Goal: Task Accomplishment & Management: Manage account settings

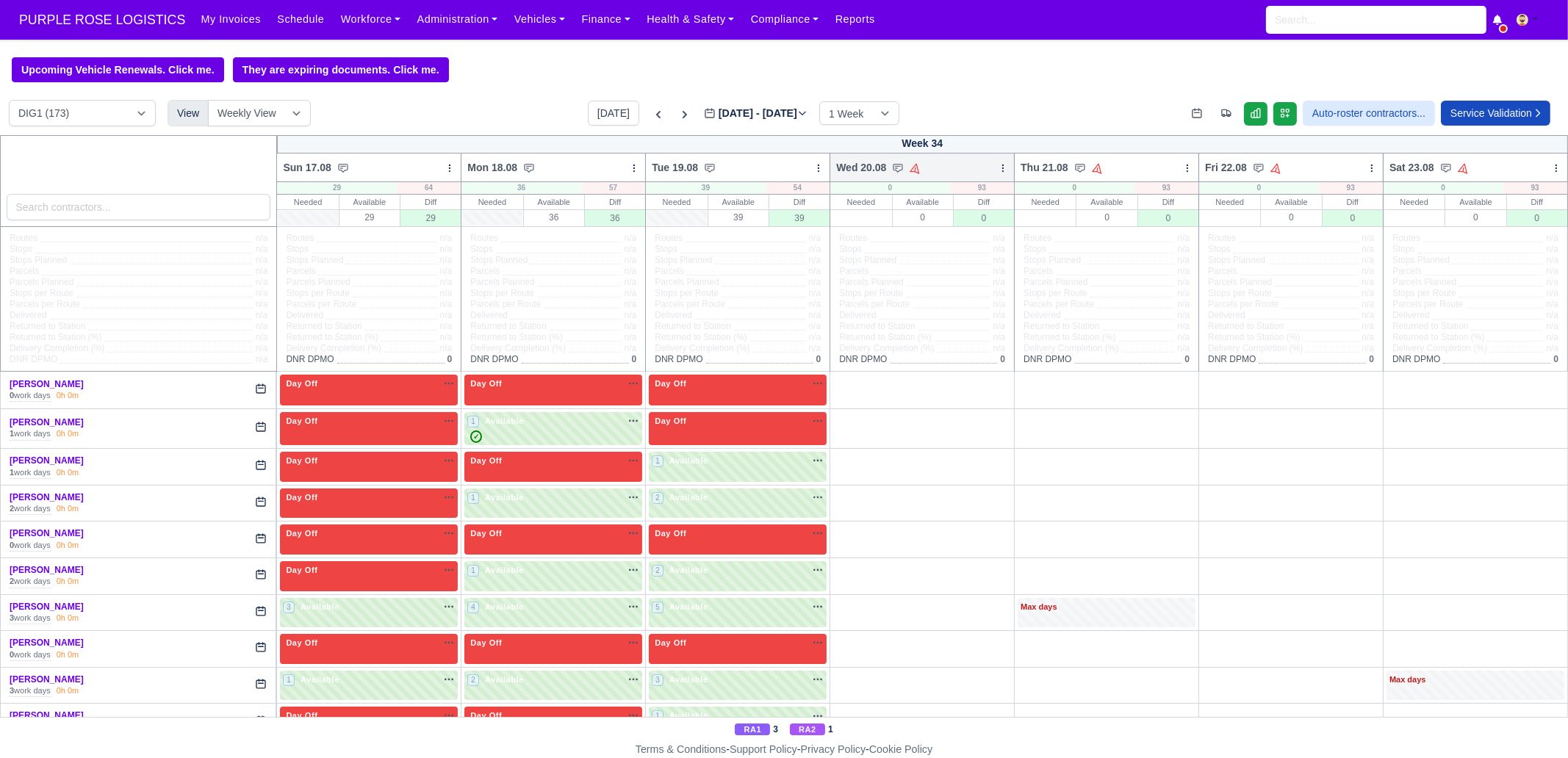
click at [998, 167] on icon at bounding box center [1003, 168] width 11 height 11
click at [932, 222] on link "Bulk Status Change" at bounding box center [925, 220] width 164 height 26
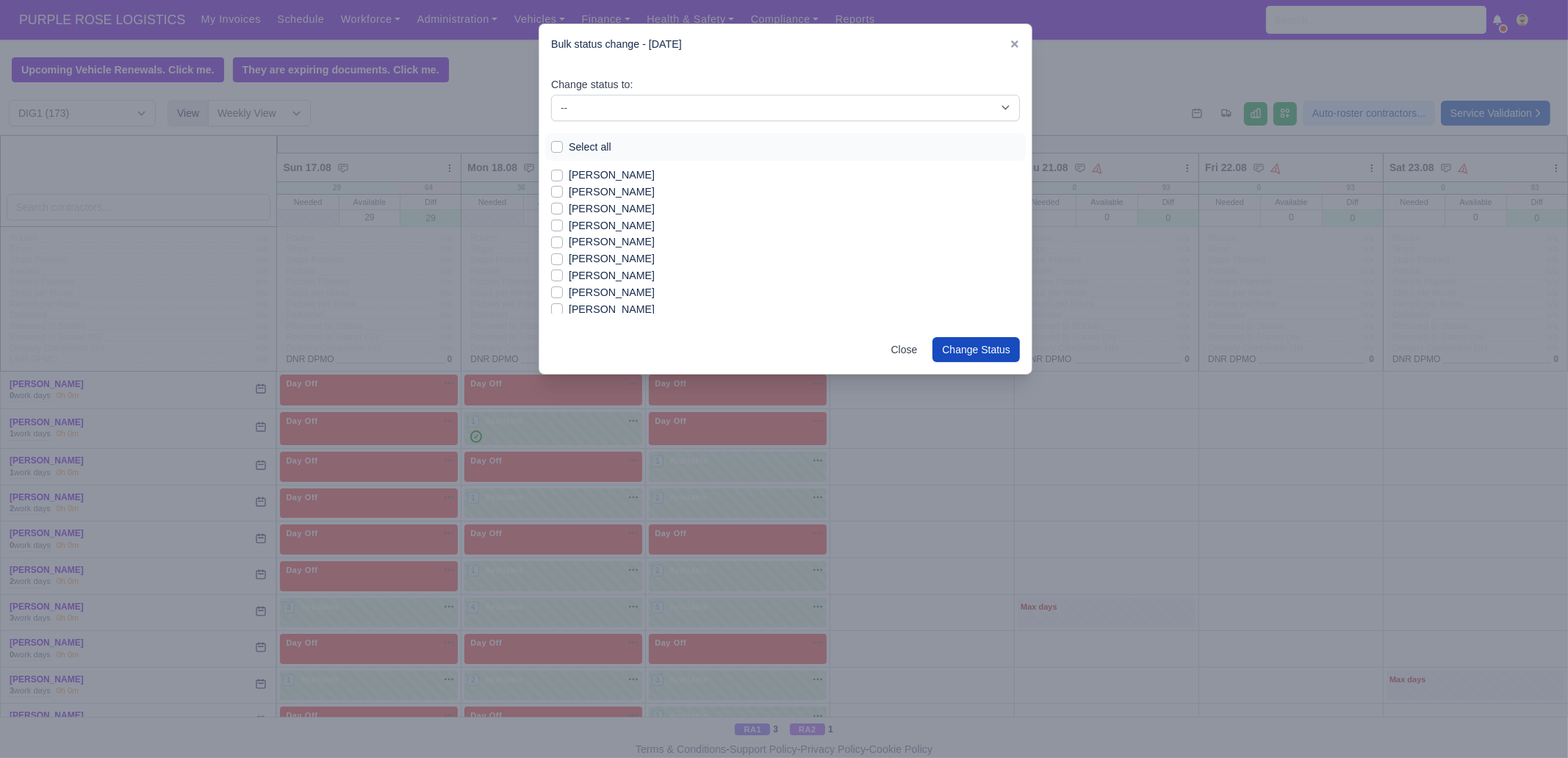
click at [569, 148] on label "Select all" at bounding box center [590, 147] width 43 height 17
click at [563, 148] on input "Select all" at bounding box center [557, 145] width 12 height 12
checkbox input "true"
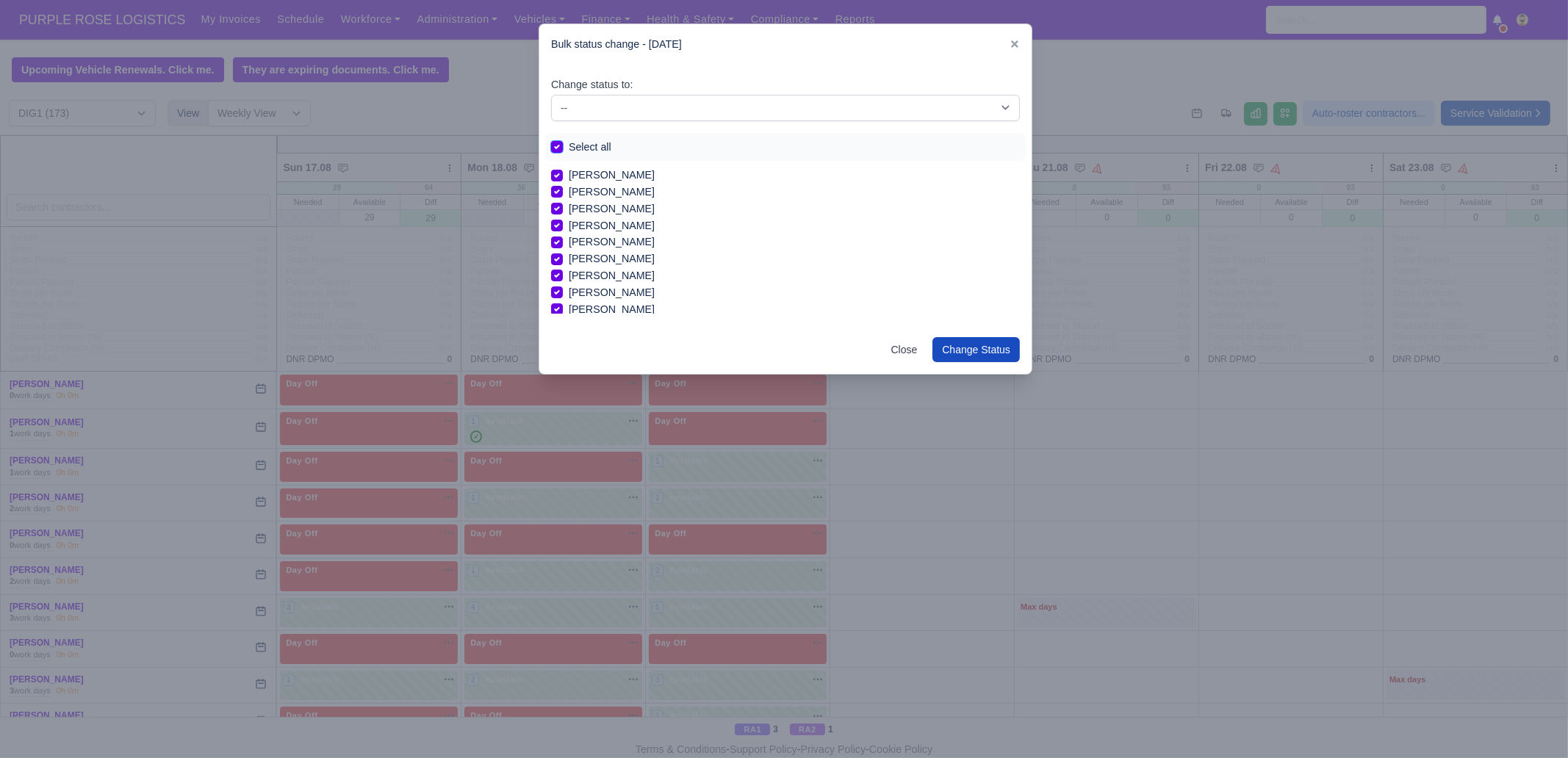
checkbox input "true"
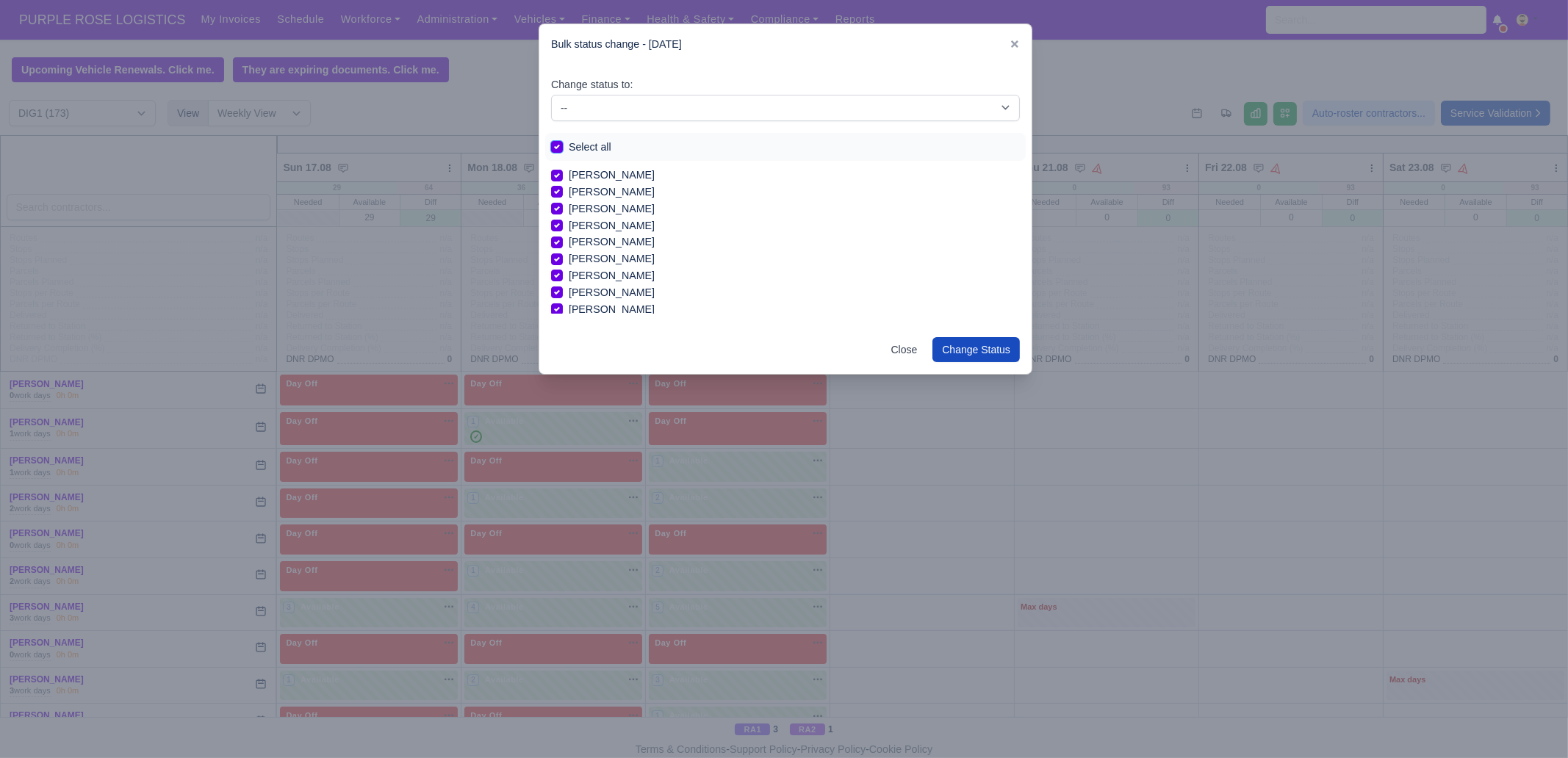
checkbox input "true"
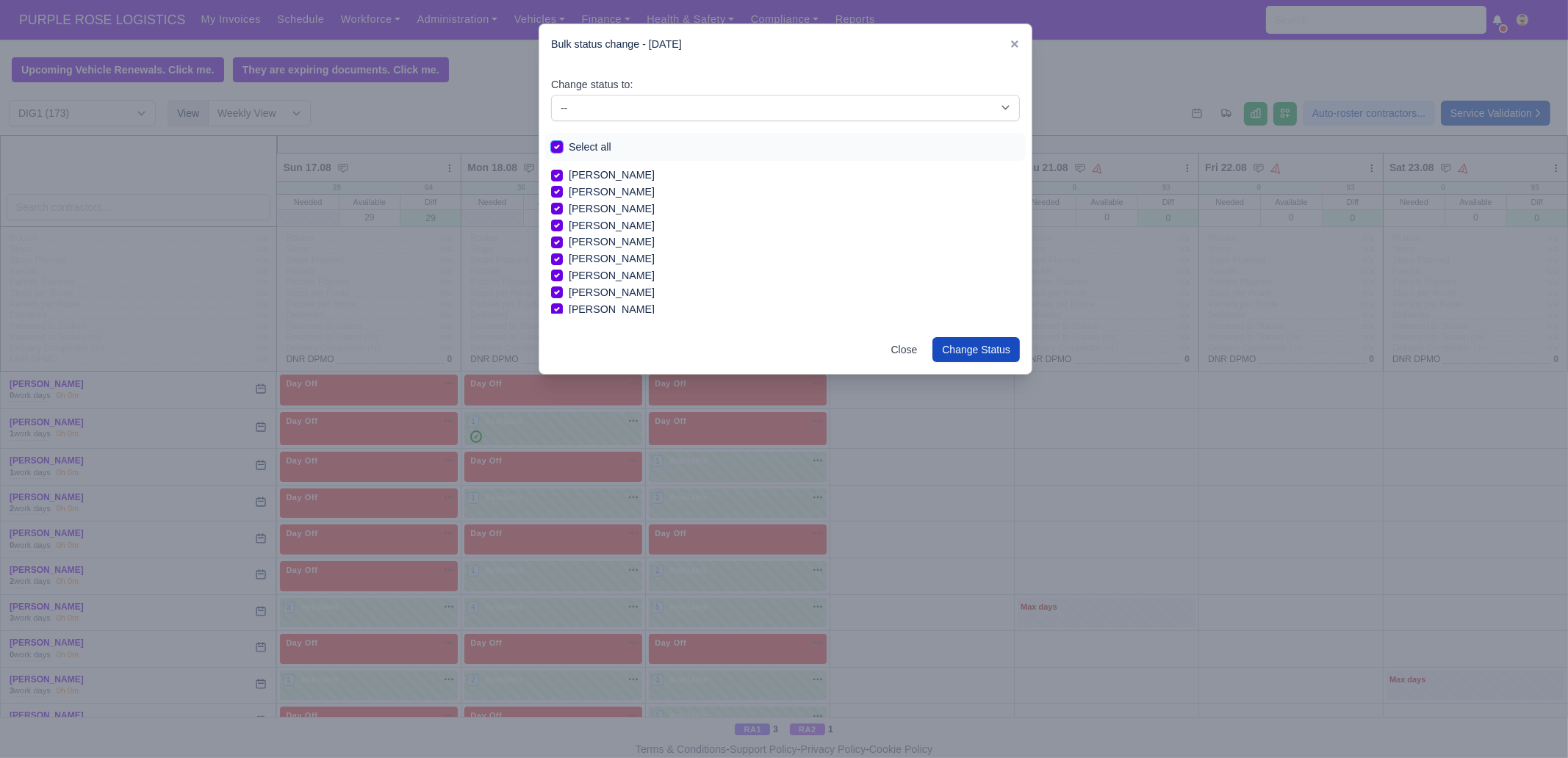
checkbox input "true"
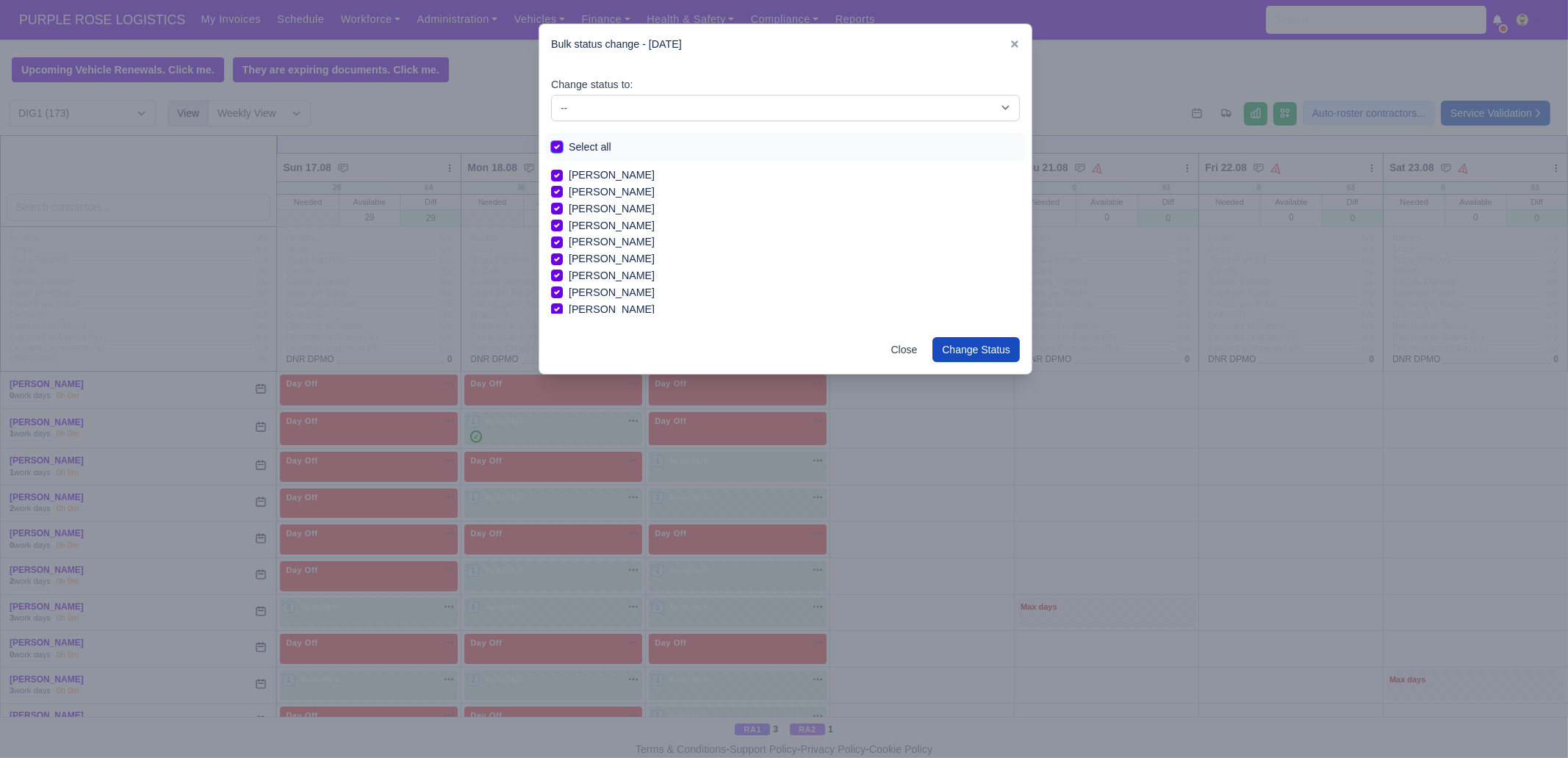
checkbox input "true"
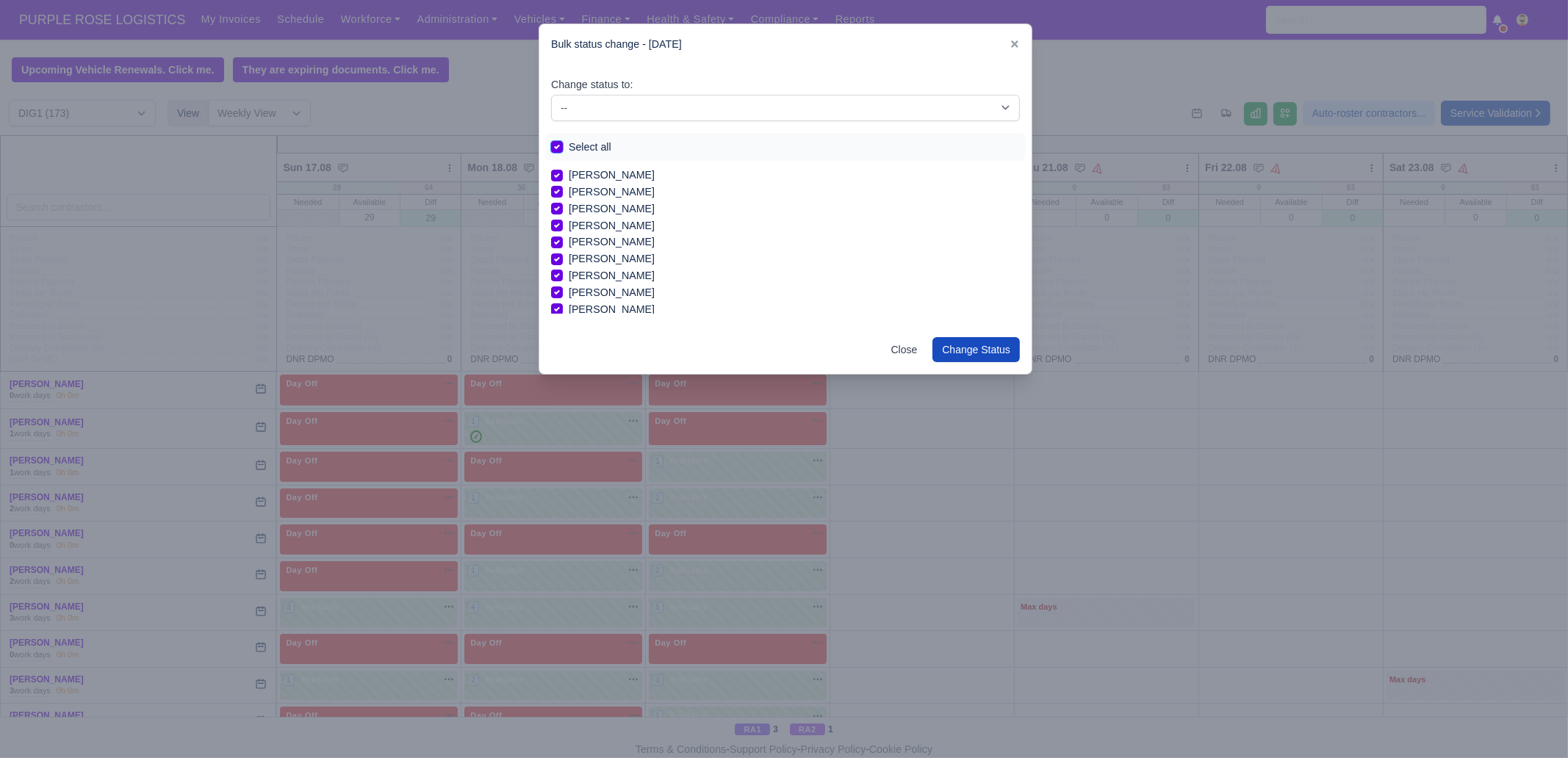
checkbox input "true"
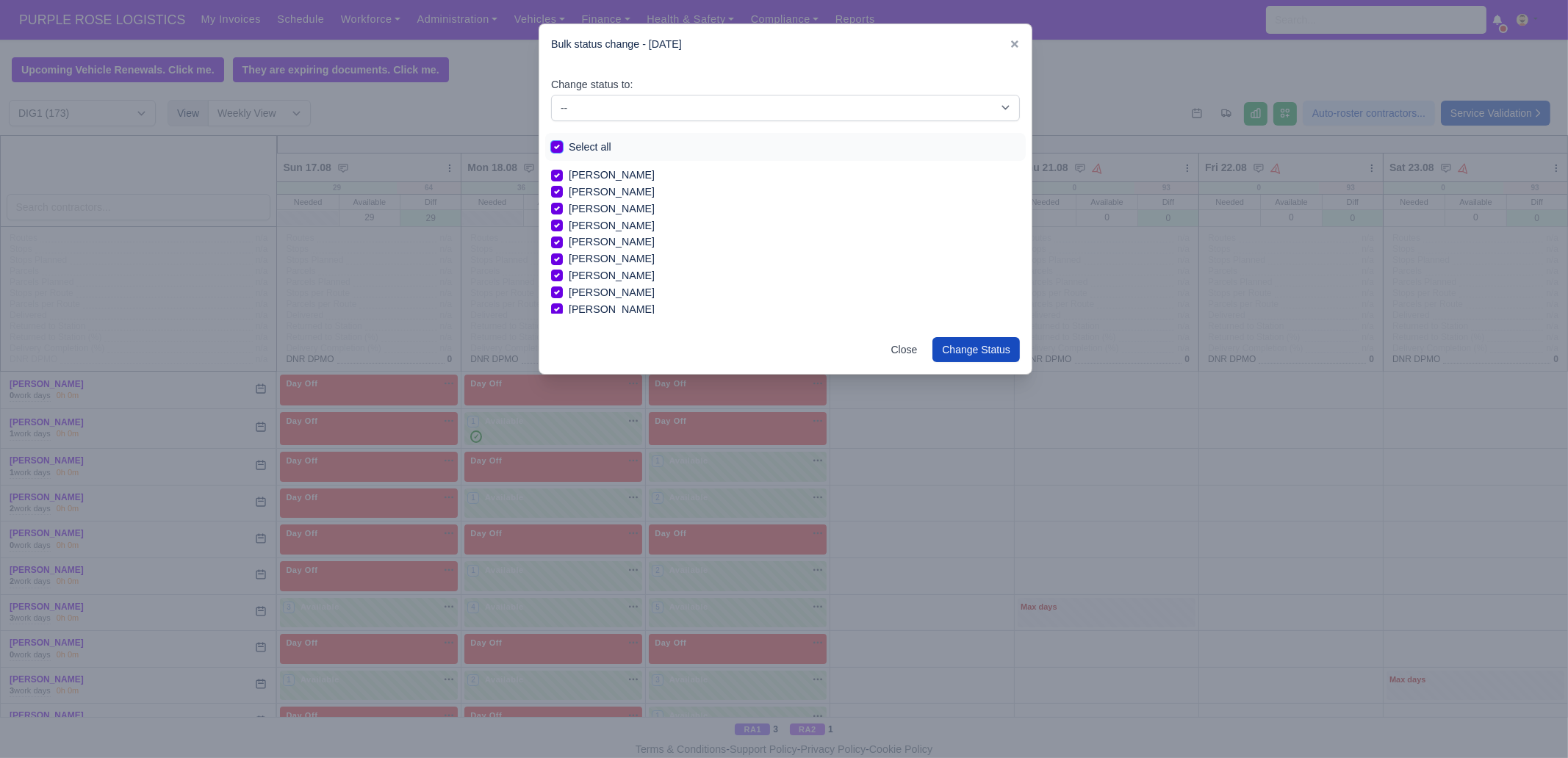
checkbox input "true"
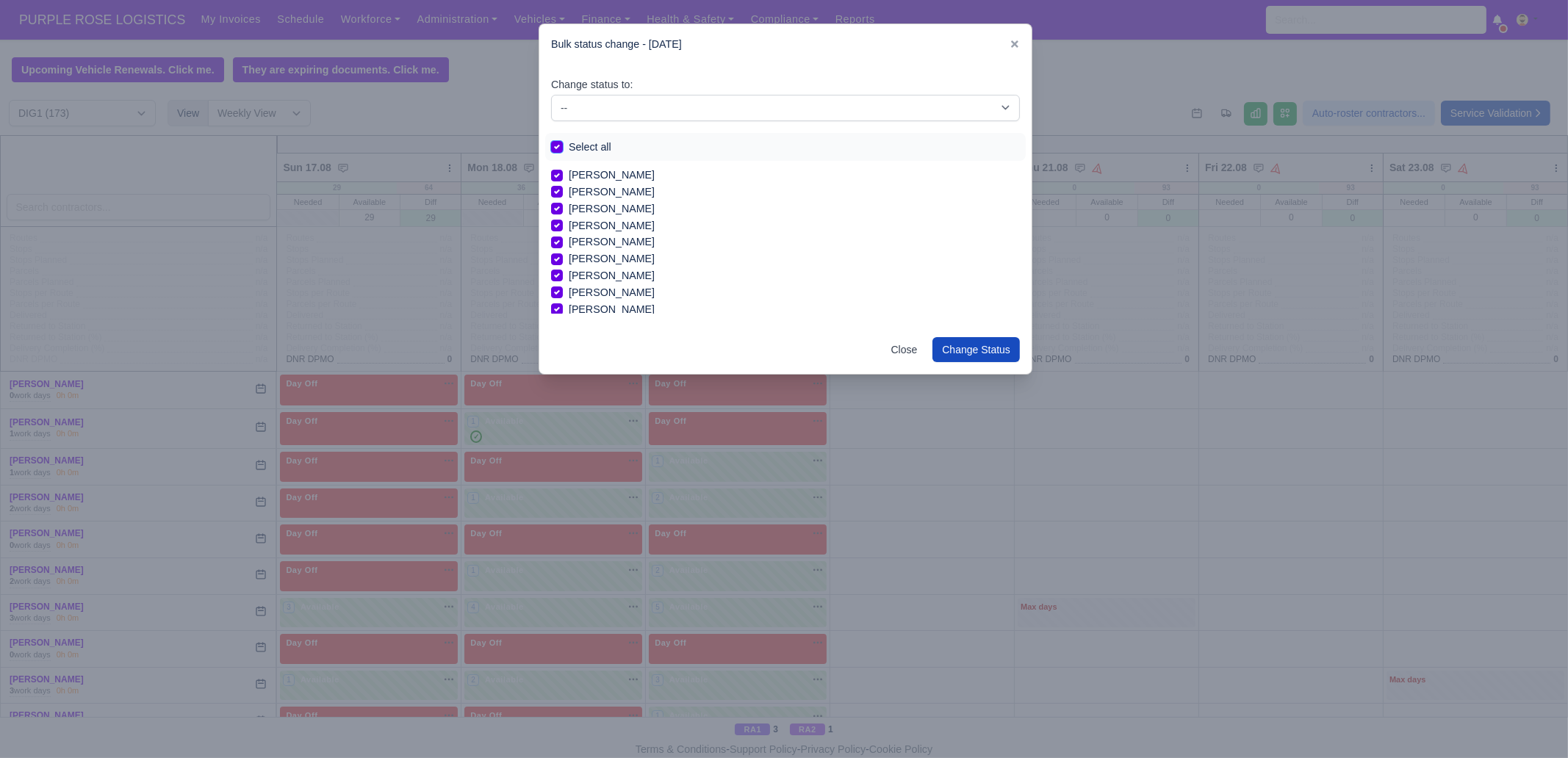
checkbox input "true"
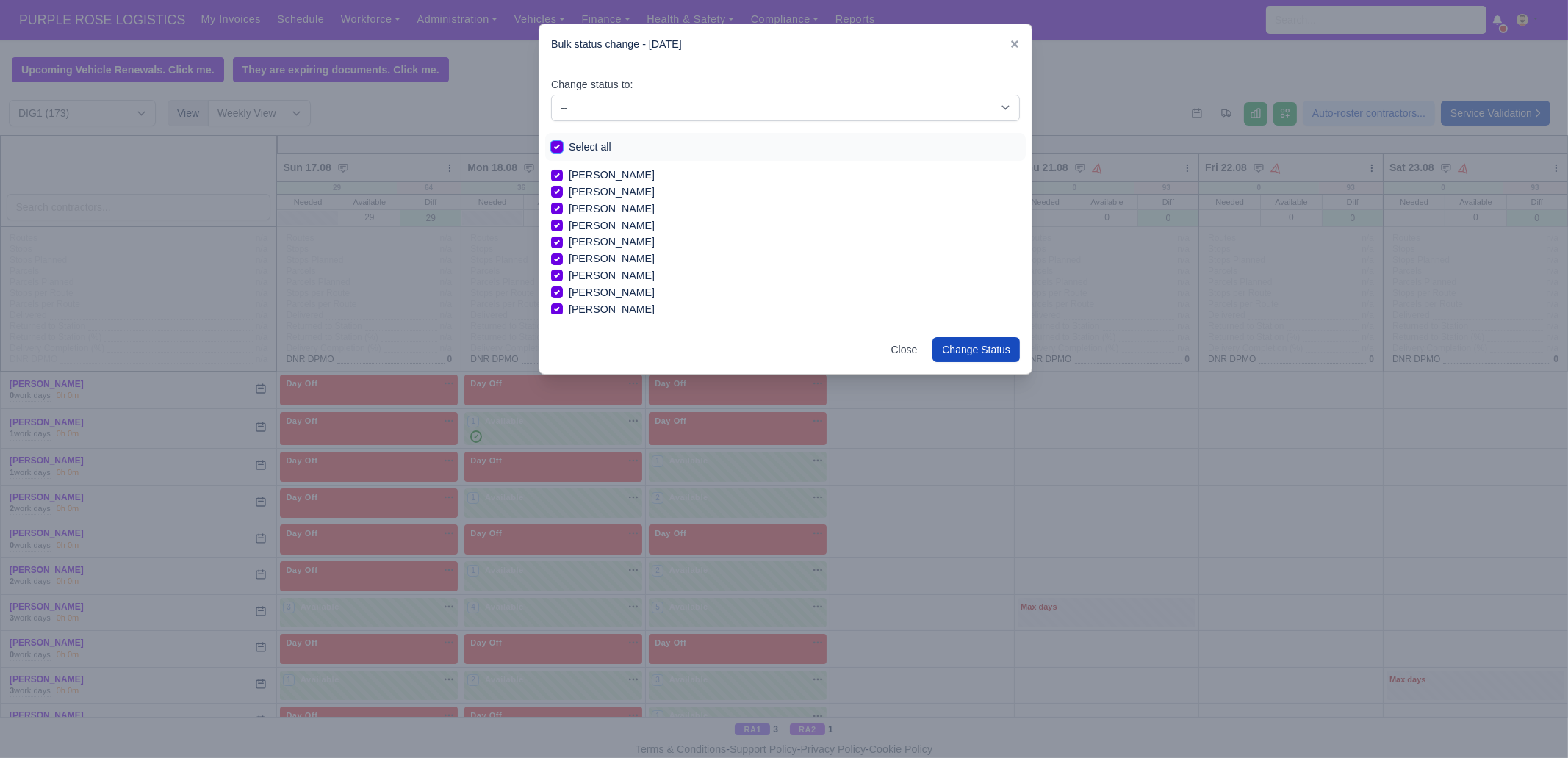
checkbox input "true"
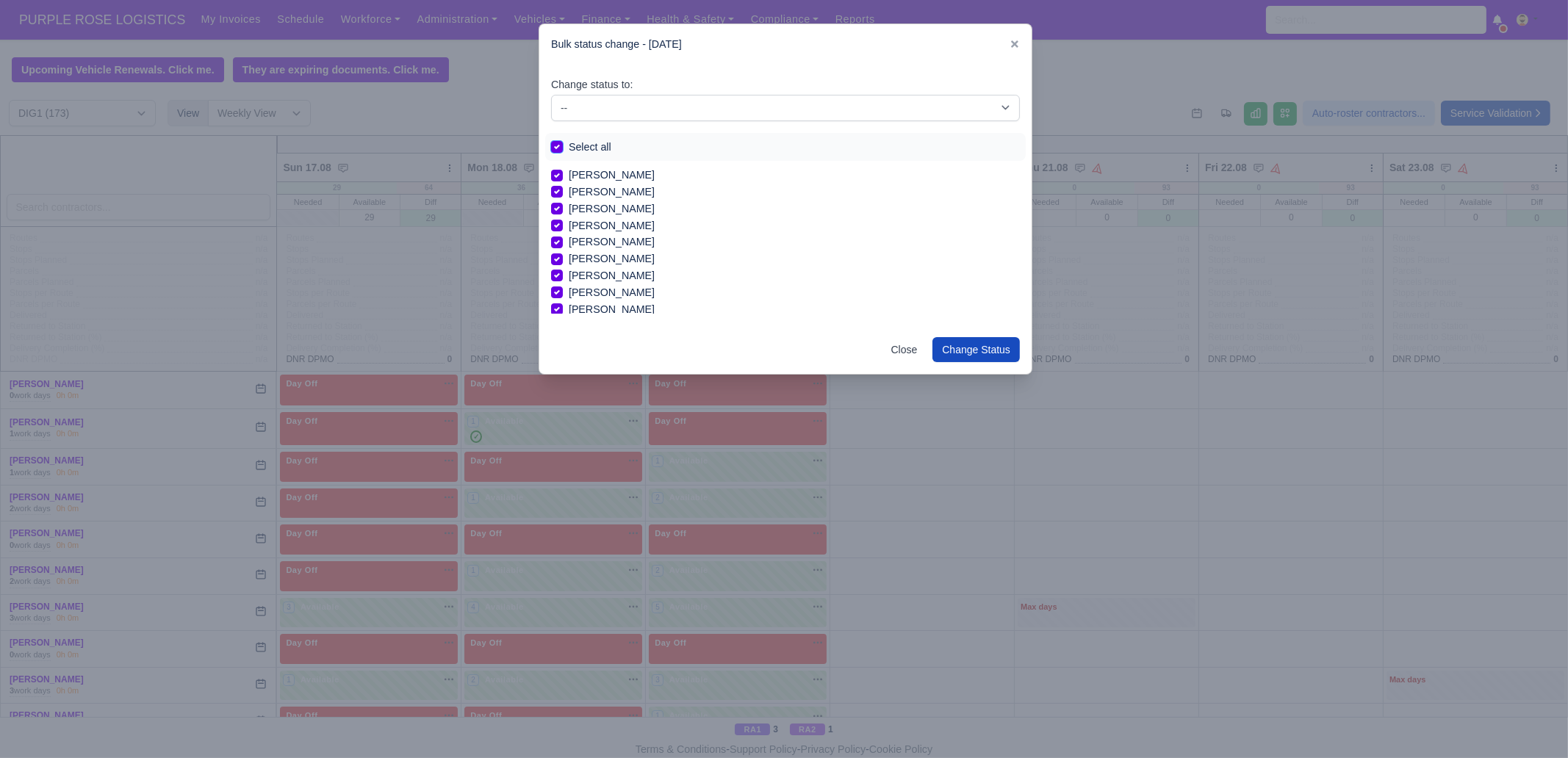
checkbox input "true"
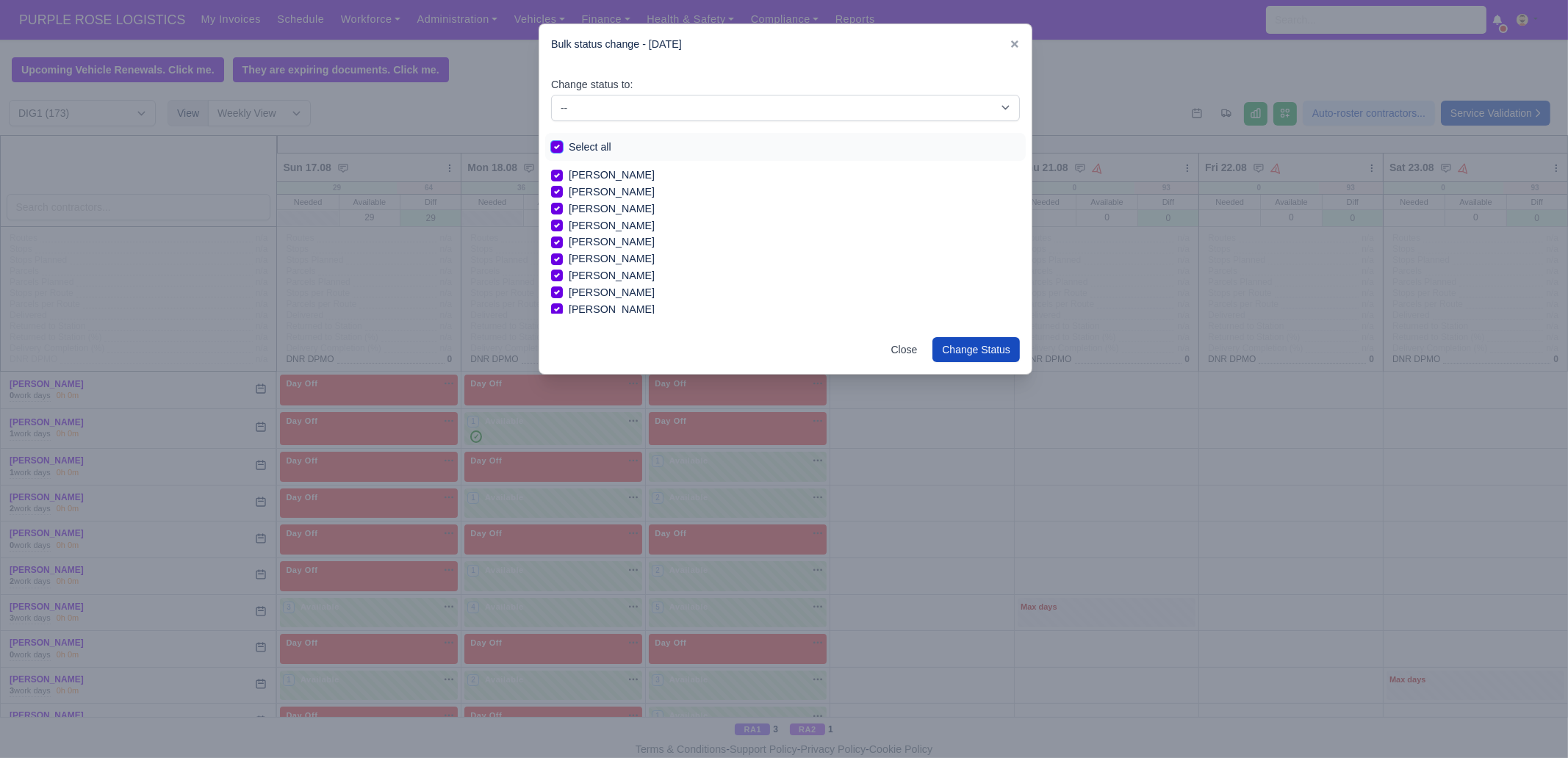
checkbox input "true"
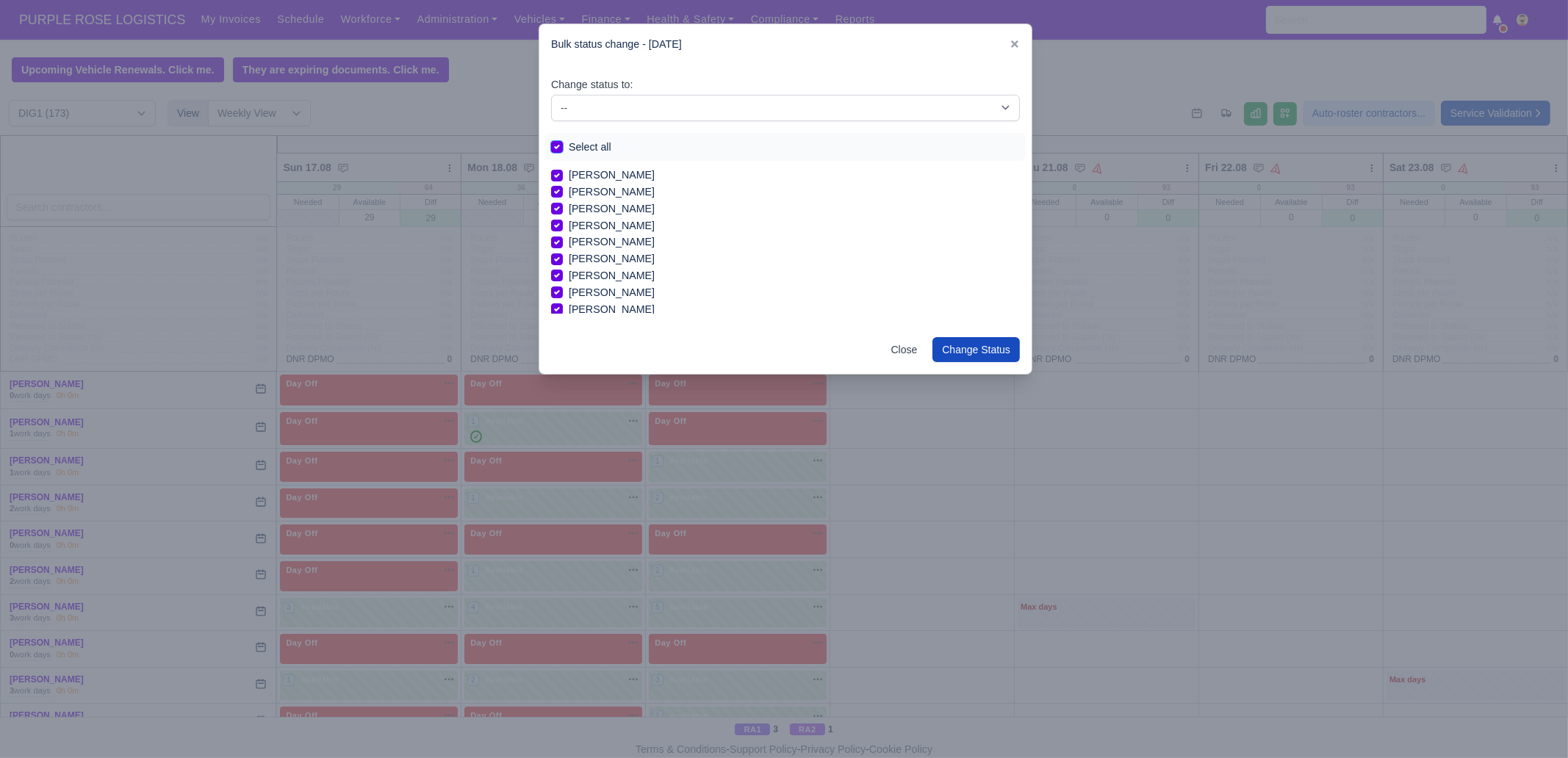
checkbox input "true"
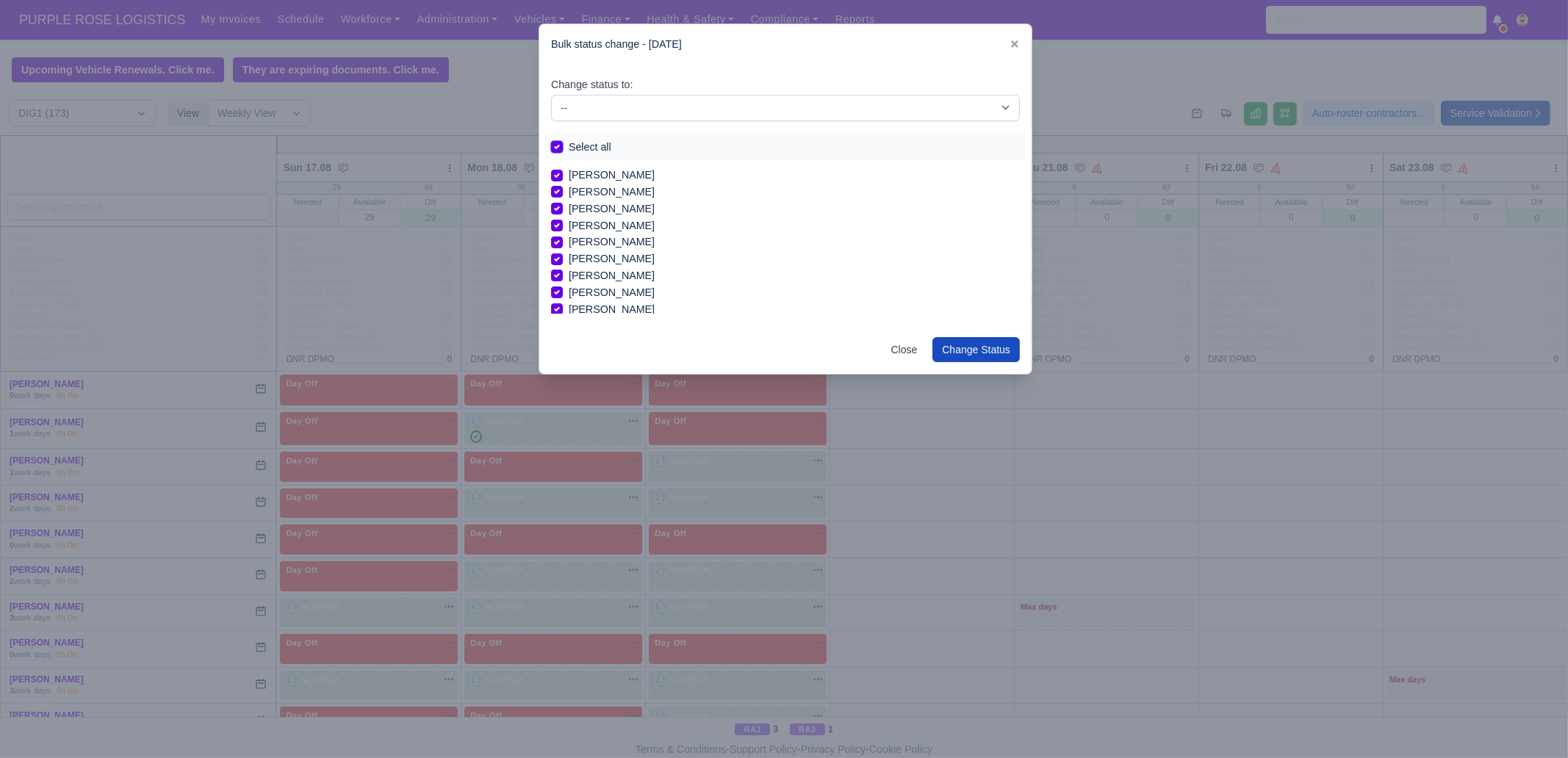
checkbox input "true"
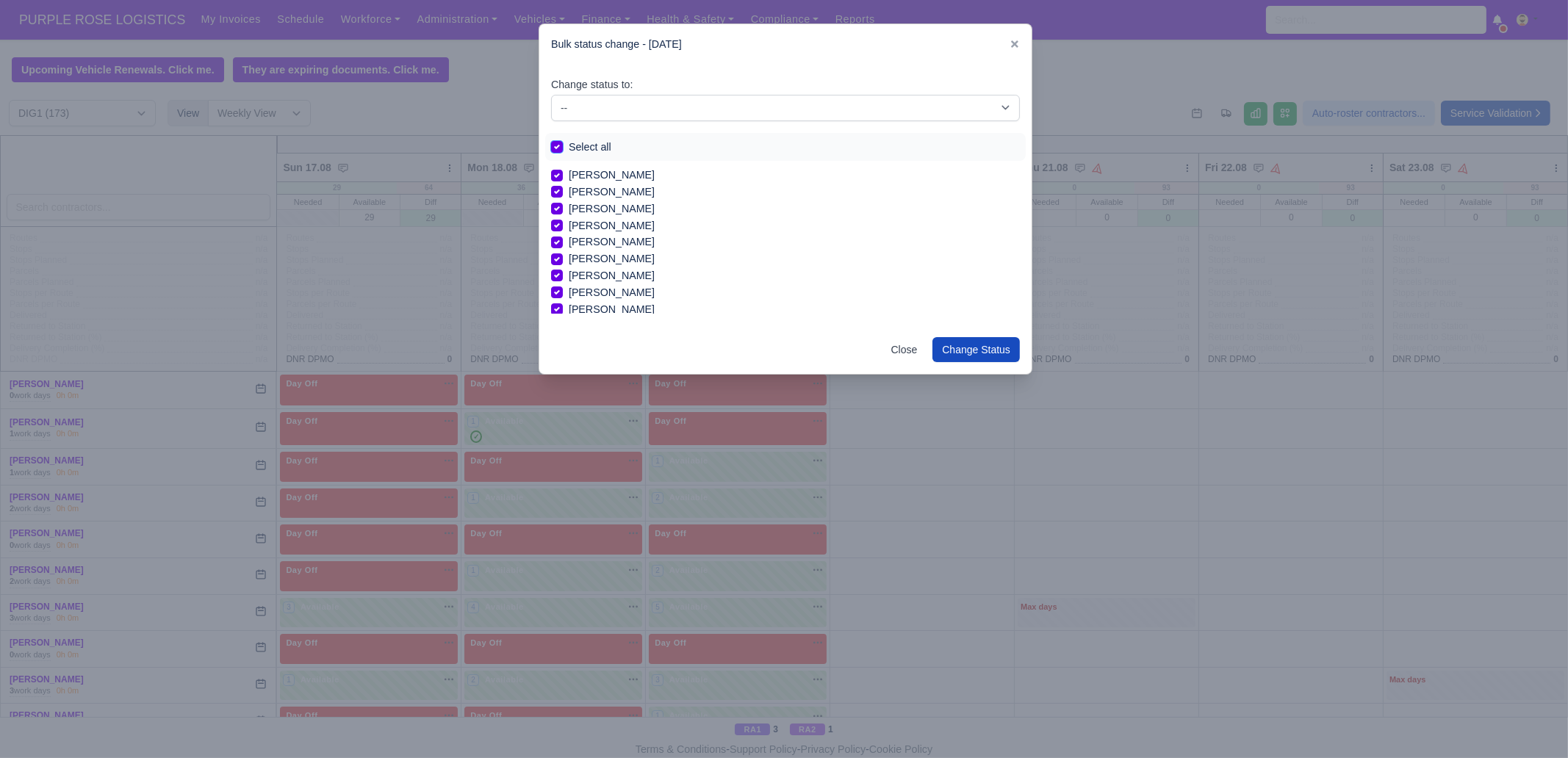
checkbox input "true"
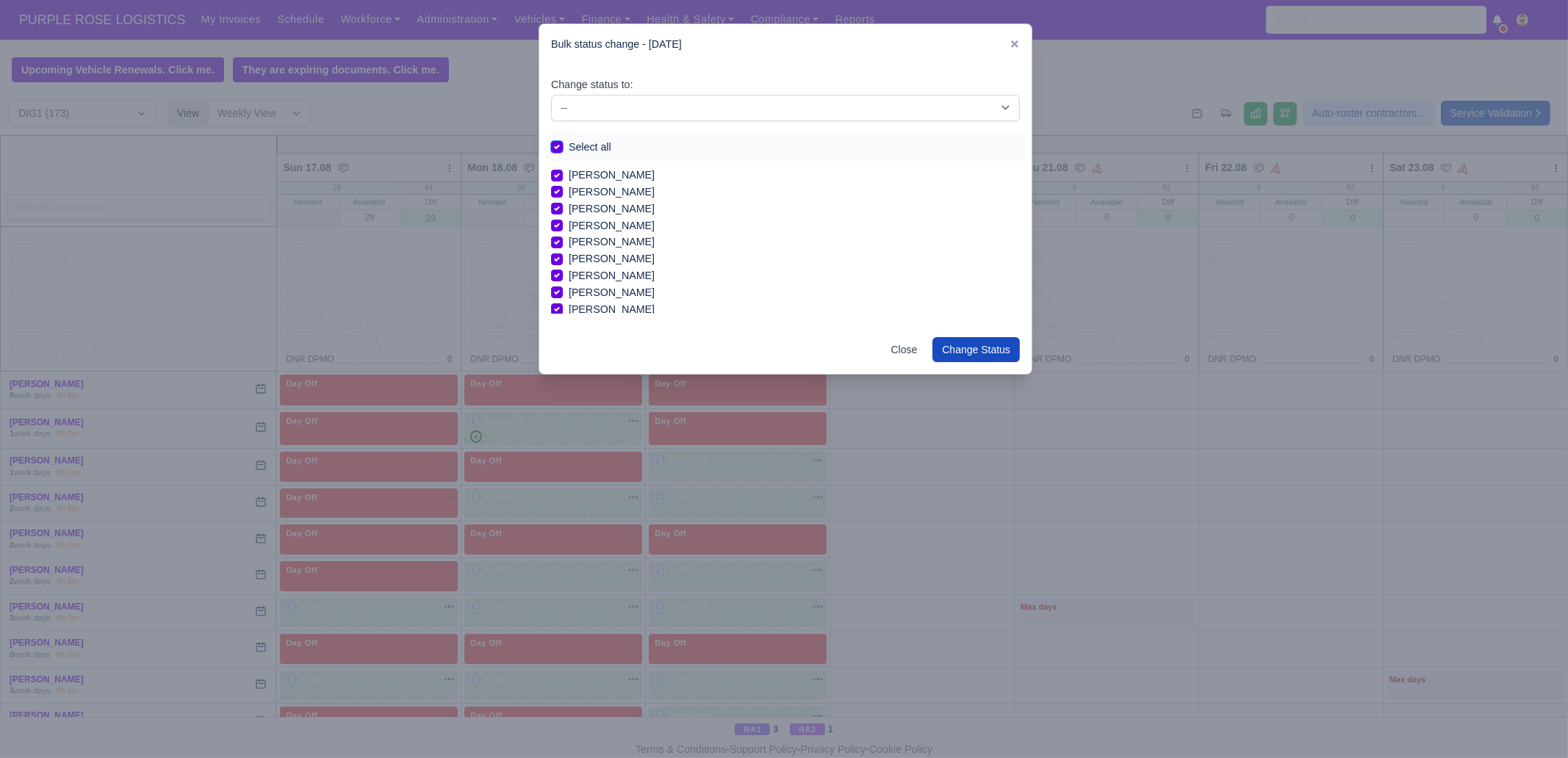
checkbox input "true"
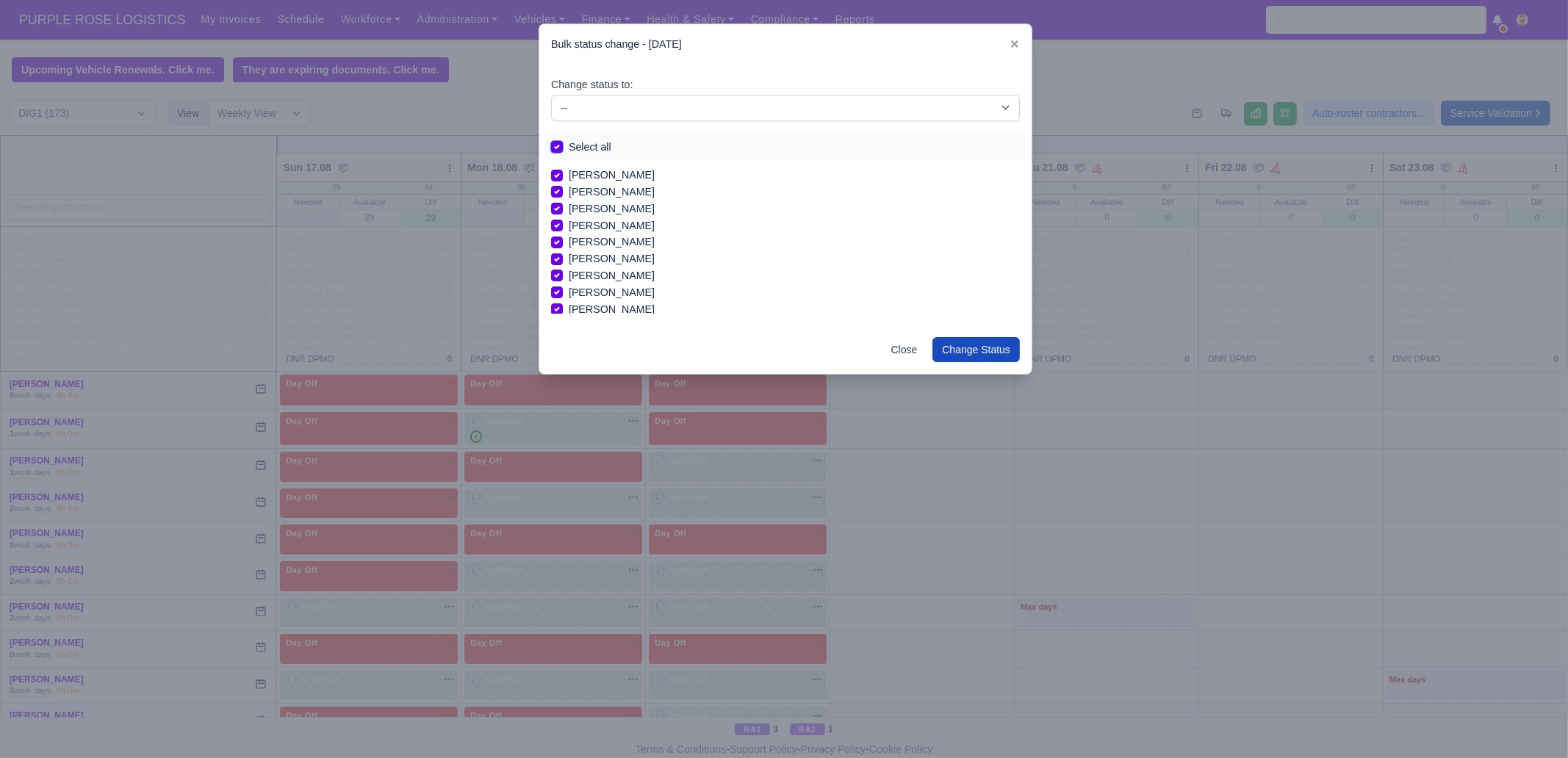
checkbox input "true"
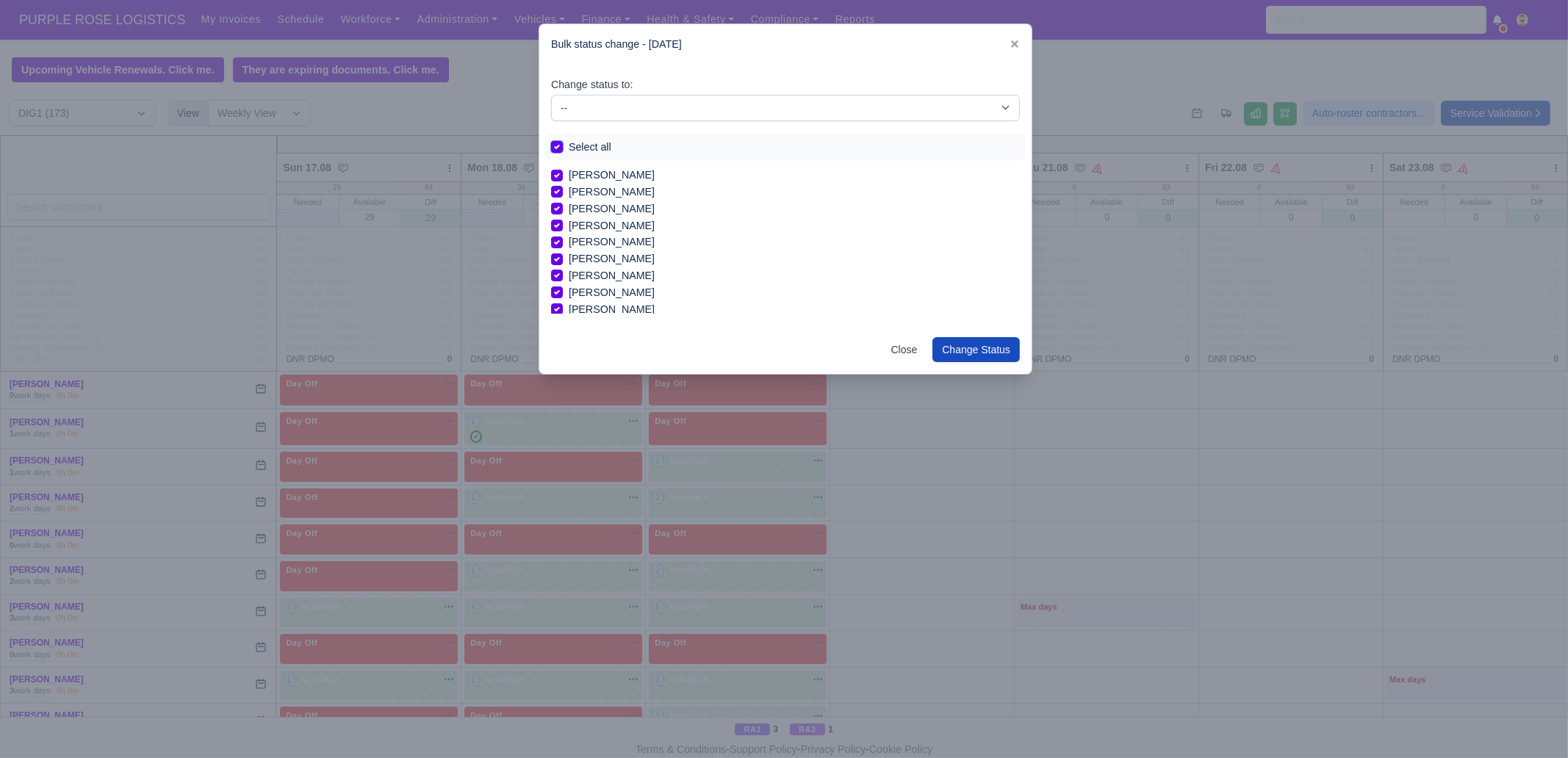
checkbox input "true"
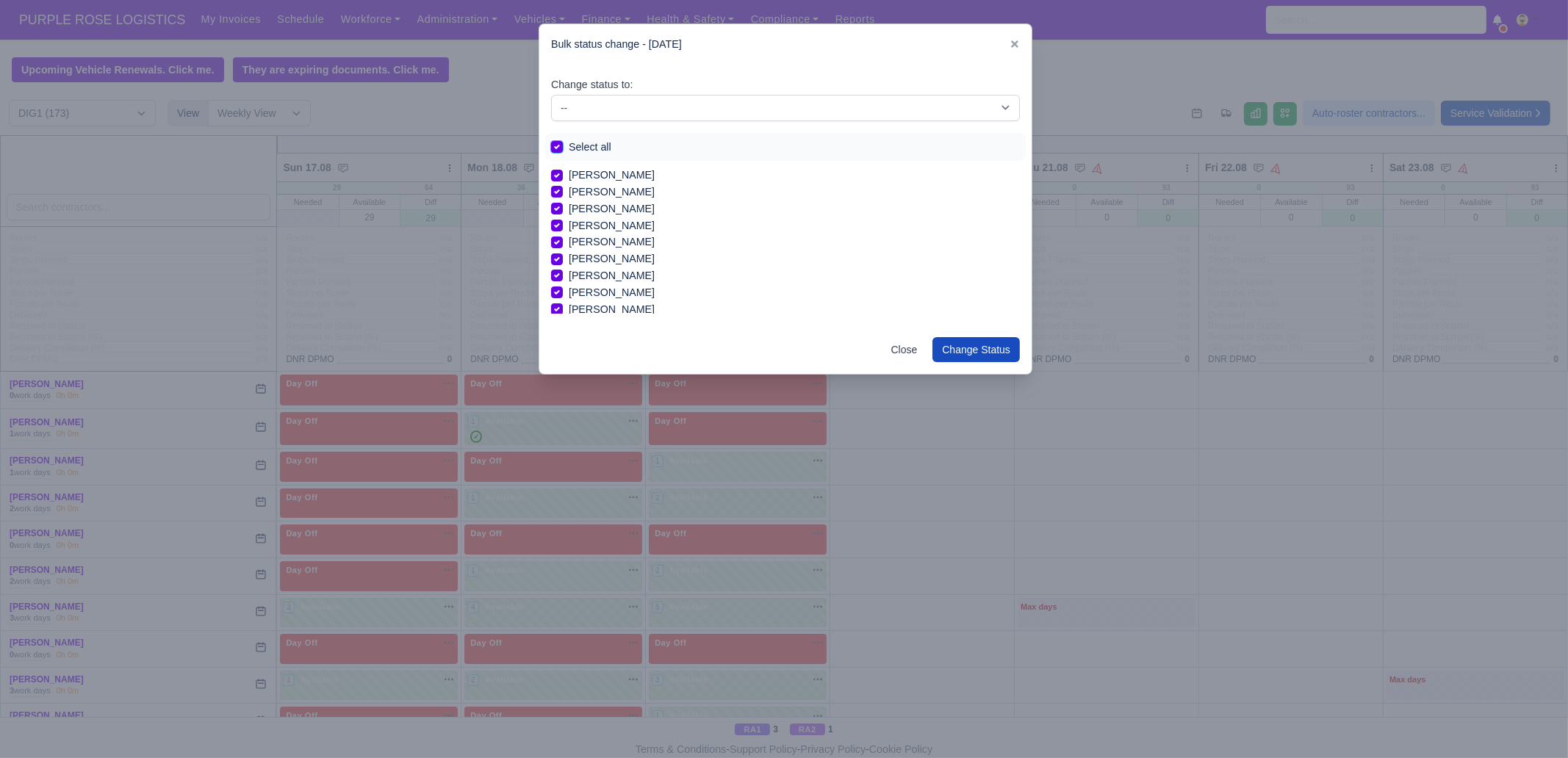
checkbox input "true"
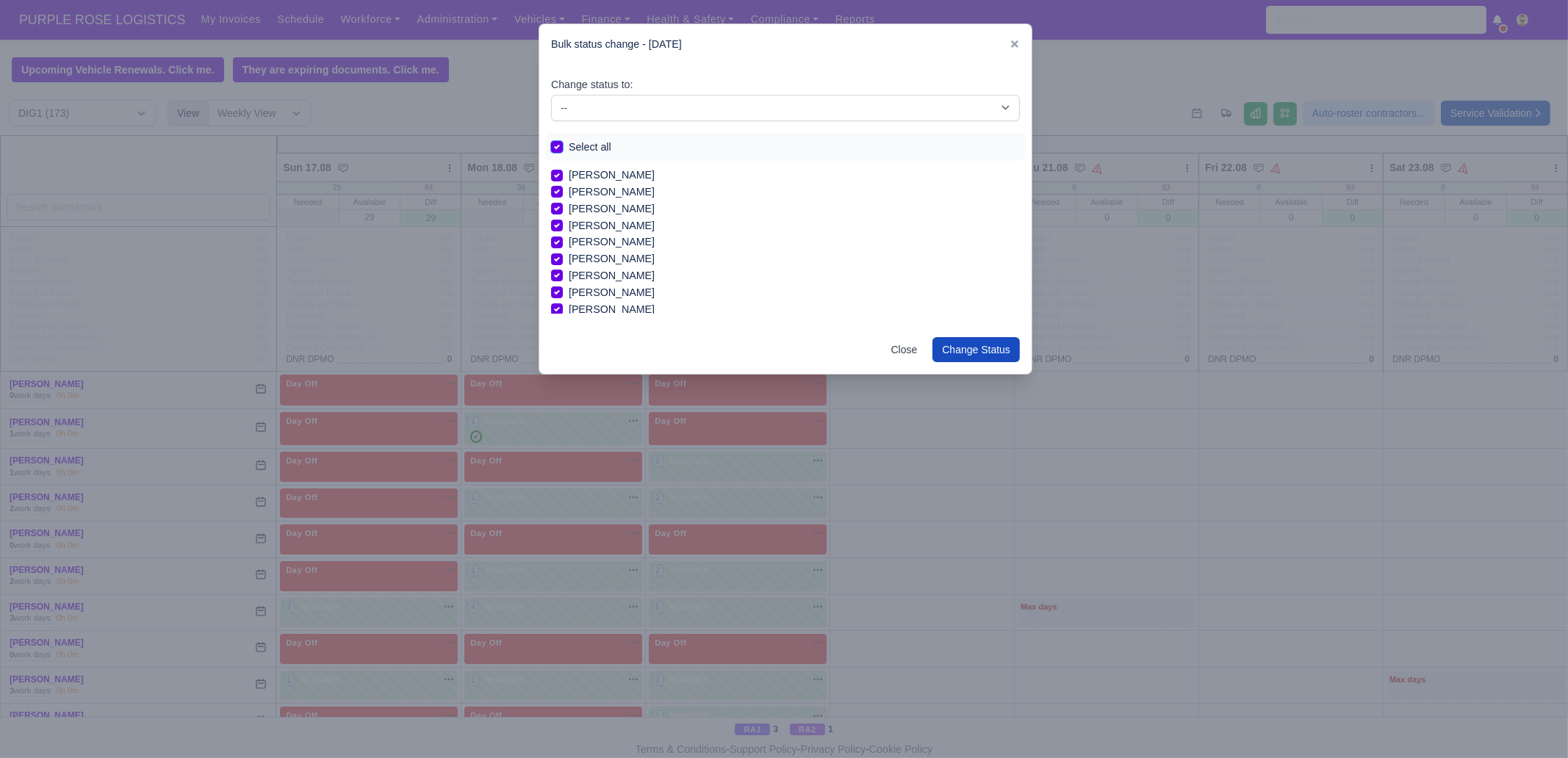
checkbox input "true"
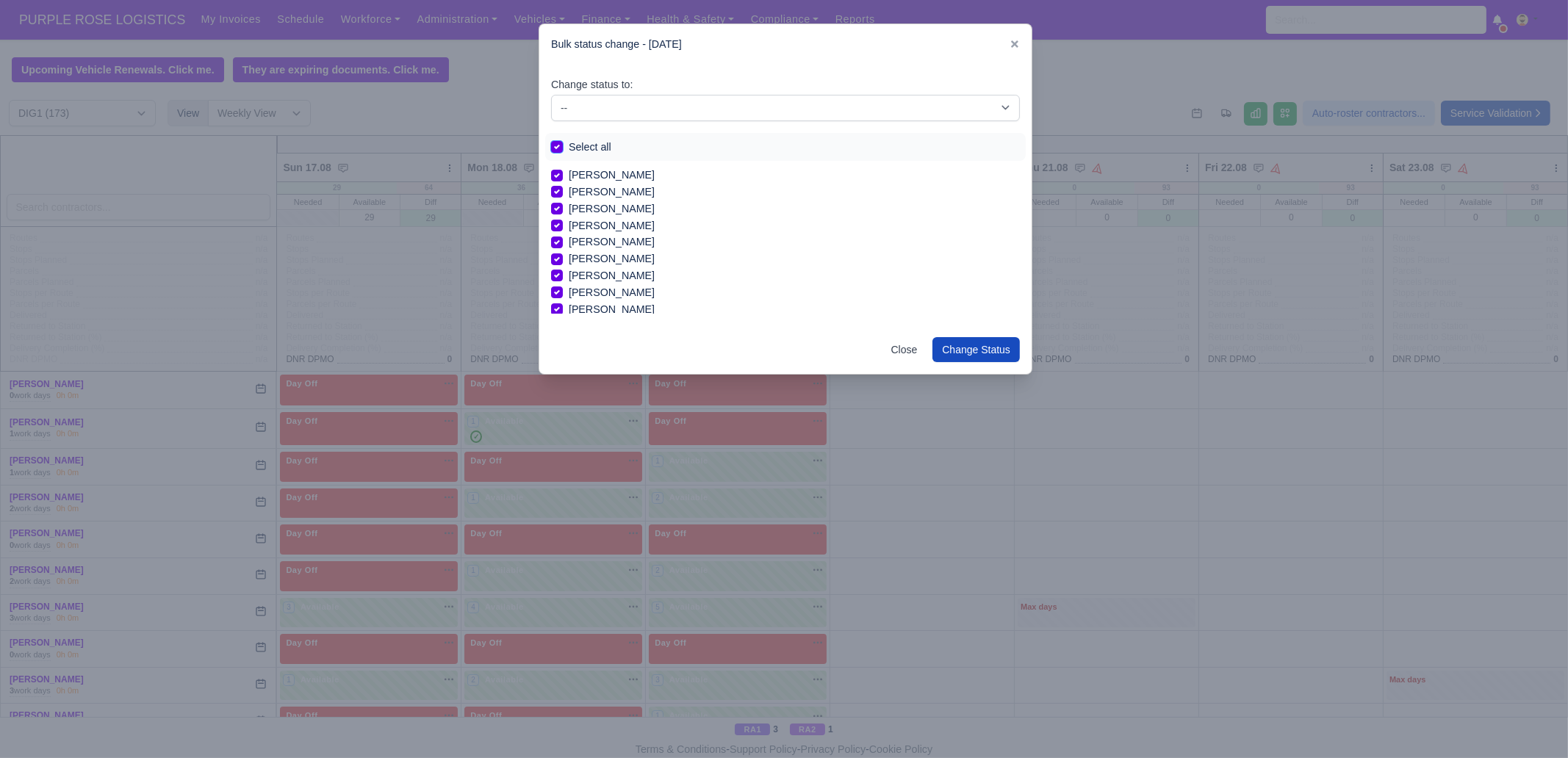
checkbox input "true"
click at [601, 101] on select "-- Unasigned Available Day Off Stand By Other Depot" at bounding box center [785, 108] width 469 height 26
select select "Day Off"
click at [551, 95] on select "-- Unasigned Available Day Off Stand By Other Depot" at bounding box center [785, 108] width 469 height 26
click at [985, 353] on button "Change Status" at bounding box center [976, 350] width 87 height 25
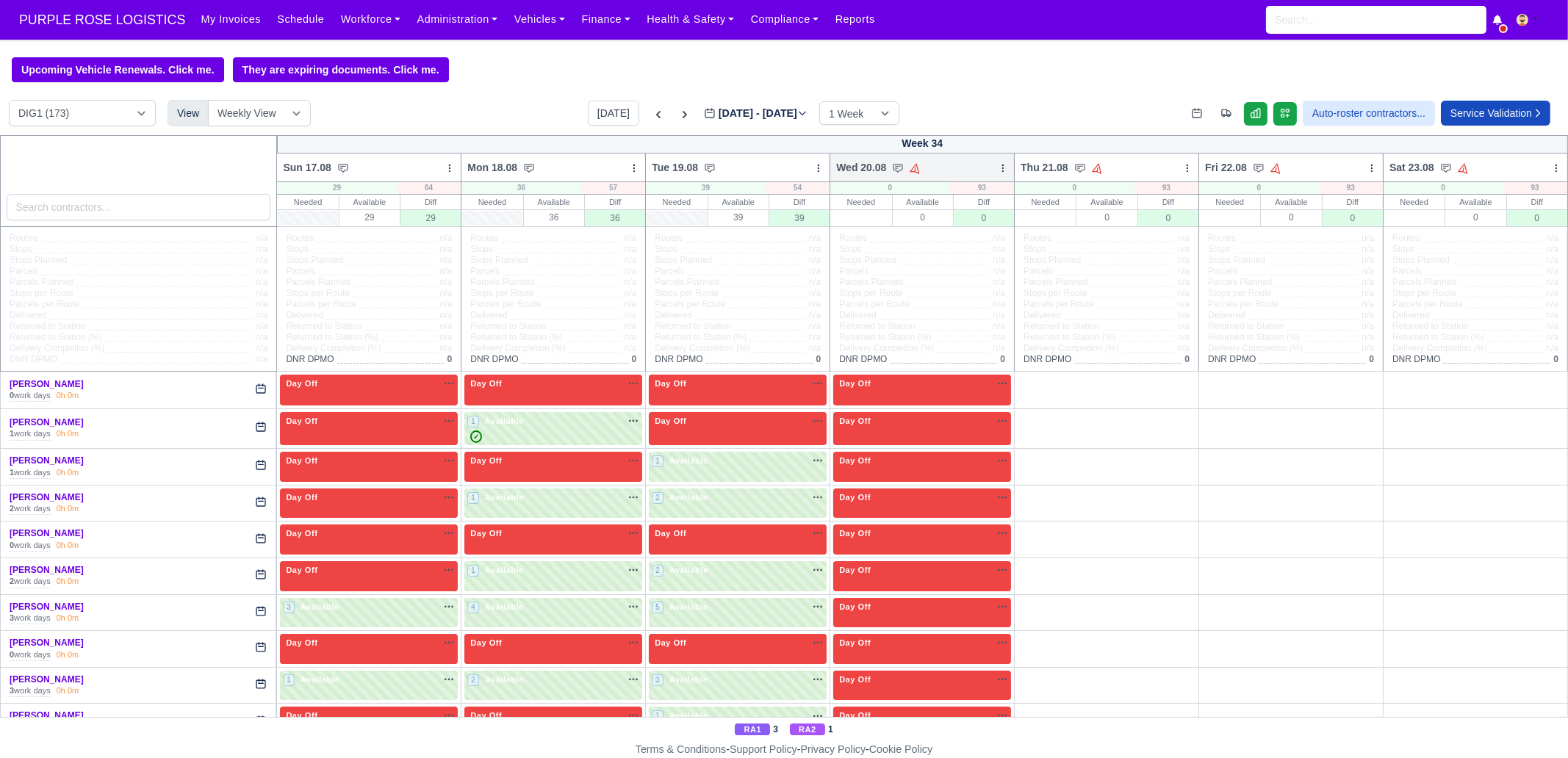
click at [998, 168] on icon at bounding box center [1003, 168] width 11 height 11
click at [934, 215] on link "Bulk Status Change" at bounding box center [925, 220] width 164 height 26
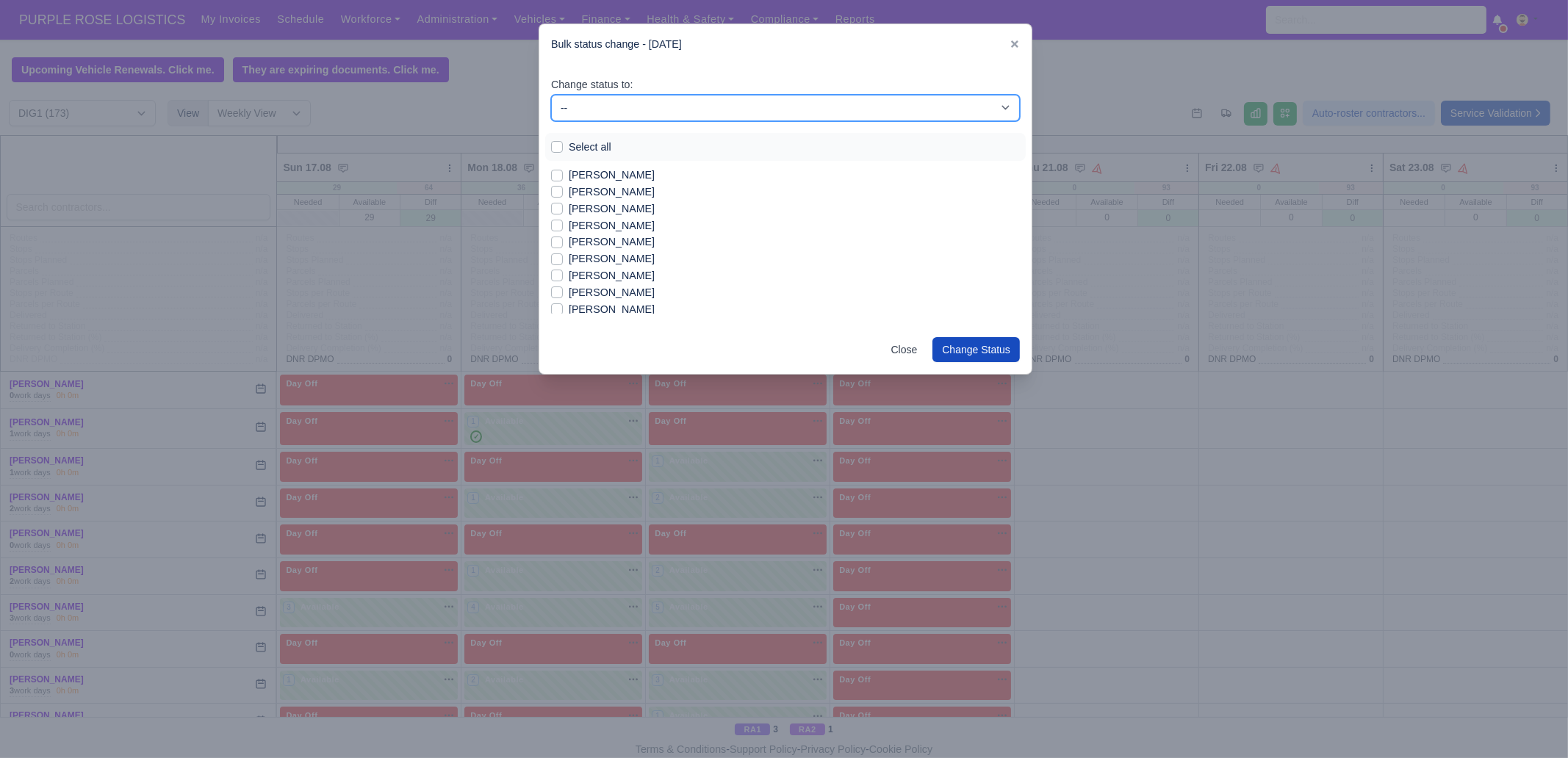
click at [613, 101] on select "-- Unasigned Available Day Off Stand By Other Depot" at bounding box center [785, 108] width 469 height 26
select select "Available"
click at [551, 95] on select "-- Unasigned Available Day Off Stand By Other Depot" at bounding box center [785, 108] width 469 height 26
click at [602, 206] on label "[PERSON_NAME]" at bounding box center [612, 209] width 86 height 17
click at [563, 206] on input "[PERSON_NAME]" at bounding box center [557, 206] width 12 height 12
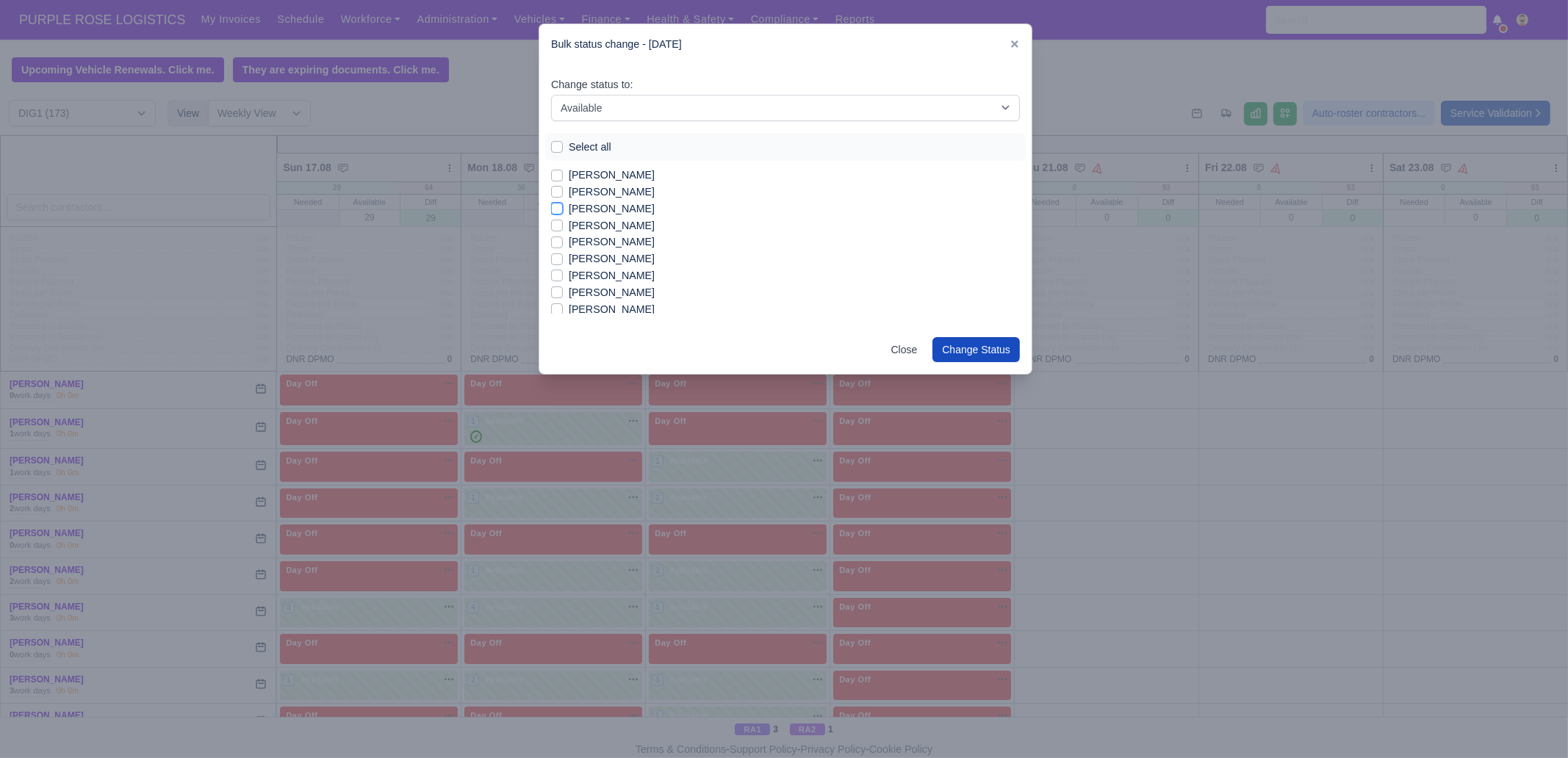
checkbox input "true"
click at [598, 258] on label "[PERSON_NAME]" at bounding box center [612, 258] width 86 height 17
click at [563, 258] on input "[PERSON_NAME]" at bounding box center [557, 256] width 12 height 12
checkbox input "true"
click at [601, 293] on label "[PERSON_NAME]" at bounding box center [612, 292] width 86 height 17
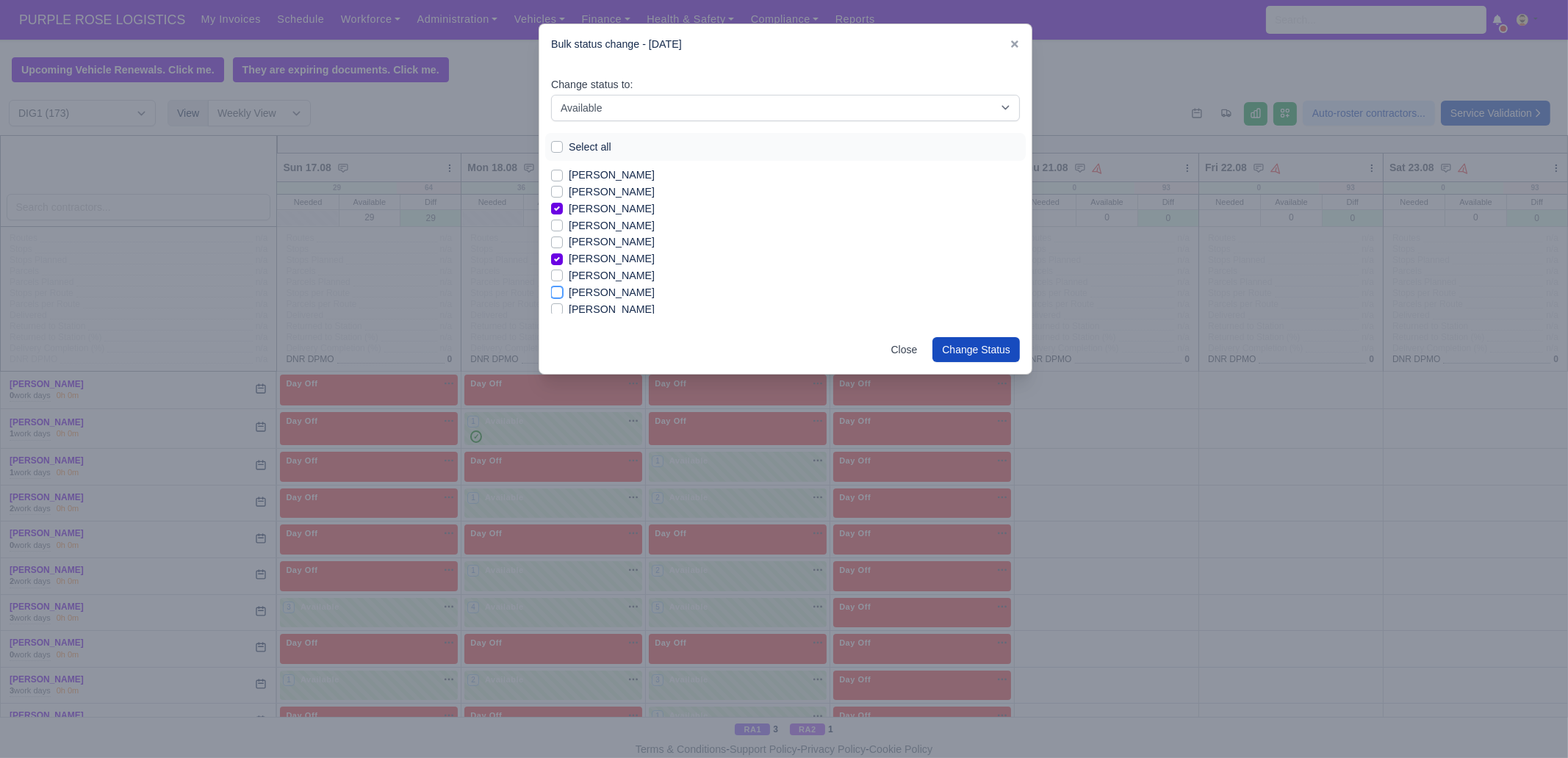
click at [563, 293] on input "[PERSON_NAME]" at bounding box center [557, 290] width 12 height 12
checkbox input "true"
click at [598, 304] on label "[PERSON_NAME]" at bounding box center [612, 310] width 86 height 17
click at [563, 304] on input "[PERSON_NAME]" at bounding box center [557, 307] width 12 height 12
checkbox input "true"
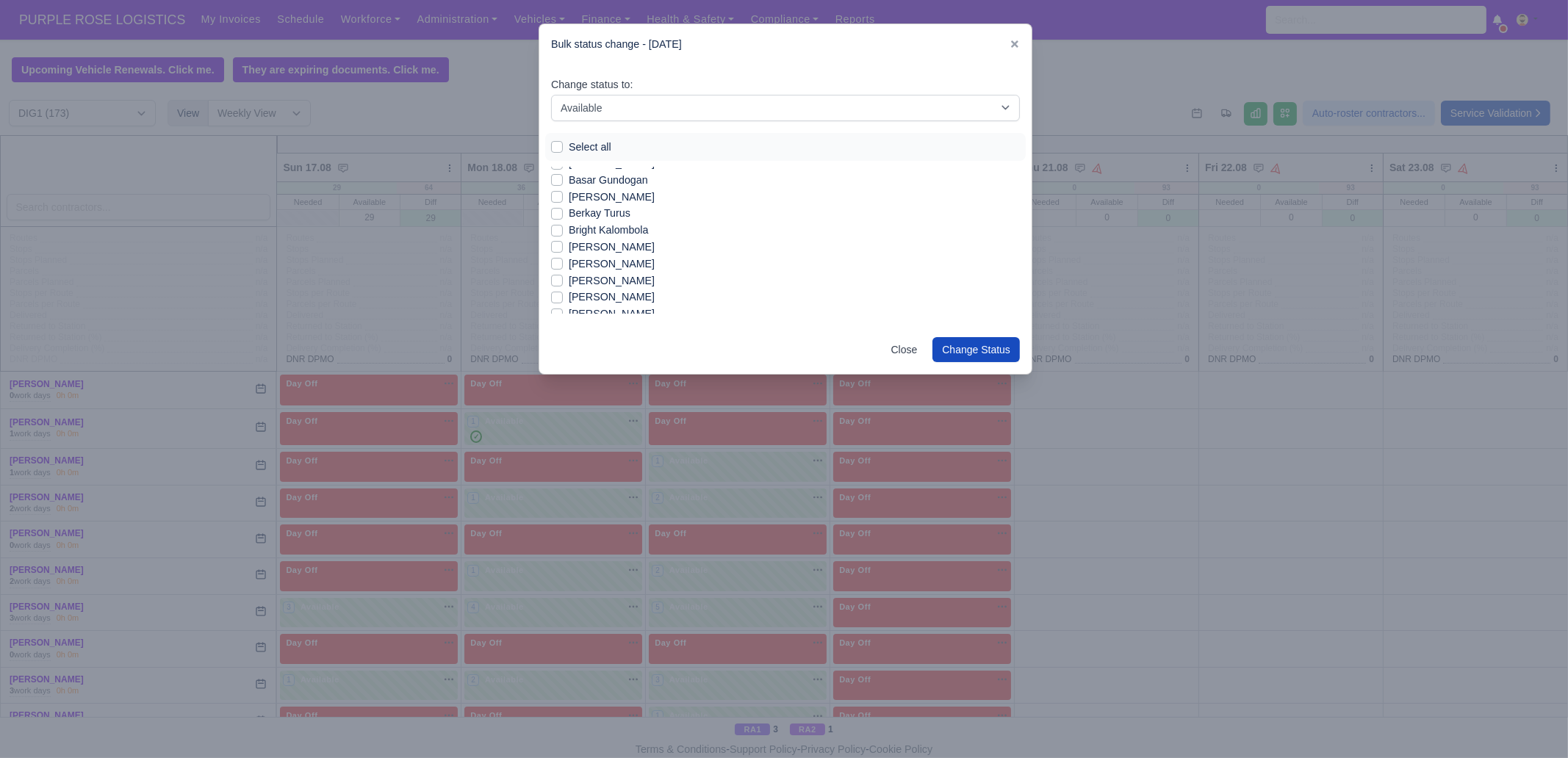
scroll to position [183, 0]
click at [612, 258] on label "[PERSON_NAME]" at bounding box center [612, 260] width 86 height 17
click at [563, 258] on input "[PERSON_NAME]" at bounding box center [557, 258] width 12 height 12
checkbox input "true"
click at [613, 306] on label "[PERSON_NAME]" at bounding box center [612, 310] width 86 height 17
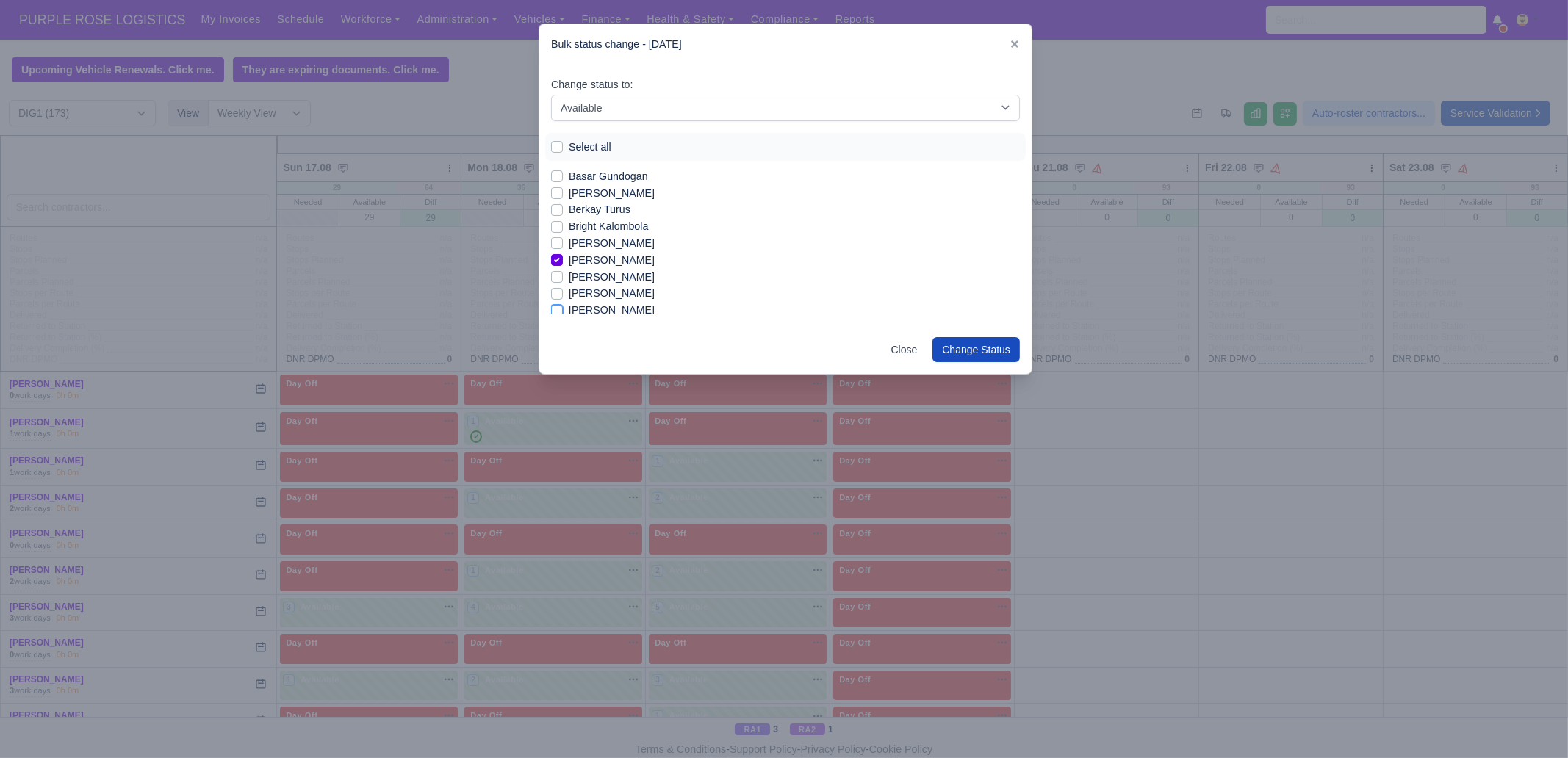
click at [563, 306] on input "[PERSON_NAME]" at bounding box center [557, 308] width 12 height 12
checkbox input "true"
click at [607, 235] on label "[PERSON_NAME]" at bounding box center [612, 234] width 86 height 17
click at [563, 235] on input "[PERSON_NAME]" at bounding box center [557, 232] width 12 height 12
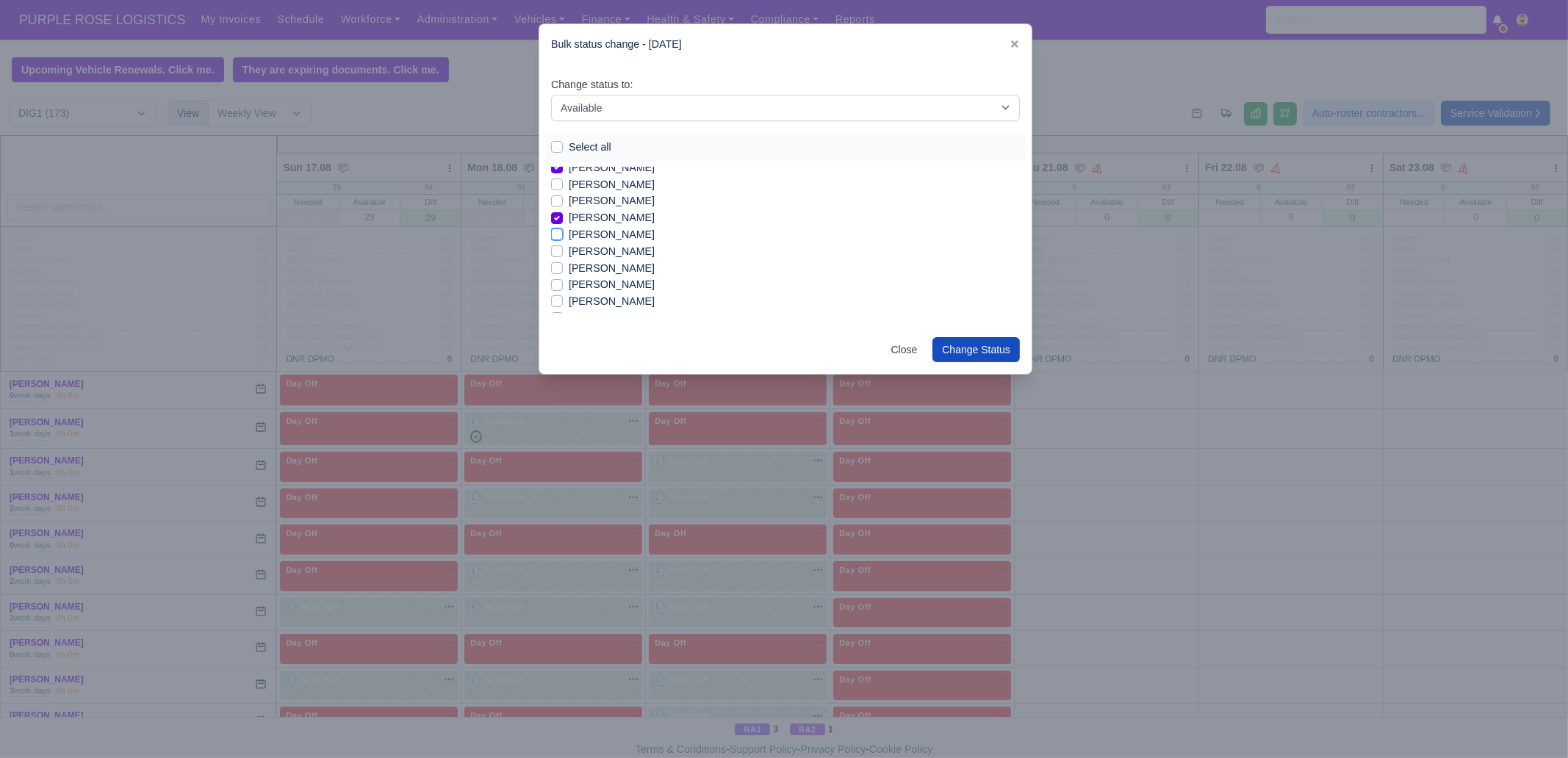
checkbox input "true"
click at [607, 252] on label "[PERSON_NAME]" at bounding box center [612, 252] width 86 height 17
click at [563, 252] on input "[PERSON_NAME]" at bounding box center [557, 249] width 12 height 12
checkbox input "true"
click at [604, 265] on label "[PERSON_NAME]" at bounding box center [612, 268] width 86 height 17
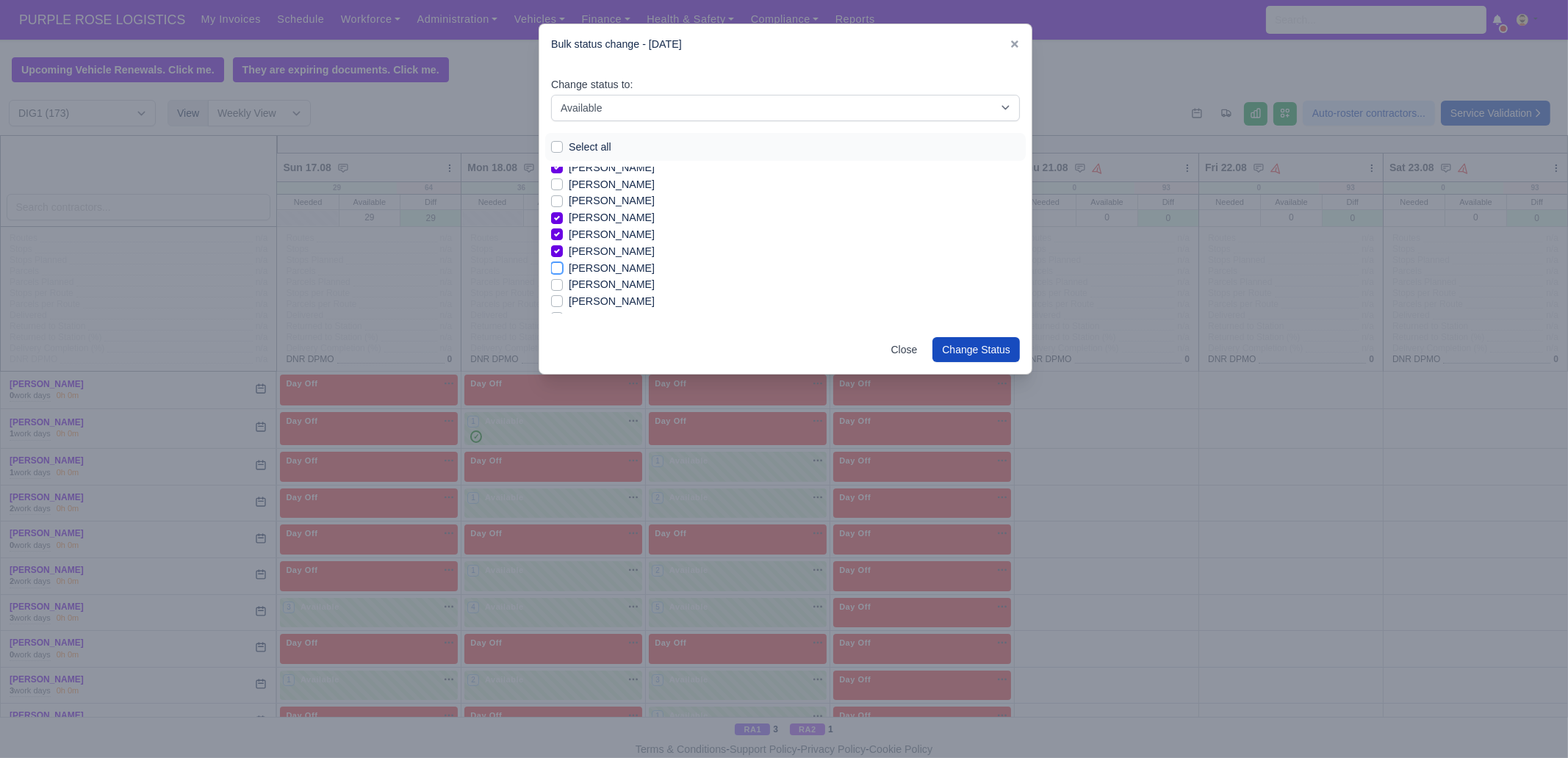
click at [563, 265] on input "[PERSON_NAME]" at bounding box center [557, 266] width 12 height 12
checkbox input "true"
click at [601, 284] on label "[PERSON_NAME]" at bounding box center [612, 285] width 86 height 17
click at [563, 284] on input "[PERSON_NAME]" at bounding box center [557, 283] width 12 height 12
checkbox input "true"
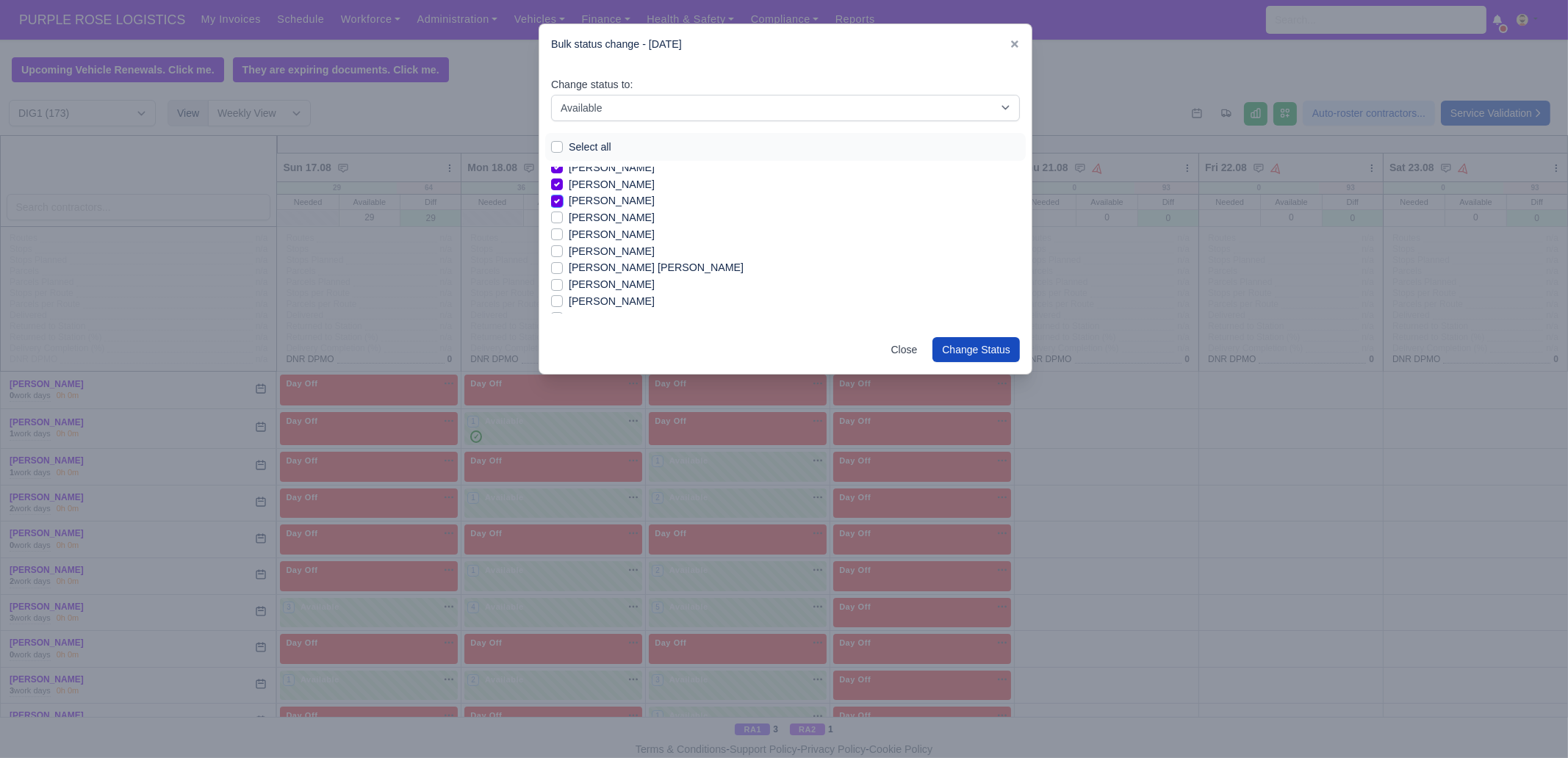
scroll to position [367, 0]
click at [602, 208] on label "[PERSON_NAME]" at bounding box center [612, 210] width 86 height 17
click at [563, 208] on input "[PERSON_NAME]" at bounding box center [557, 208] width 12 height 12
checkbox input "true"
click at [601, 264] on label "[PERSON_NAME] [PERSON_NAME]" at bounding box center [656, 260] width 175 height 17
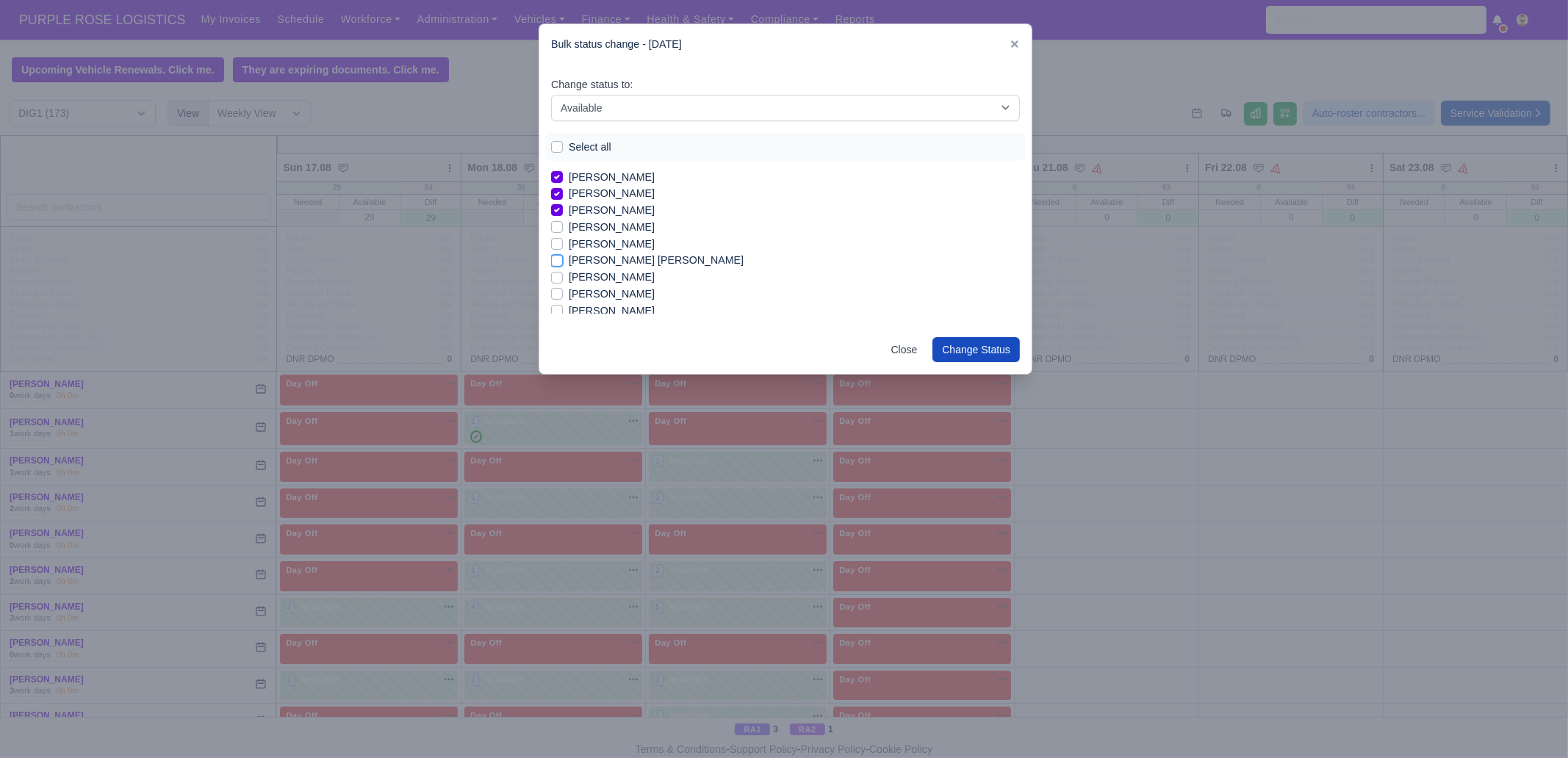
click at [563, 264] on input "[PERSON_NAME] [PERSON_NAME]" at bounding box center [557, 258] width 12 height 12
checkbox input "true"
click at [616, 312] on label "[PERSON_NAME]" at bounding box center [612, 311] width 86 height 17
click at [563, 312] on input "[PERSON_NAME]" at bounding box center [557, 309] width 12 height 12
checkbox input "true"
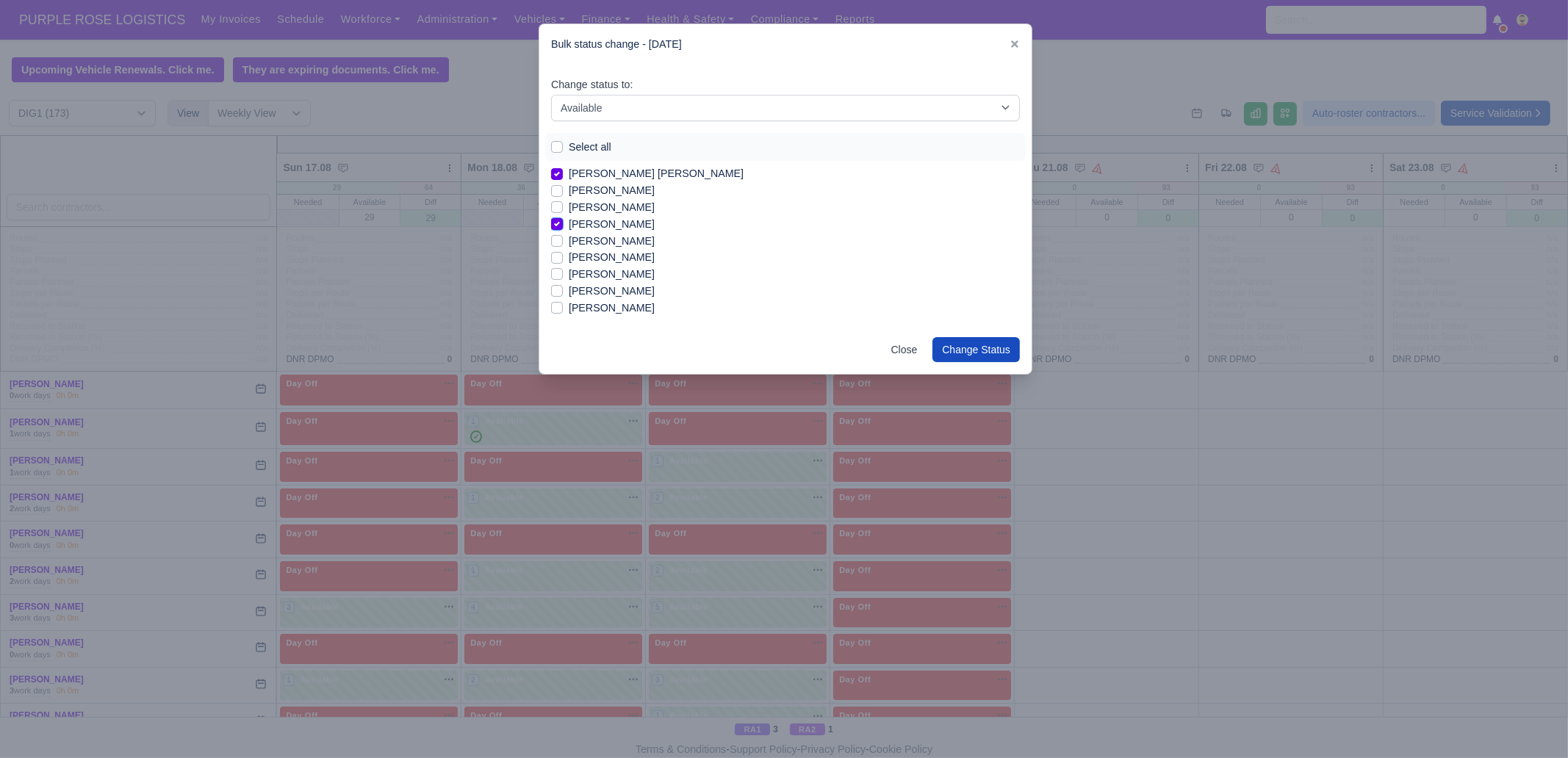
scroll to position [459, 0]
click at [606, 236] on label "[PERSON_NAME]" at bounding box center [612, 235] width 86 height 17
click at [563, 236] on input "[PERSON_NAME]" at bounding box center [557, 233] width 12 height 12
checkbox input "true"
click at [605, 251] on label "[PERSON_NAME]" at bounding box center [612, 252] width 86 height 17
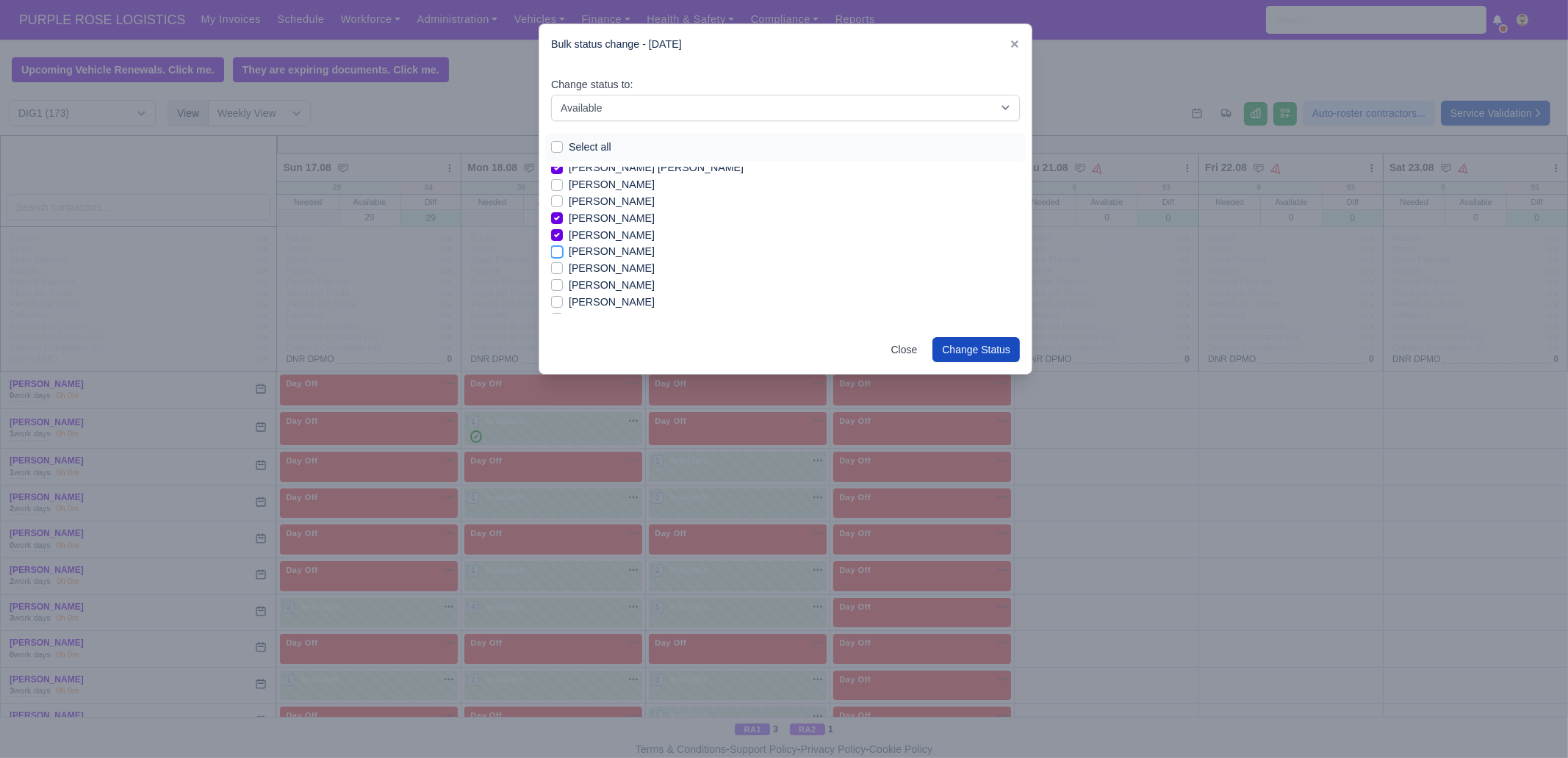
click at [563, 251] on input "[PERSON_NAME]" at bounding box center [557, 249] width 12 height 12
checkbox input "true"
click at [608, 289] on label "[PERSON_NAME]" at bounding box center [612, 286] width 86 height 17
click at [563, 289] on input "[PERSON_NAME]" at bounding box center [557, 283] width 12 height 12
checkbox input "true"
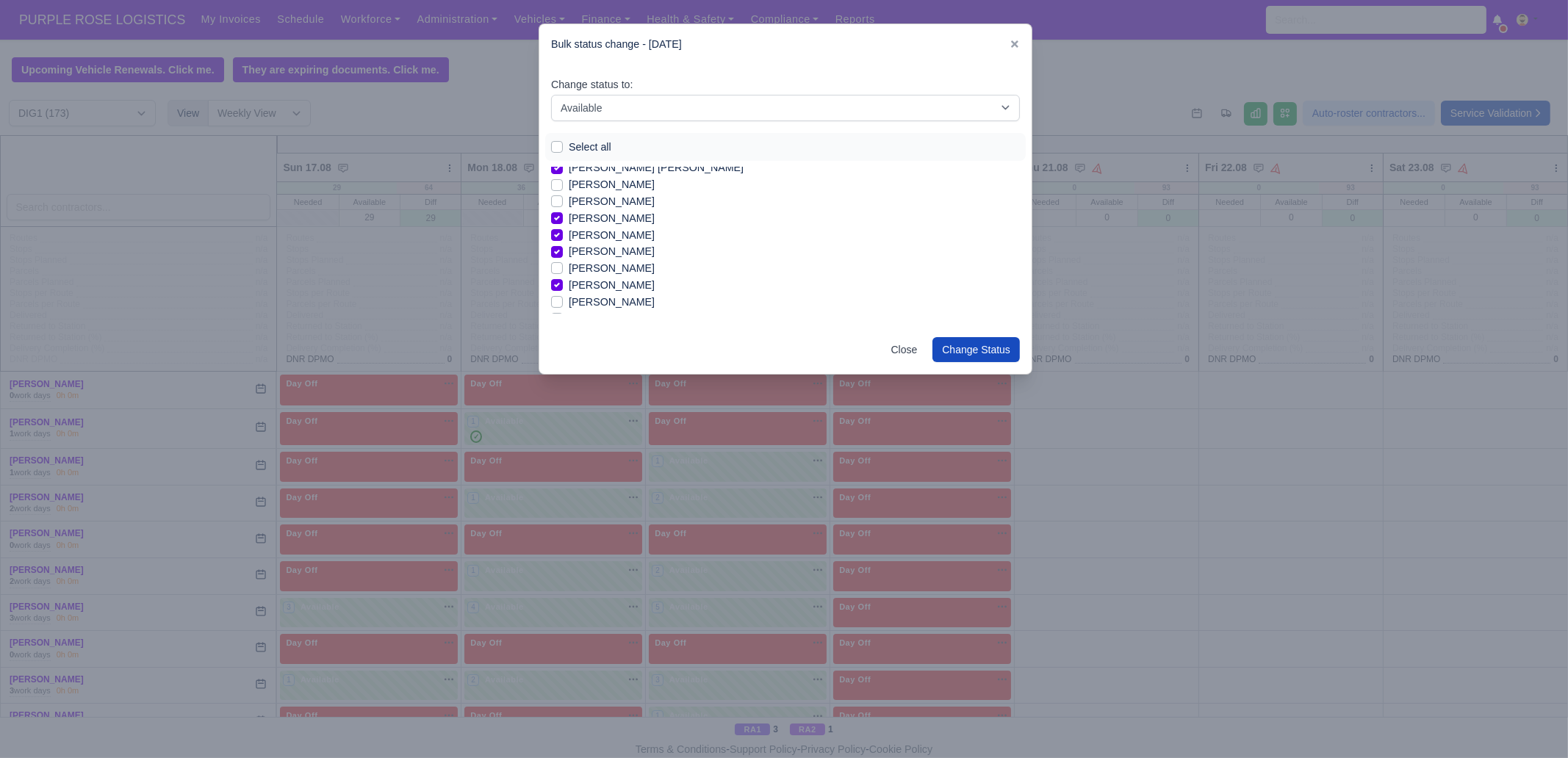
click at [611, 304] on label "[PERSON_NAME]" at bounding box center [612, 302] width 86 height 17
click at [563, 304] on input "[PERSON_NAME]" at bounding box center [557, 300] width 12 height 12
checkbox input "true"
click at [610, 226] on label "[PERSON_NAME]" at bounding box center [612, 227] width 86 height 17
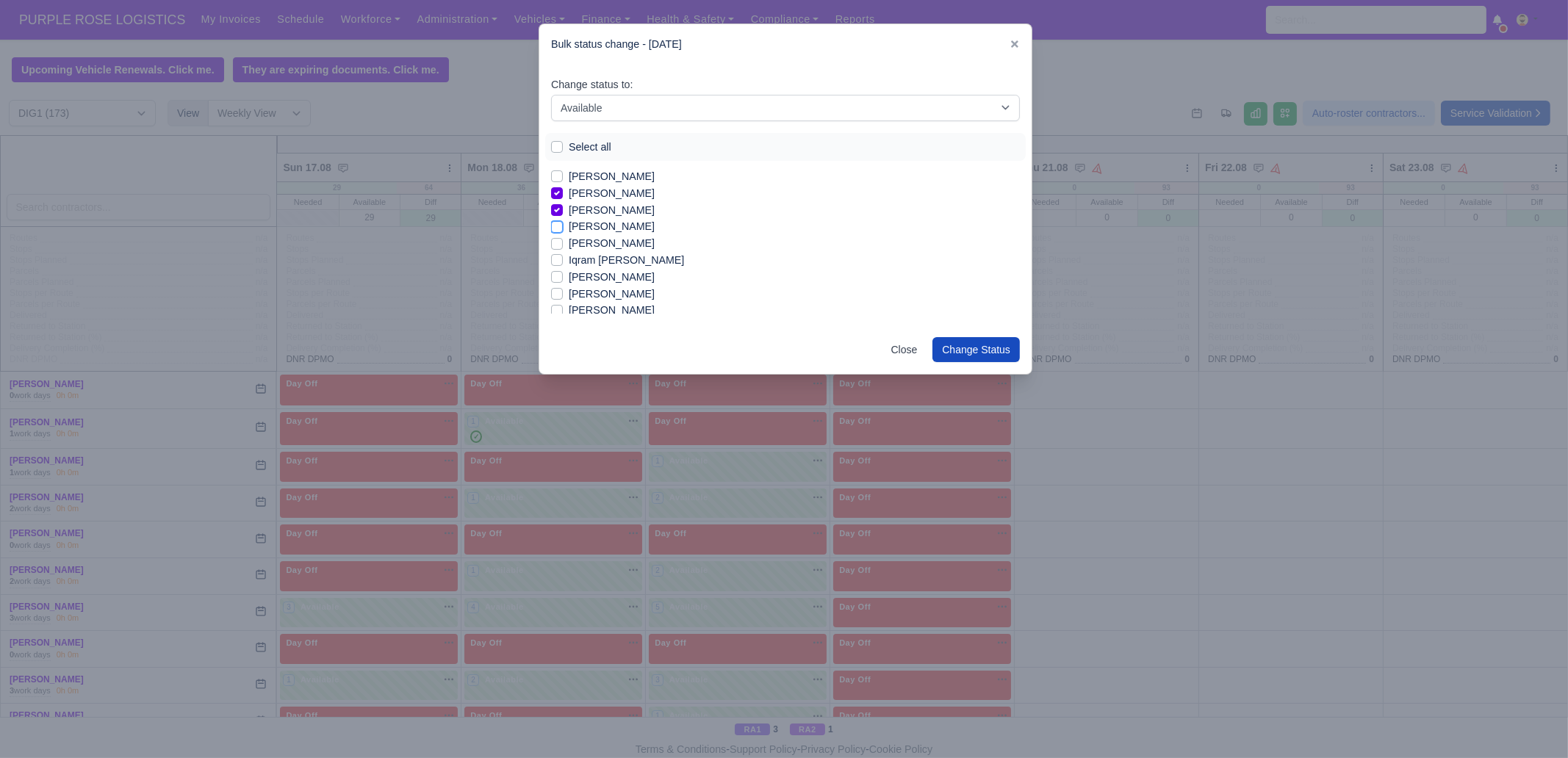
click at [563, 226] on input "[PERSON_NAME]" at bounding box center [557, 225] width 12 height 12
checkbox input "true"
click at [612, 247] on label "[PERSON_NAME]" at bounding box center [612, 243] width 86 height 17
click at [563, 247] on input "[PERSON_NAME]" at bounding box center [557, 241] width 12 height 12
checkbox input "true"
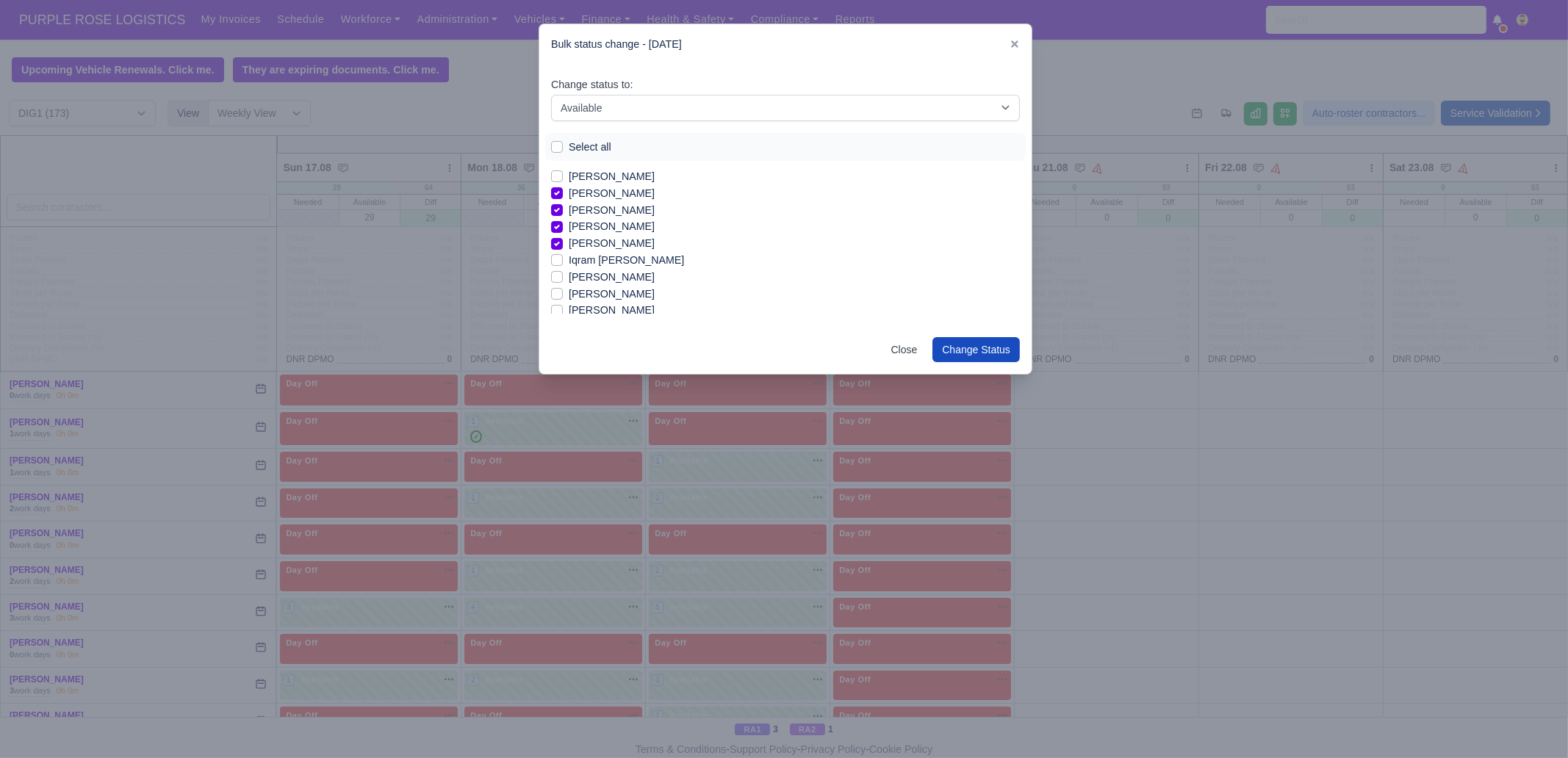
click at [615, 261] on label "Iqram [PERSON_NAME]" at bounding box center [626, 260] width 115 height 17
click at [563, 261] on input "Iqram [PERSON_NAME]" at bounding box center [557, 258] width 12 height 12
checkbox input "true"
click at [611, 277] on label "[PERSON_NAME]" at bounding box center [612, 277] width 86 height 17
click at [563, 277] on input "[PERSON_NAME]" at bounding box center [557, 275] width 12 height 12
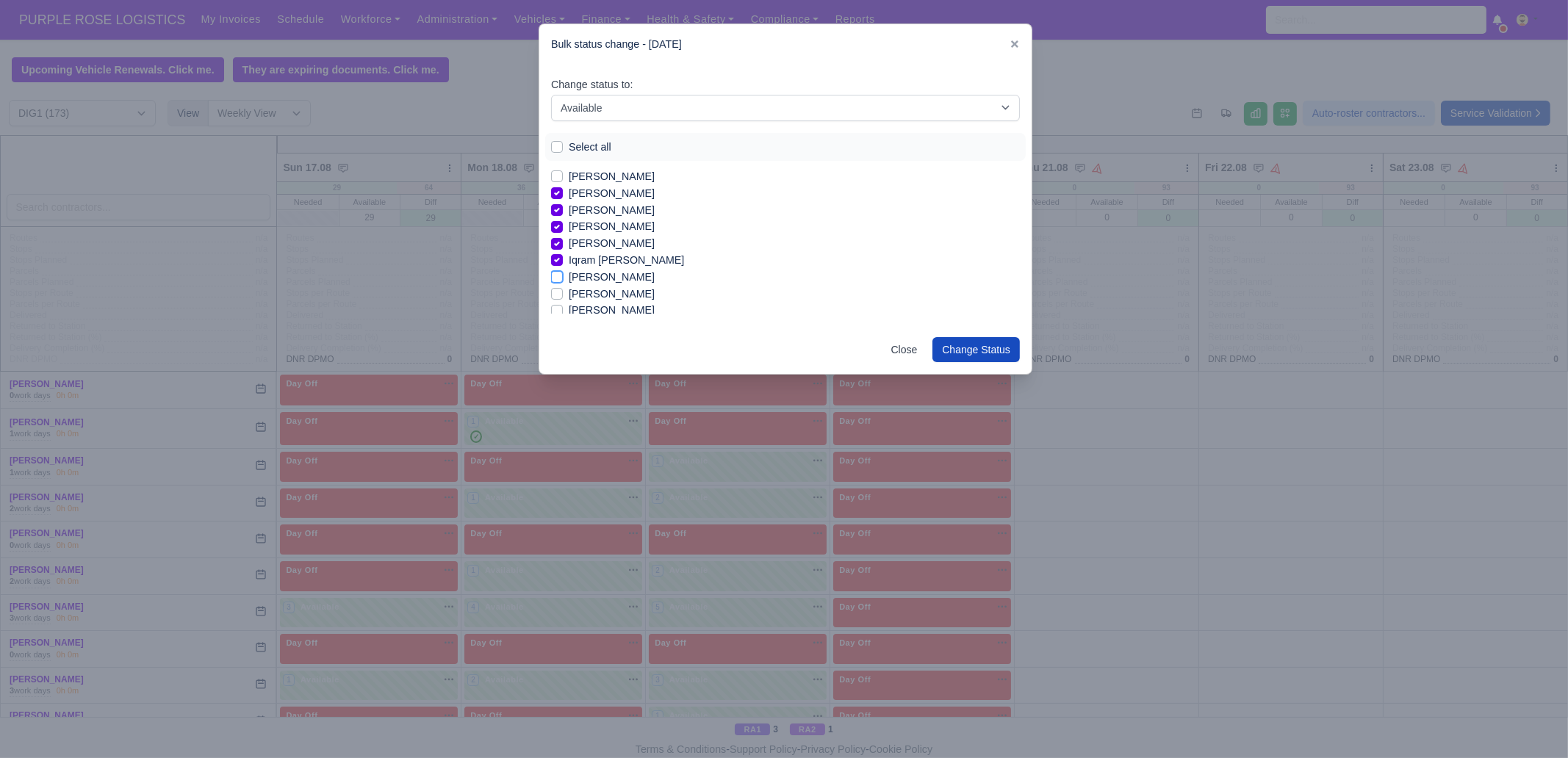
checkbox input "true"
click at [606, 295] on label "[PERSON_NAME]" at bounding box center [612, 294] width 86 height 17
click at [563, 295] on input "[PERSON_NAME]" at bounding box center [557, 292] width 12 height 12
checkbox input "true"
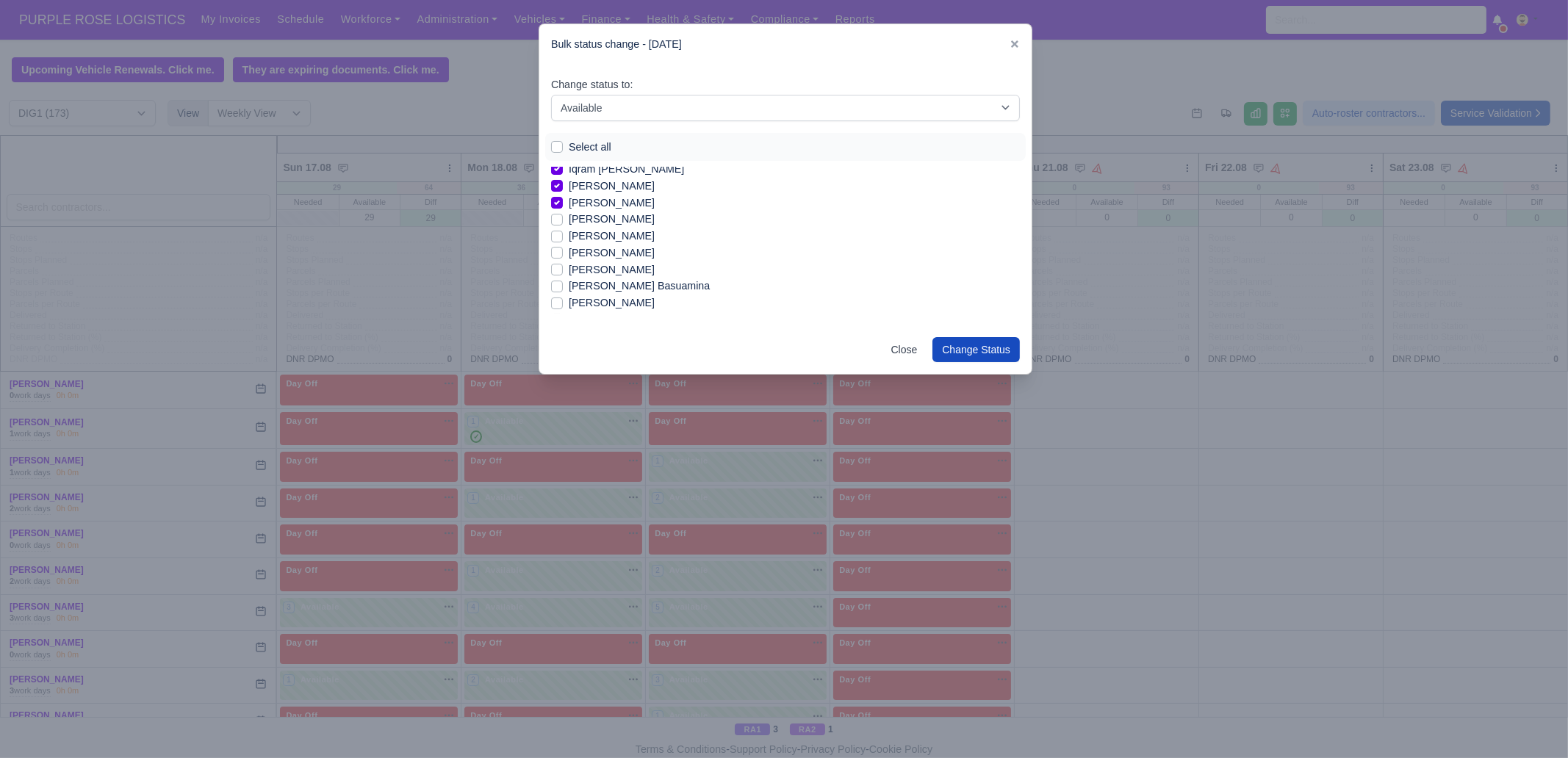
click at [613, 235] on label "[PERSON_NAME]" at bounding box center [612, 236] width 86 height 17
click at [563, 235] on input "[PERSON_NAME]" at bounding box center [557, 234] width 12 height 12
checkbox input "true"
click at [601, 251] on label "[PERSON_NAME]" at bounding box center [612, 253] width 86 height 17
click at [563, 251] on input "[PERSON_NAME]" at bounding box center [557, 251] width 12 height 12
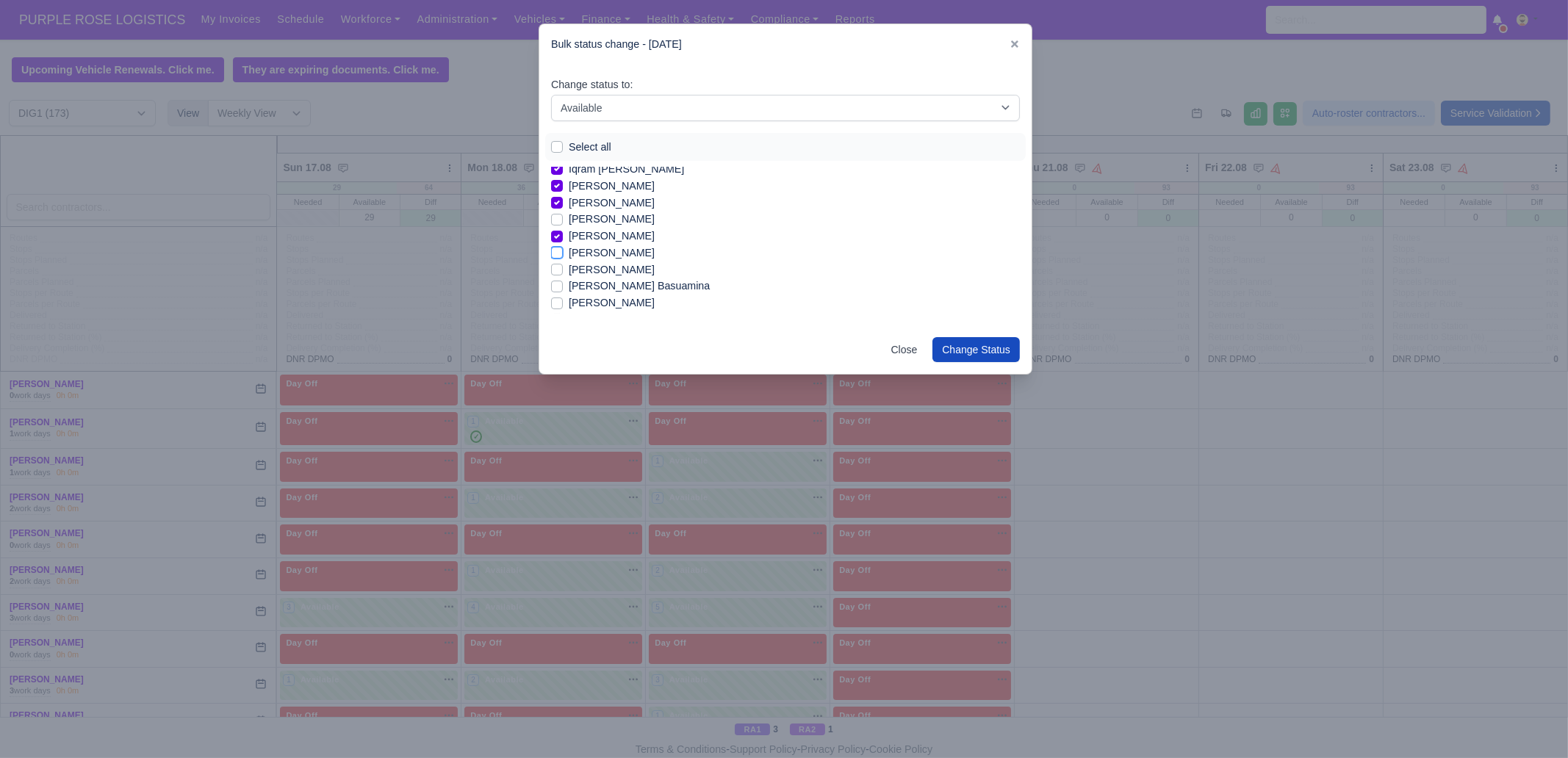
checkbox input "true"
drag, startPoint x: 635, startPoint y: 289, endPoint x: 645, endPoint y: 292, distance: 10.4
click at [635, 289] on label "[PERSON_NAME] Basuamina" at bounding box center [639, 286] width 141 height 17
click at [563, 289] on input "[PERSON_NAME] Basuamina" at bounding box center [557, 284] width 12 height 12
checkbox input "true"
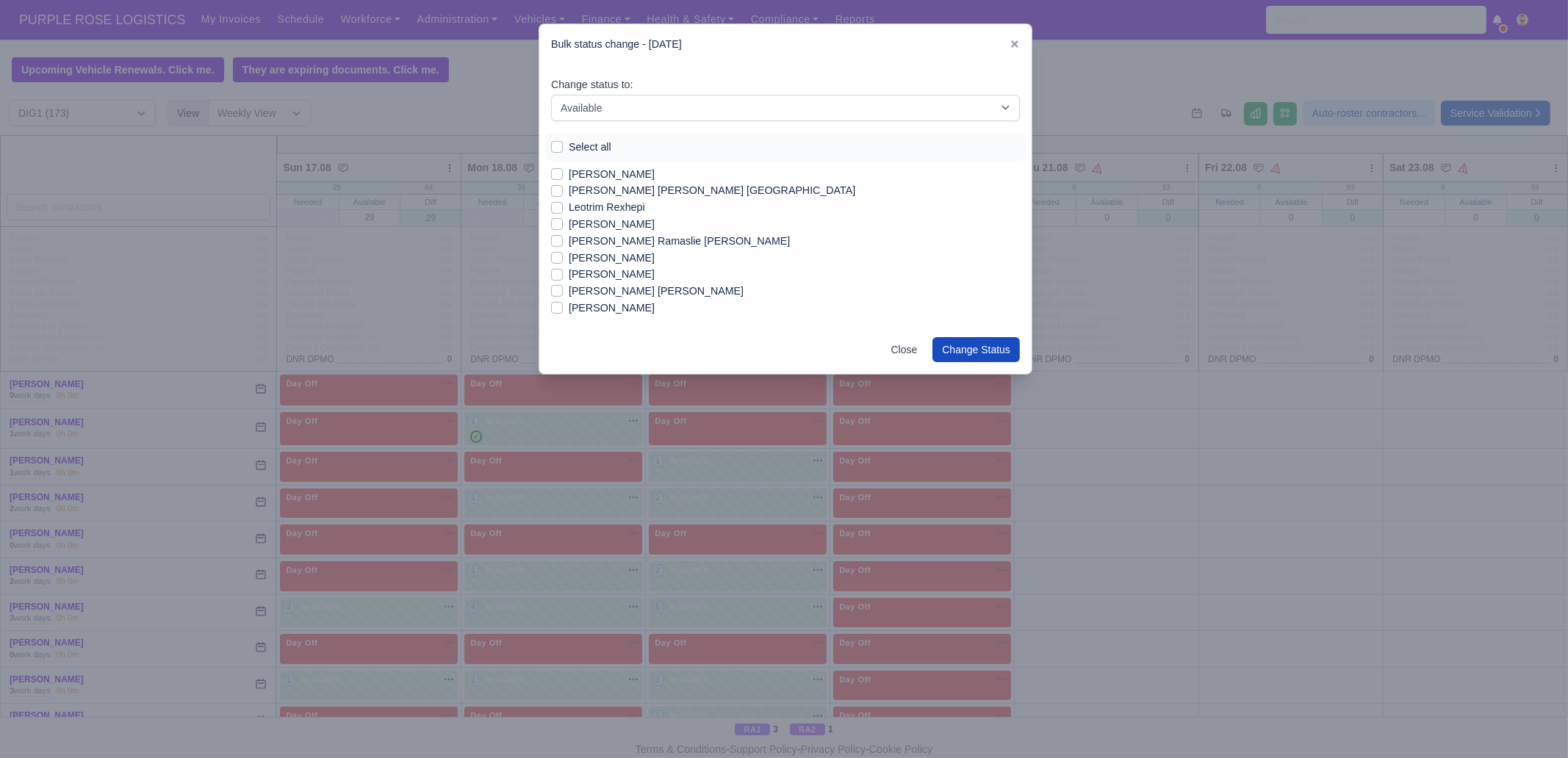
scroll to position [827, 0]
click at [649, 267] on label "[PERSON_NAME]" at bounding box center [612, 269] width 86 height 17
click at [563, 267] on input "[PERSON_NAME]" at bounding box center [557, 267] width 12 height 12
checkbox input "true"
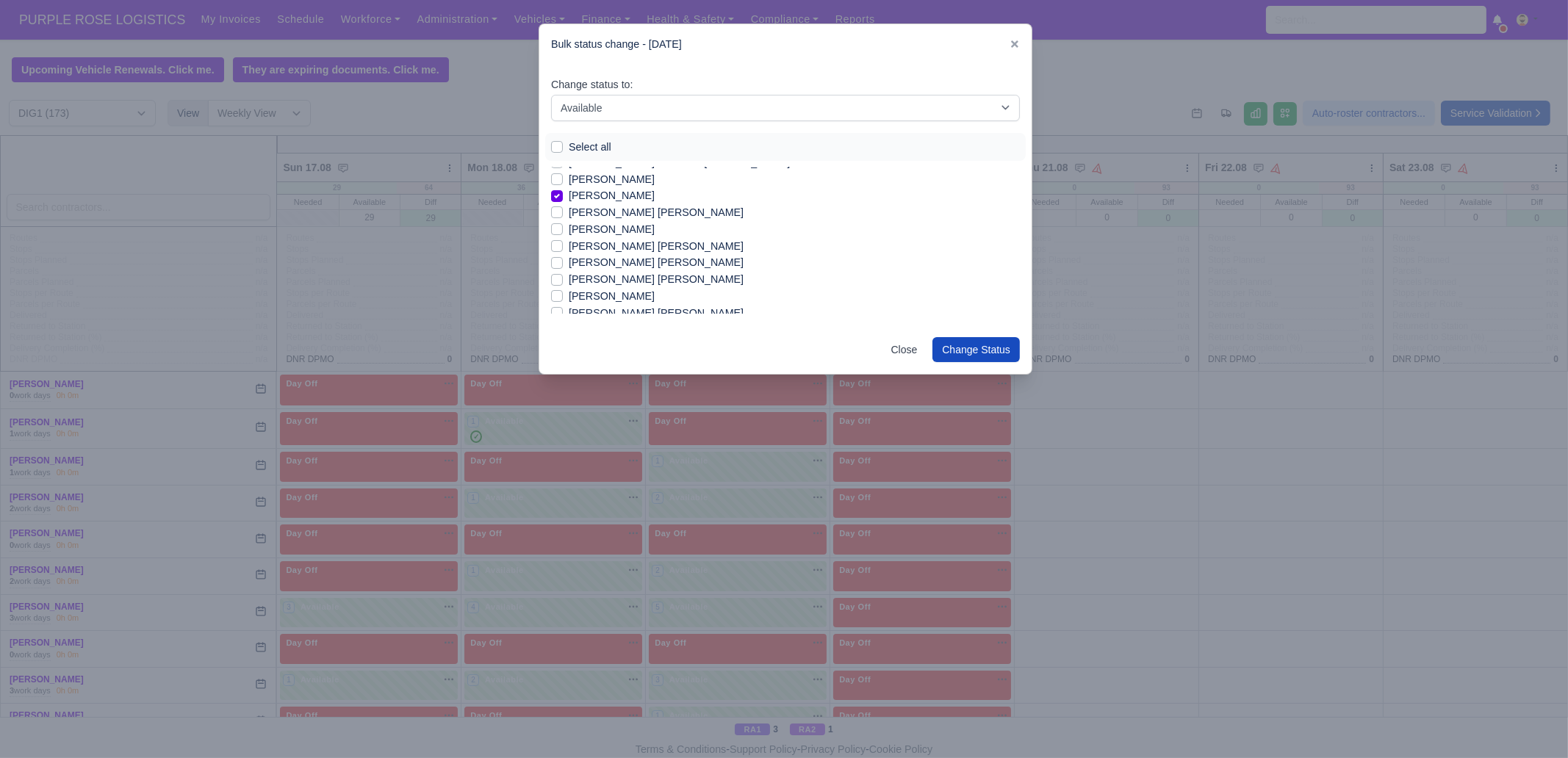
click at [666, 280] on label "[PERSON_NAME] [PERSON_NAME]" at bounding box center [656, 280] width 175 height 17
click at [563, 280] on input "[PERSON_NAME] [PERSON_NAME]" at bounding box center [557, 277] width 12 height 12
checkbox input "true"
click at [624, 252] on label "[PERSON_NAME]" at bounding box center [612, 257] width 86 height 17
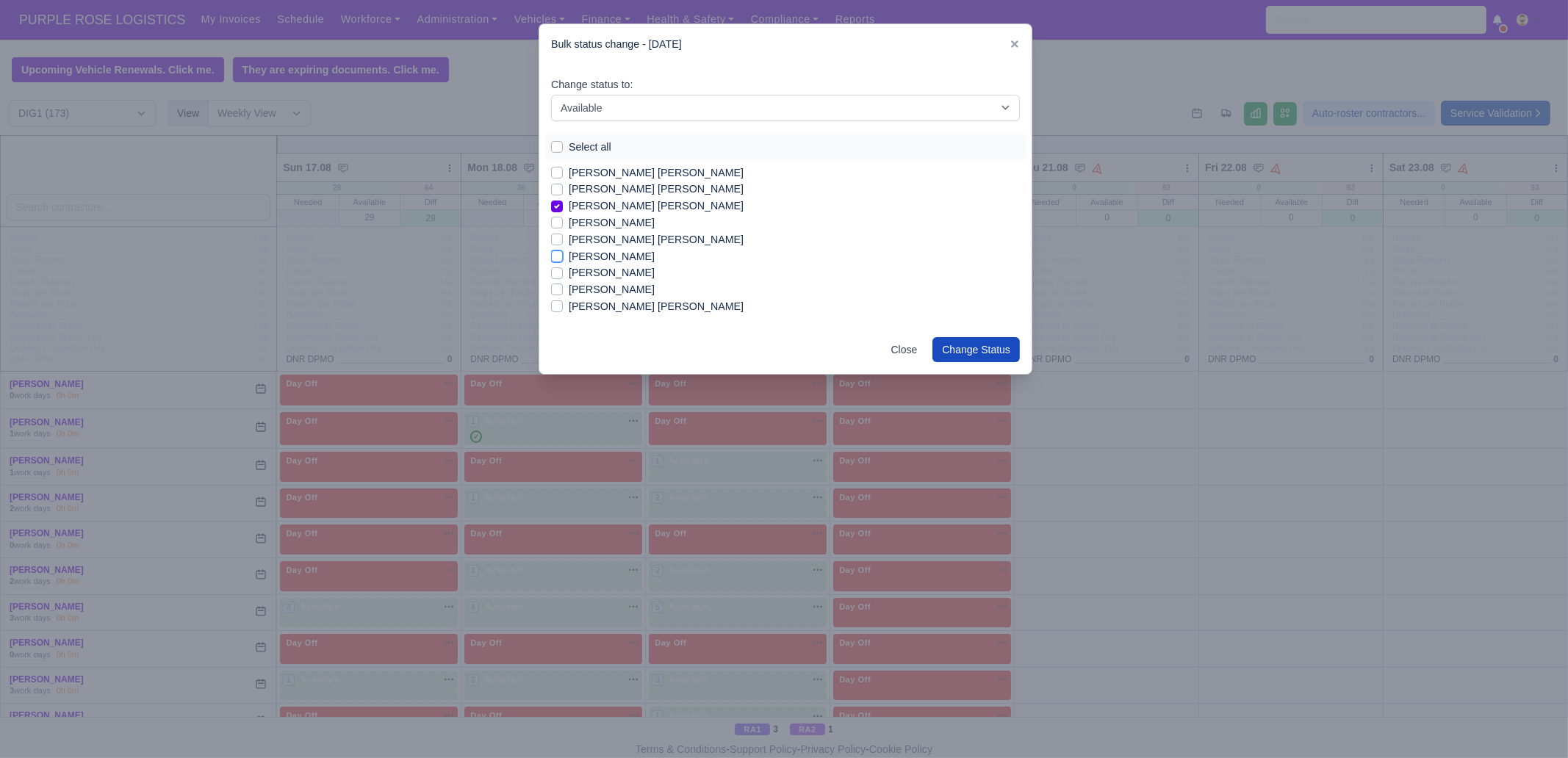
click at [563, 252] on input "[PERSON_NAME]" at bounding box center [557, 255] width 12 height 12
checkbox input "true"
click at [625, 268] on label "[PERSON_NAME]" at bounding box center [612, 273] width 86 height 17
click at [563, 268] on input "[PERSON_NAME]" at bounding box center [557, 270] width 12 height 12
checkbox input "true"
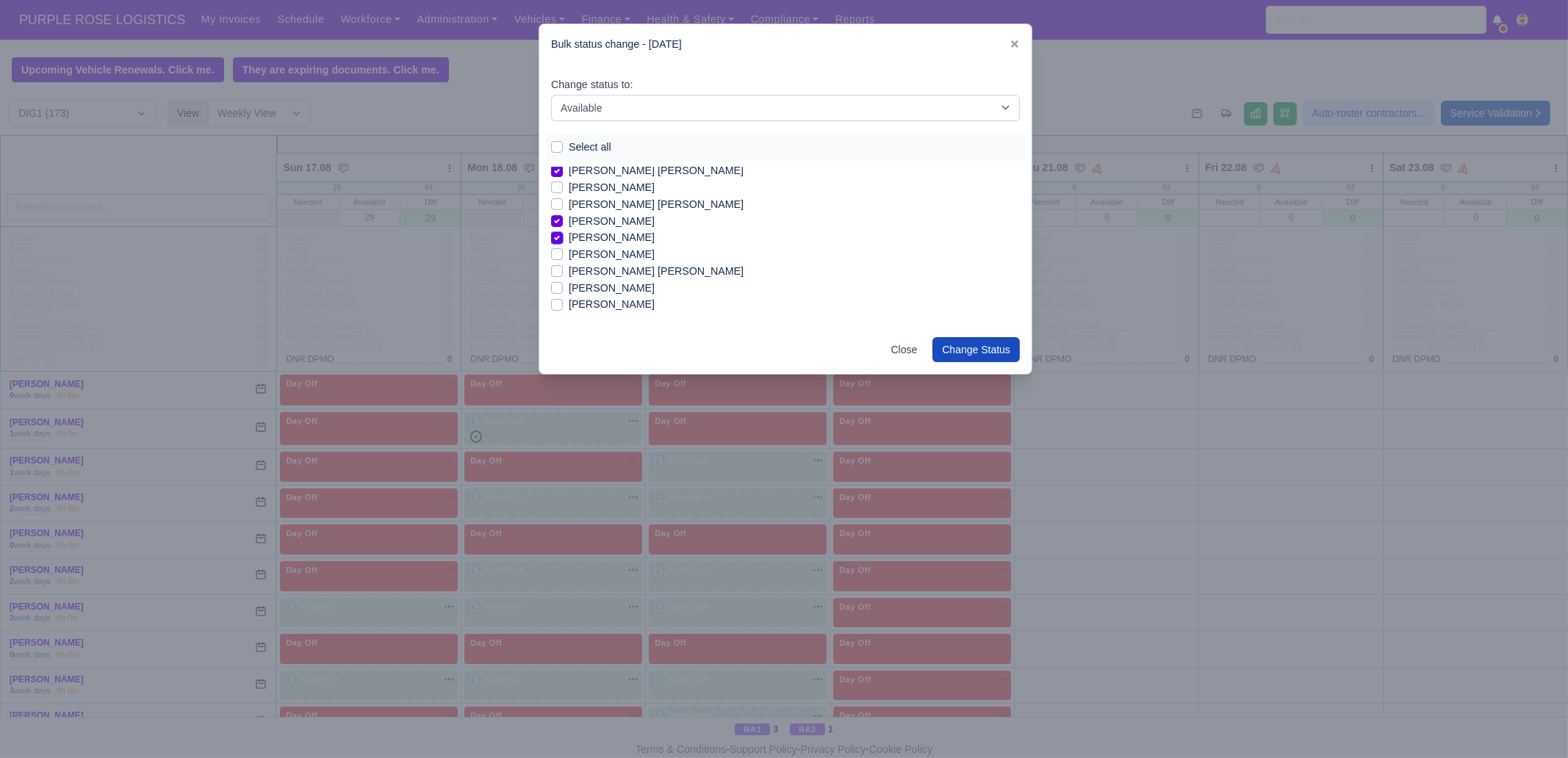
scroll to position [1010, 0]
click at [646, 280] on label "[PERSON_NAME]" at bounding box center [612, 287] width 86 height 17
click at [563, 280] on input "[PERSON_NAME]" at bounding box center [557, 285] width 12 height 12
checkbox input "true"
click at [624, 298] on label "[PERSON_NAME]" at bounding box center [612, 303] width 86 height 17
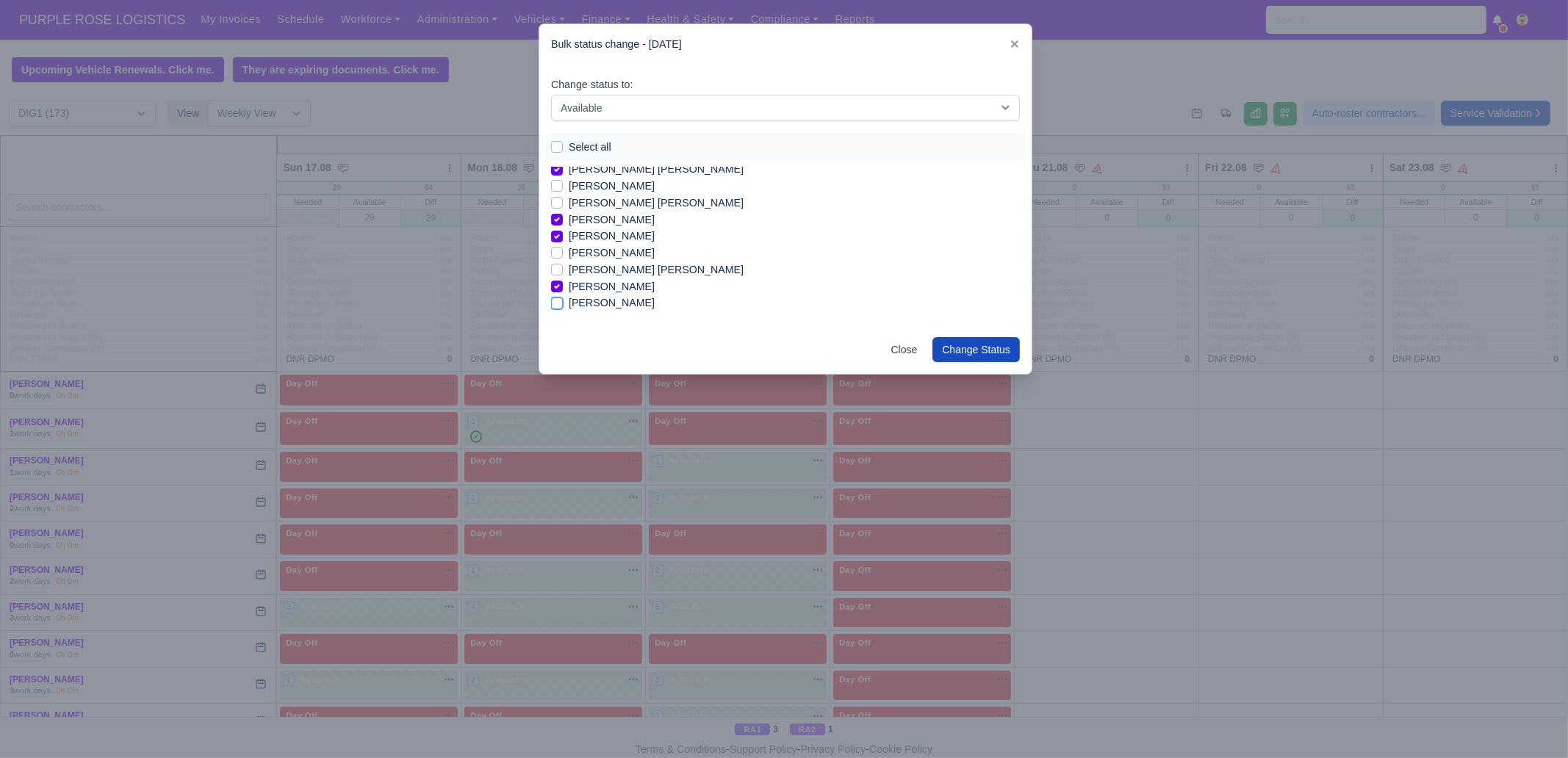
click at [563, 298] on input "[PERSON_NAME]" at bounding box center [557, 301] width 12 height 12
checkbox input "true"
click at [643, 297] on label "[PERSON_NAME]" at bounding box center [612, 300] width 86 height 17
click at [563, 297] on input "[PERSON_NAME]" at bounding box center [557, 298] width 12 height 12
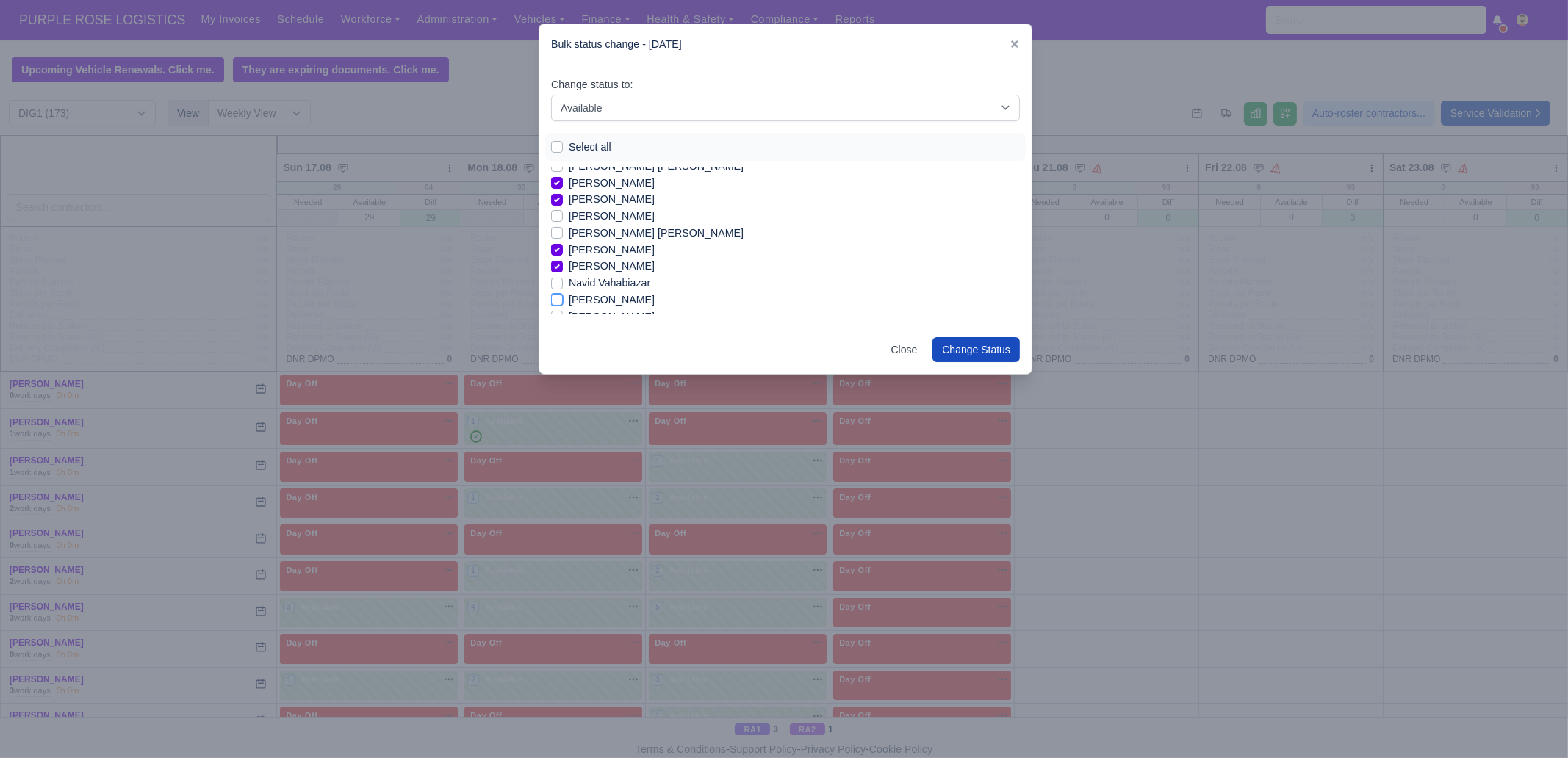
checkbox input "true"
click at [603, 293] on label "[PERSON_NAME]" at bounding box center [612, 293] width 86 height 17
click at [563, 293] on input "[PERSON_NAME]" at bounding box center [557, 291] width 12 height 12
checkbox input "true"
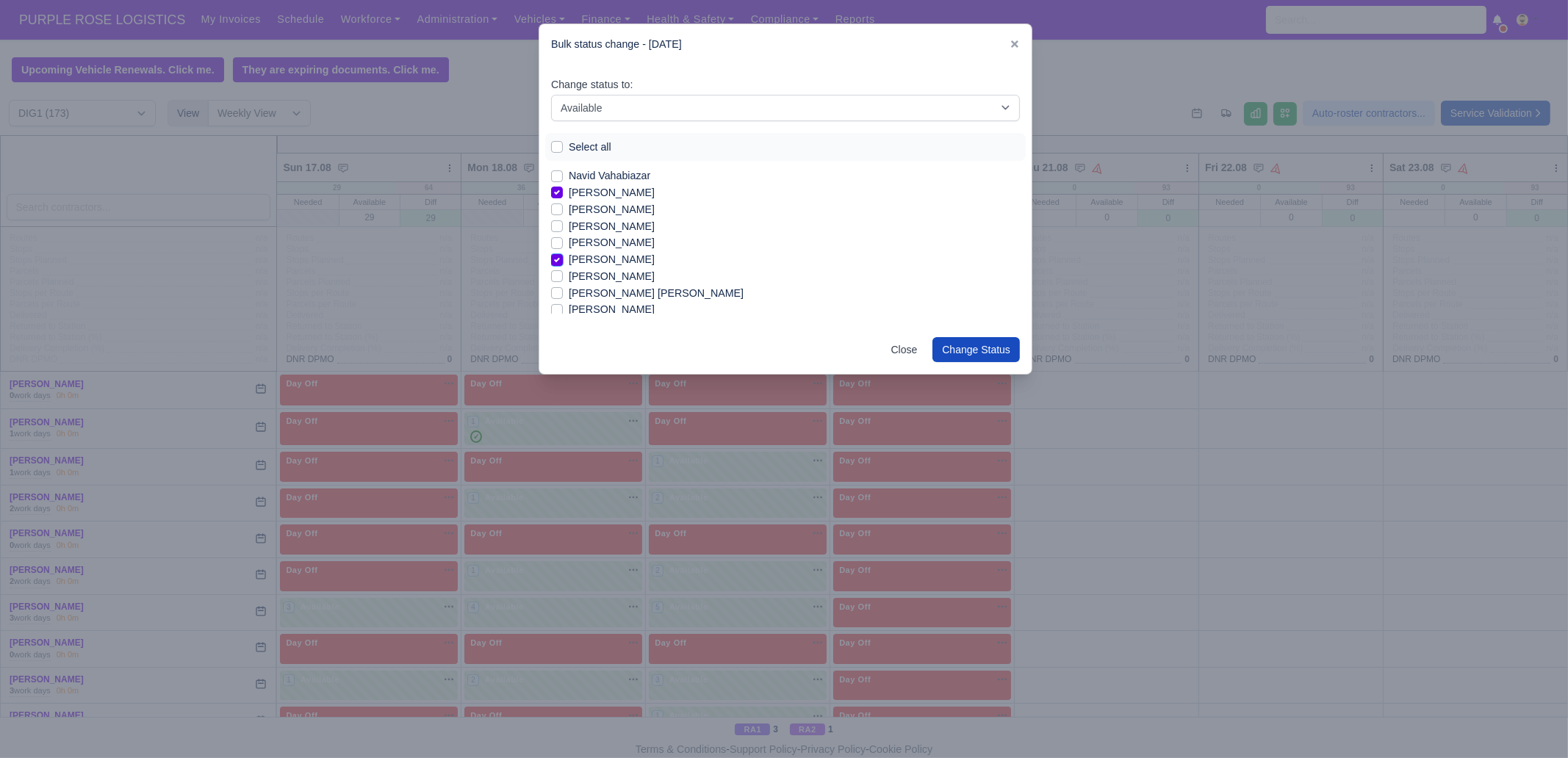
scroll to position [1157, 0]
click at [609, 277] on label "[PERSON_NAME]" at bounding box center [612, 274] width 86 height 17
click at [563, 277] on input "[PERSON_NAME]" at bounding box center [557, 272] width 12 height 12
checkbox input "true"
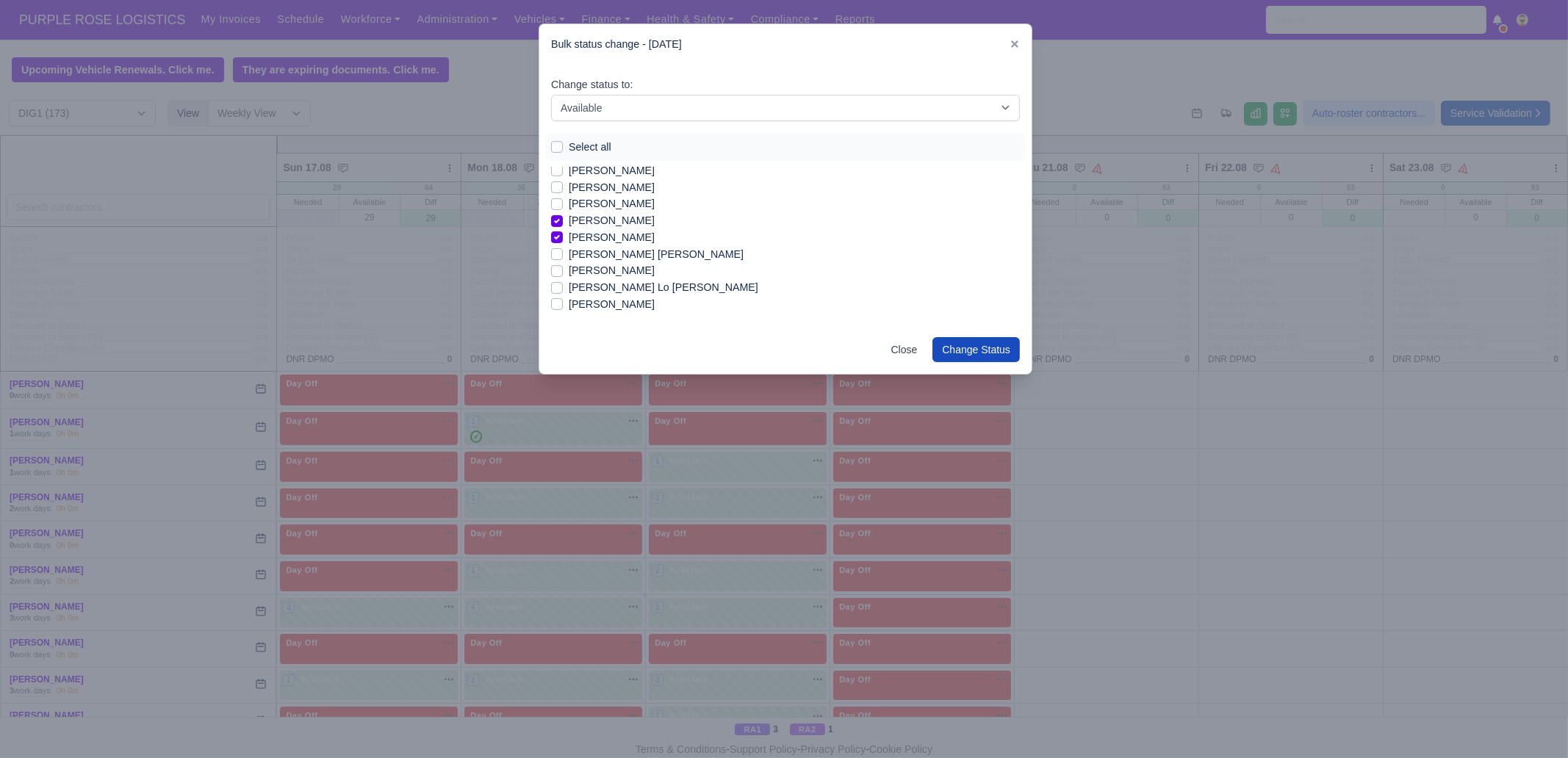
click at [639, 288] on label "[PERSON_NAME] Lo [PERSON_NAME]" at bounding box center [664, 287] width 190 height 17
click at [563, 288] on input "[PERSON_NAME] Lo [PERSON_NAME]" at bounding box center [557, 285] width 12 height 12
checkbox input "true"
click at [610, 270] on label "[PERSON_NAME]" at bounding box center [612, 267] width 86 height 17
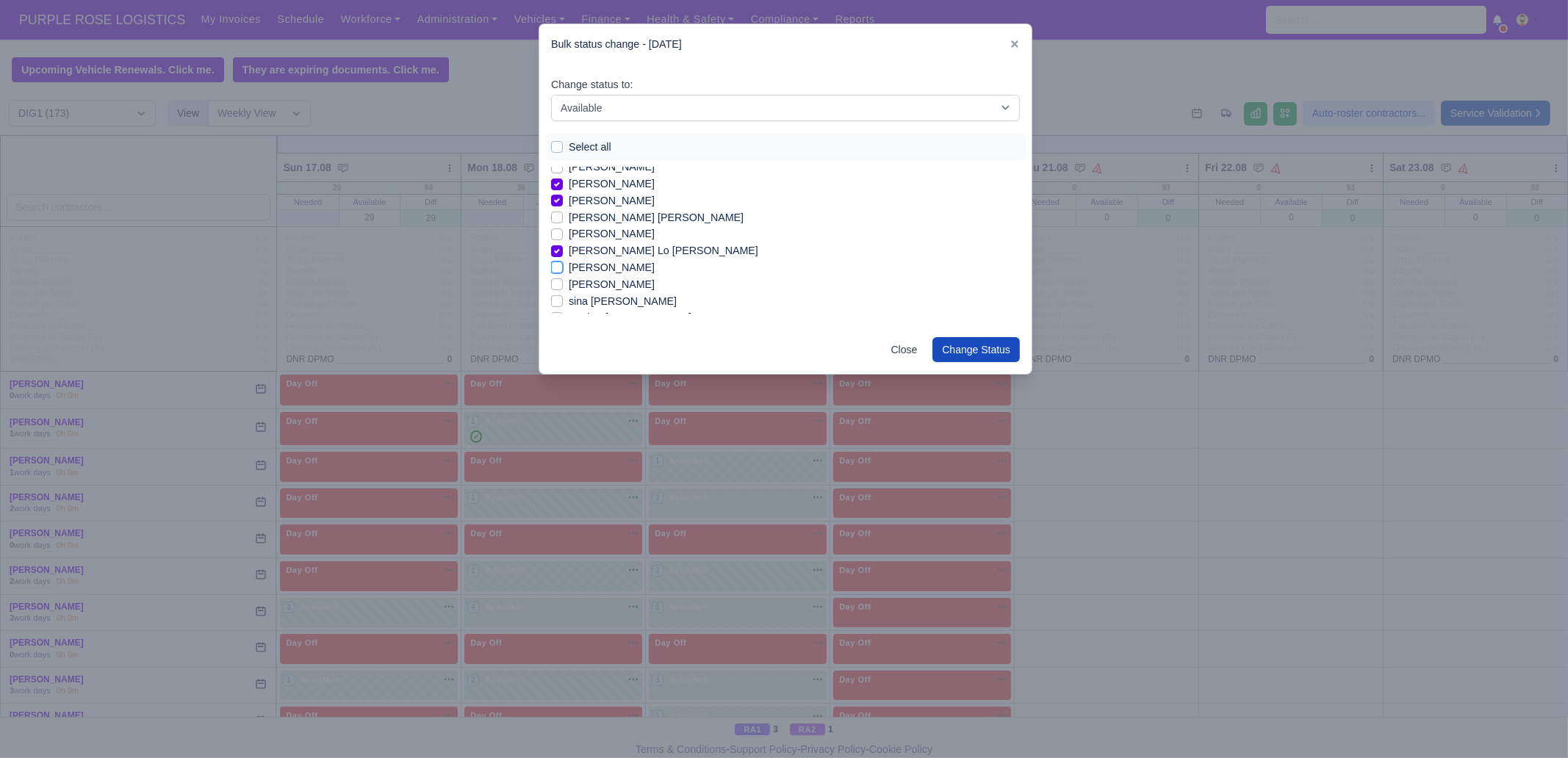
click at [563, 270] on input "[PERSON_NAME]" at bounding box center [557, 265] width 12 height 12
checkbox input "true"
click at [631, 278] on label "[PERSON_NAME]" at bounding box center [612, 278] width 86 height 17
click at [563, 278] on input "[PERSON_NAME]" at bounding box center [557, 276] width 12 height 12
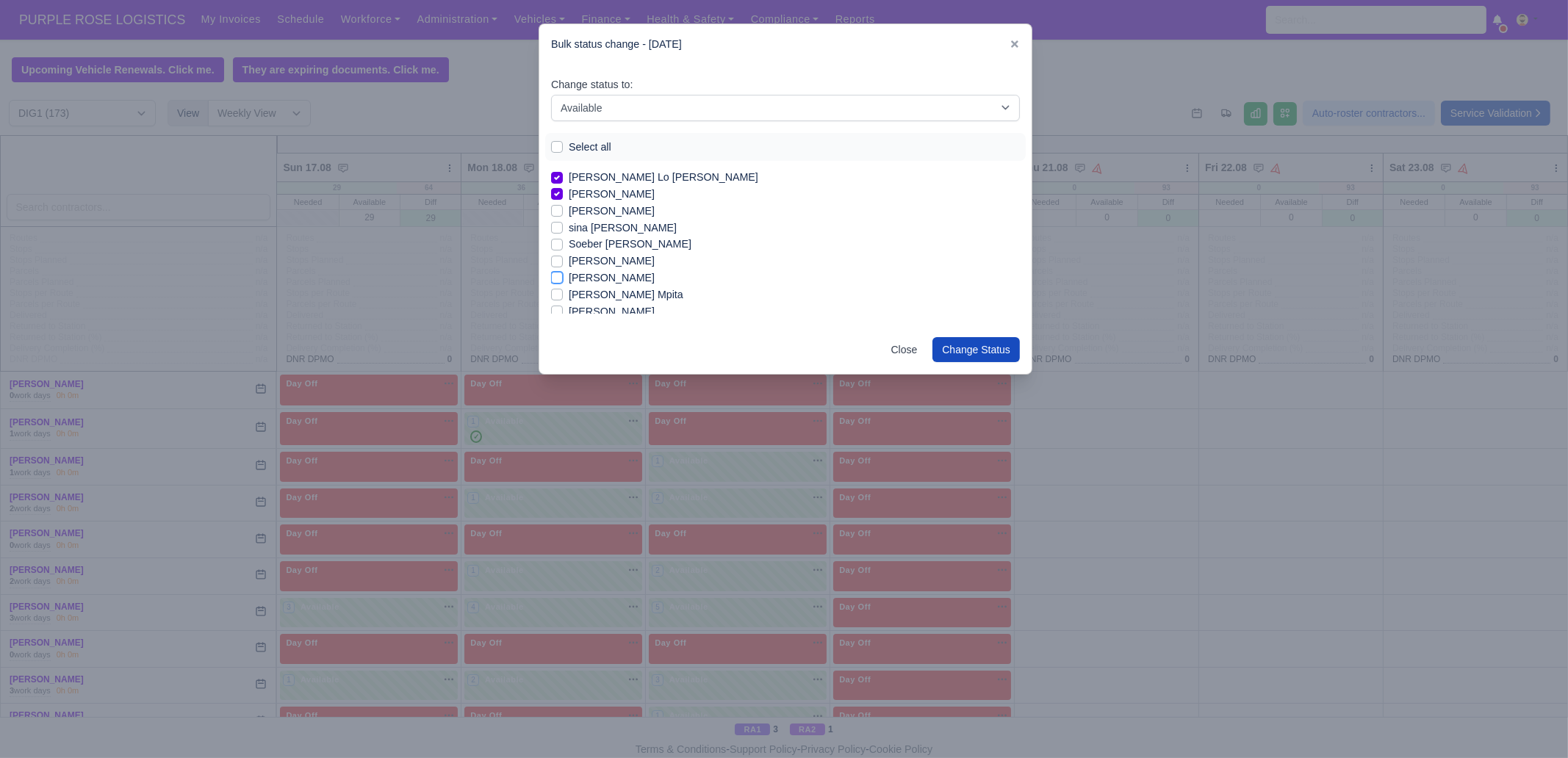
checkbox input "true"
click at [629, 294] on label "[PERSON_NAME] Mpita" at bounding box center [626, 295] width 115 height 17
click at [563, 294] on input "[PERSON_NAME] Mpita" at bounding box center [557, 292] width 12 height 12
checkbox input "true"
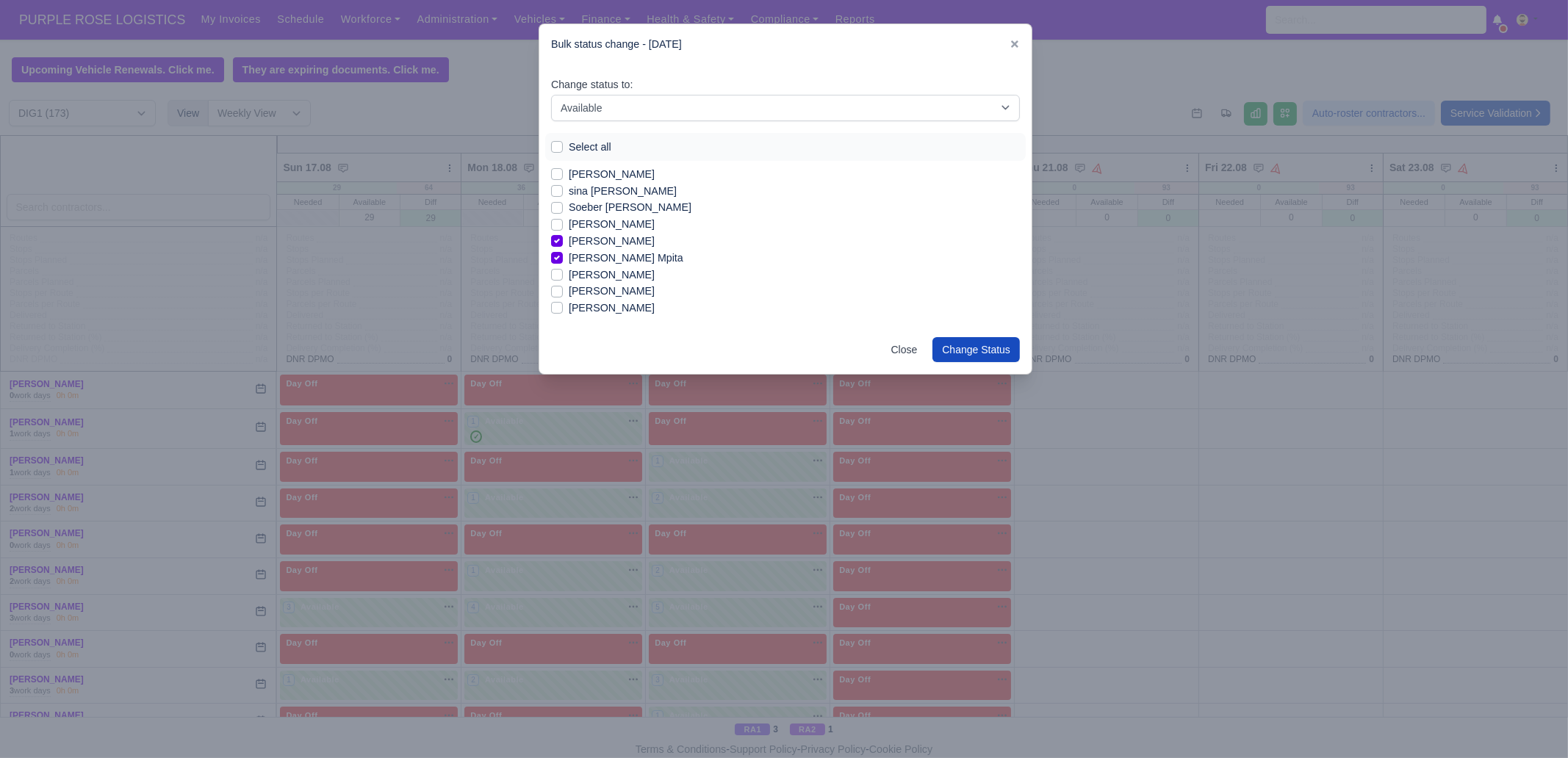
drag, startPoint x: 610, startPoint y: 288, endPoint x: 616, endPoint y: 306, distance: 19.0
click at [610, 290] on label "[PERSON_NAME]" at bounding box center [612, 291] width 86 height 17
click at [563, 290] on input "[PERSON_NAME]" at bounding box center [557, 289] width 12 height 12
checkbox input "true"
click at [616, 307] on label "[PERSON_NAME]" at bounding box center [612, 308] width 86 height 17
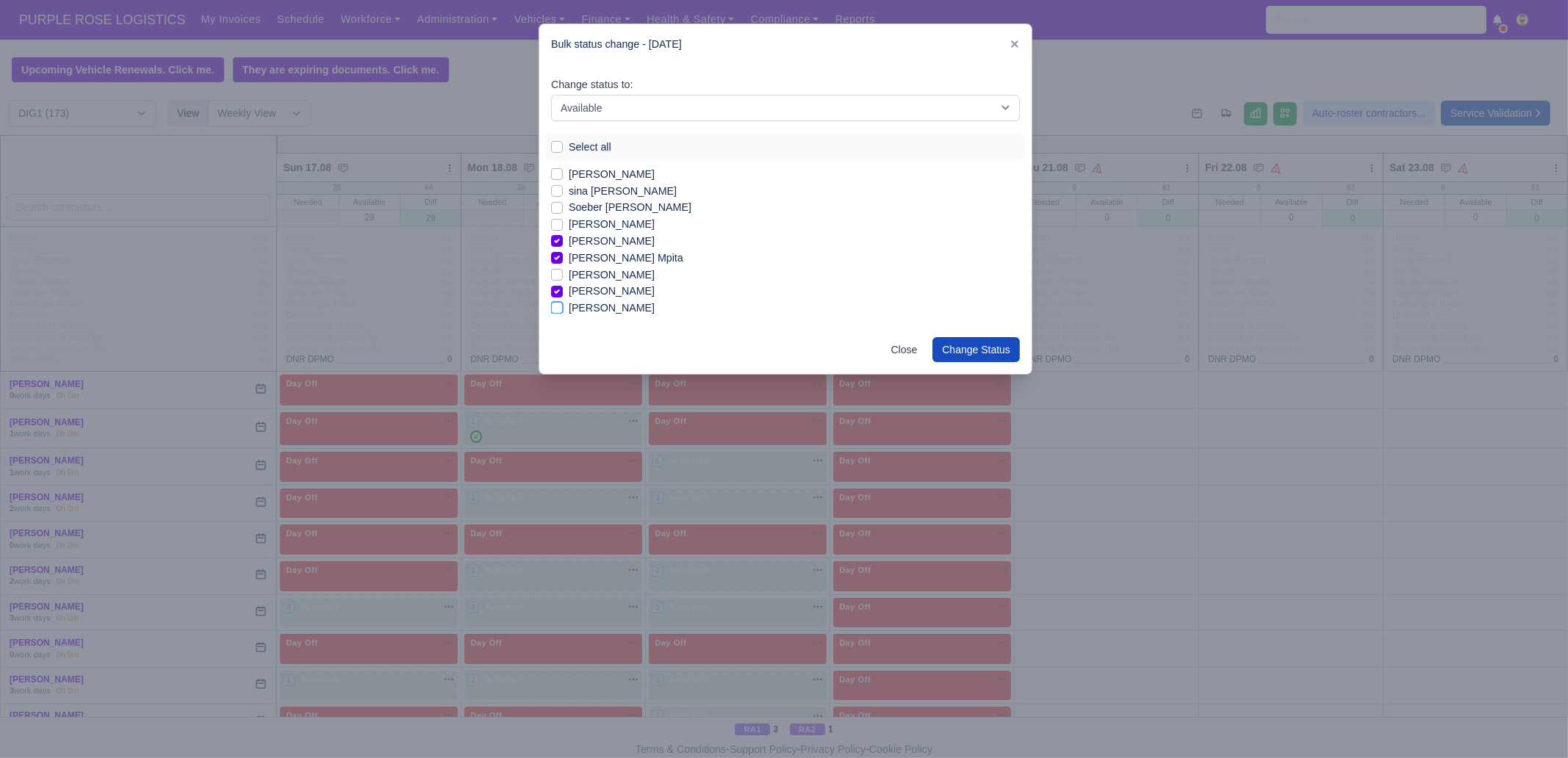
click at [563, 307] on input "[PERSON_NAME]" at bounding box center [557, 306] width 12 height 12
checkbox input "true"
click at [569, 297] on label "[PERSON_NAME]" at bounding box center [612, 305] width 86 height 17
click at [563, 297] on input "[PERSON_NAME]" at bounding box center [557, 303] width 12 height 12
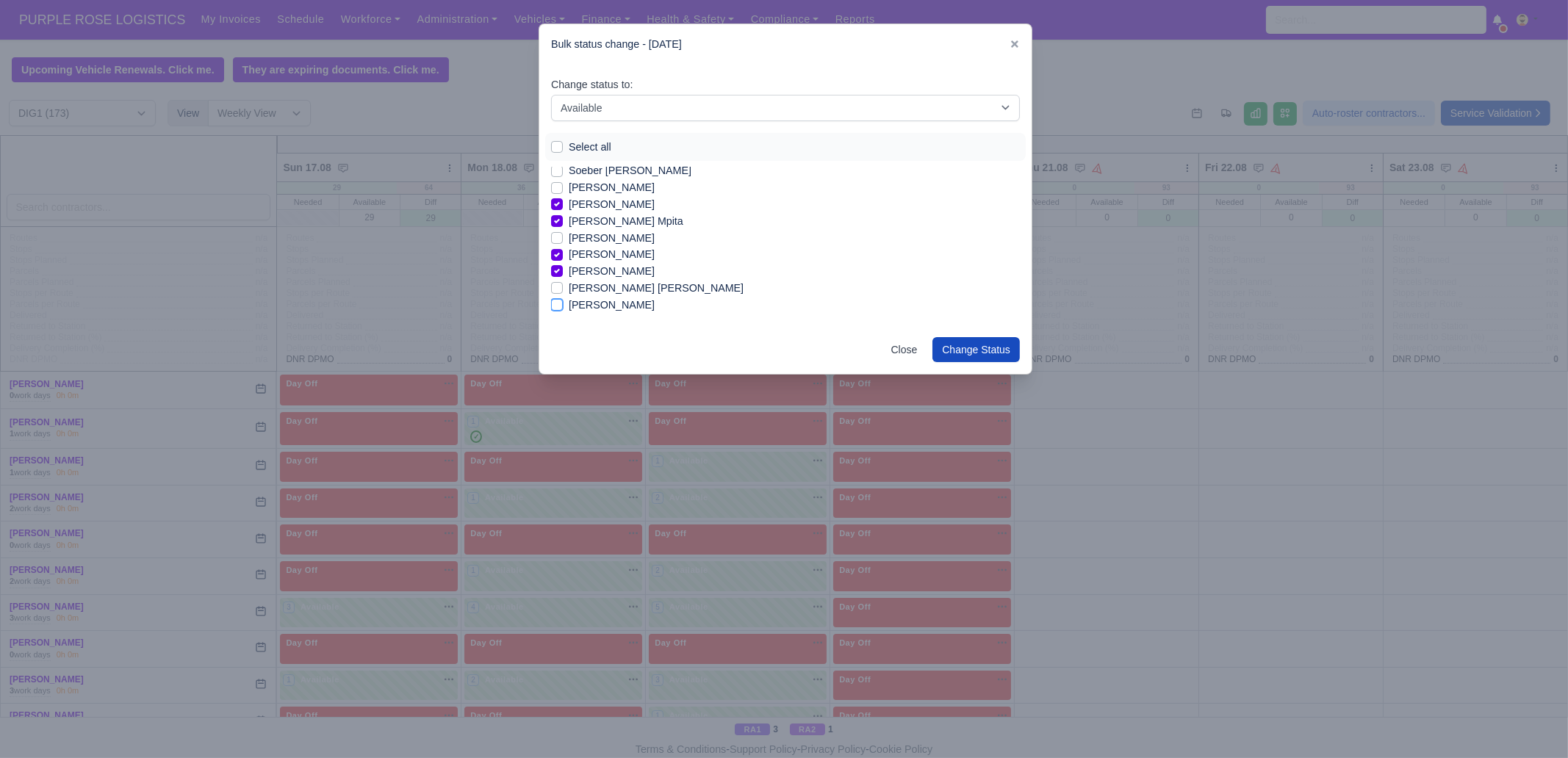
checkbox input "true"
click at [978, 344] on button "Change Status" at bounding box center [976, 350] width 87 height 25
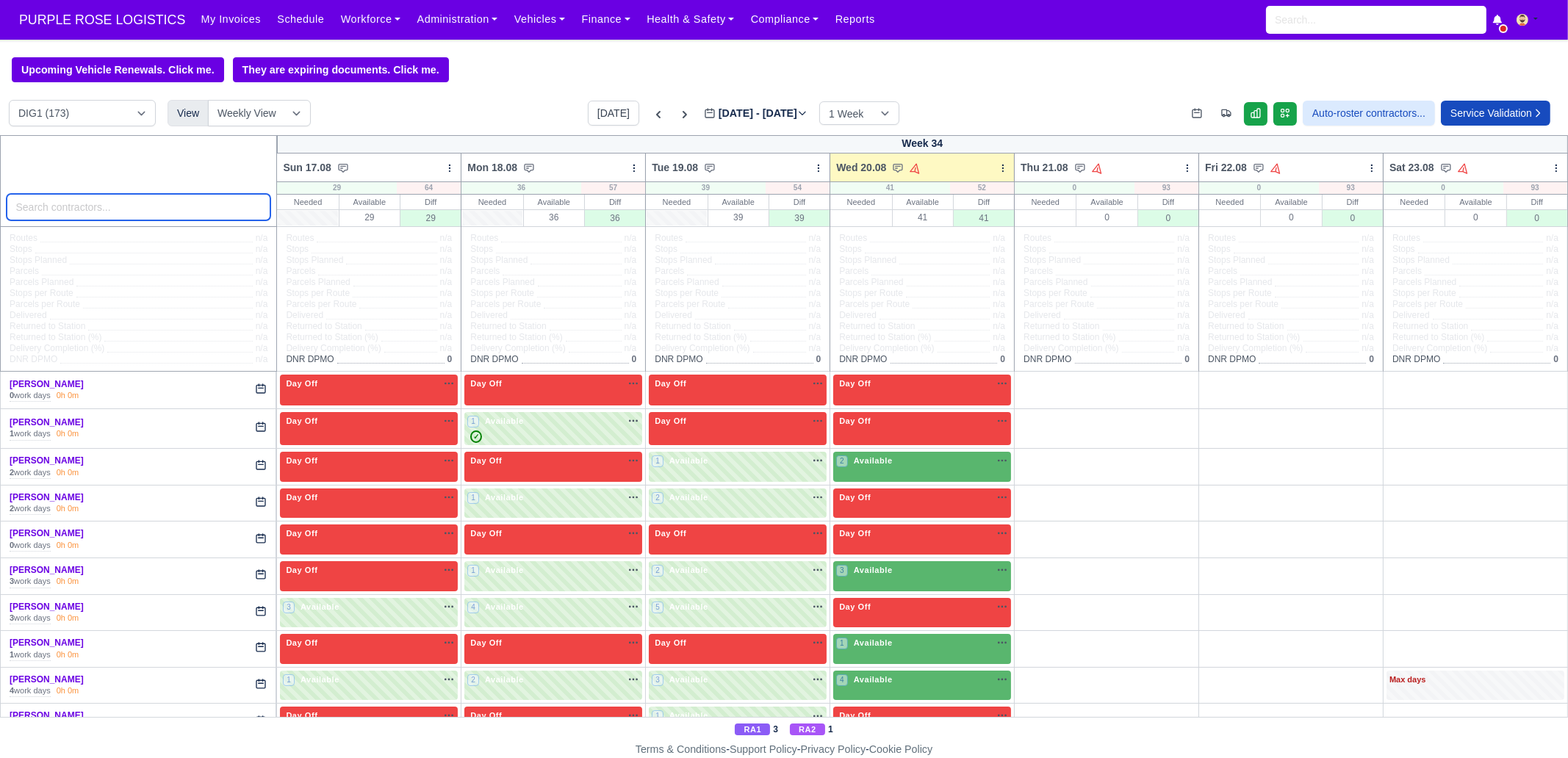
click at [151, 200] on input "search" at bounding box center [139, 206] width 264 height 26
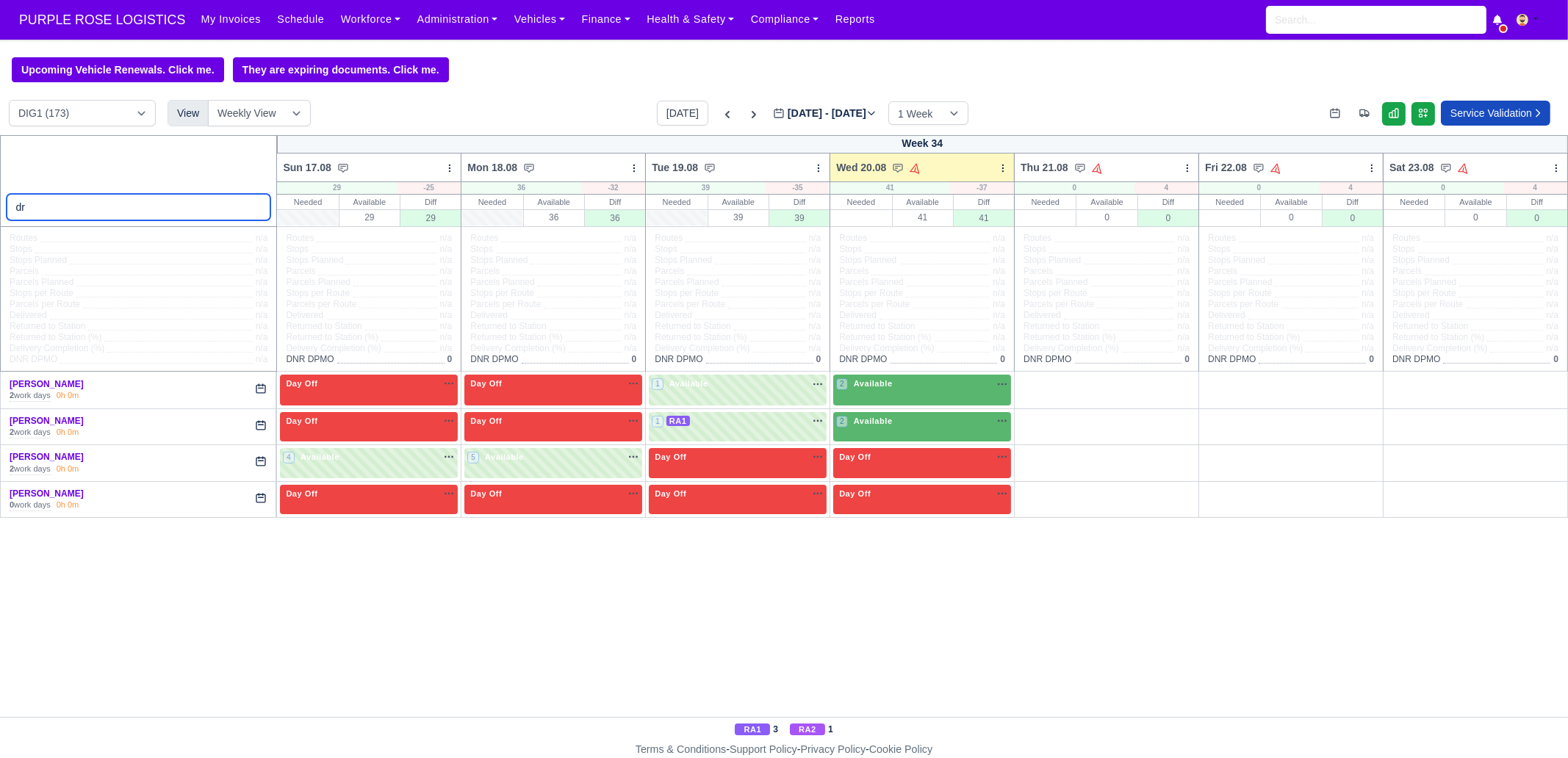
type input "d"
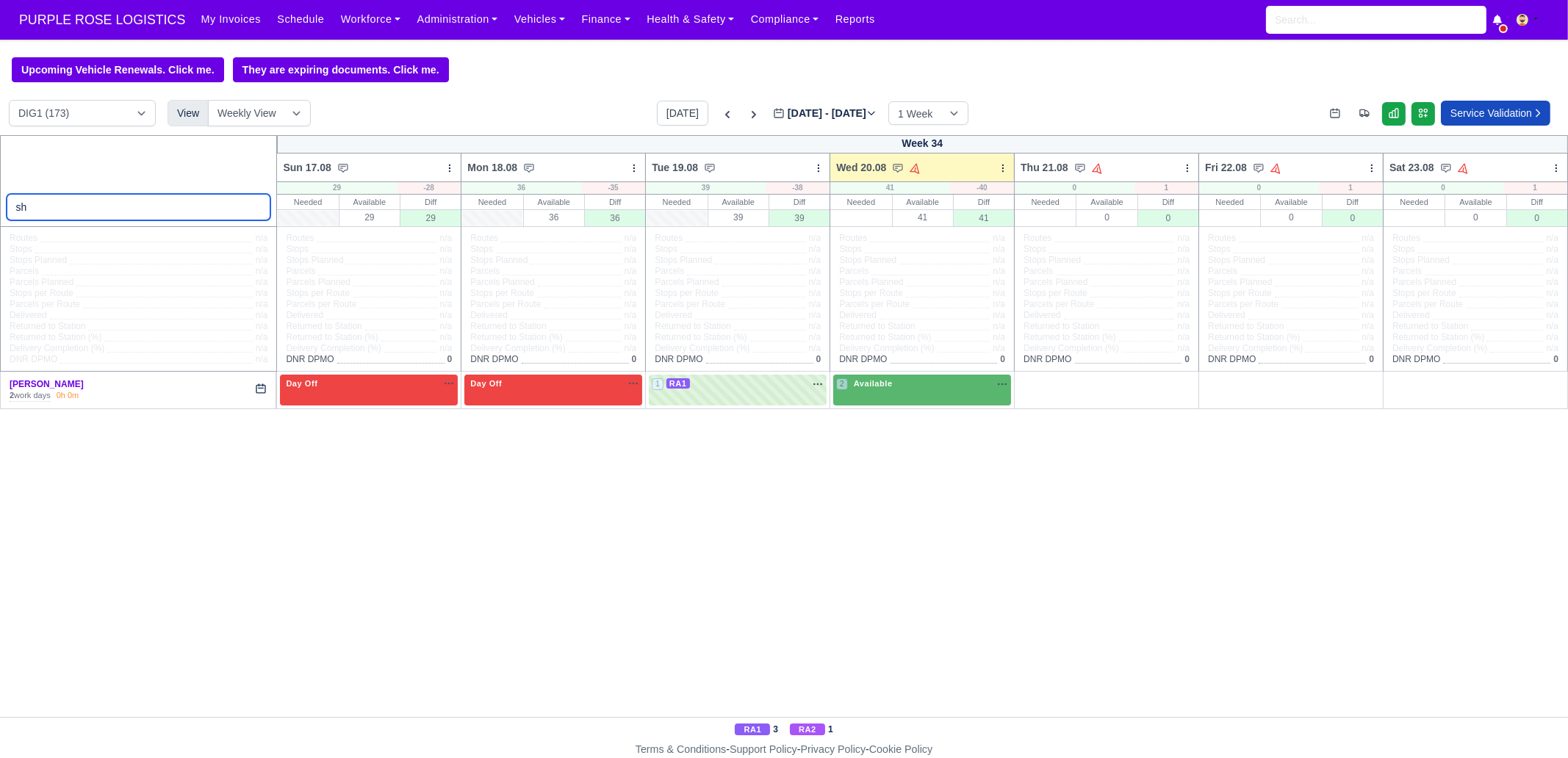
type input "s"
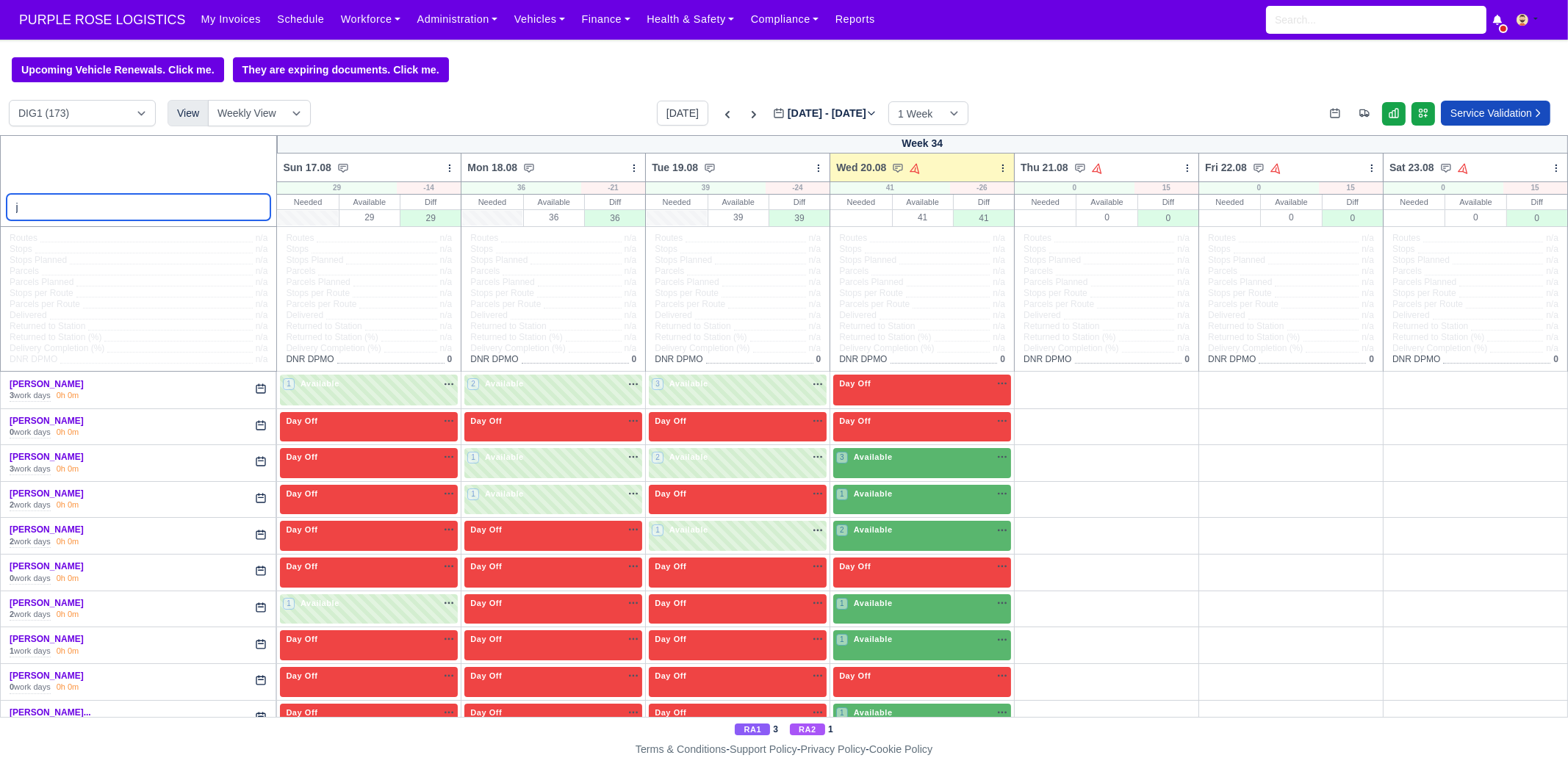
type input "j"
click at [253, 208] on input "j" at bounding box center [139, 206] width 264 height 26
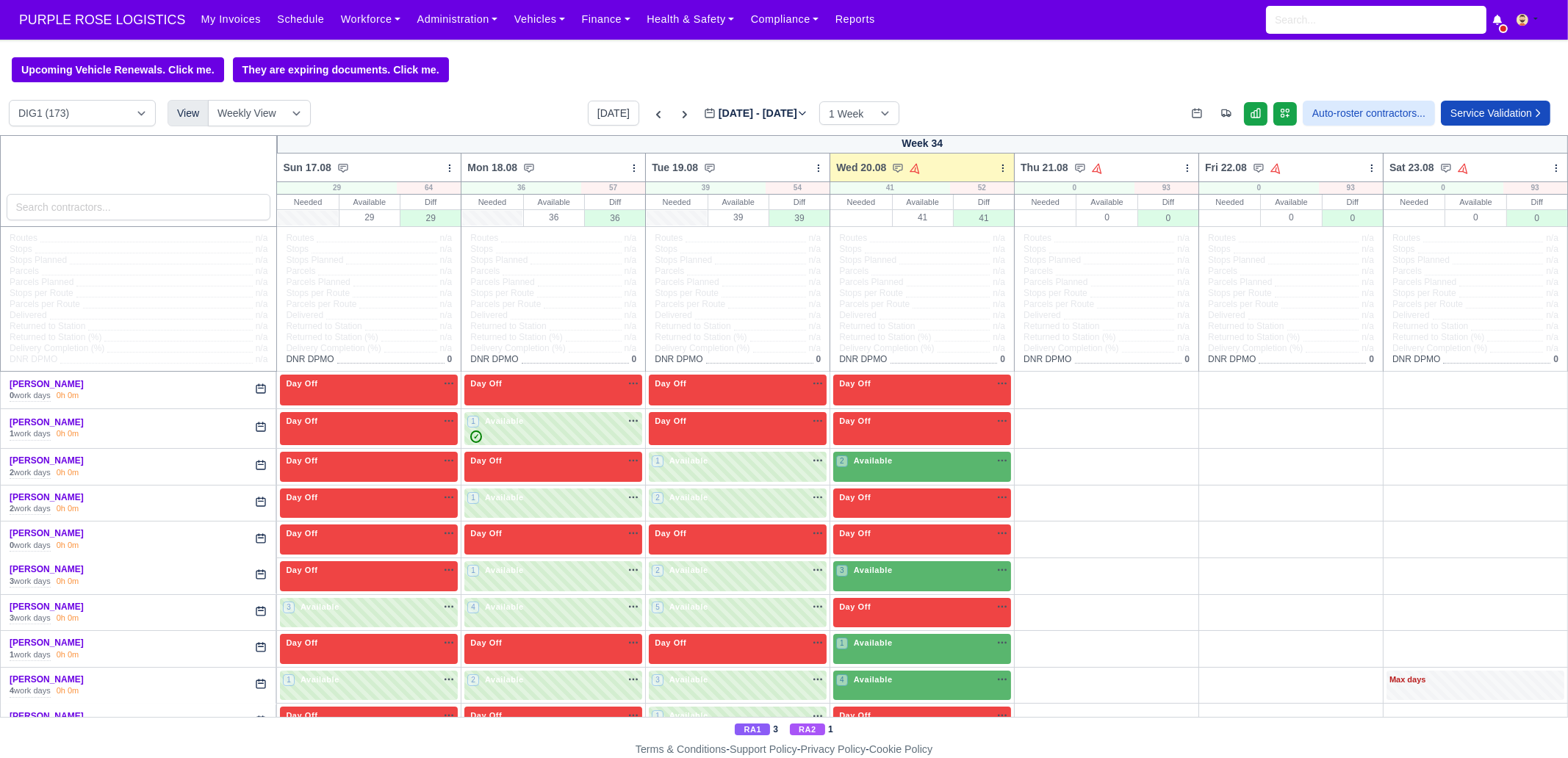
click at [766, 63] on div "Upcoming Vehicle Renewals. Click me. They are expiring documents. Click me." at bounding box center [784, 69] width 1568 height 25
click at [897, 468] on div "2 Available na" at bounding box center [922, 463] width 172 height 15
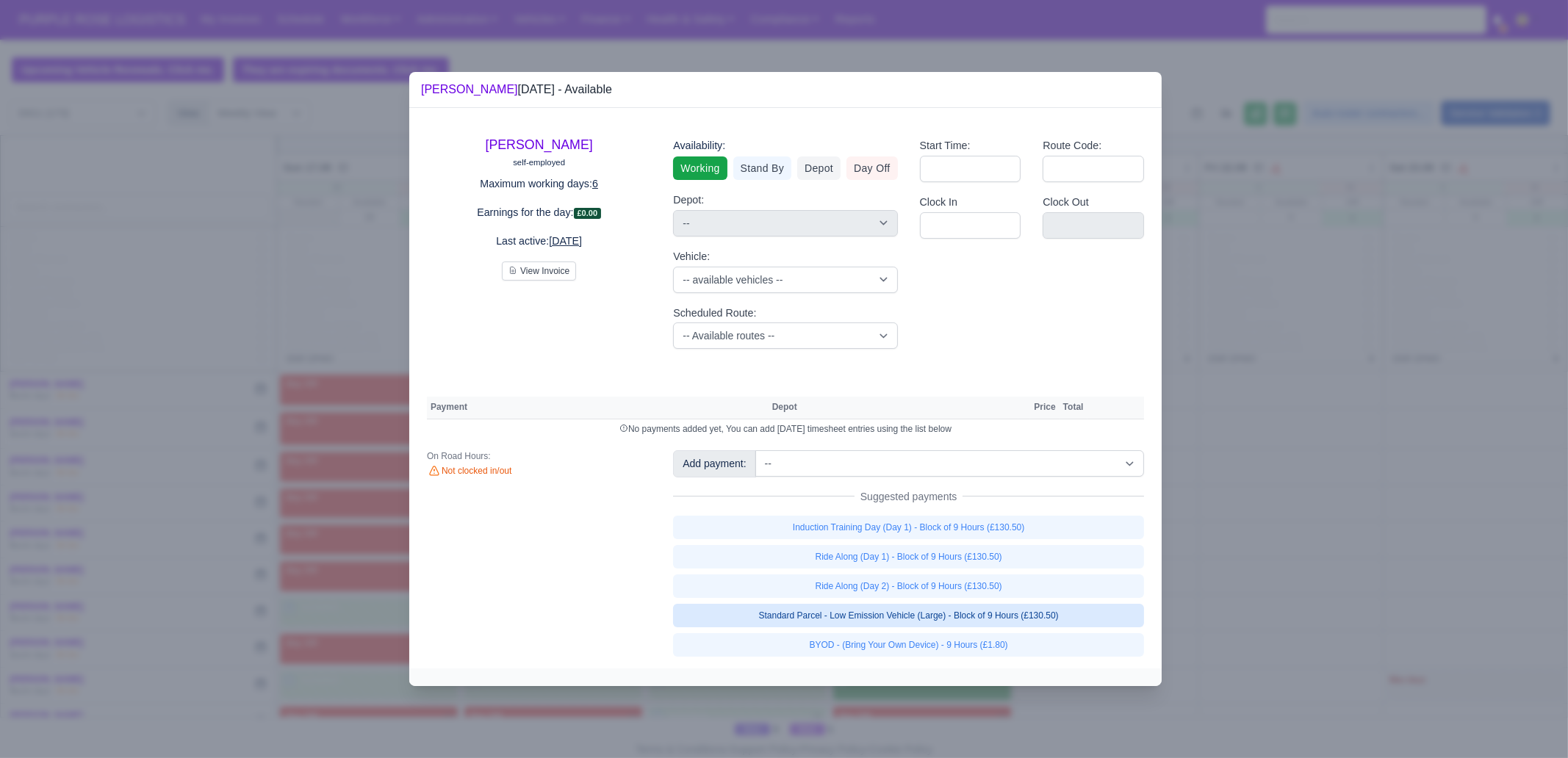
click at [1054, 580] on link "Standard Parcel - Low Emission Vehicle (Large) - Block of 9 Hours (£130.50)" at bounding box center [908, 615] width 471 height 23
select select "1"
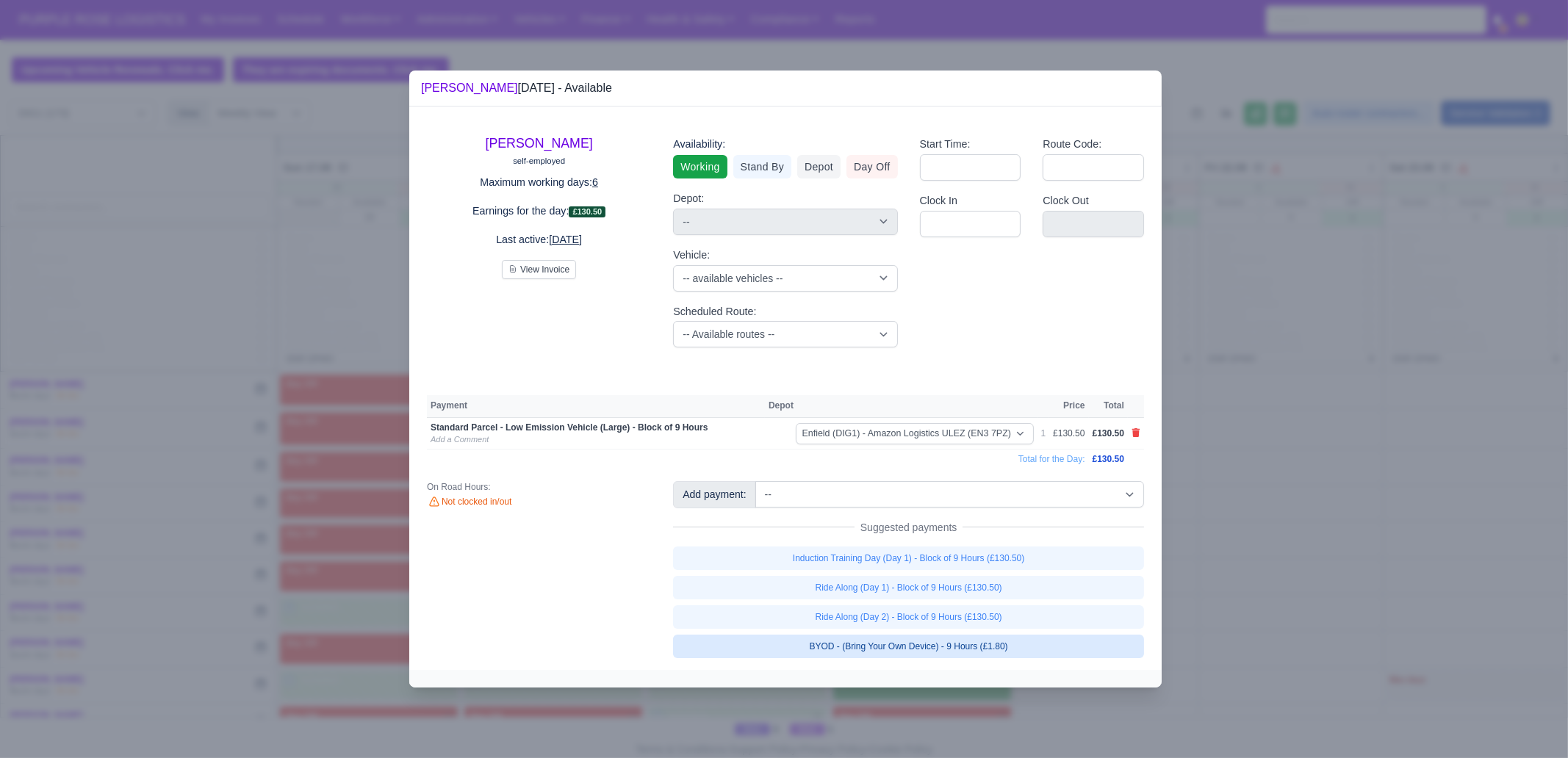
click at [1032, 580] on link "BYOD - (Bring Your Own Device) - 9 Hours (£1.80)" at bounding box center [908, 646] width 471 height 23
click at [1242, 569] on div at bounding box center [784, 379] width 1568 height 758
select select "1"
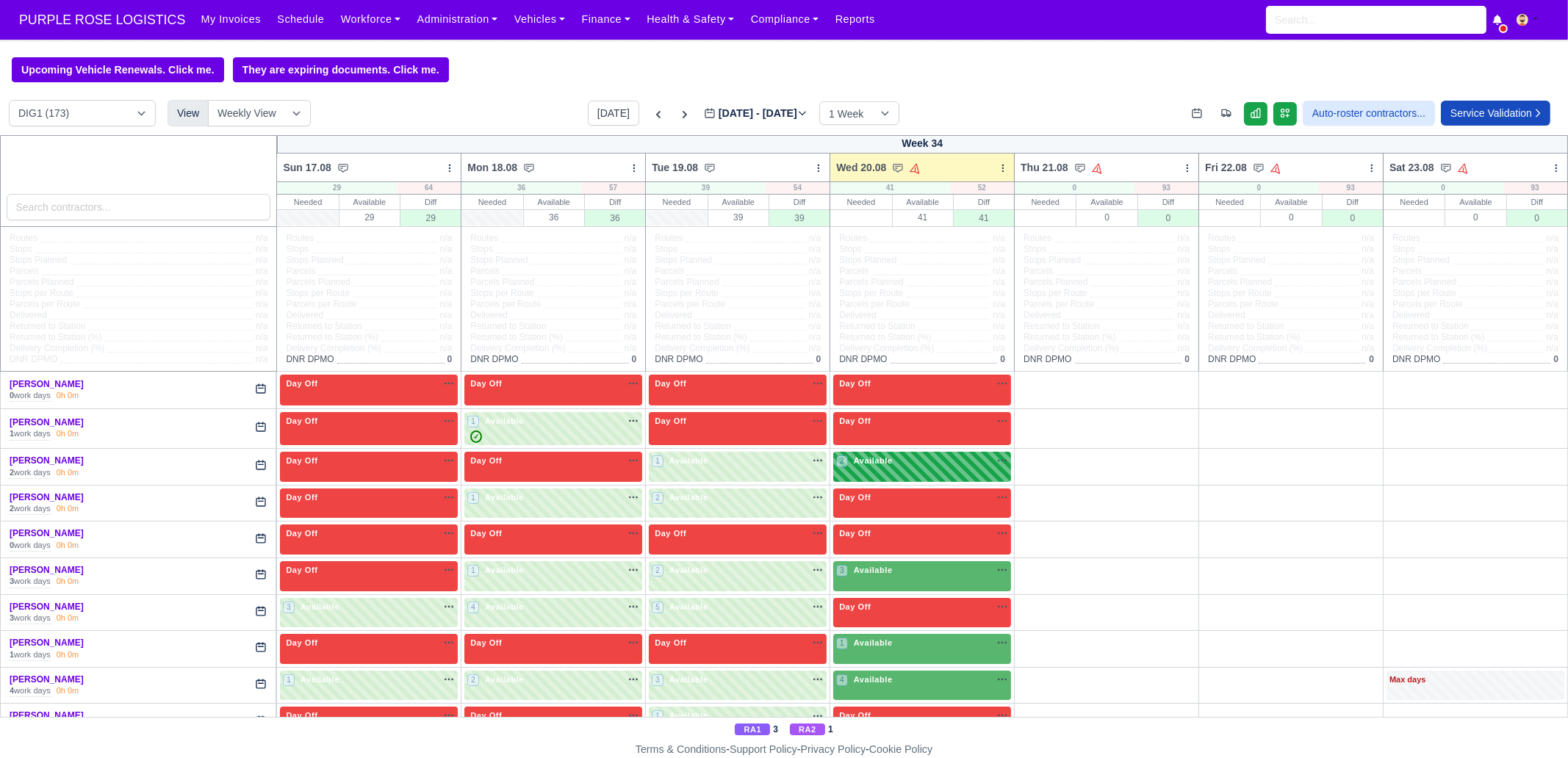
click at [869, 468] on div "2 Available na" at bounding box center [922, 463] width 172 height 15
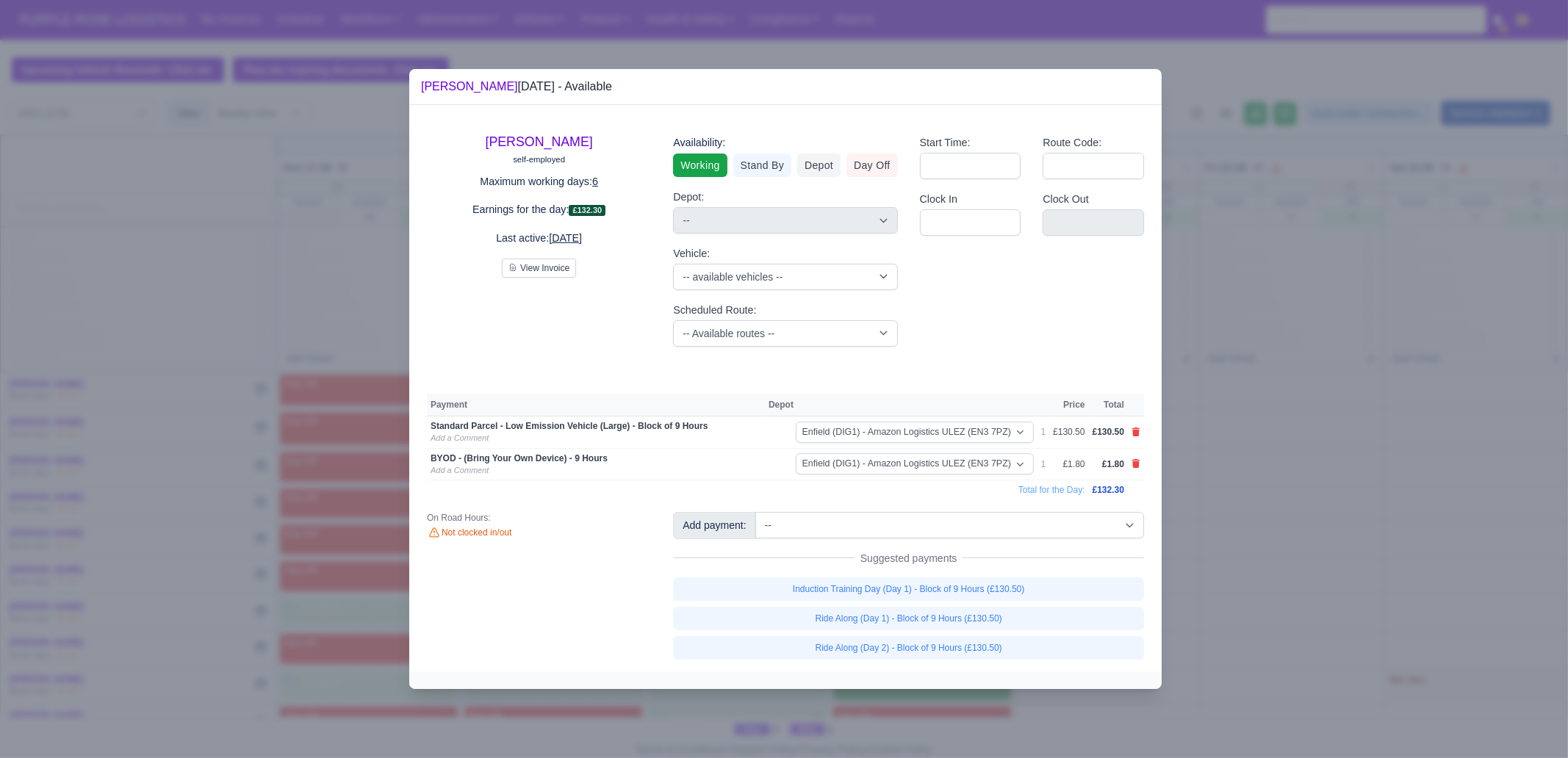
click at [1253, 530] on div at bounding box center [784, 379] width 1568 height 758
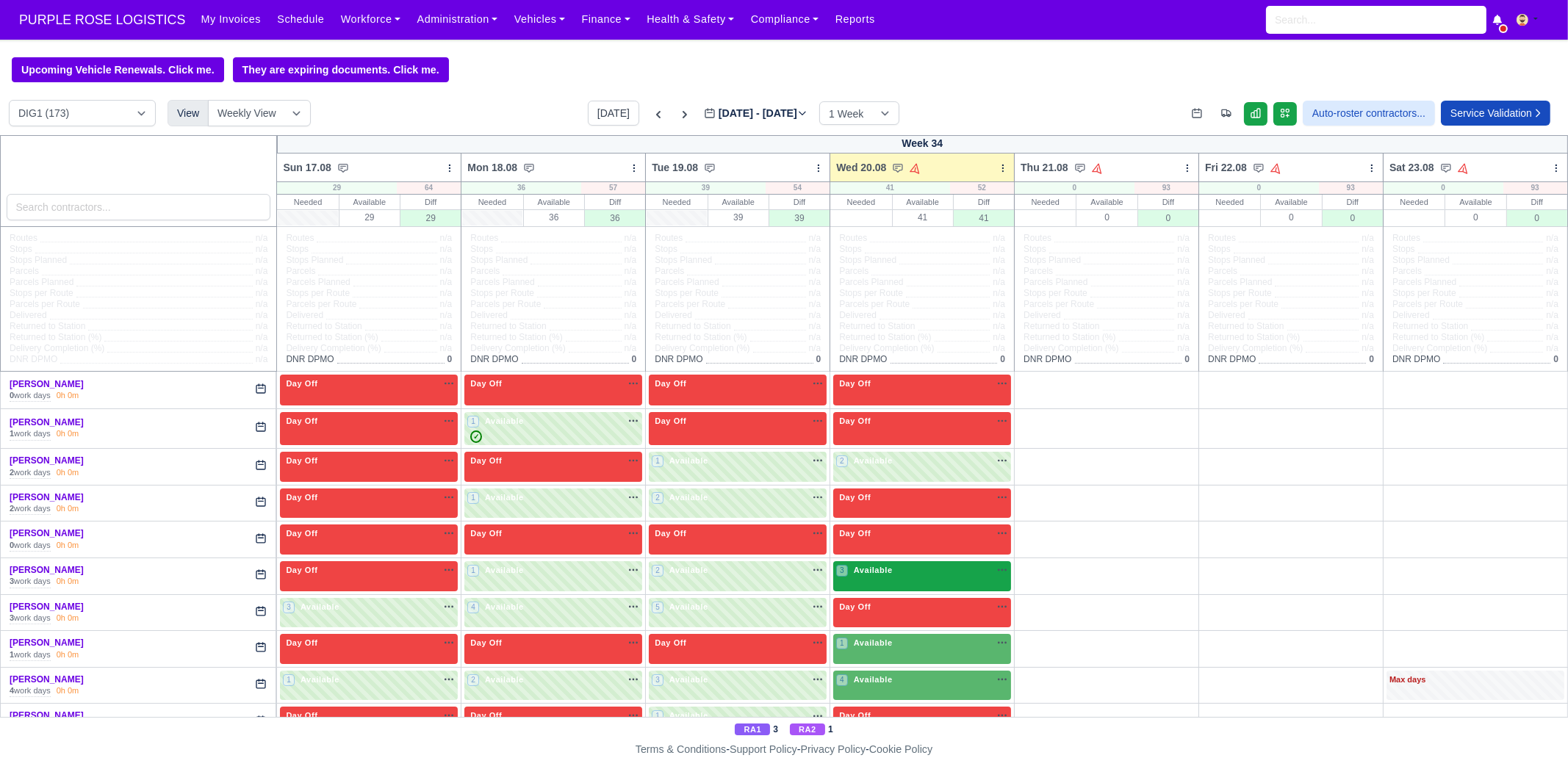
click at [909, 565] on div "3 Available na" at bounding box center [922, 570] width 172 height 13
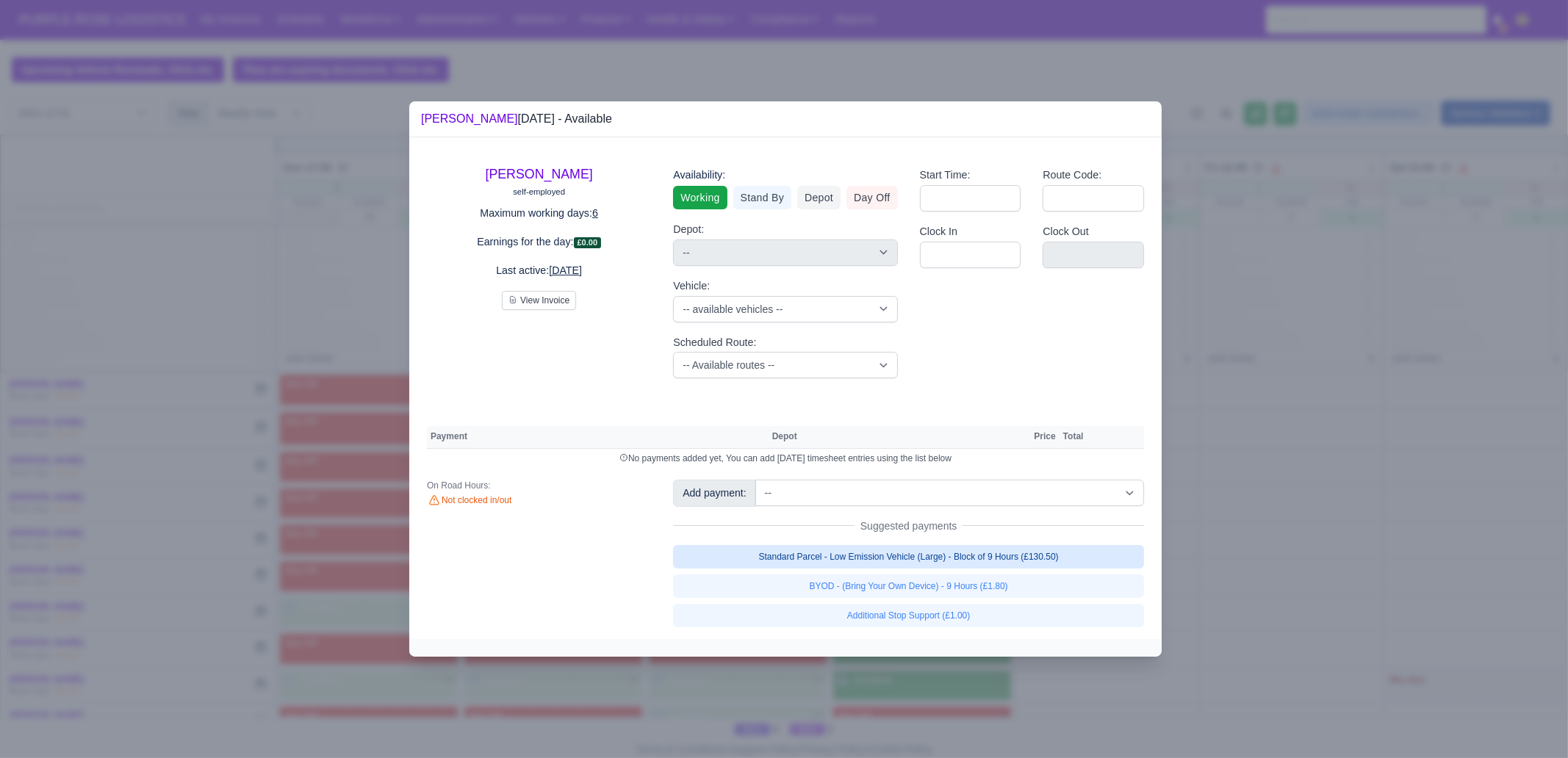
click at [1029, 545] on link "Standard Parcel - Low Emission Vehicle (Large) - Block of 9 Hours (£130.50)" at bounding box center [908, 556] width 471 height 23
select select "1"
click at [1021, 569] on link "Standard Parcel - Low Emission Vehicle (Large) - Block of 9 Hours (£130.50)" at bounding box center [908, 556] width 471 height 23
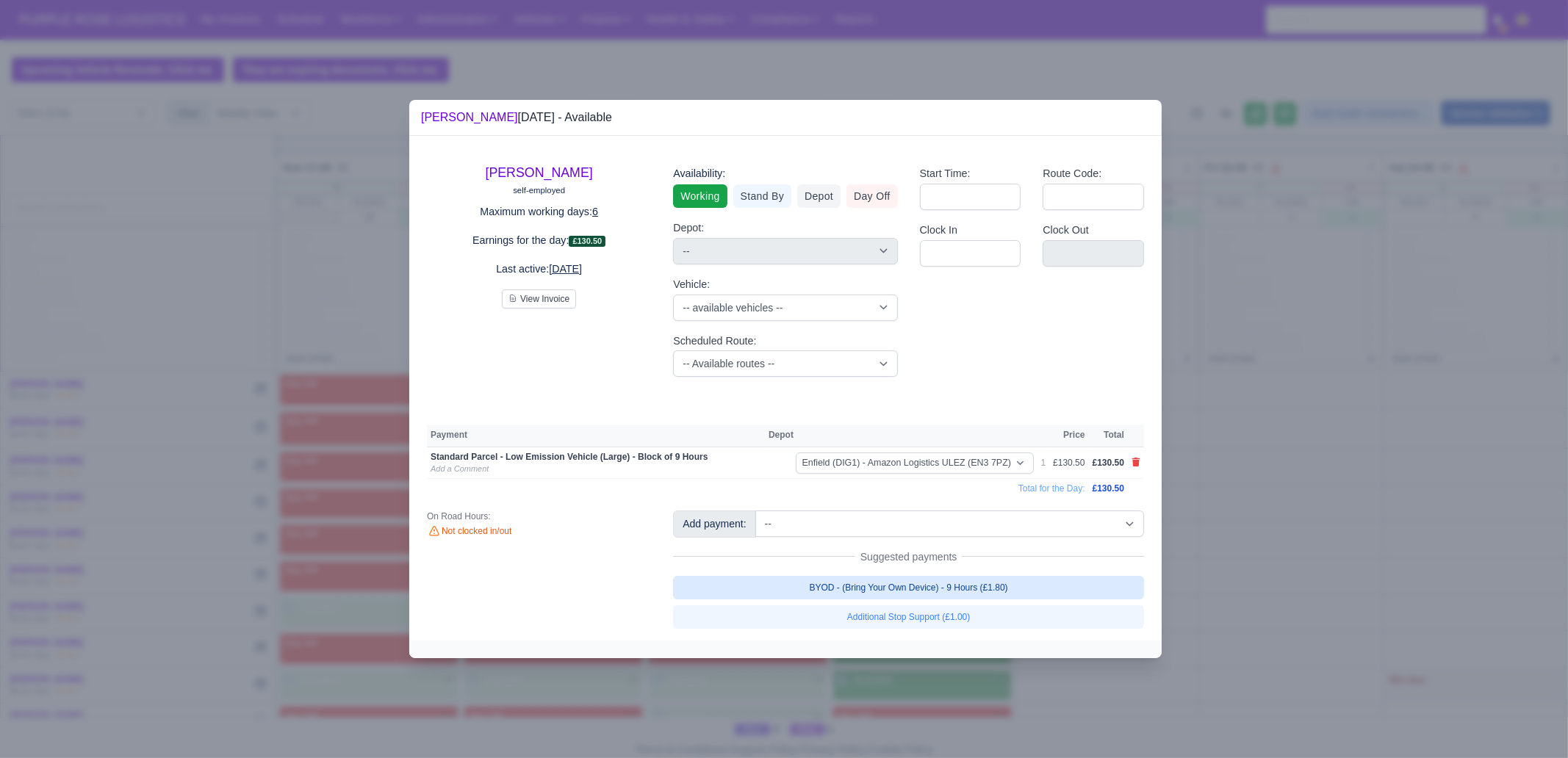
select select "1"
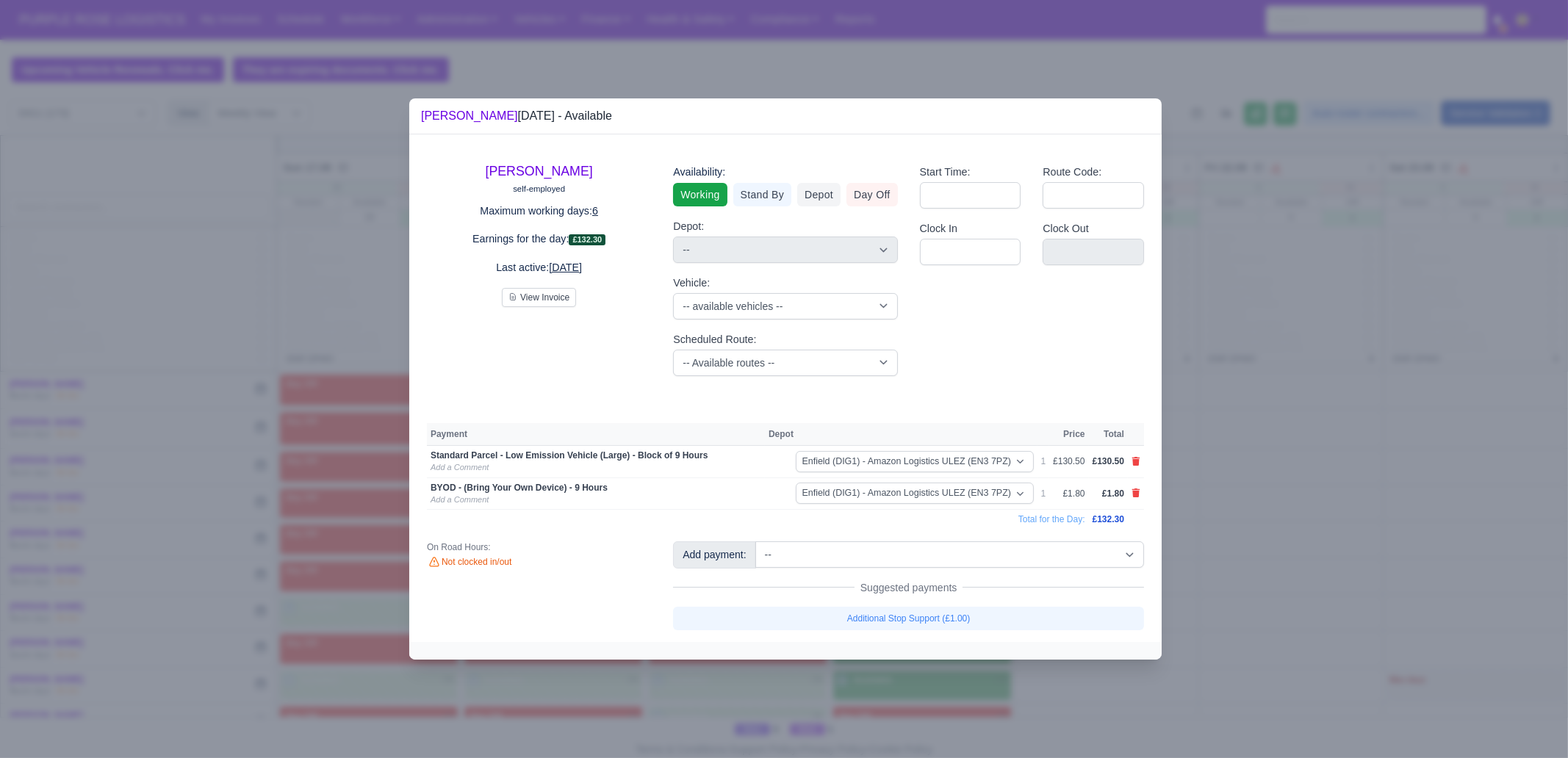
click at [1061, 580] on div at bounding box center [784, 379] width 1568 height 758
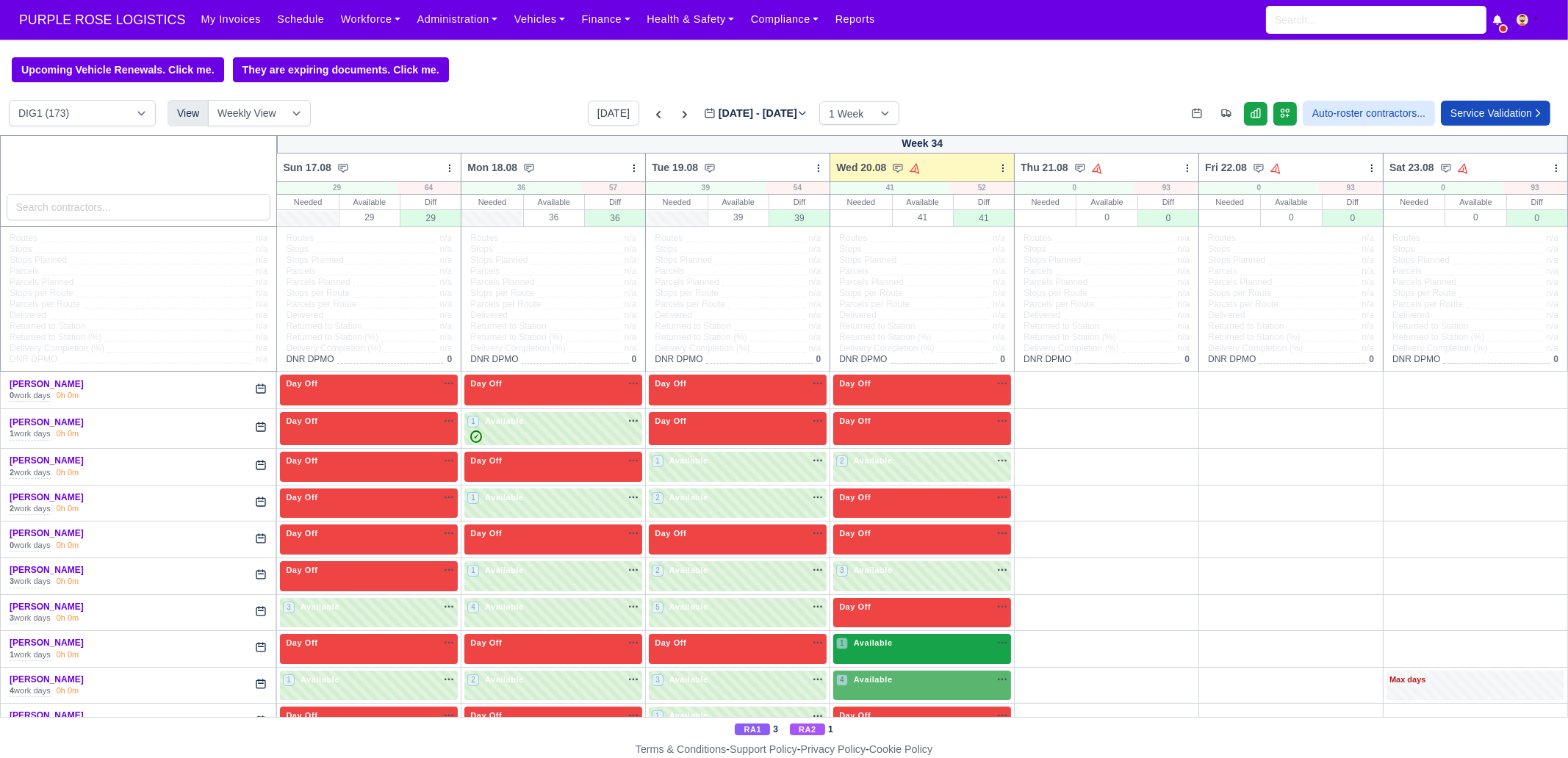
click at [912, 580] on div "1 Available na" at bounding box center [922, 644] width 172 height 15
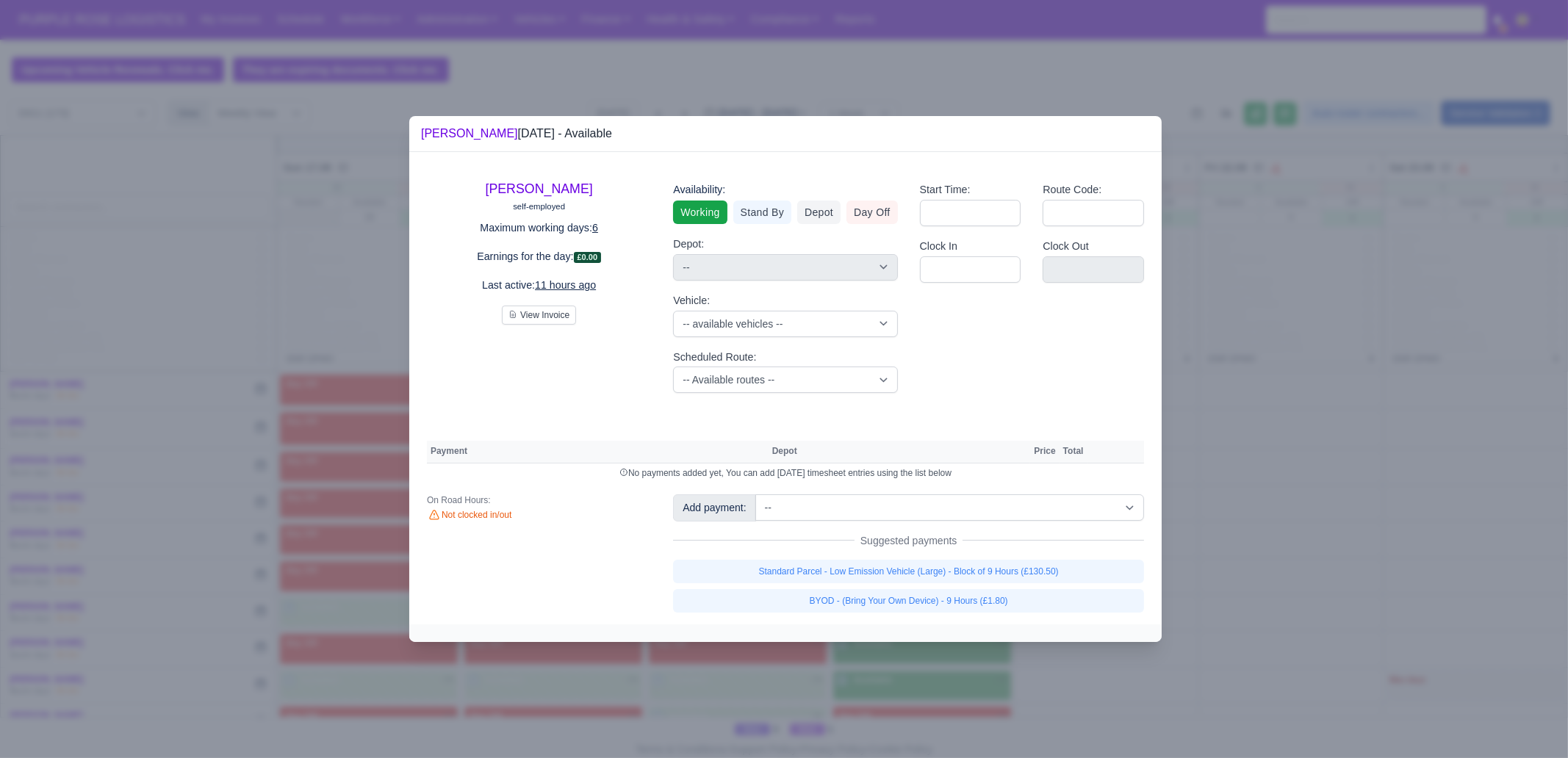
click at [996, 580] on link "Standard Parcel - Low Emission Vehicle (Large) - Block of 9 Hours (£130.50)" at bounding box center [908, 571] width 471 height 23
select select "1"
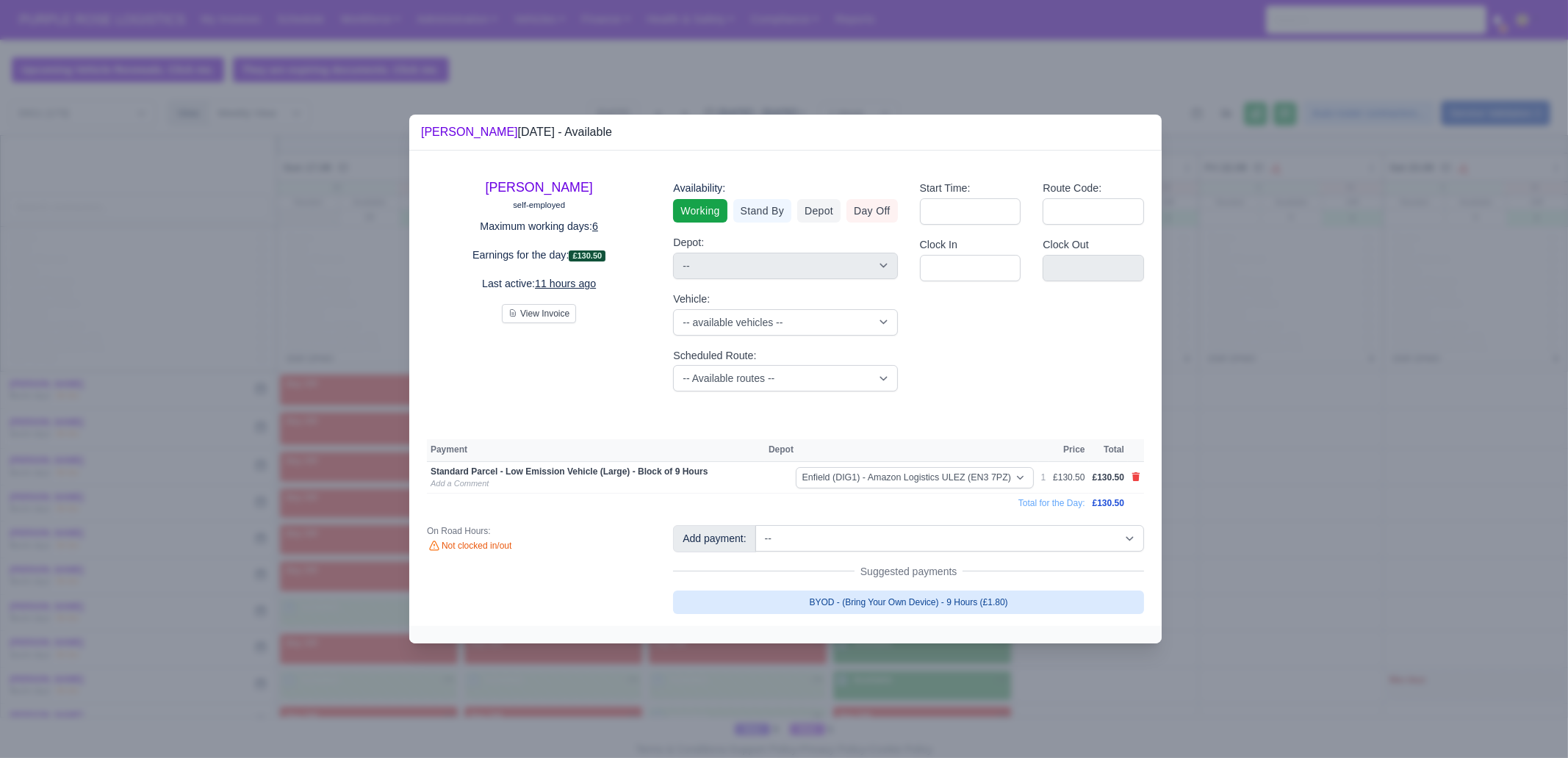
click at [997, 580] on link "BYOD - (Bring Your Own Device) - 9 Hours (£1.80)" at bounding box center [908, 602] width 471 height 23
select select "1"
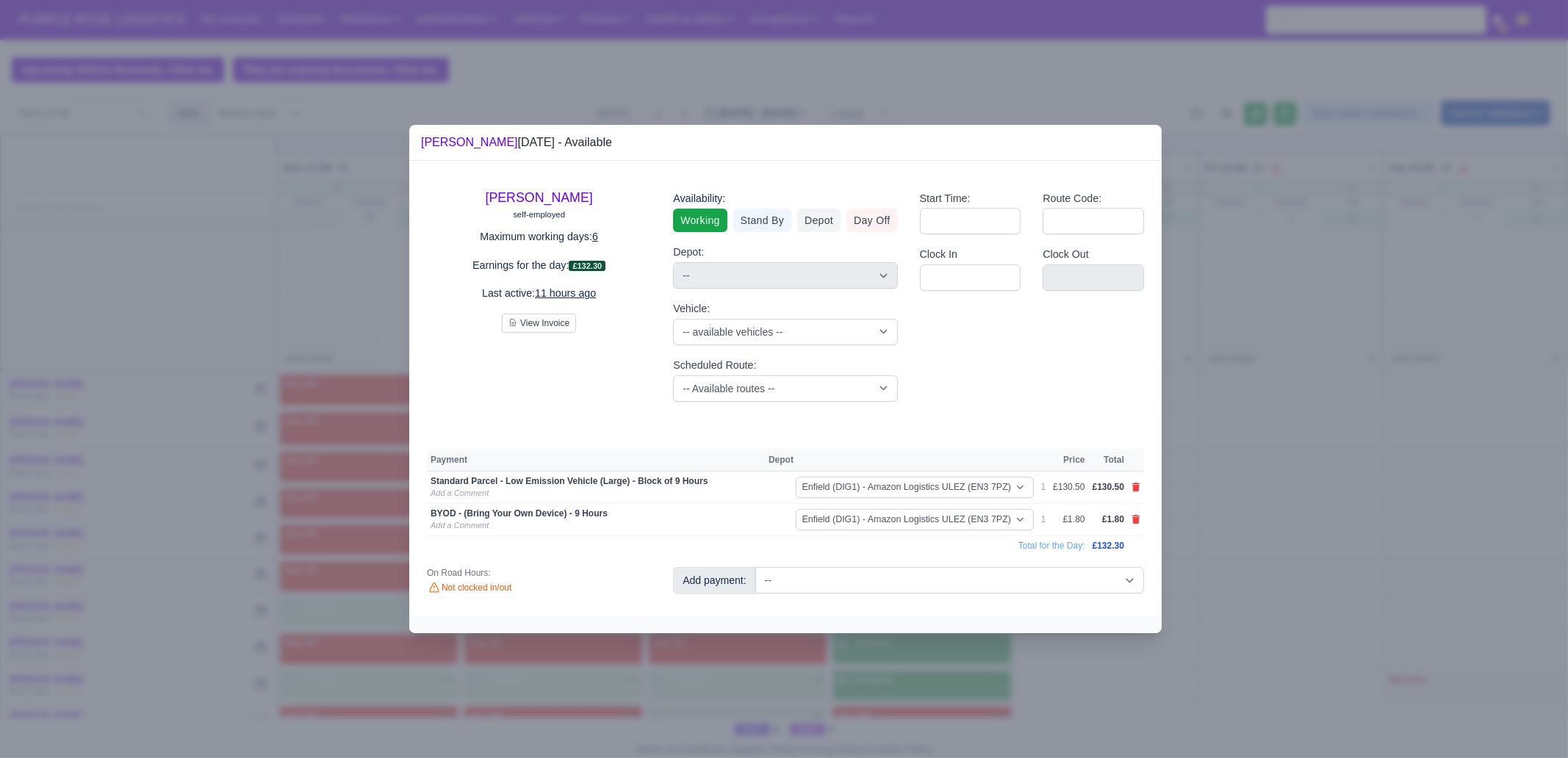
click at [957, 580] on div at bounding box center [784, 379] width 1568 height 758
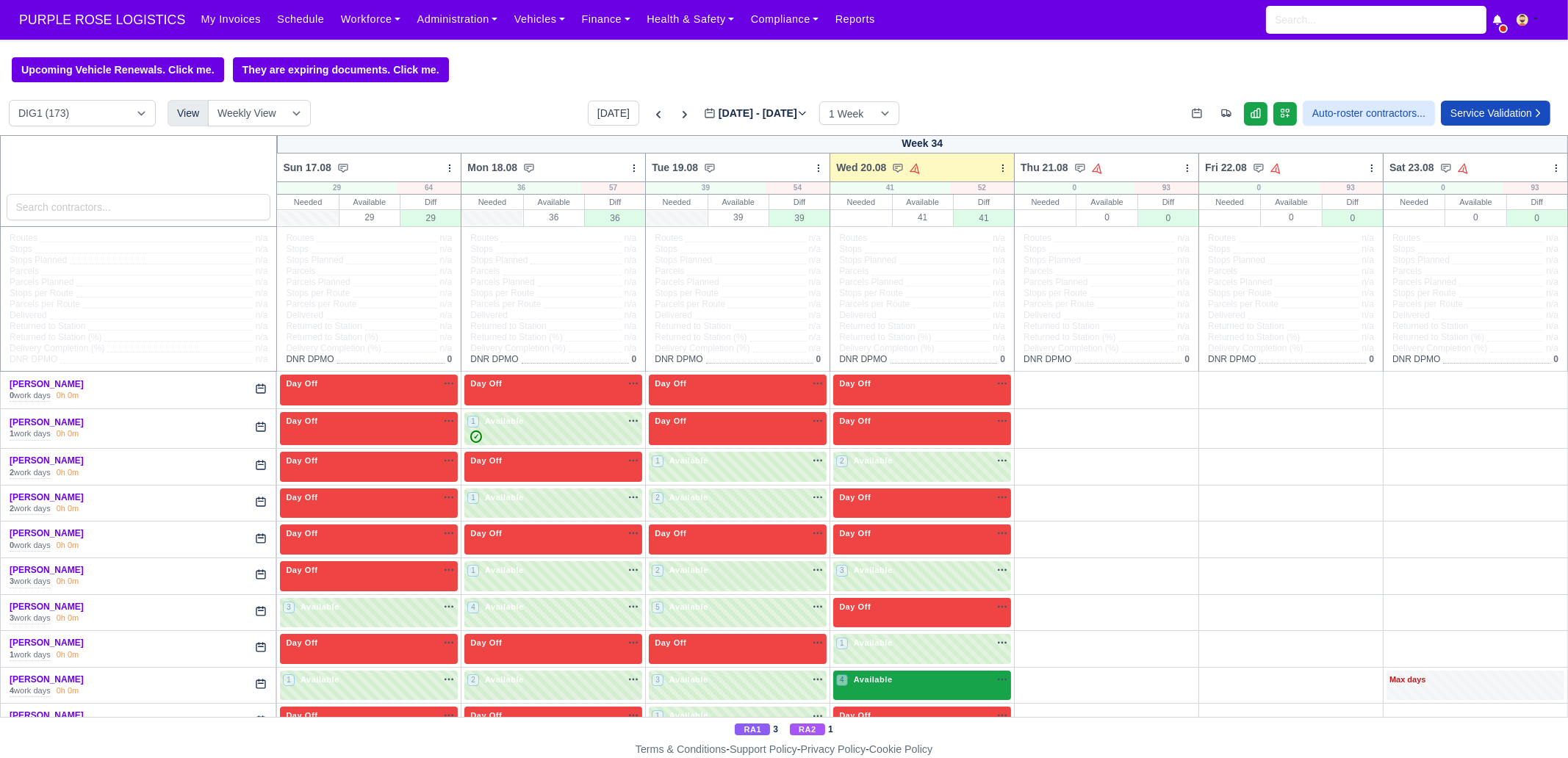
click at [915, 580] on div "4 Available na" at bounding box center [922, 680] width 172 height 13
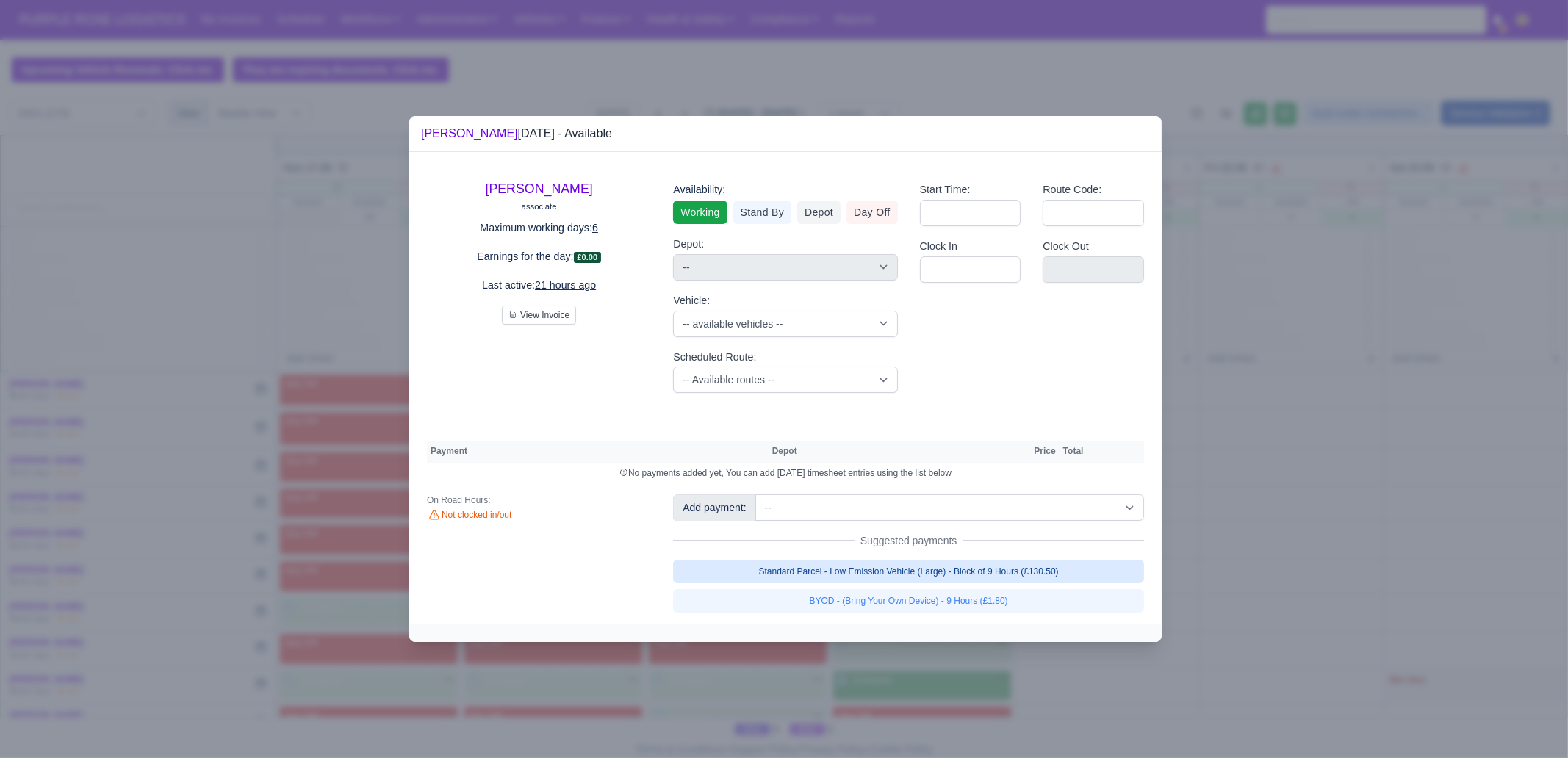
click at [984, 570] on link "Standard Parcel - Low Emission Vehicle (Large) - Block of 9 Hours (£130.50)" at bounding box center [908, 571] width 471 height 23
select select "1"
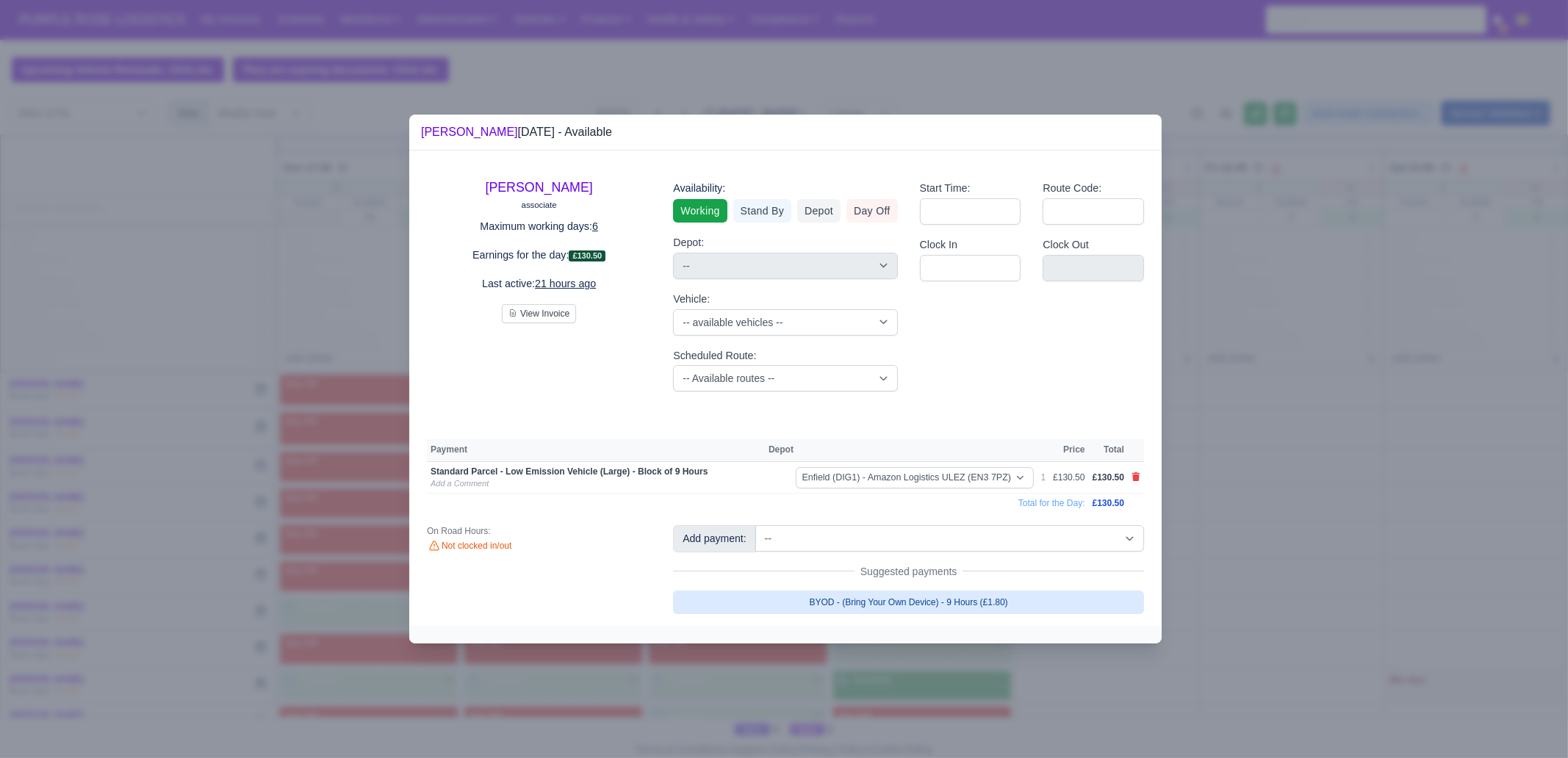
click at [933, 580] on link "BYOD - (Bring Your Own Device) - 9 Hours (£1.80)" at bounding box center [908, 602] width 471 height 23
select select "1"
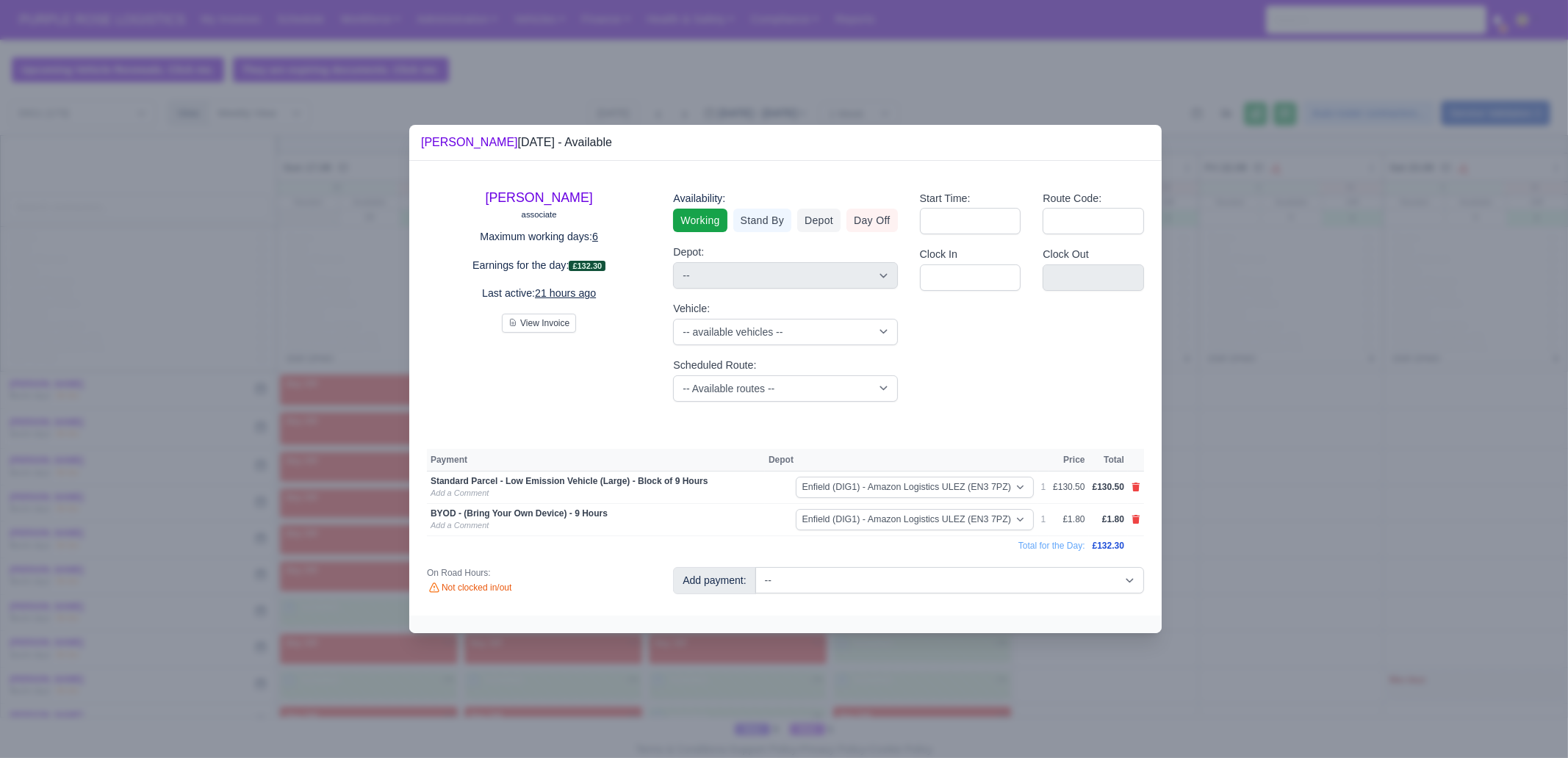
click at [934, 580] on div at bounding box center [784, 379] width 1568 height 758
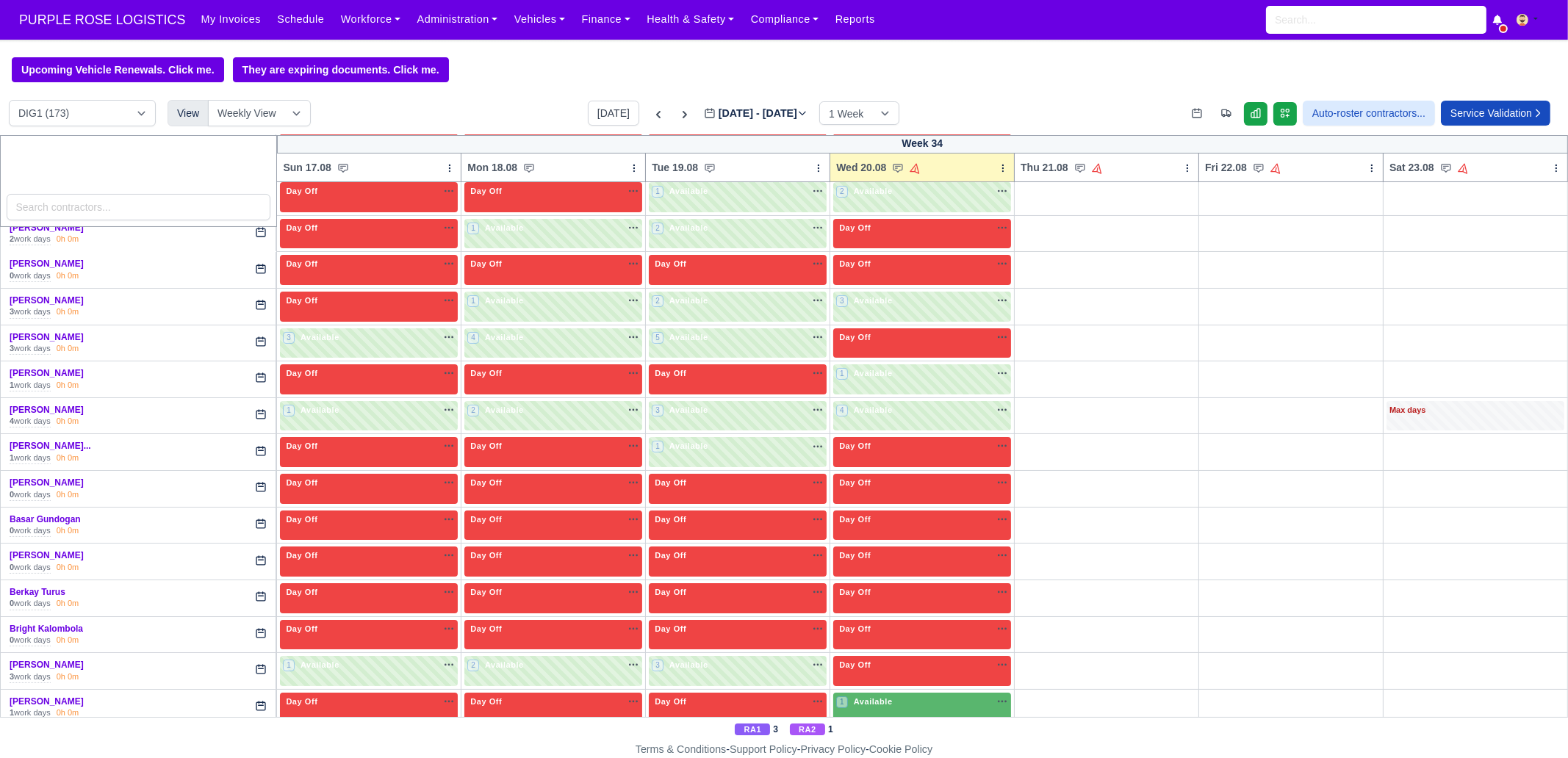
scroll to position [276, 0]
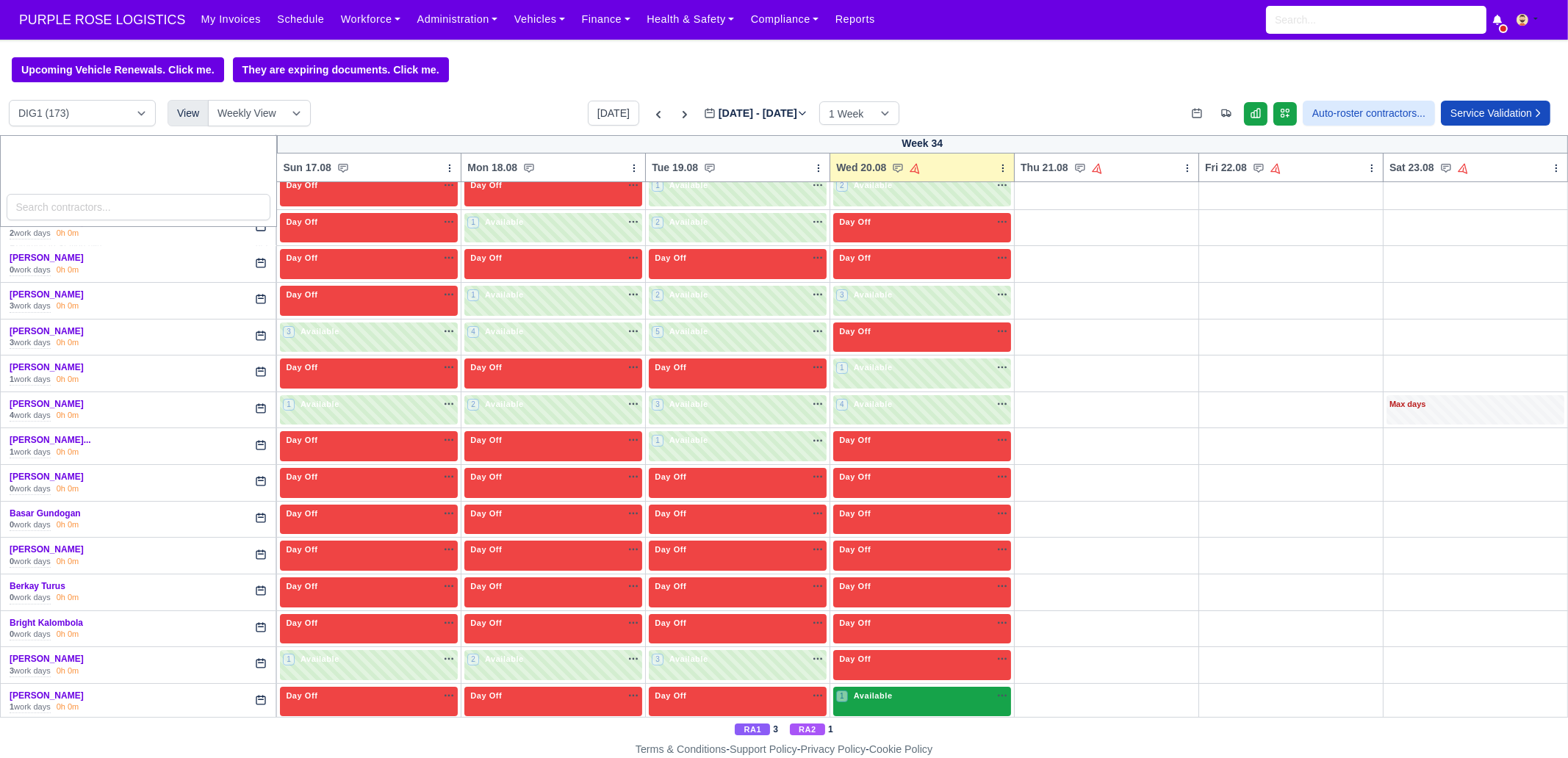
click at [897, 580] on div "1 Available na" at bounding box center [922, 695] width 172 height 13
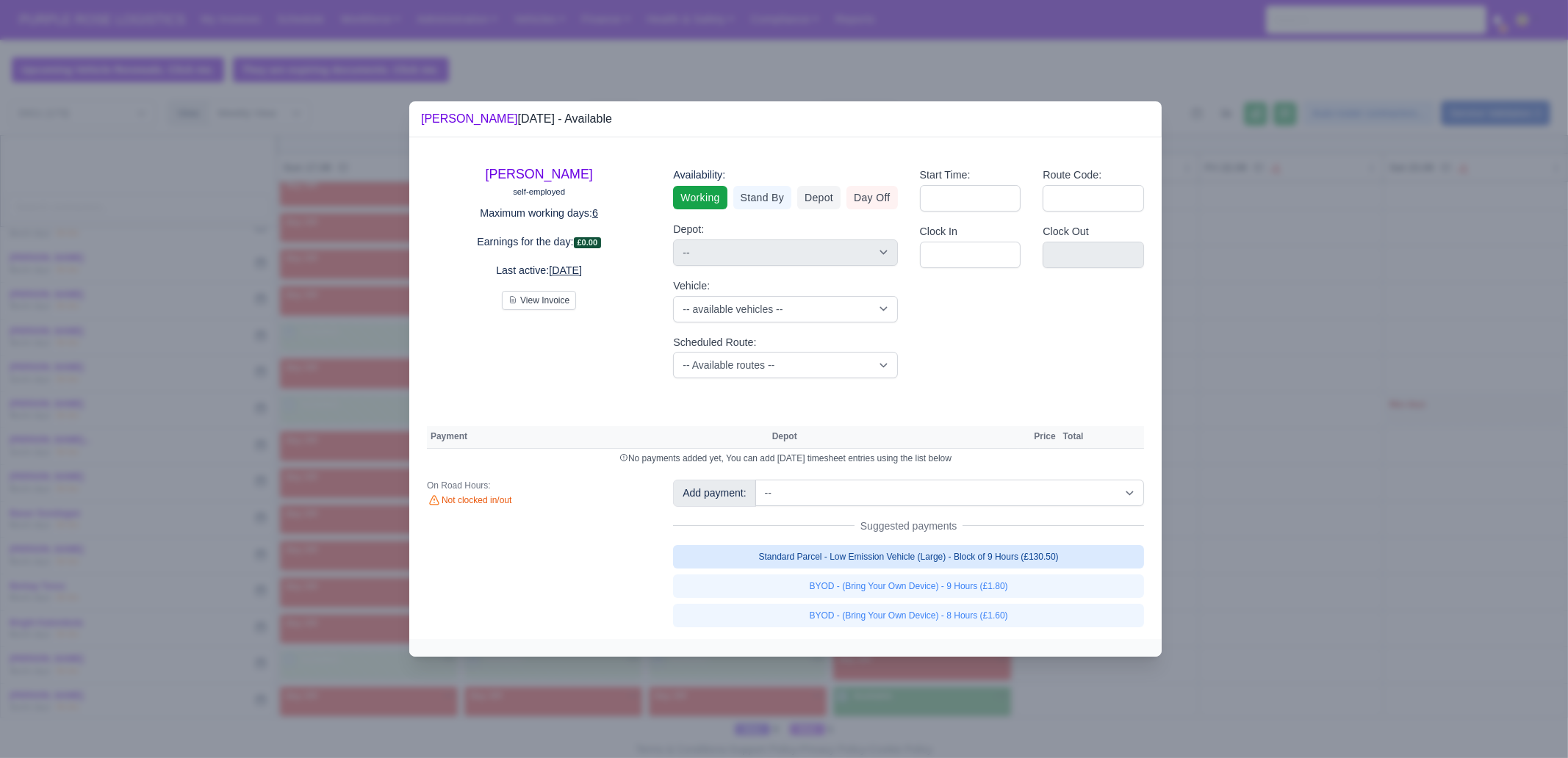
click at [941, 552] on link "Standard Parcel - Low Emission Vehicle (Large) - Block of 9 Hours (£130.50)" at bounding box center [908, 556] width 471 height 23
select select "1"
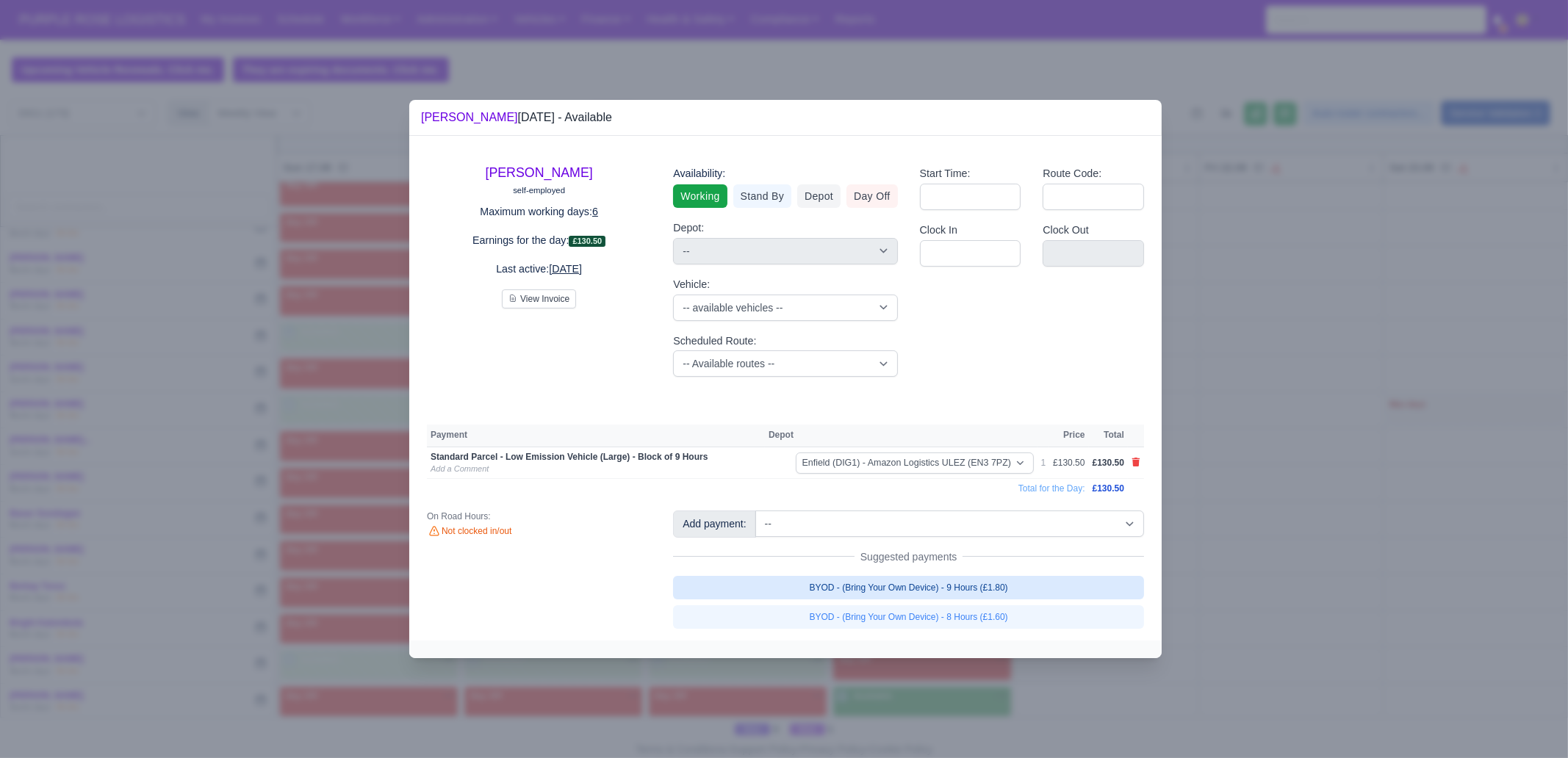
click at [941, 577] on link "BYOD - (Bring Your Own Device) - 9 Hours (£1.80)" at bounding box center [908, 587] width 471 height 23
select select "1"
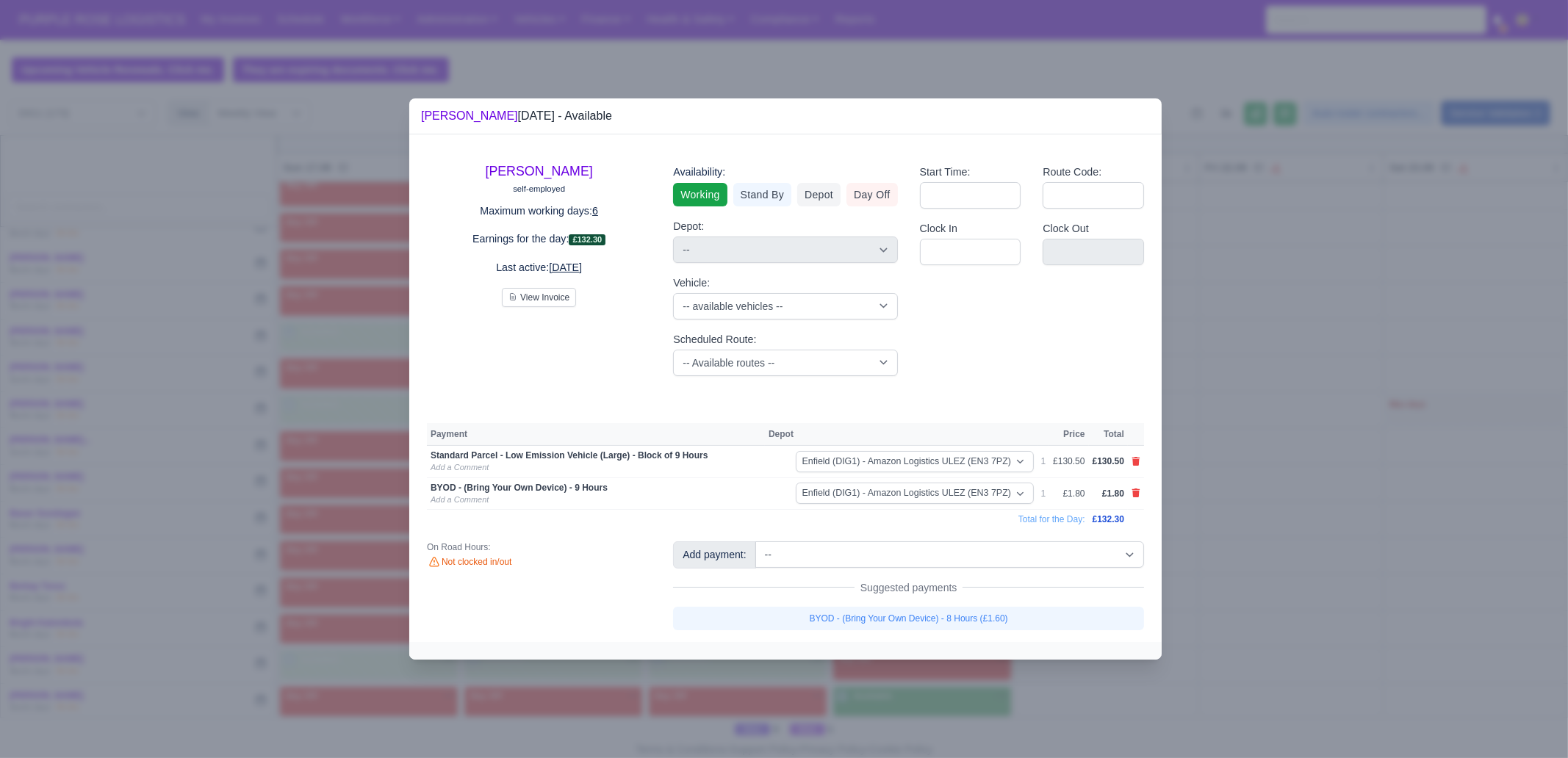
click at [925, 580] on div at bounding box center [784, 379] width 1568 height 758
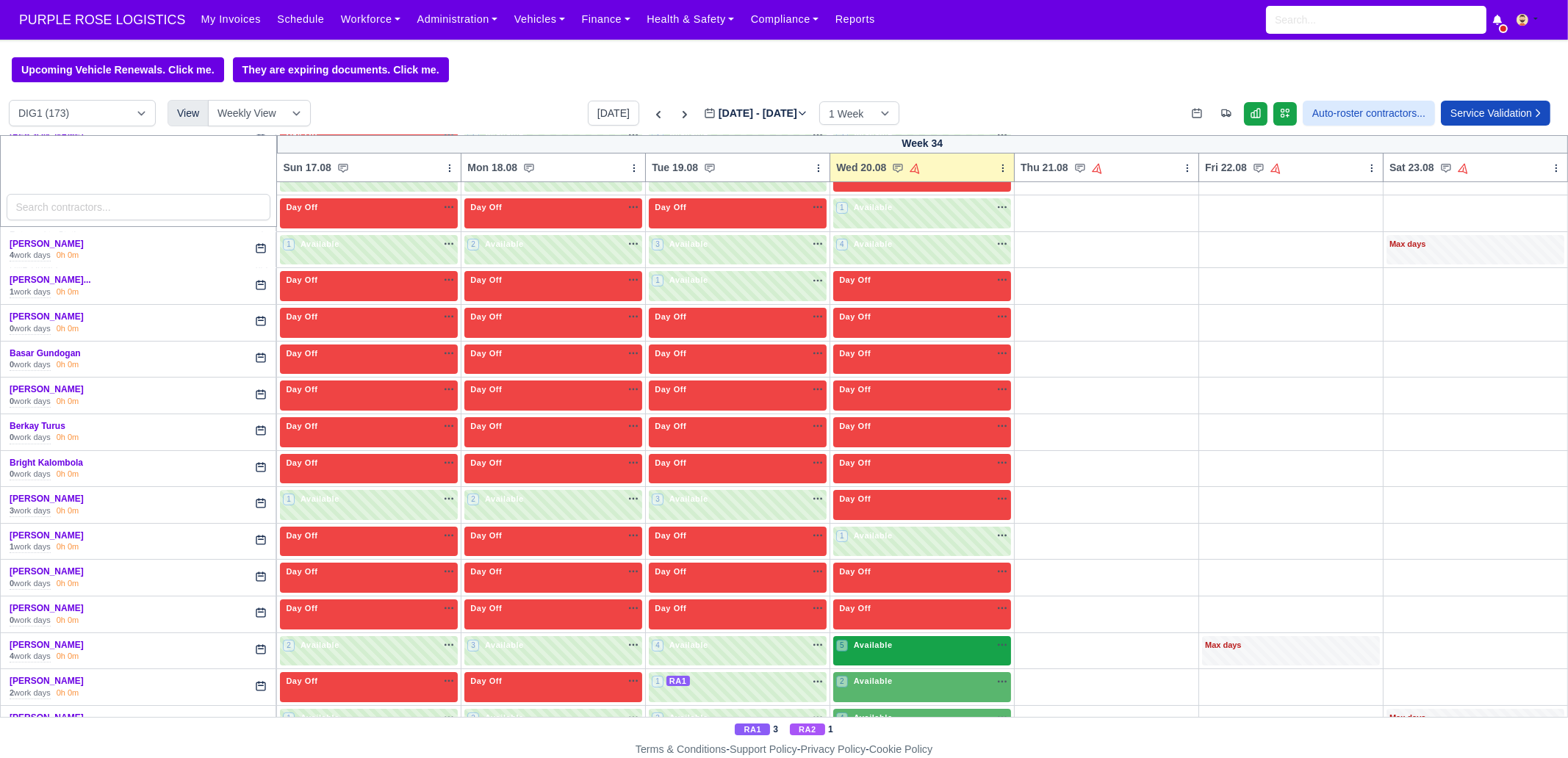
scroll to position [459, 0]
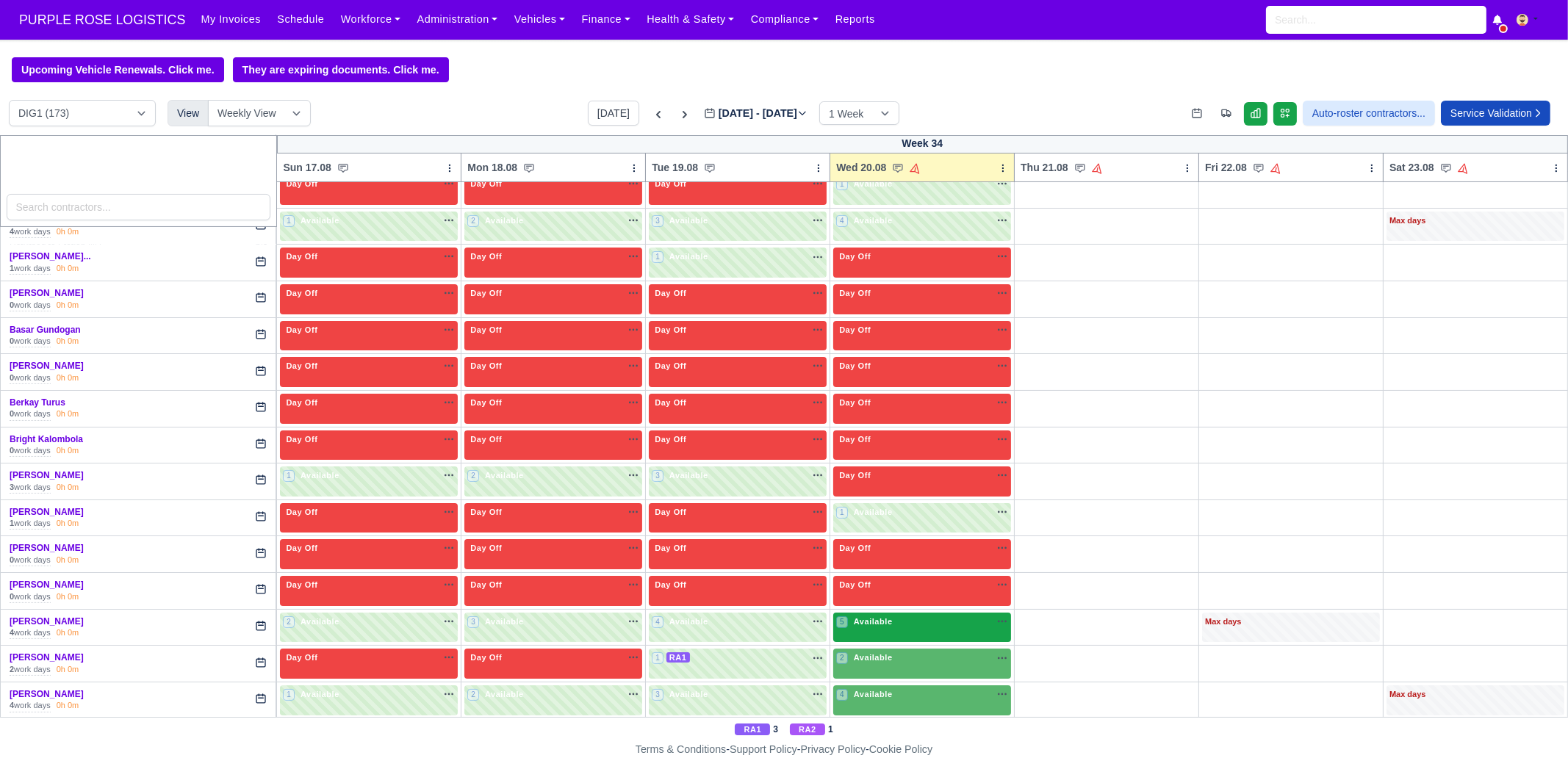
click at [902, 580] on div "5 Available na" at bounding box center [922, 623] width 172 height 15
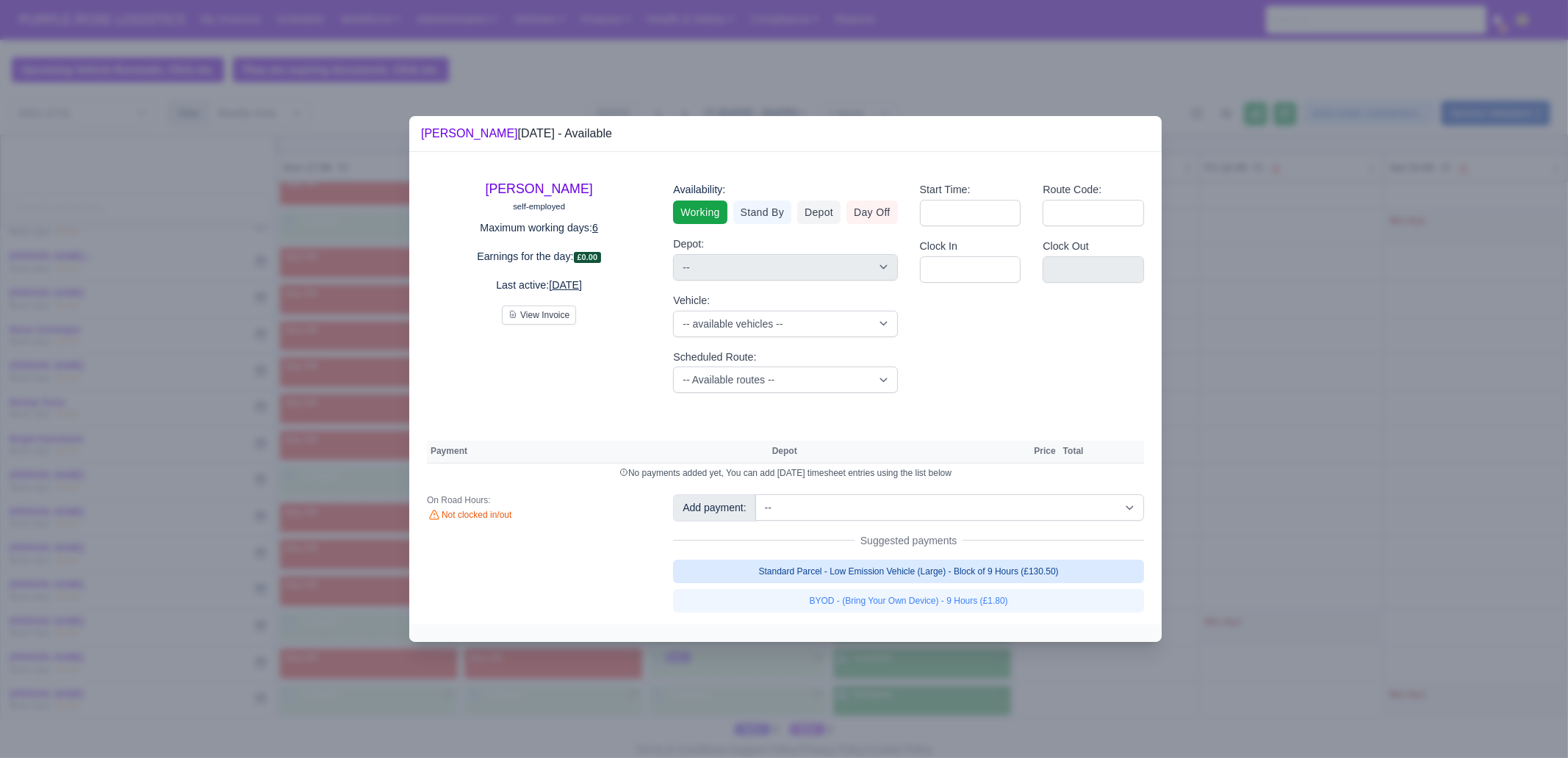
click at [993, 572] on link "Standard Parcel - Low Emission Vehicle (Large) - Block of 9 Hours (£130.50)" at bounding box center [908, 571] width 471 height 23
select select "1"
click at [986, 580] on link "Standard Parcel - Low Emission Vehicle (Large) - Block of 9 Hours (£130.50)" at bounding box center [908, 571] width 471 height 23
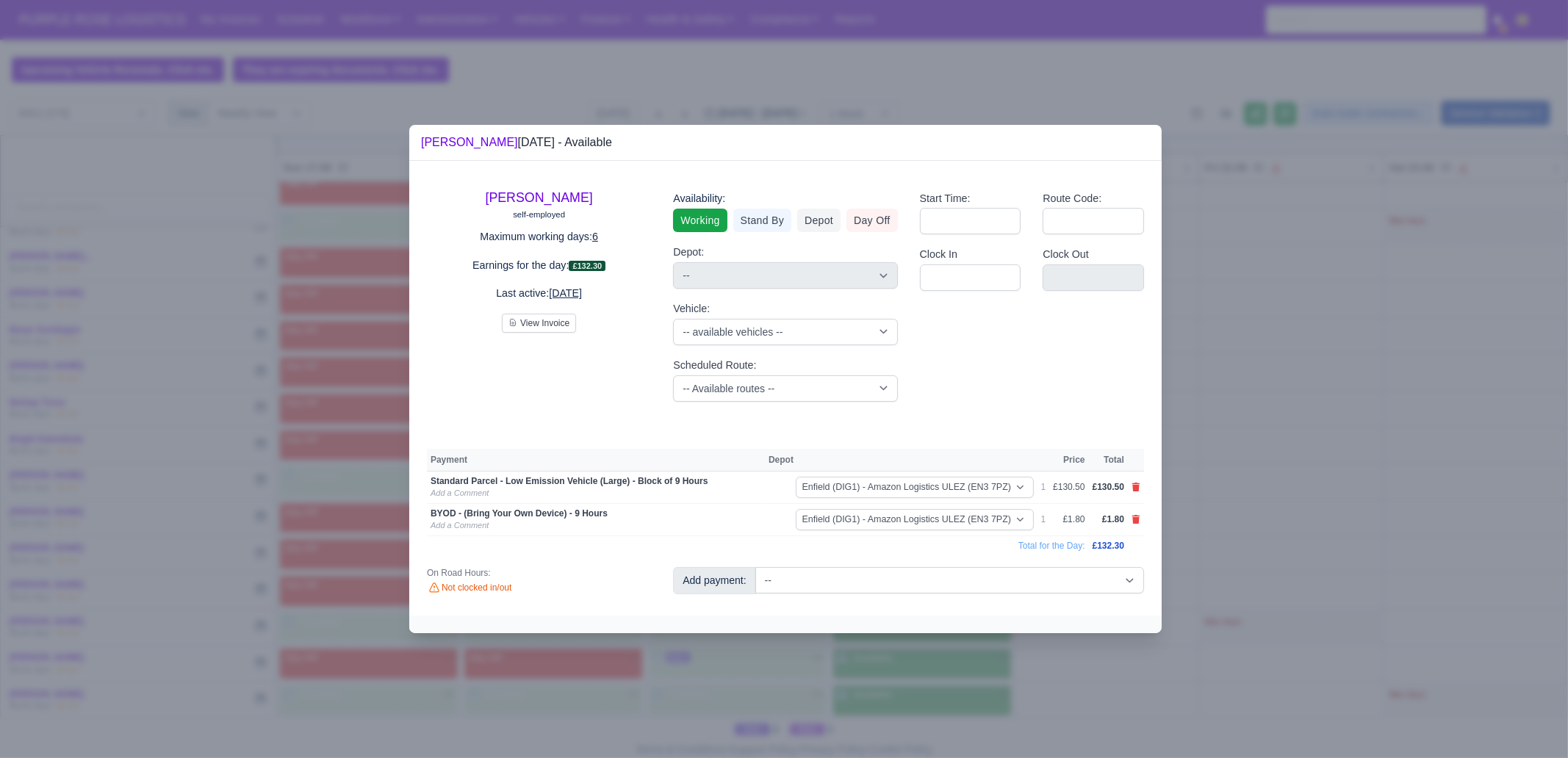
click at [977, 580] on div at bounding box center [784, 379] width 1568 height 758
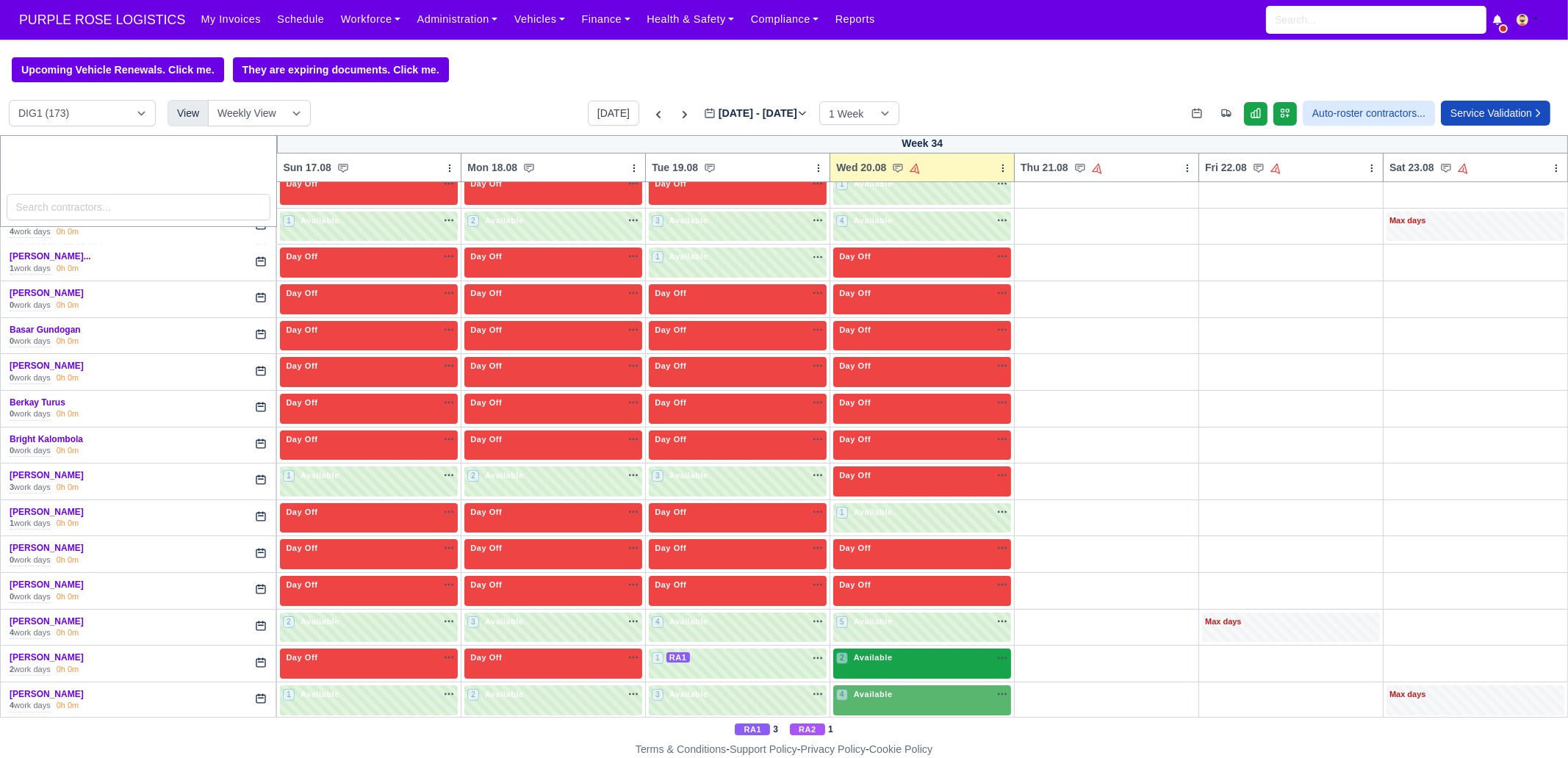
click at [906, 580] on div "2 Available na" at bounding box center [922, 658] width 172 height 13
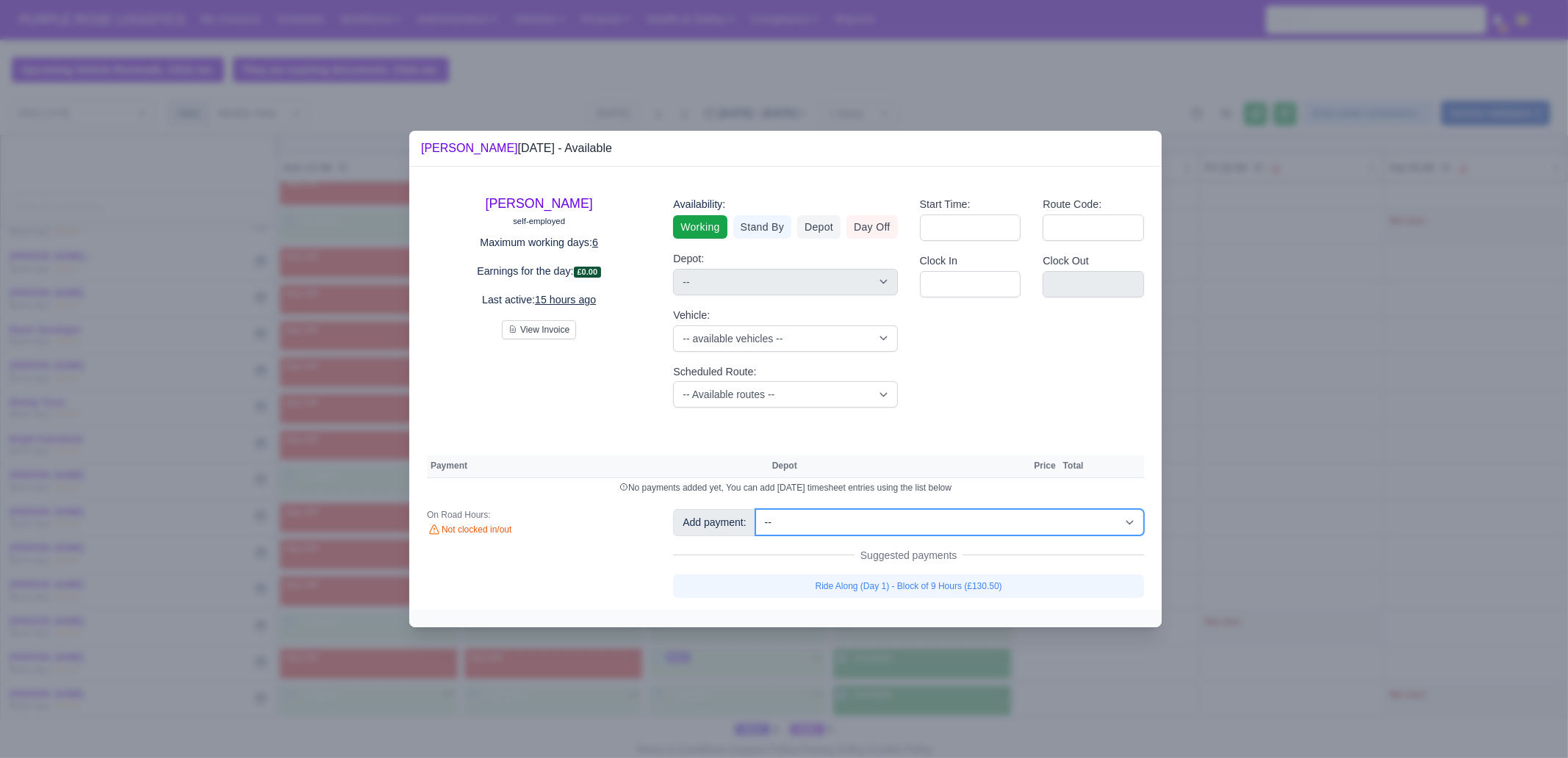
click at [860, 524] on select "-- Additional Hour Support (£14.50) Additional Stop Support (£1.00) BYOD - (Bri…" at bounding box center [949, 522] width 389 height 26
click at [666, 403] on div "Availability: Working Stand By Depot Day Off Depot: -- Harlow (DHW1) - Amazon L…" at bounding box center [784, 302] width 246 height 235
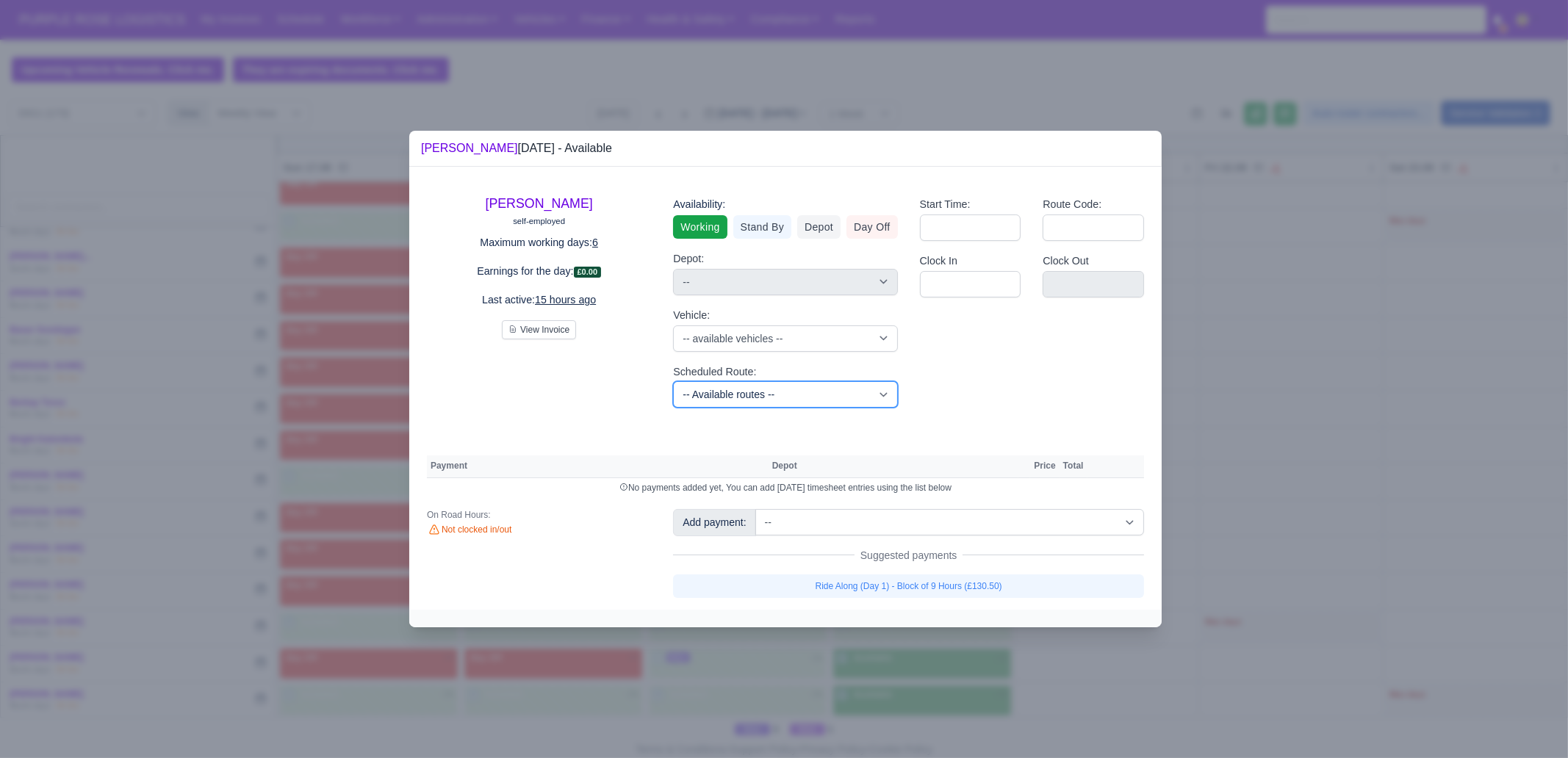
click at [727, 382] on select "-- Available routes -- Standard Parcel - Block of 6 Hours - (SD6) AmFlex RTS Ve…" at bounding box center [784, 394] width 224 height 26
click at [673, 381] on select "-- Available routes -- Standard Parcel - Block of 6 Hours - (SD6) AmFlex RTS Ve…" at bounding box center [784, 394] width 224 height 26
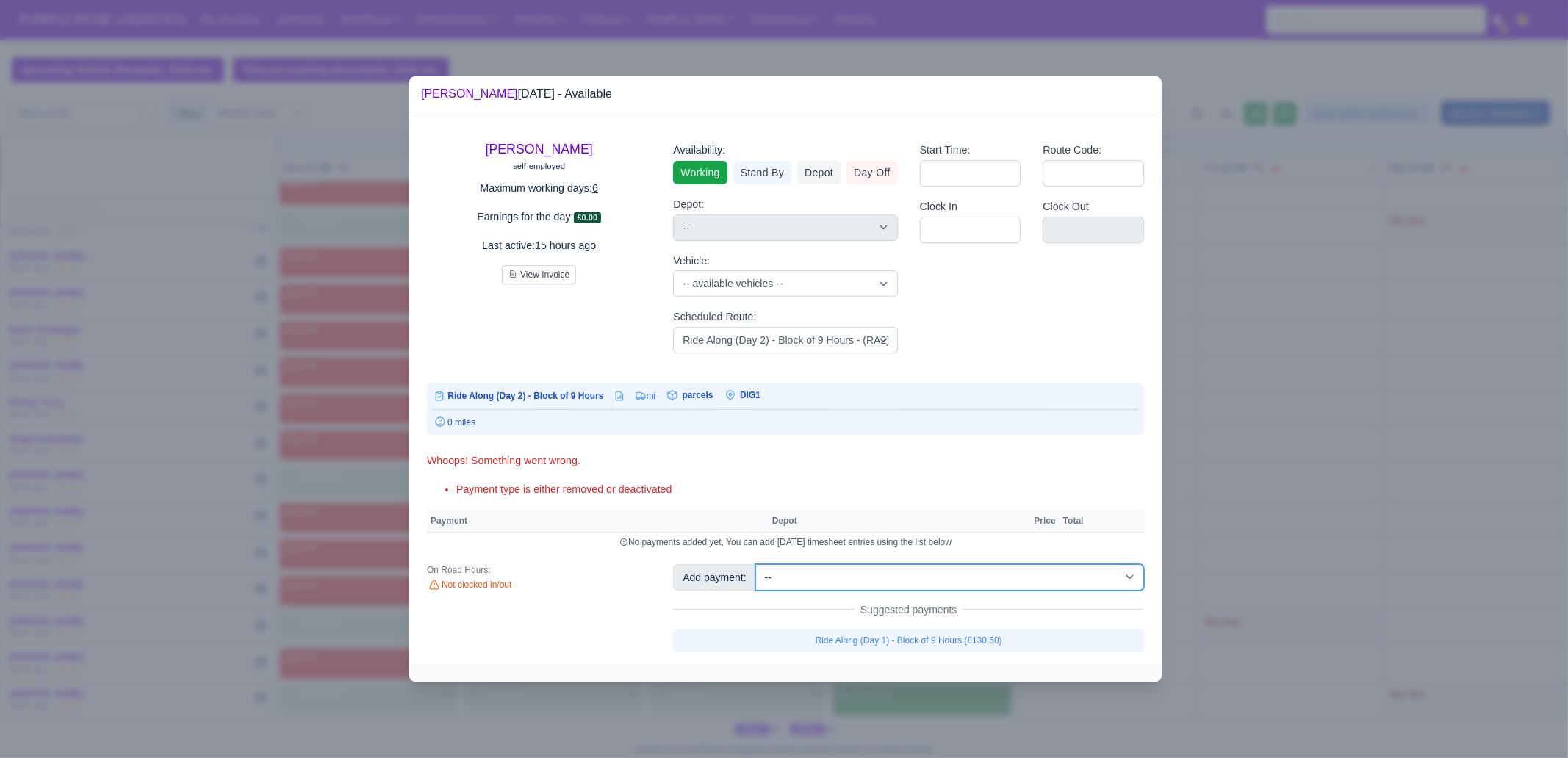
drag, startPoint x: 895, startPoint y: 579, endPoint x: 896, endPoint y: 564, distance: 15.0
click at [895, 579] on select "-- Additional Hour Support (£14.50) Additional Stop Support (£1.00) BYOD - (Bri…" at bounding box center [949, 577] width 389 height 26
click at [755, 564] on select "-- Additional Hour Support (£14.50) Additional Stop Support (£1.00) BYOD - (Bri…" at bounding box center [949, 577] width 389 height 26
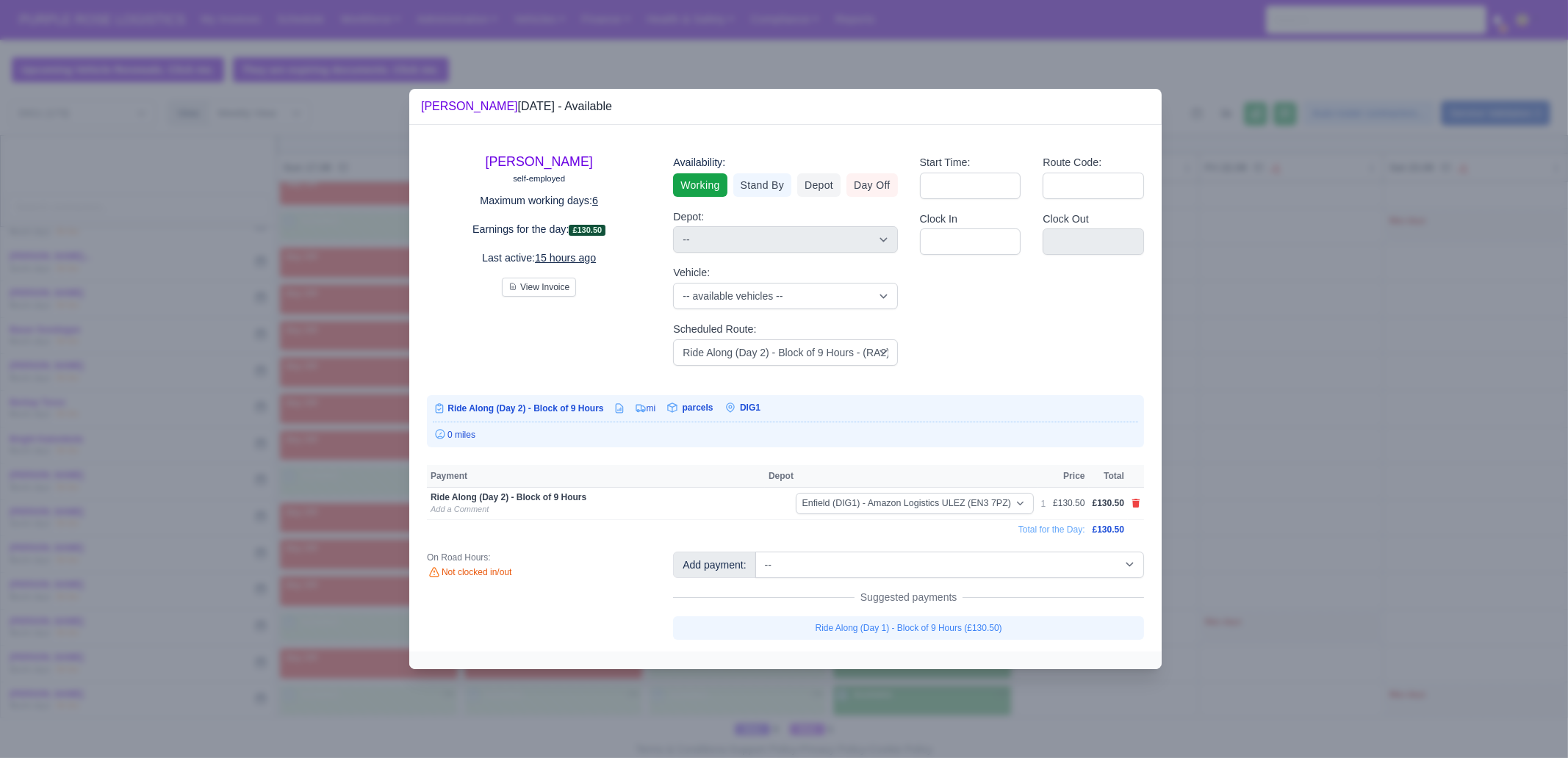
click at [1253, 395] on div at bounding box center [784, 379] width 1568 height 758
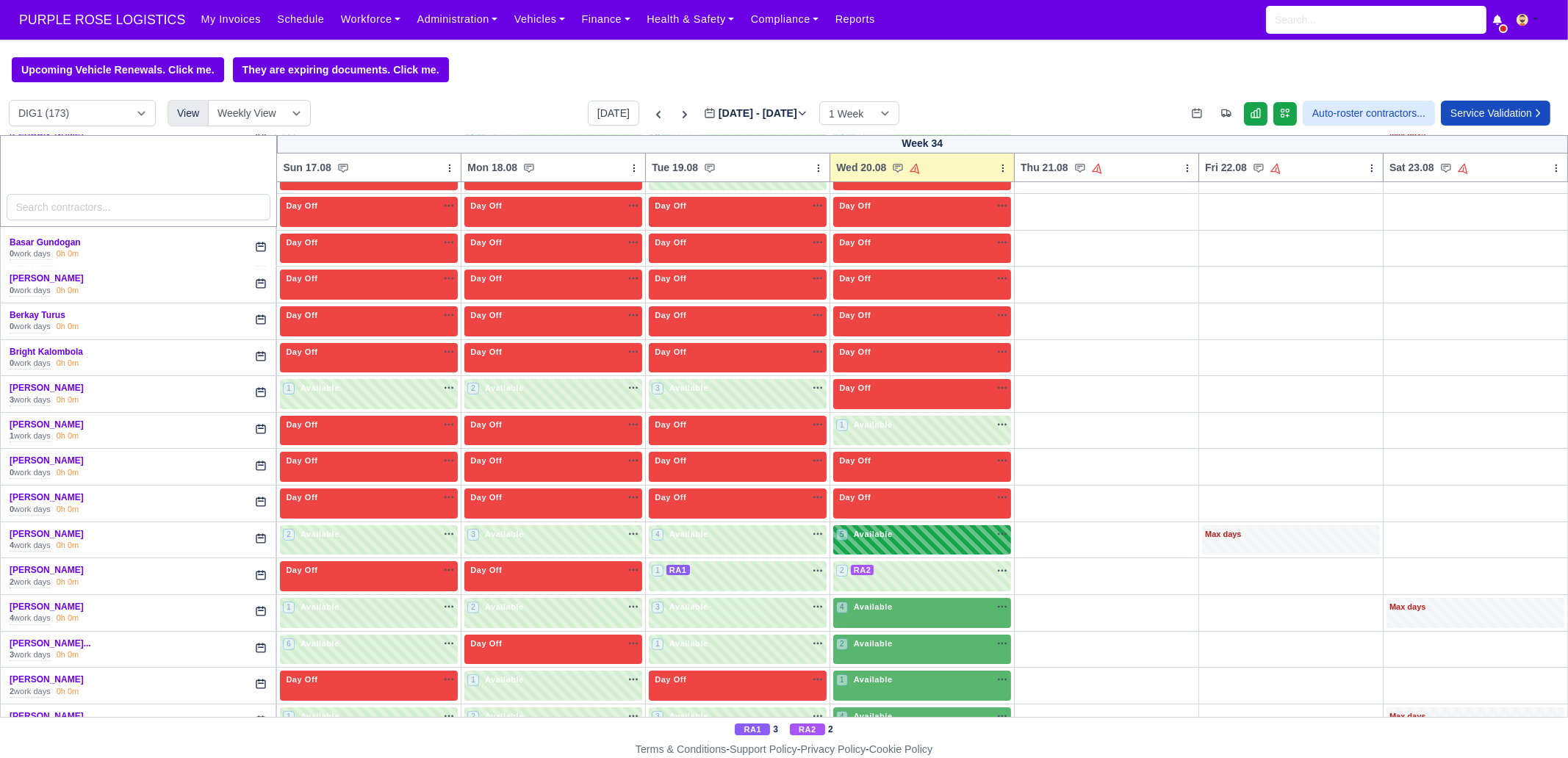
scroll to position [551, 0]
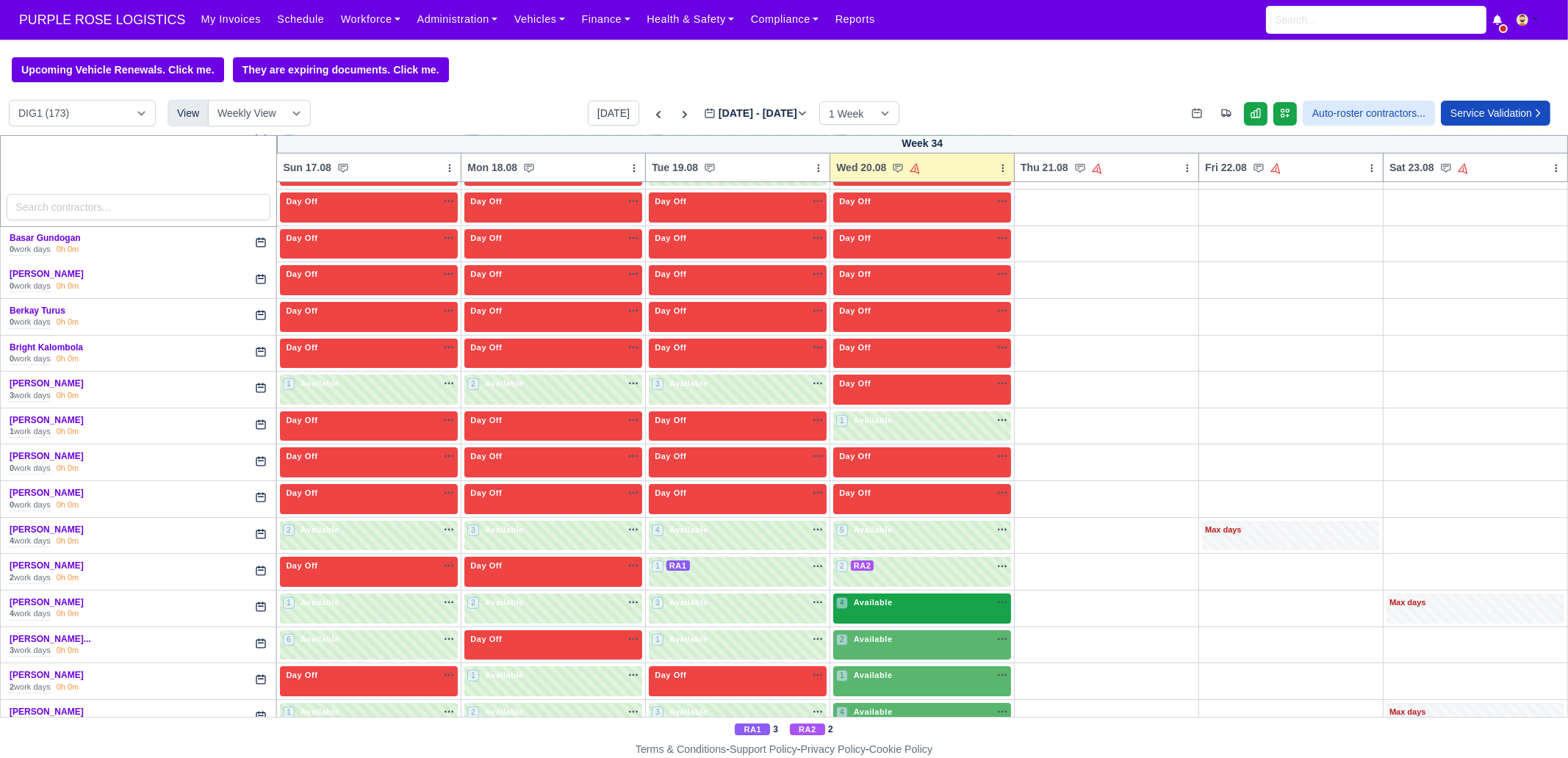
click at [871, 580] on span "Available" at bounding box center [873, 603] width 44 height 11
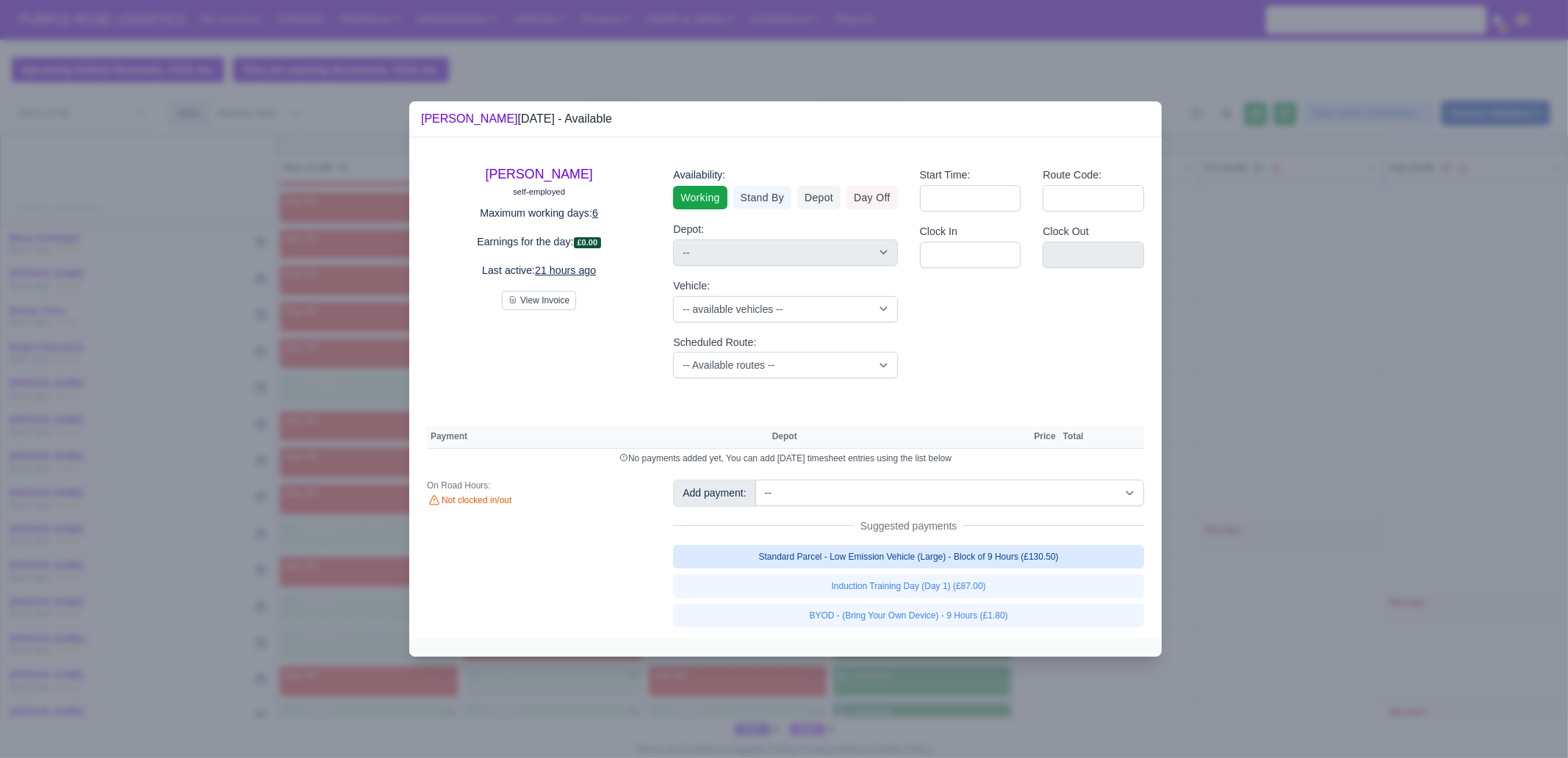
click at [989, 554] on link "Standard Parcel - Low Emission Vehicle (Large) - Block of 9 Hours (£130.50)" at bounding box center [908, 556] width 471 height 23
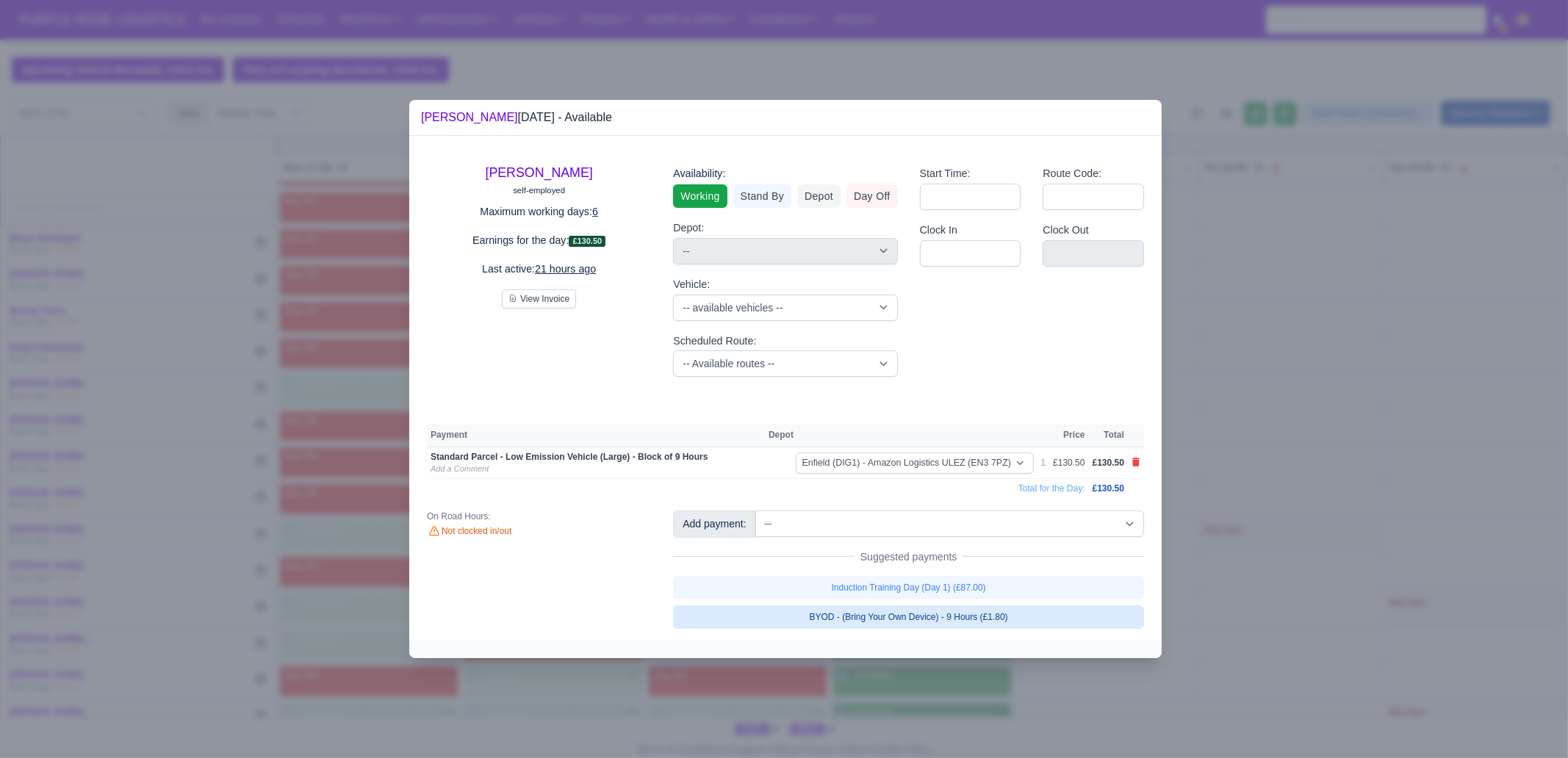
click at [1006, 580] on link "BYOD - (Bring Your Own Device) - 9 Hours (£1.80)" at bounding box center [908, 616] width 471 height 23
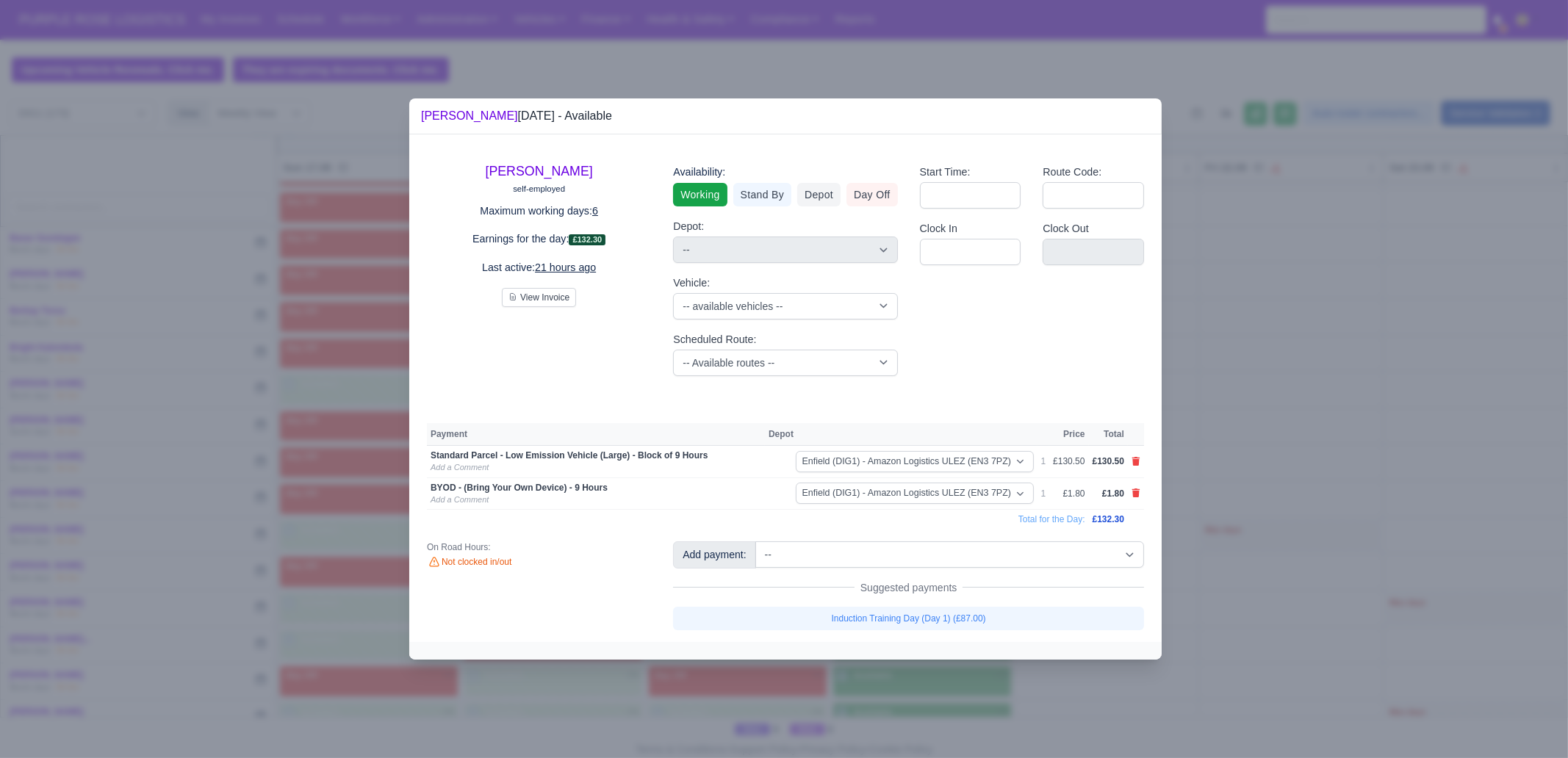
click at [989, 580] on div at bounding box center [784, 379] width 1568 height 758
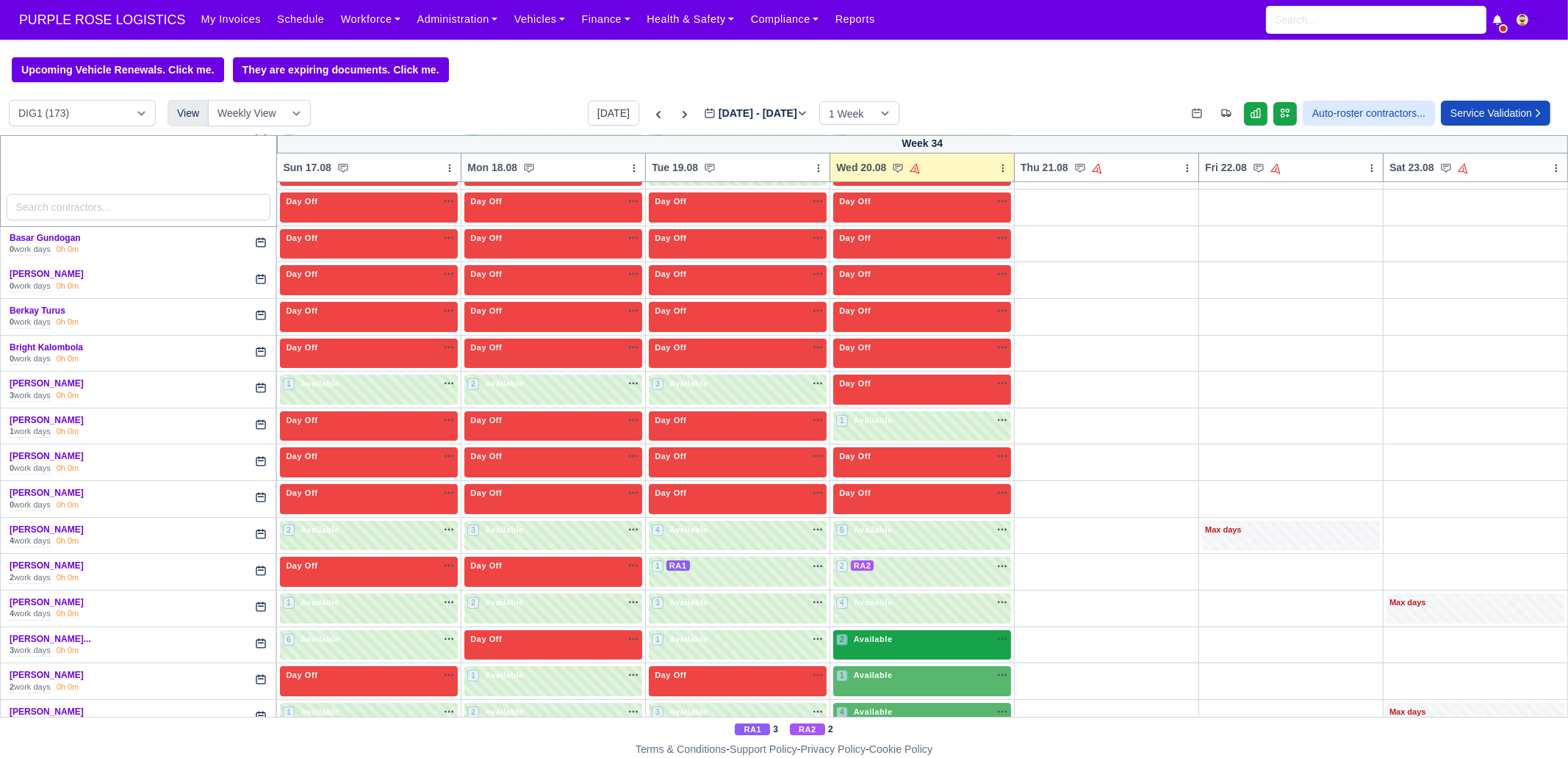
click at [892, 580] on div "2 Available na" at bounding box center [922, 640] width 172 height 15
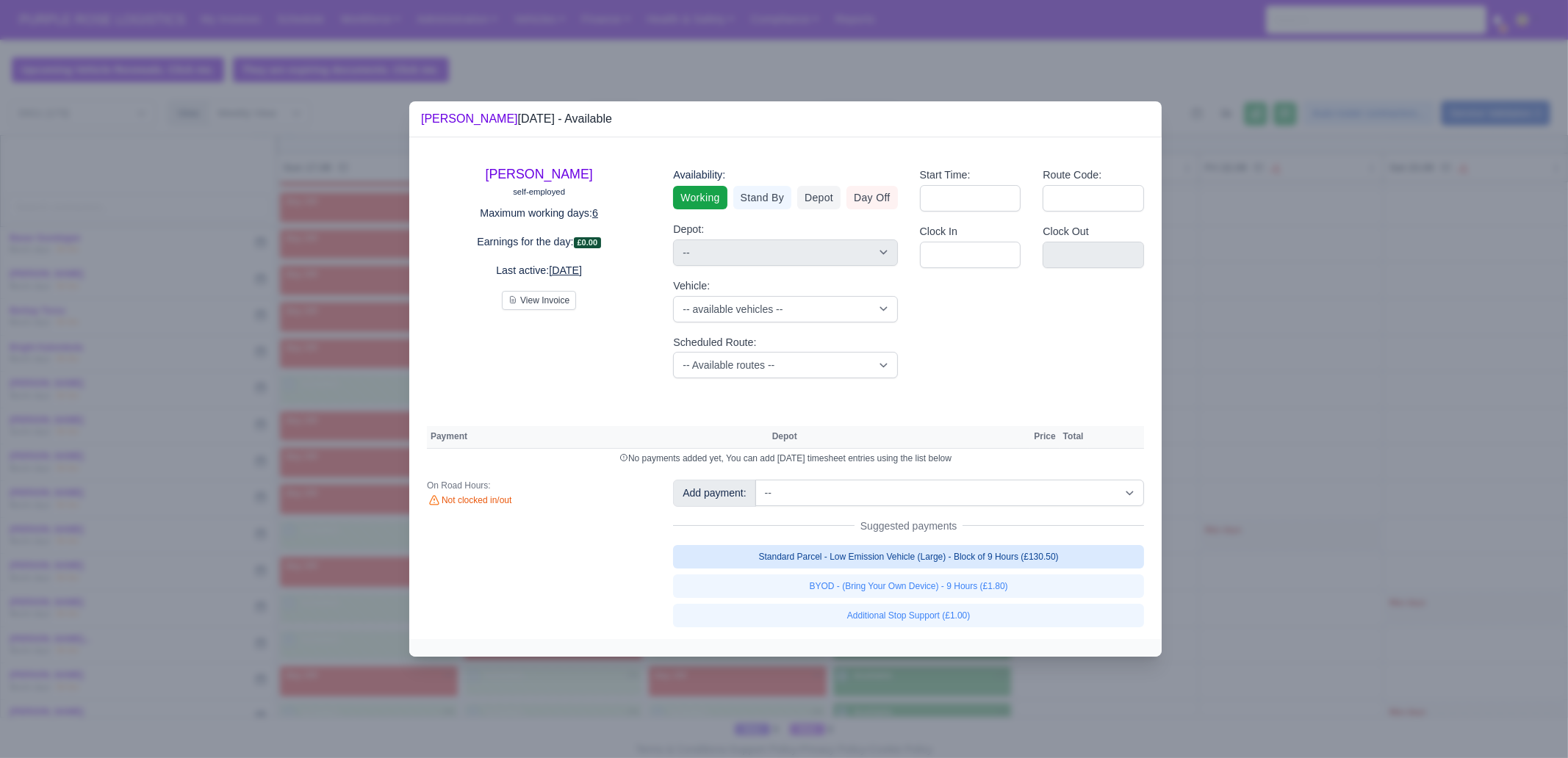
click at [977, 555] on link "Standard Parcel - Low Emission Vehicle (Large) - Block of 9 Hours (£130.50)" at bounding box center [908, 556] width 471 height 23
click at [970, 569] on link "Standard Parcel - Low Emission Vehicle (Large) - Block of 9 Hours (£130.50)" at bounding box center [908, 556] width 471 height 23
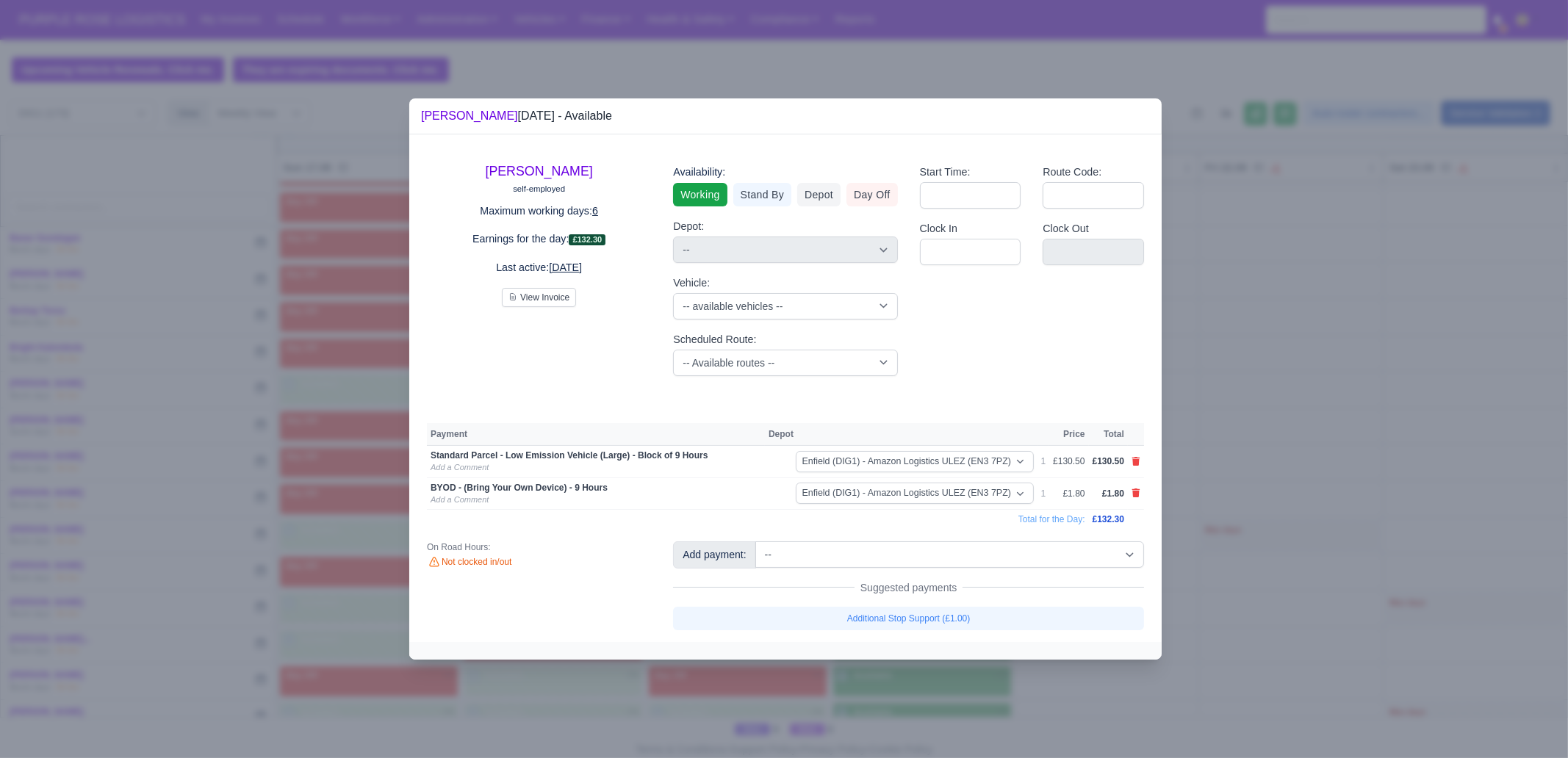
click at [966, 580] on div at bounding box center [784, 379] width 1568 height 758
click at [885, 580] on div at bounding box center [784, 379] width 1568 height 758
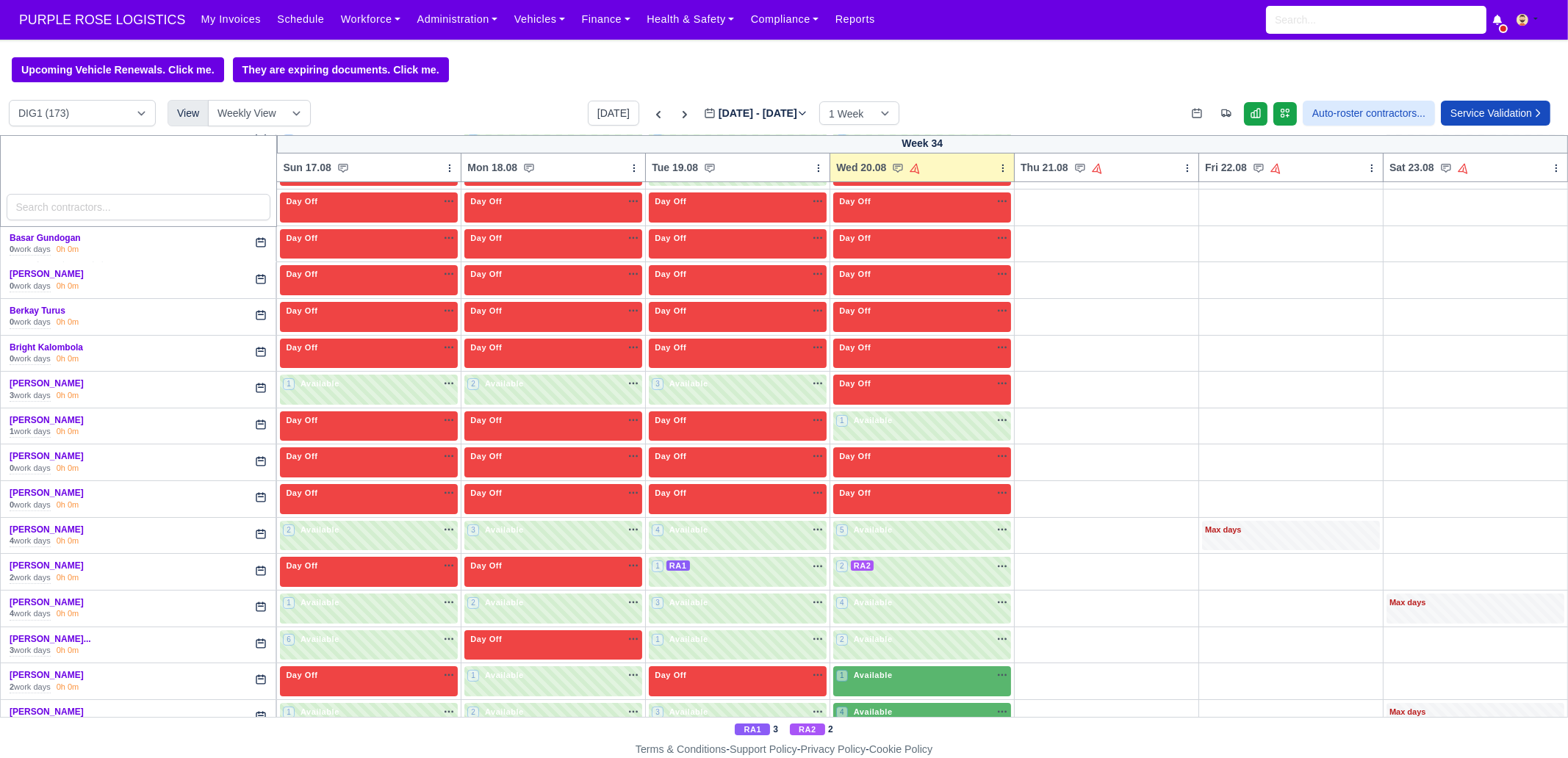
click at [885, 580] on span "Available" at bounding box center [873, 675] width 44 height 11
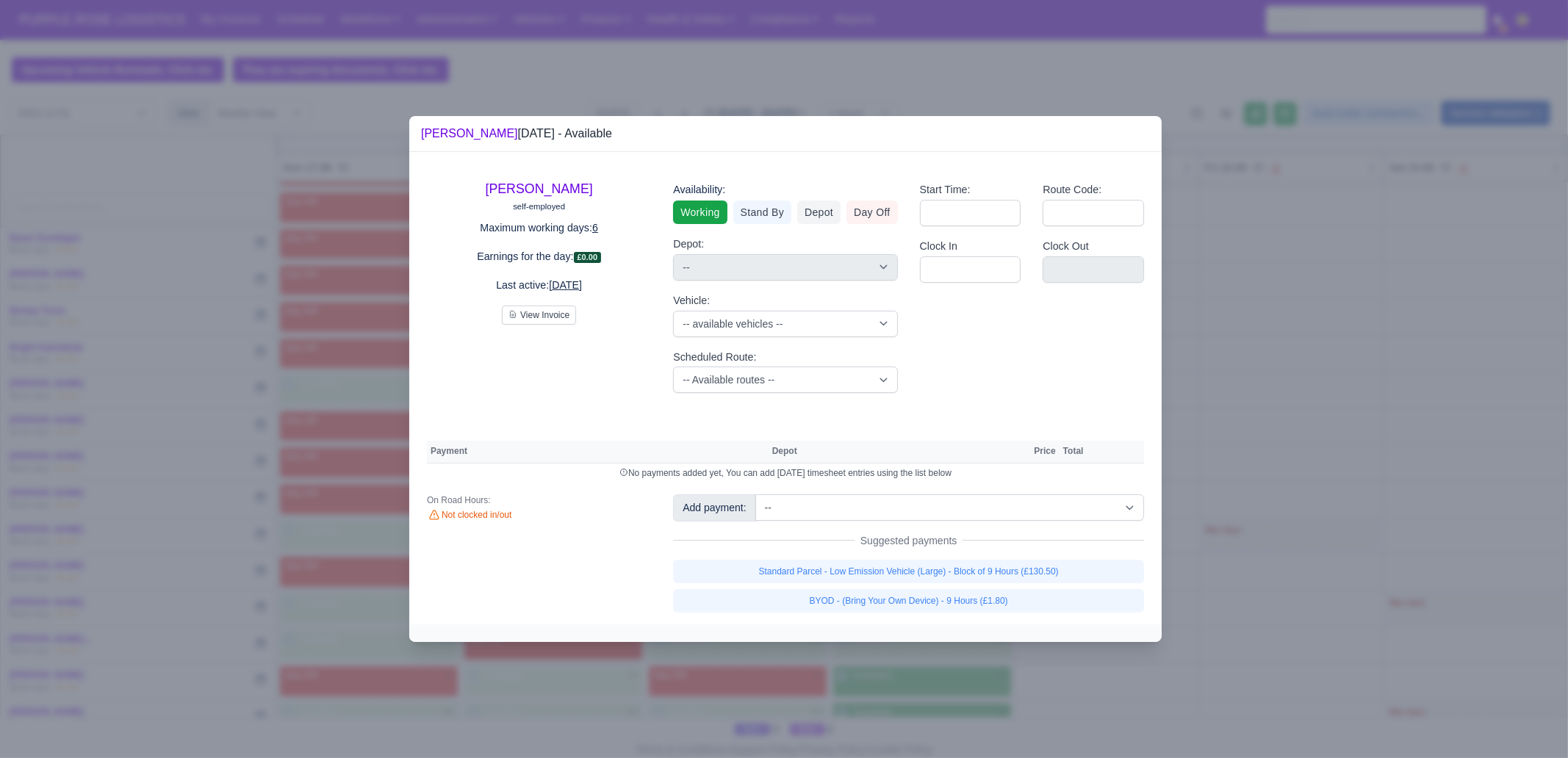
click at [943, 557] on div "Add payment: -- Additional Hour Support (£14.50) Additional Stop Support (£1.00…" at bounding box center [908, 553] width 493 height 118
click at [943, 572] on link "Standard Parcel - Low Emission Vehicle (Large) - Block of 9 Hours (£130.50)" at bounding box center [908, 571] width 471 height 23
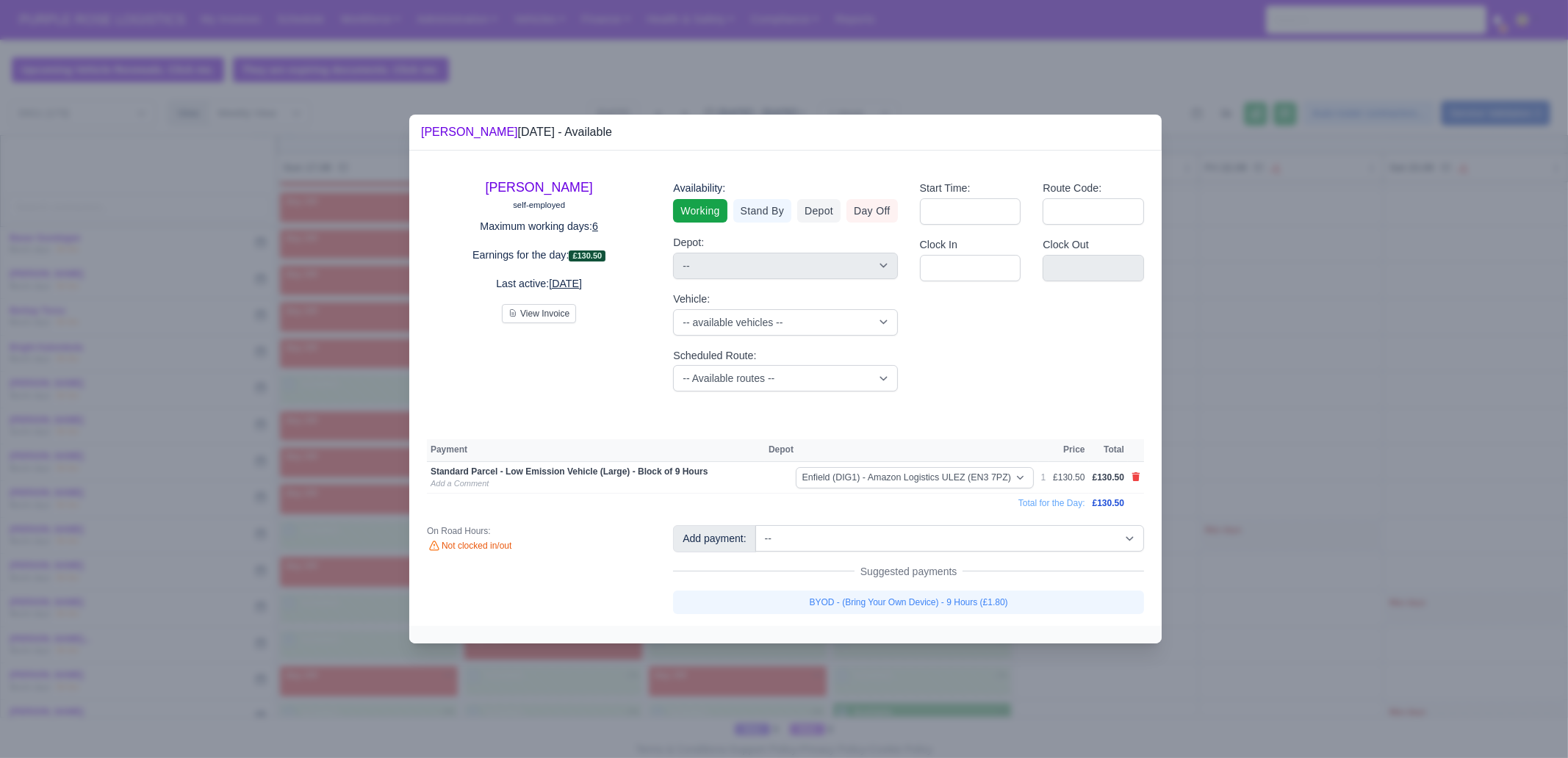
click at [893, 580] on div "Add payment: -- Additional Hour Support (£14.50) Additional Stop Support (£1.00…" at bounding box center [908, 569] width 493 height 88
click at [893, 580] on link "BYOD - (Bring Your Own Device) - 9 Hours (£1.80)" at bounding box center [908, 602] width 471 height 23
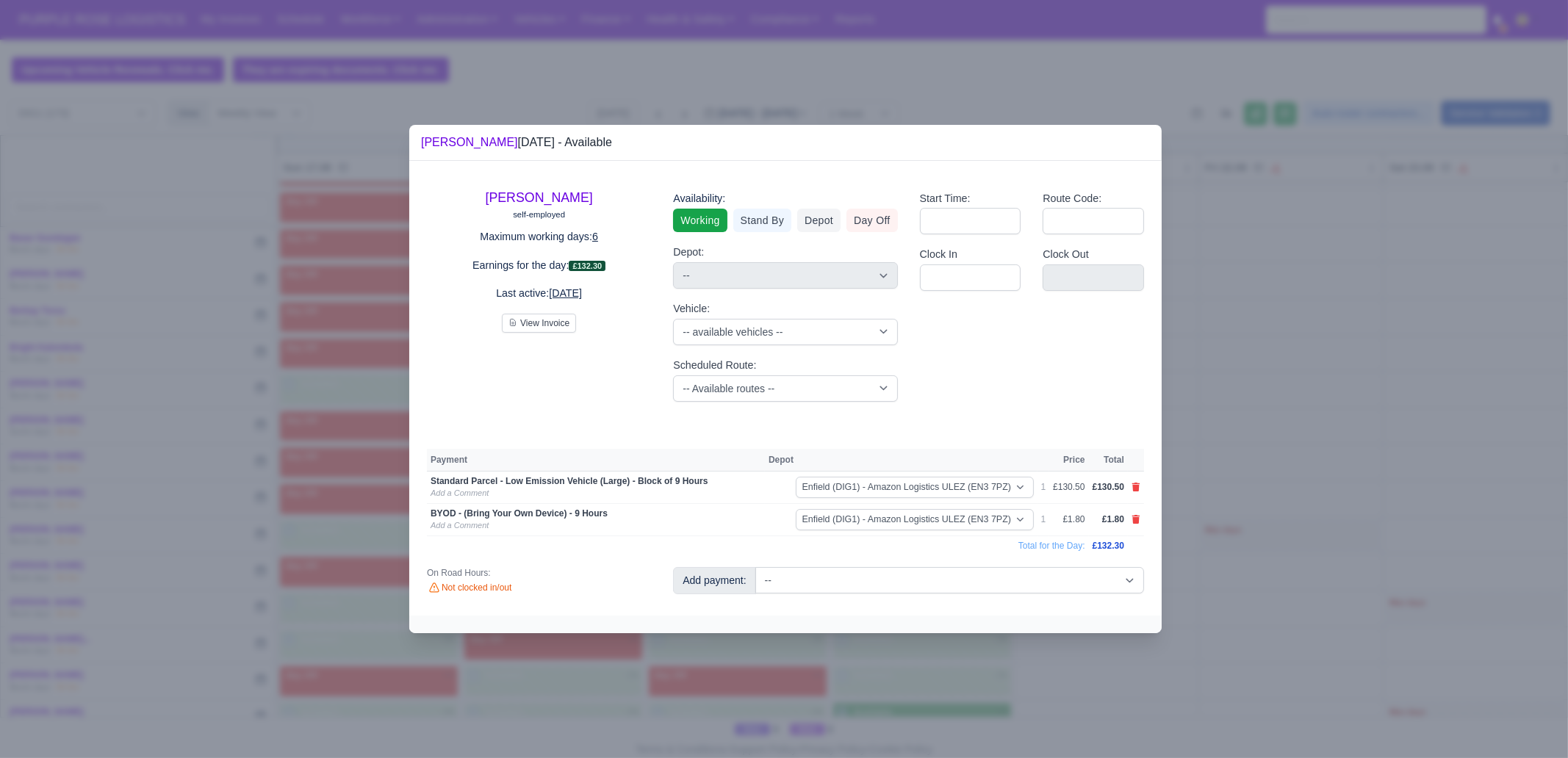
click at [908, 580] on div at bounding box center [784, 379] width 1568 height 758
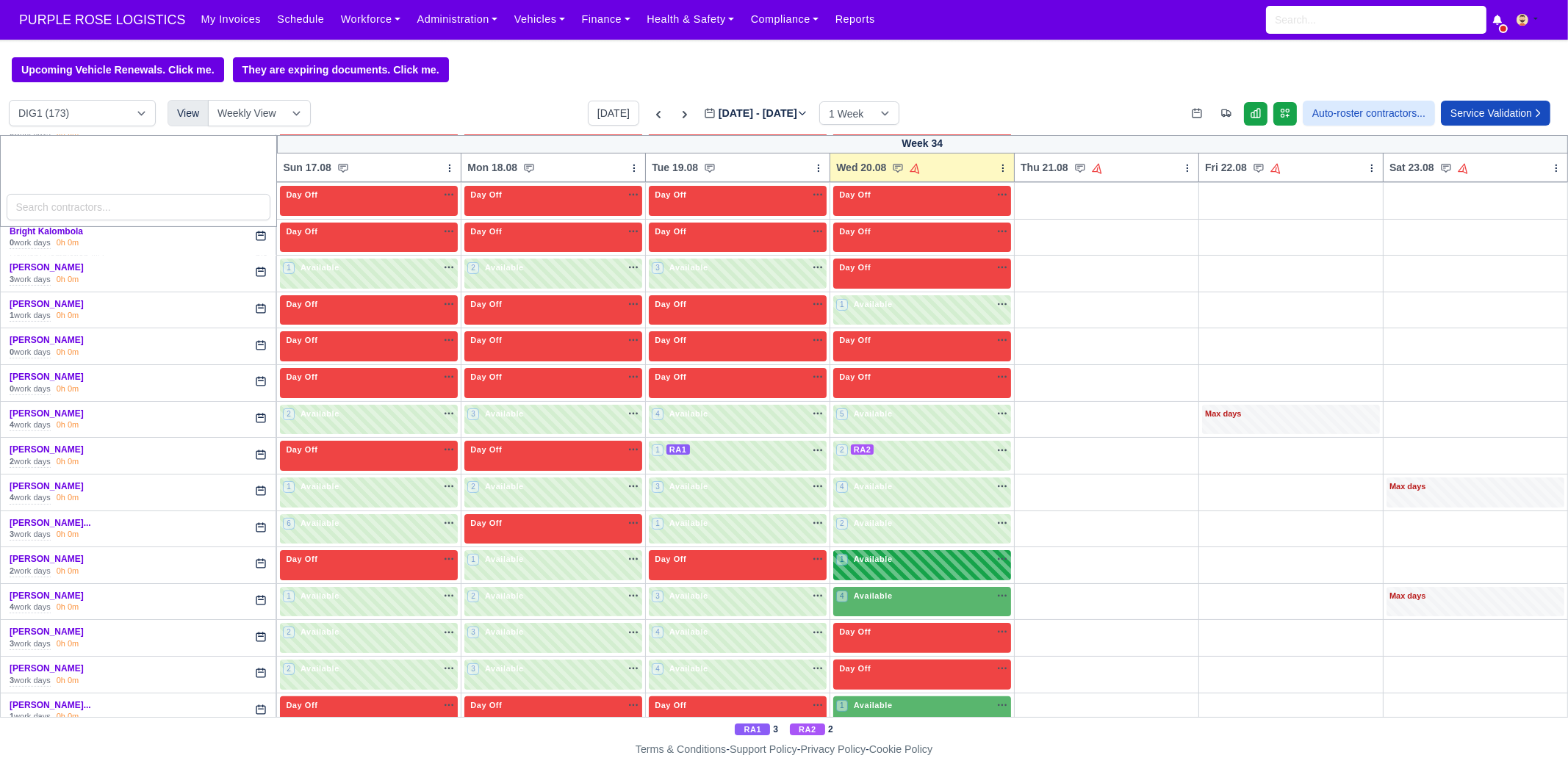
scroll to position [734, 0]
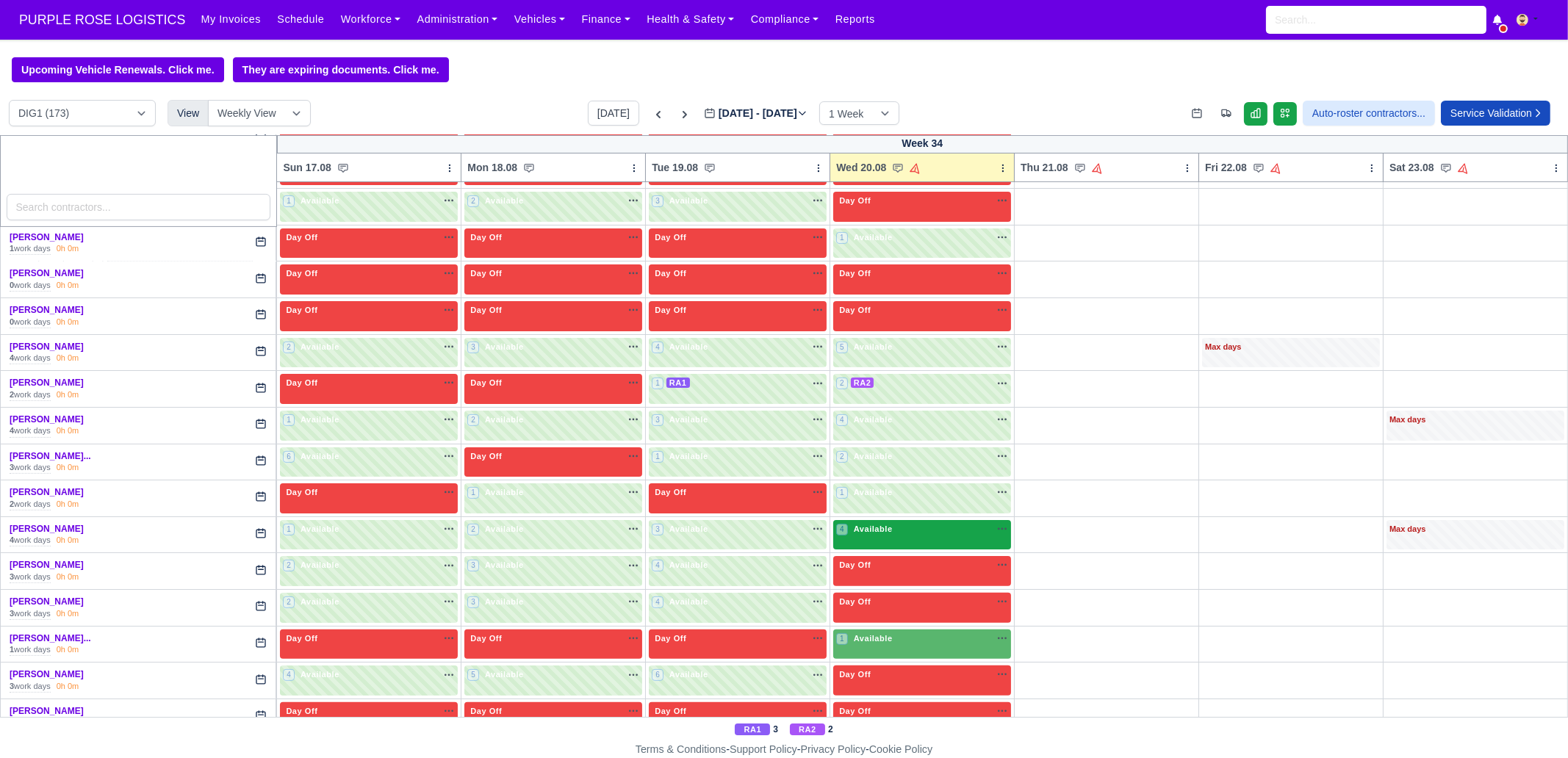
click at [872, 536] on div "4 Available" at bounding box center [922, 535] width 178 height 30
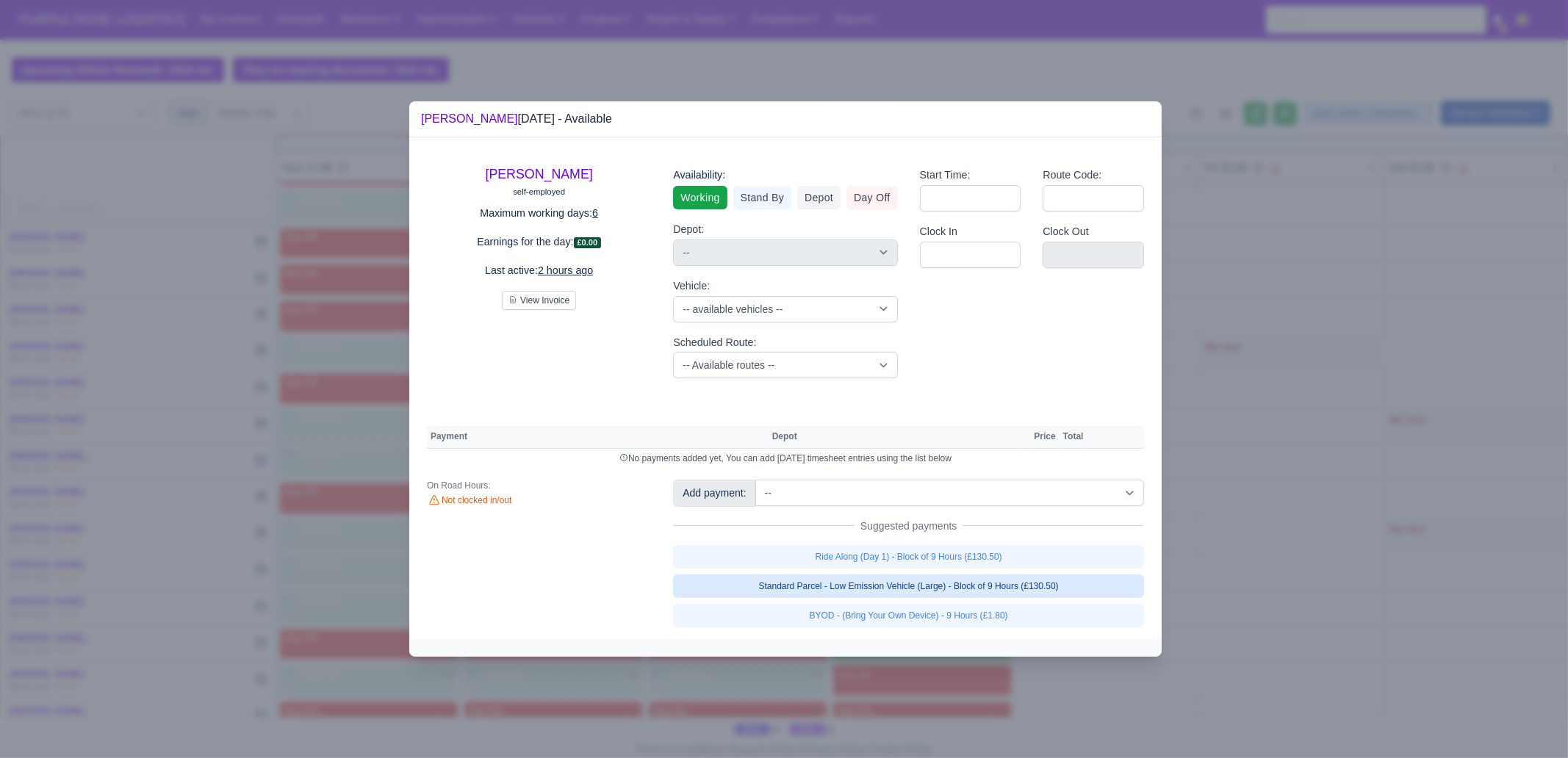
click at [945, 580] on link "Standard Parcel - Low Emission Vehicle (Large) - Block of 9 Hours (£130.50)" at bounding box center [908, 585] width 471 height 23
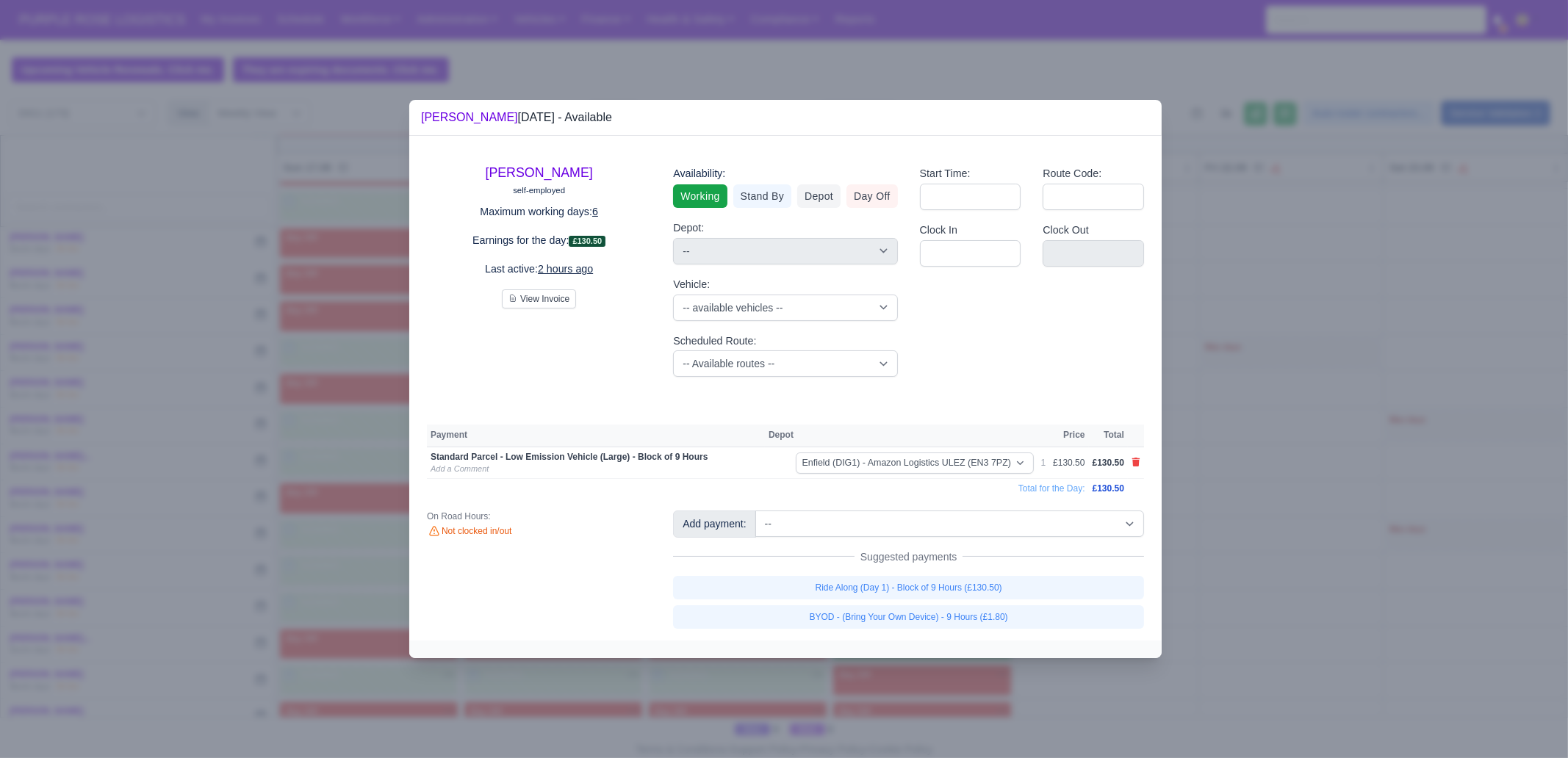
click at [945, 580] on link "BYOD - (Bring Your Own Device) - 9 Hours (£1.80)" at bounding box center [908, 616] width 471 height 23
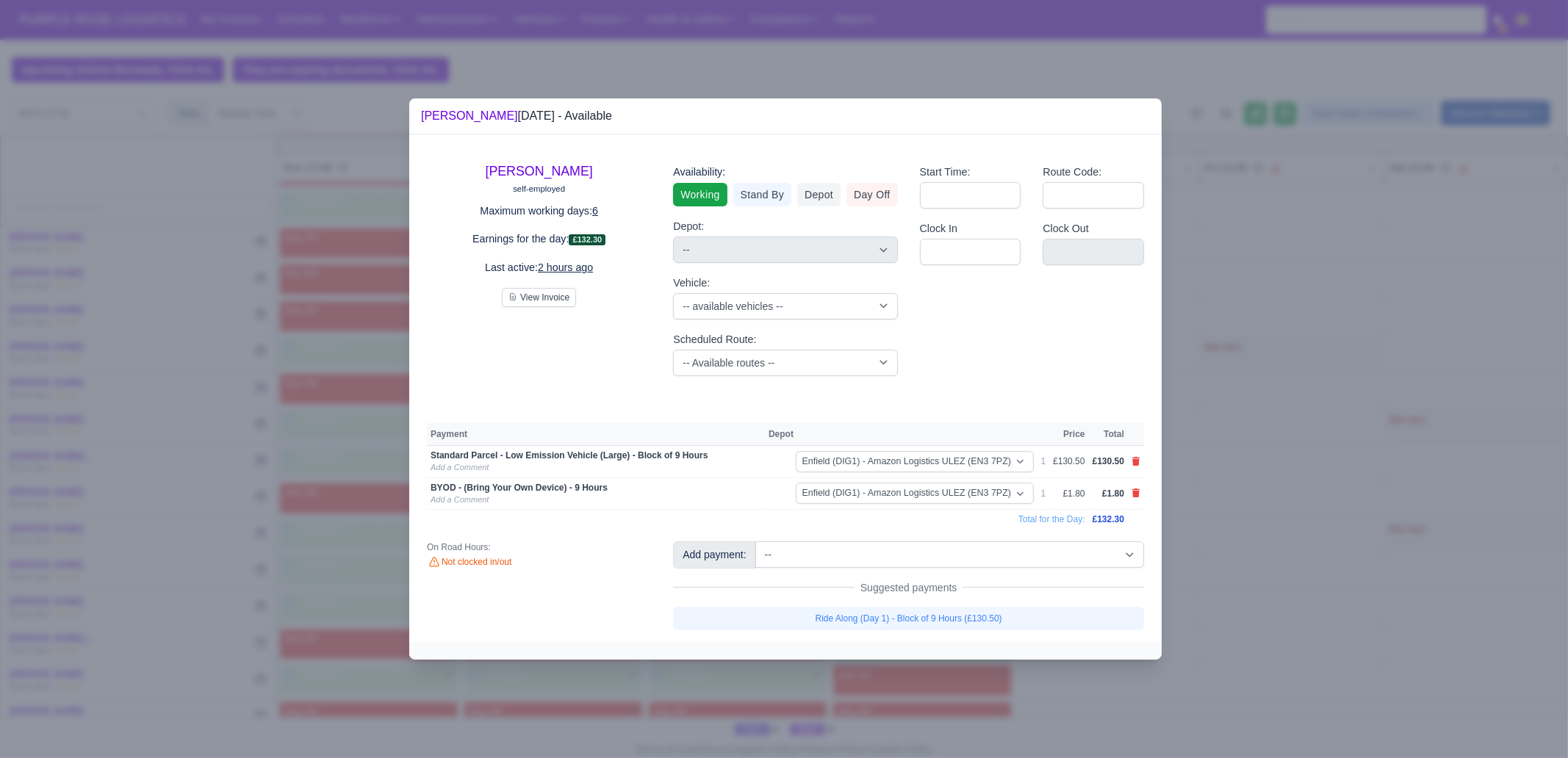
click at [937, 580] on div at bounding box center [784, 379] width 1568 height 758
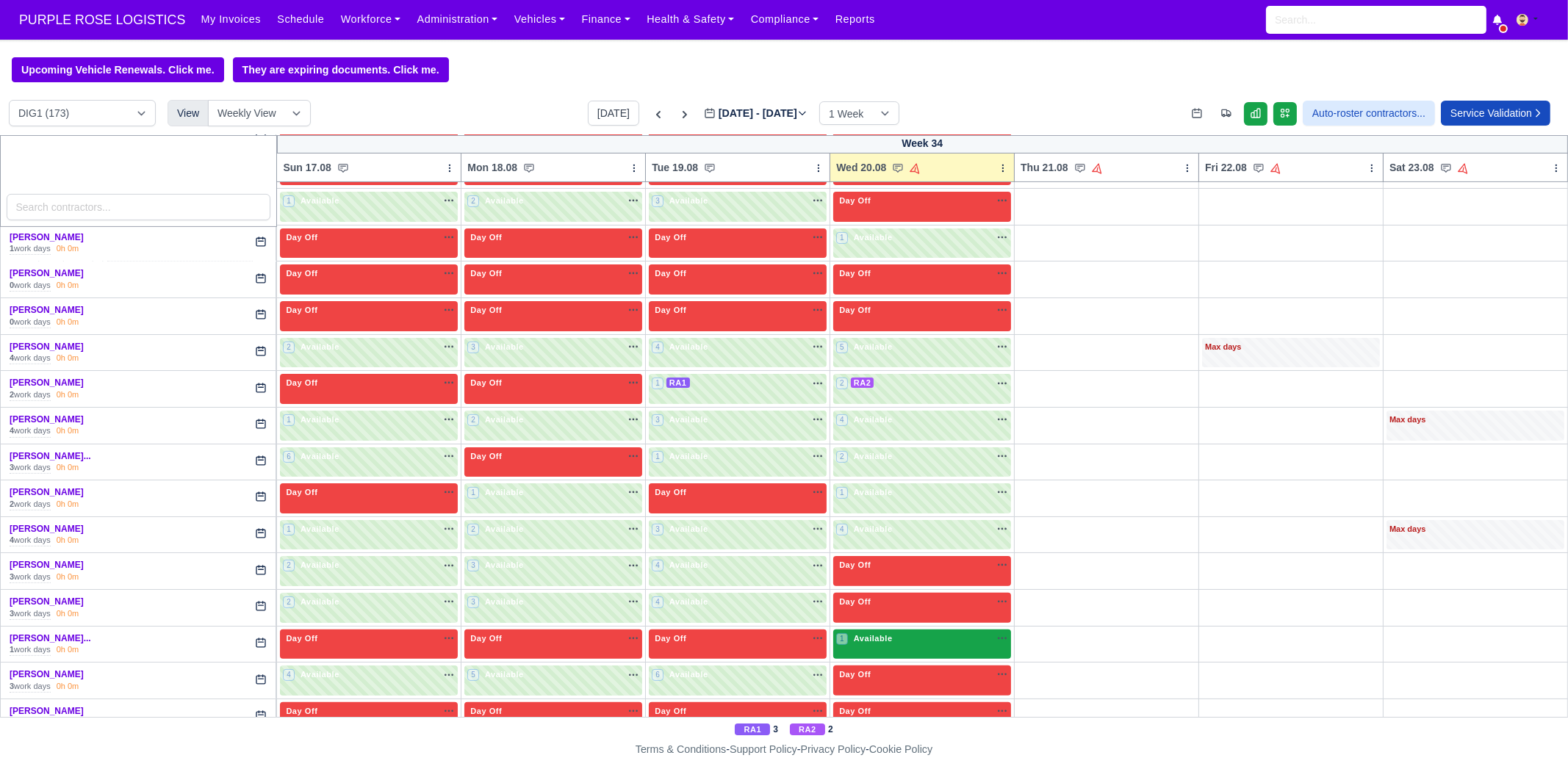
click at [909, 580] on div "1 Available na" at bounding box center [922, 638] width 172 height 13
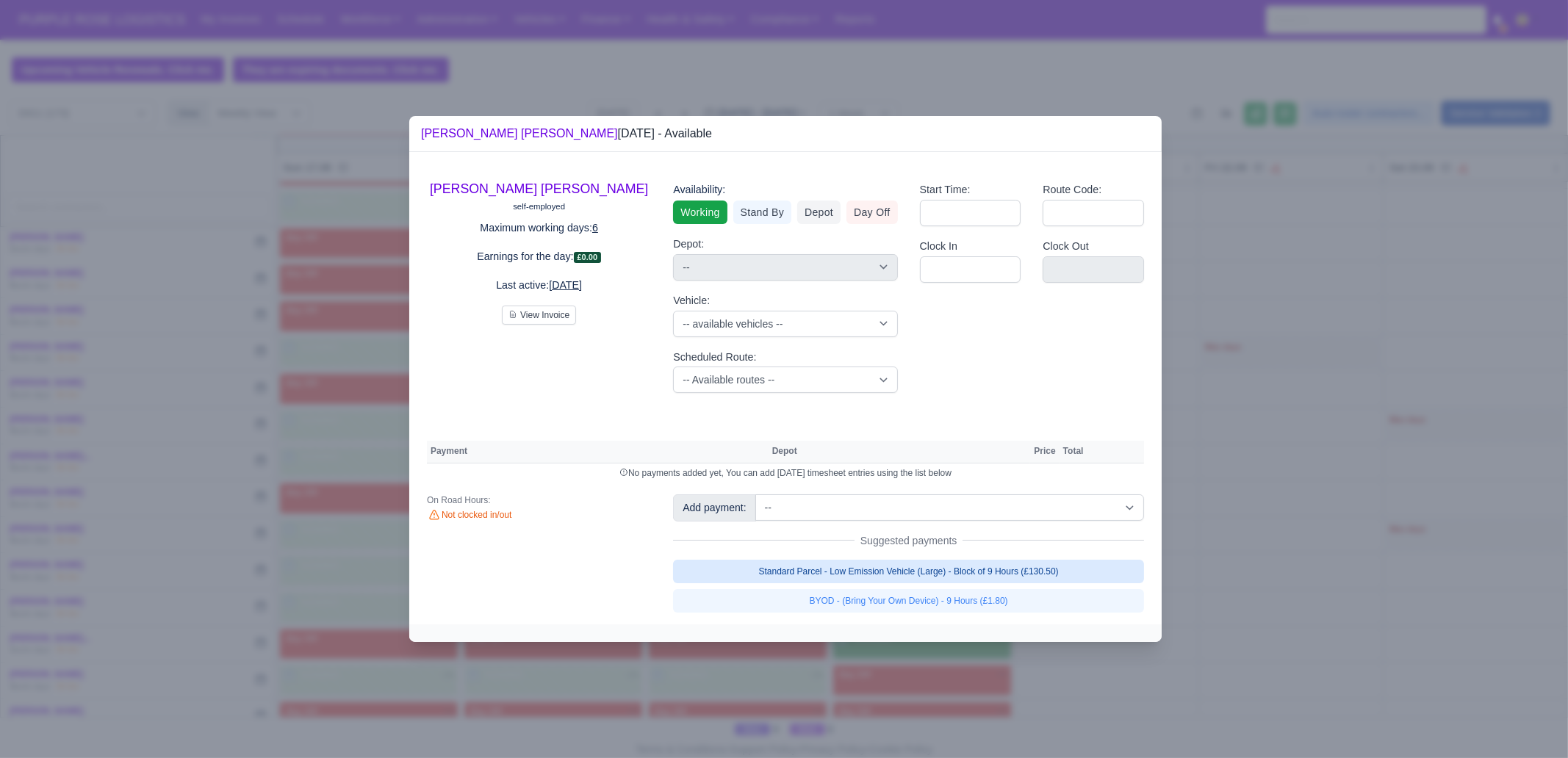
click at [909, 574] on link "Standard Parcel - Low Emission Vehicle (Large) - Block of 9 Hours (£130.50)" at bounding box center [908, 571] width 471 height 23
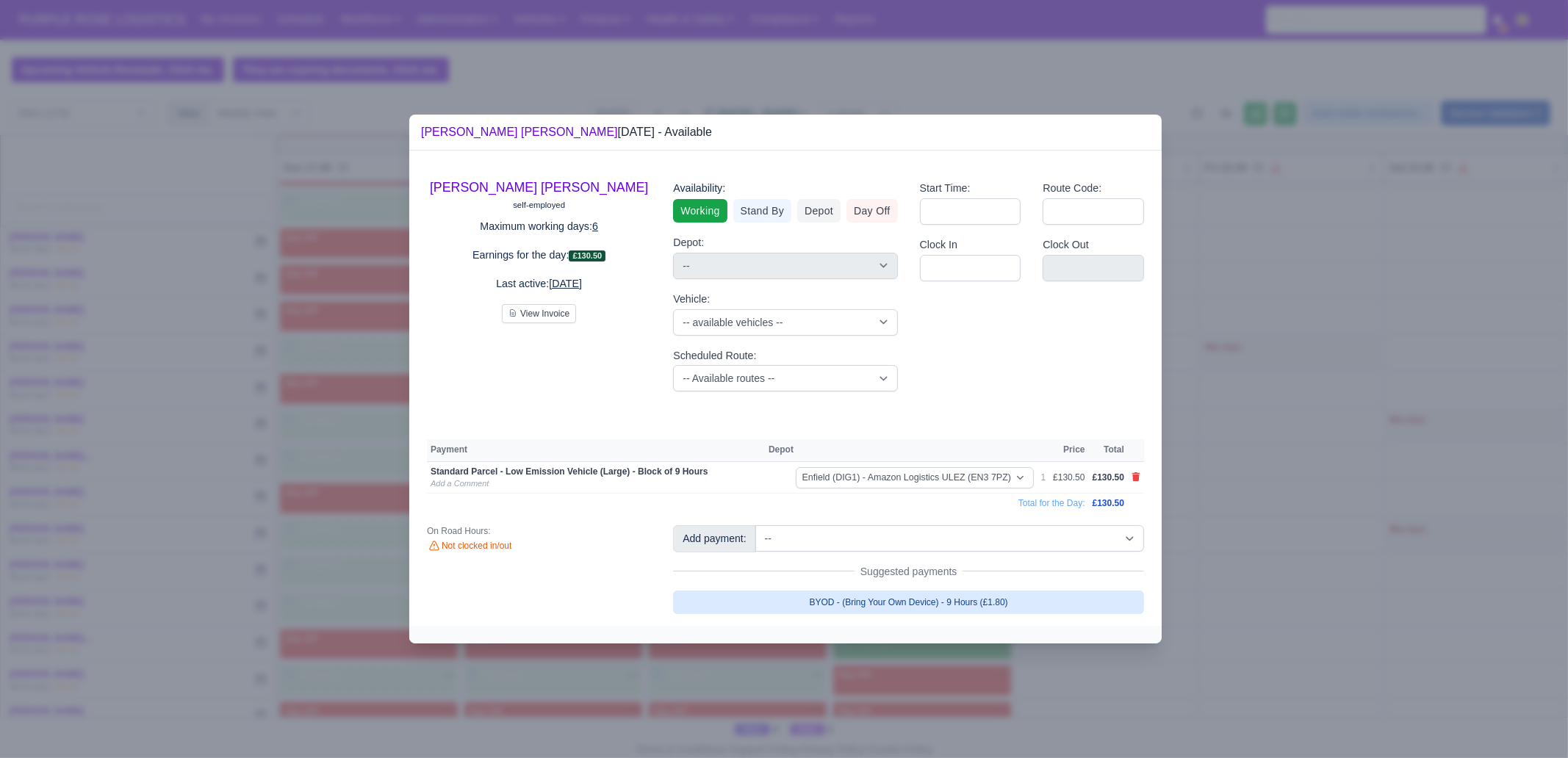
click at [912, 580] on link "BYOD - (Bring Your Own Device) - 9 Hours (£1.80)" at bounding box center [908, 602] width 471 height 23
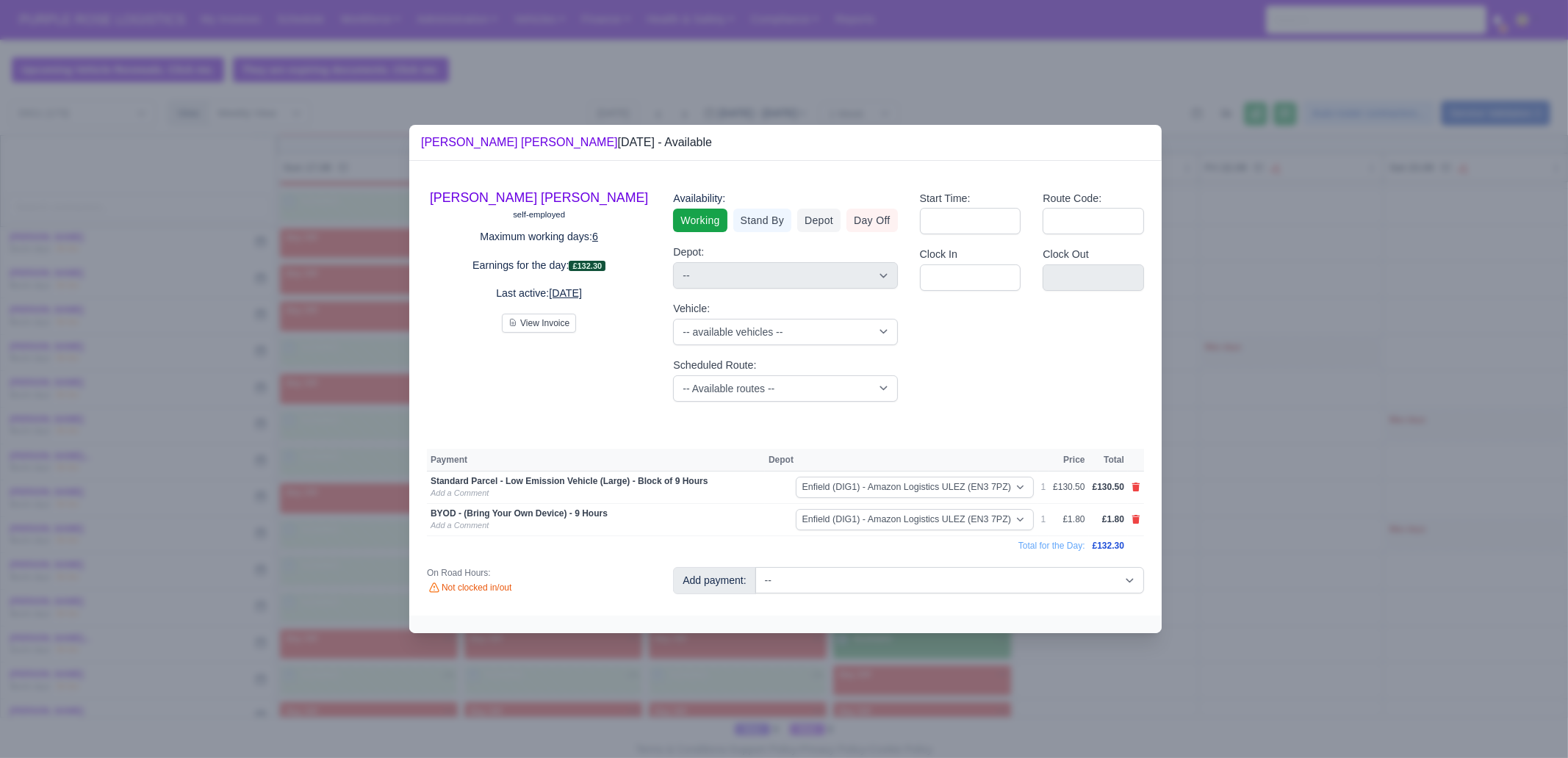
click at [909, 580] on div at bounding box center [784, 379] width 1568 height 758
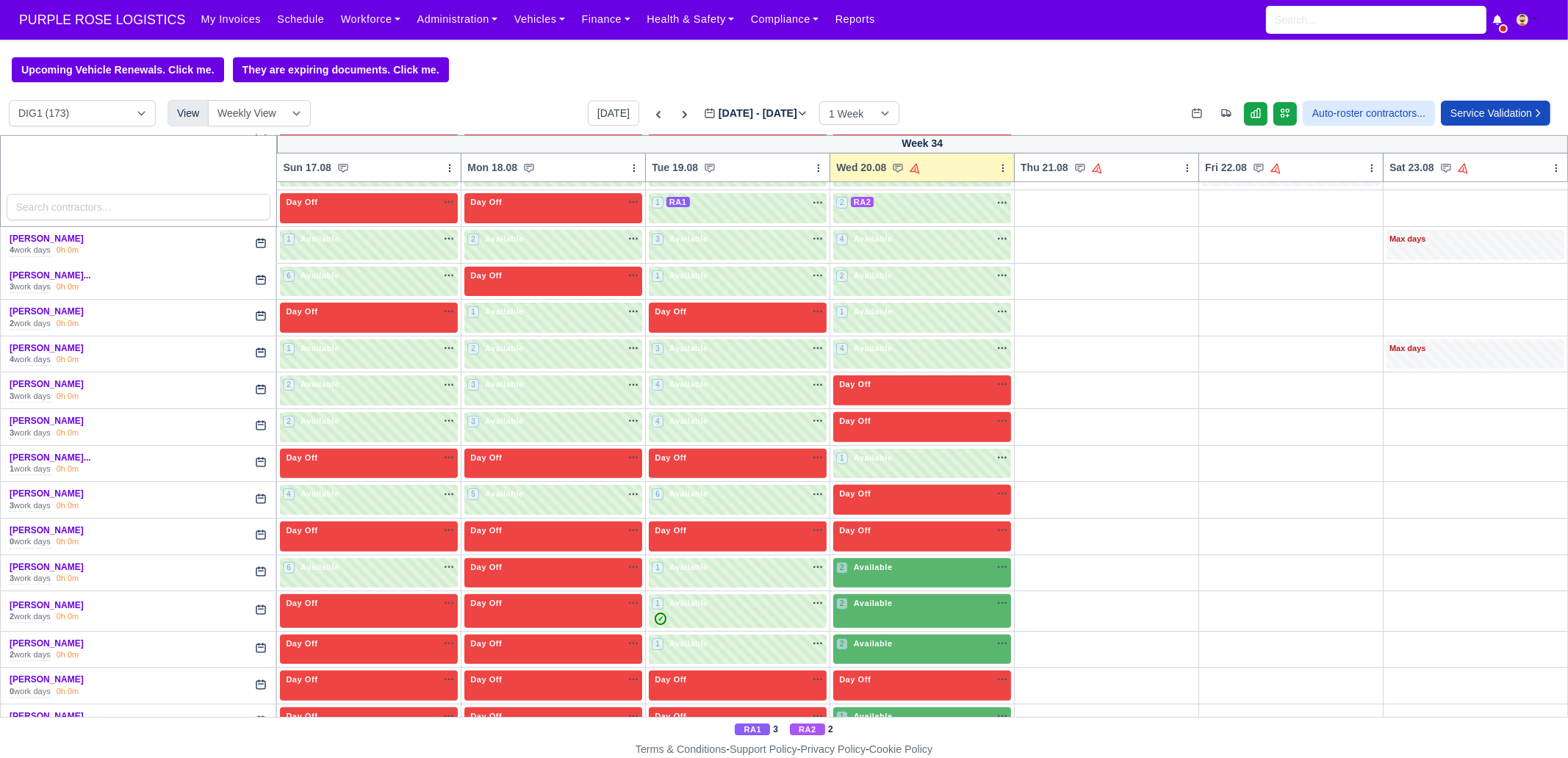
scroll to position [918, 0]
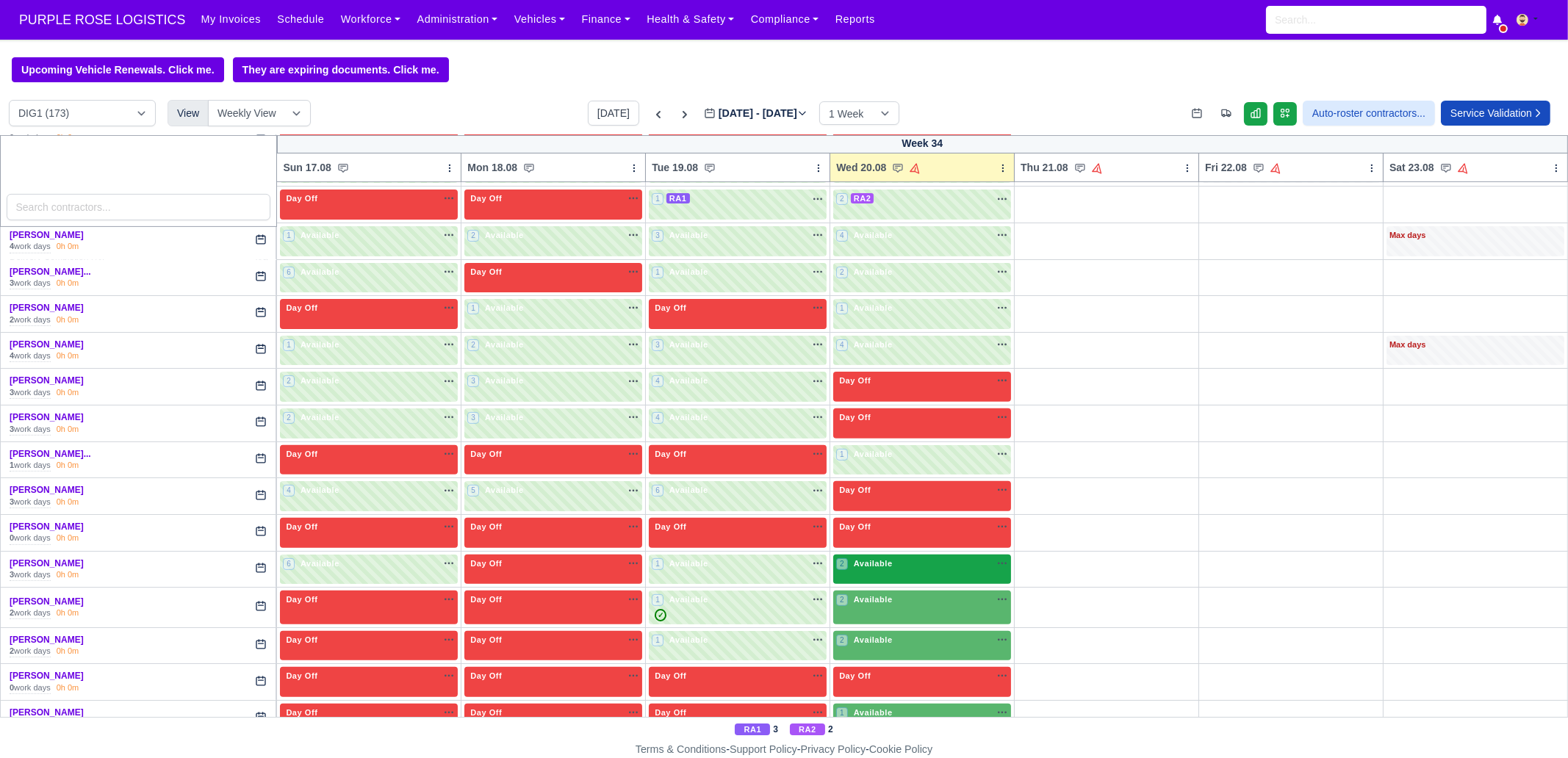
click at [855, 558] on span "Available" at bounding box center [873, 564] width 44 height 11
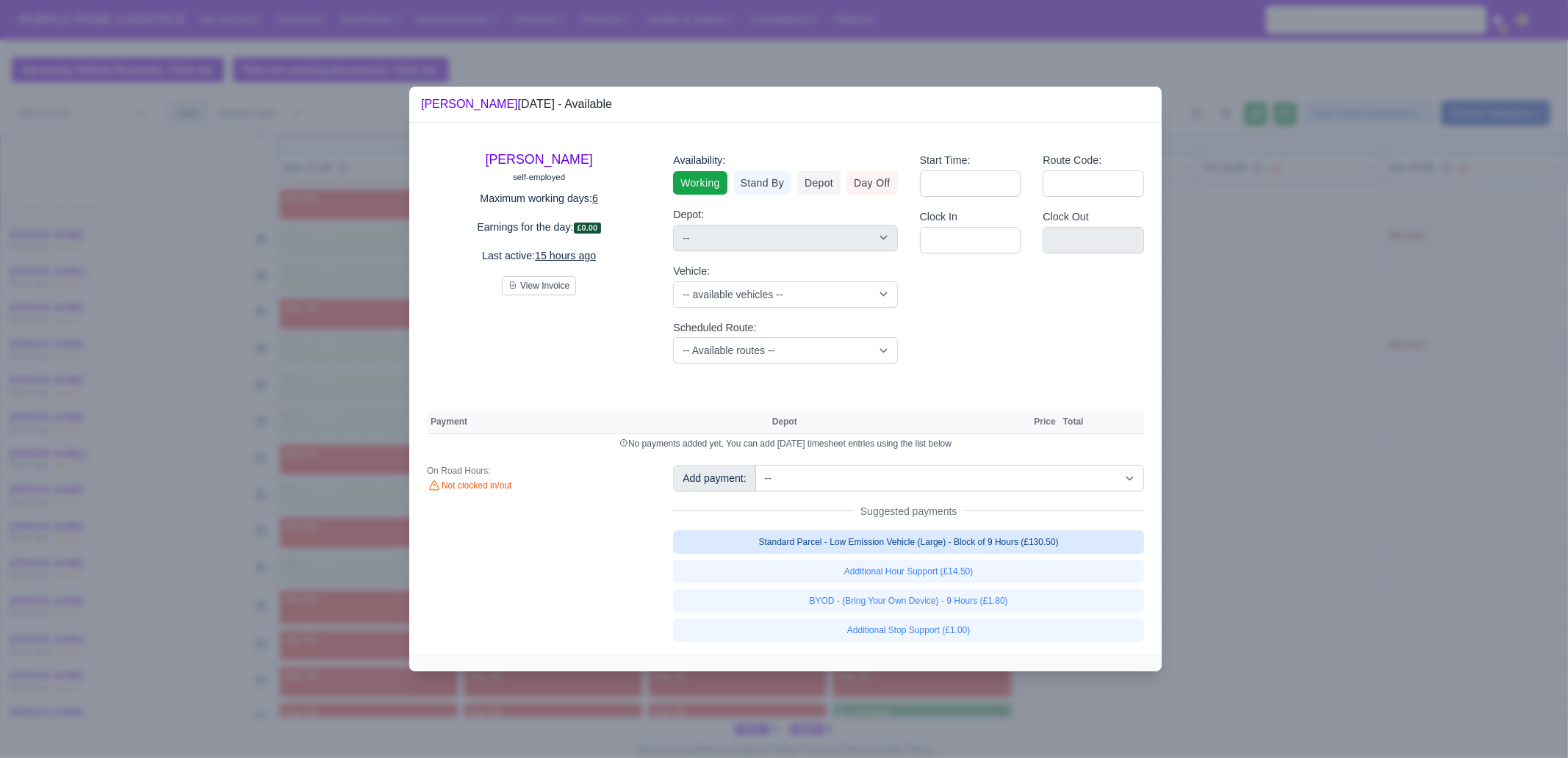
click at [933, 540] on link "Standard Parcel - Low Emission Vehicle (Large) - Block of 9 Hours (£130.50)" at bounding box center [908, 542] width 471 height 23
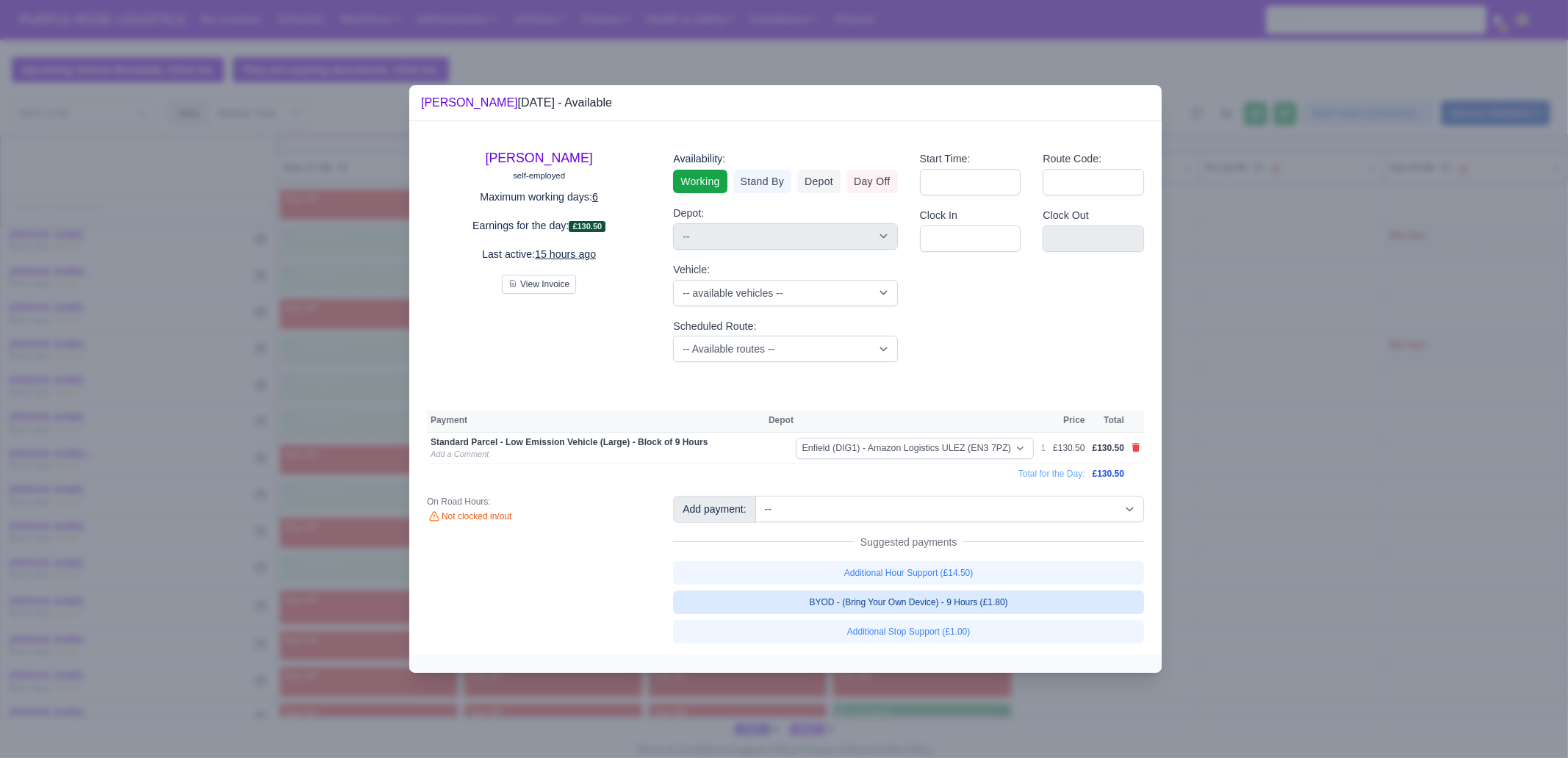
click at [934, 580] on link "BYOD - (Bring Your Own Device) - 9 Hours (£1.80)" at bounding box center [908, 602] width 471 height 23
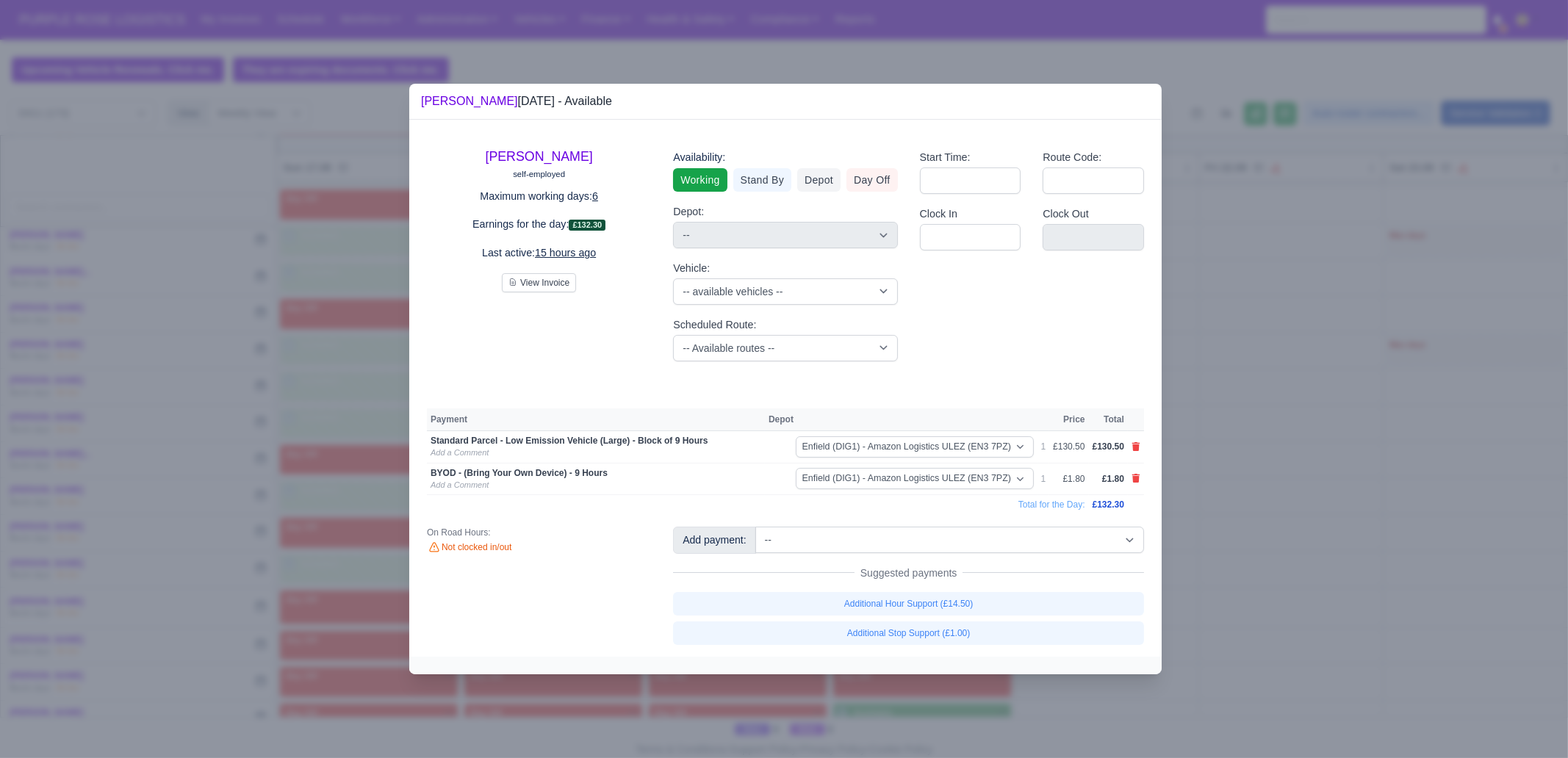
drag, startPoint x: 1012, startPoint y: 718, endPoint x: 845, endPoint y: 619, distance: 194.1
click at [1013, 580] on div at bounding box center [784, 379] width 1568 height 758
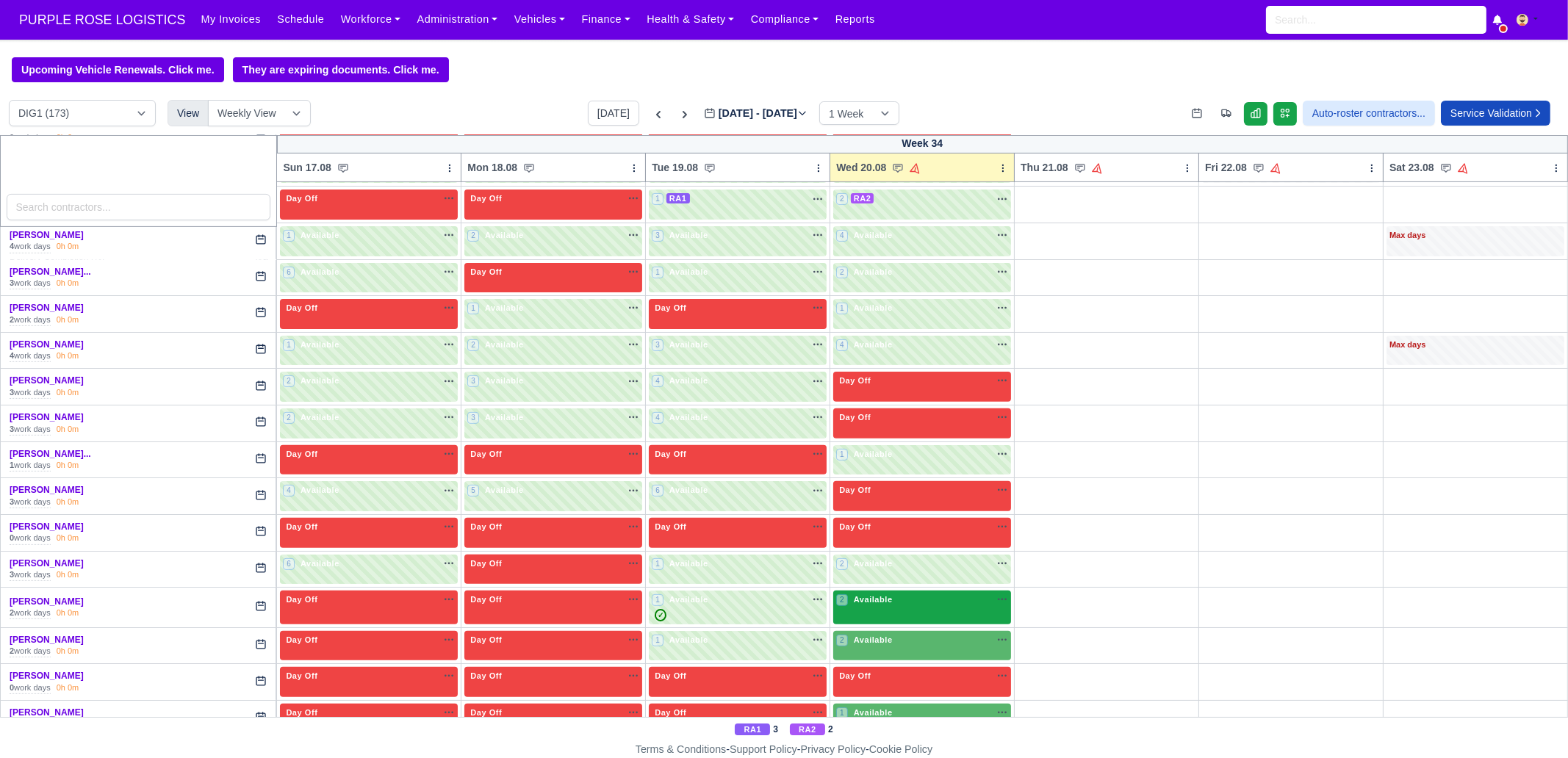
click at [870, 580] on span "Available" at bounding box center [873, 600] width 44 height 11
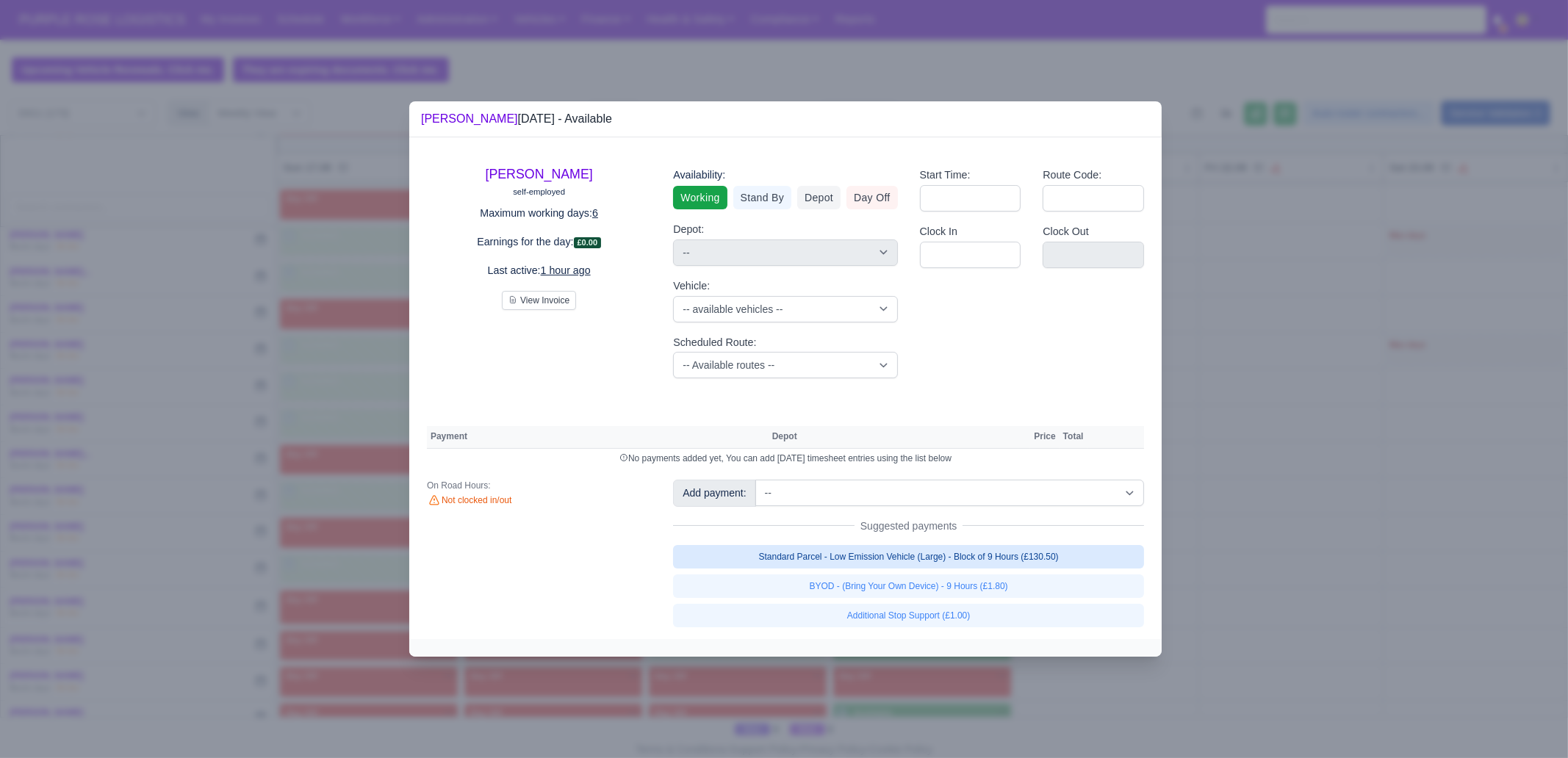
click at [922, 558] on link "Standard Parcel - Low Emission Vehicle (Large) - Block of 9 Hours (£130.50)" at bounding box center [908, 556] width 471 height 23
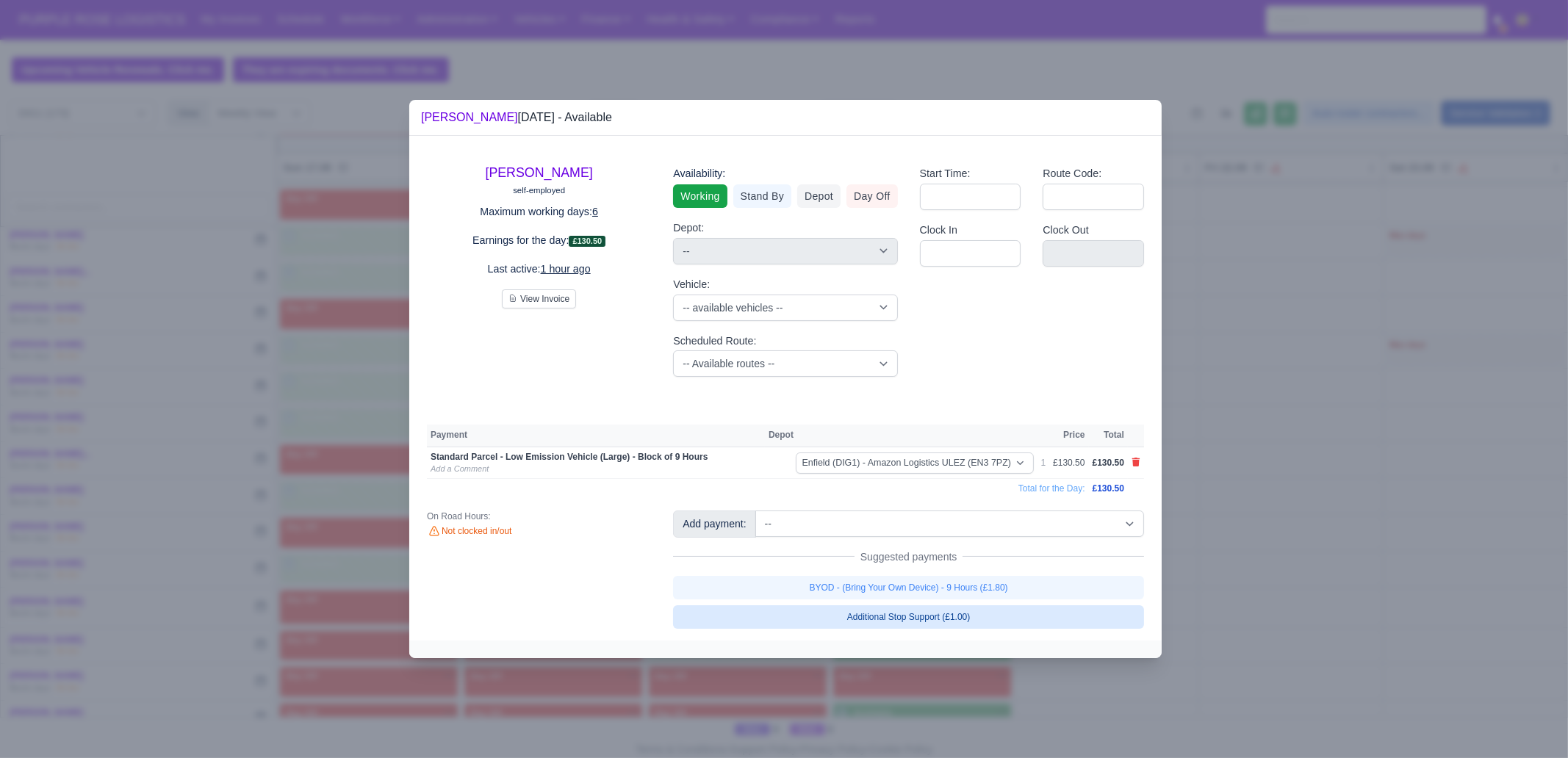
click at [918, 580] on link "BYOD - (Bring Your Own Device) - 9 Hours (£1.80)" at bounding box center [908, 587] width 471 height 23
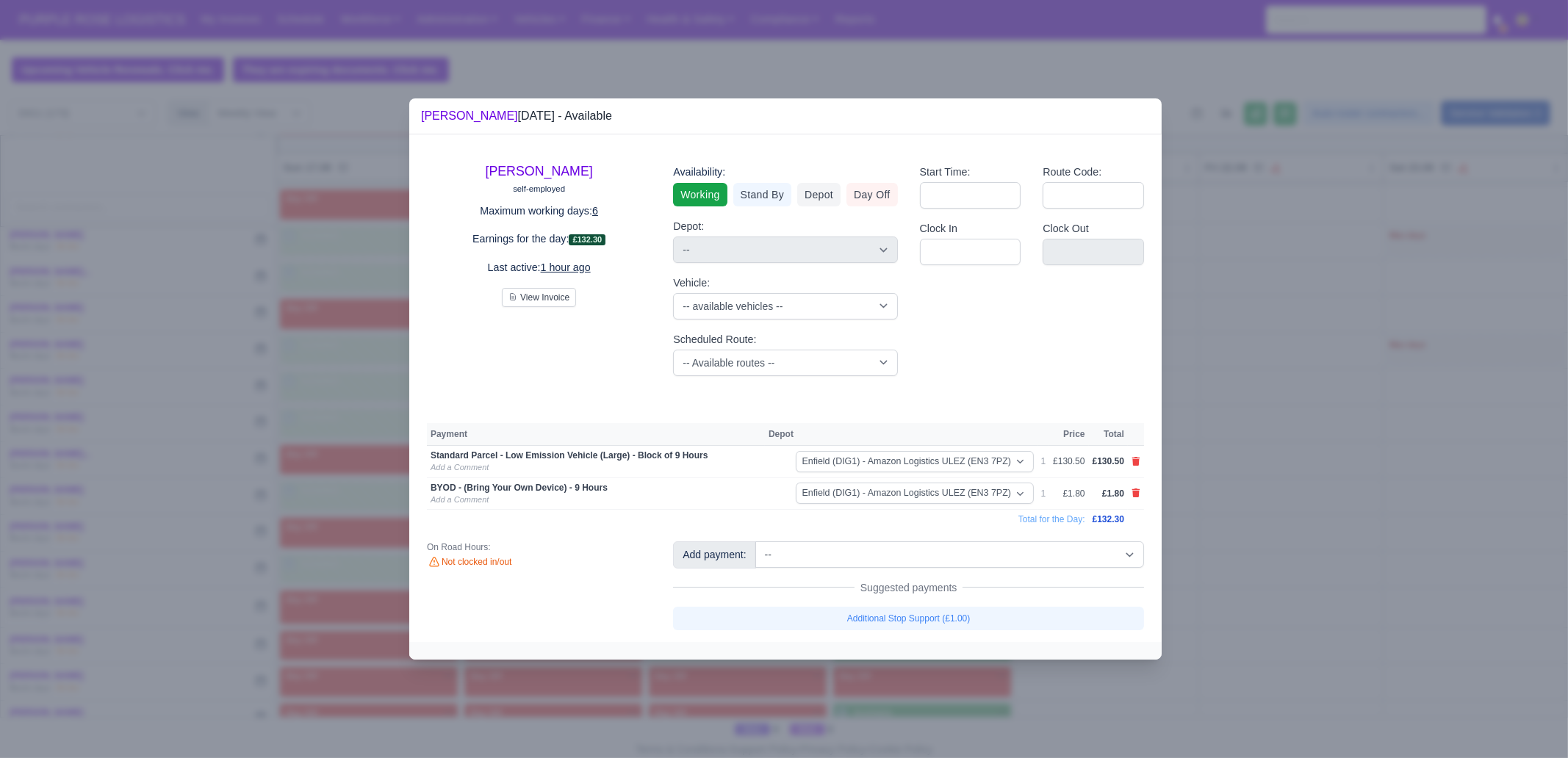
click at [989, 580] on div at bounding box center [784, 379] width 1568 height 758
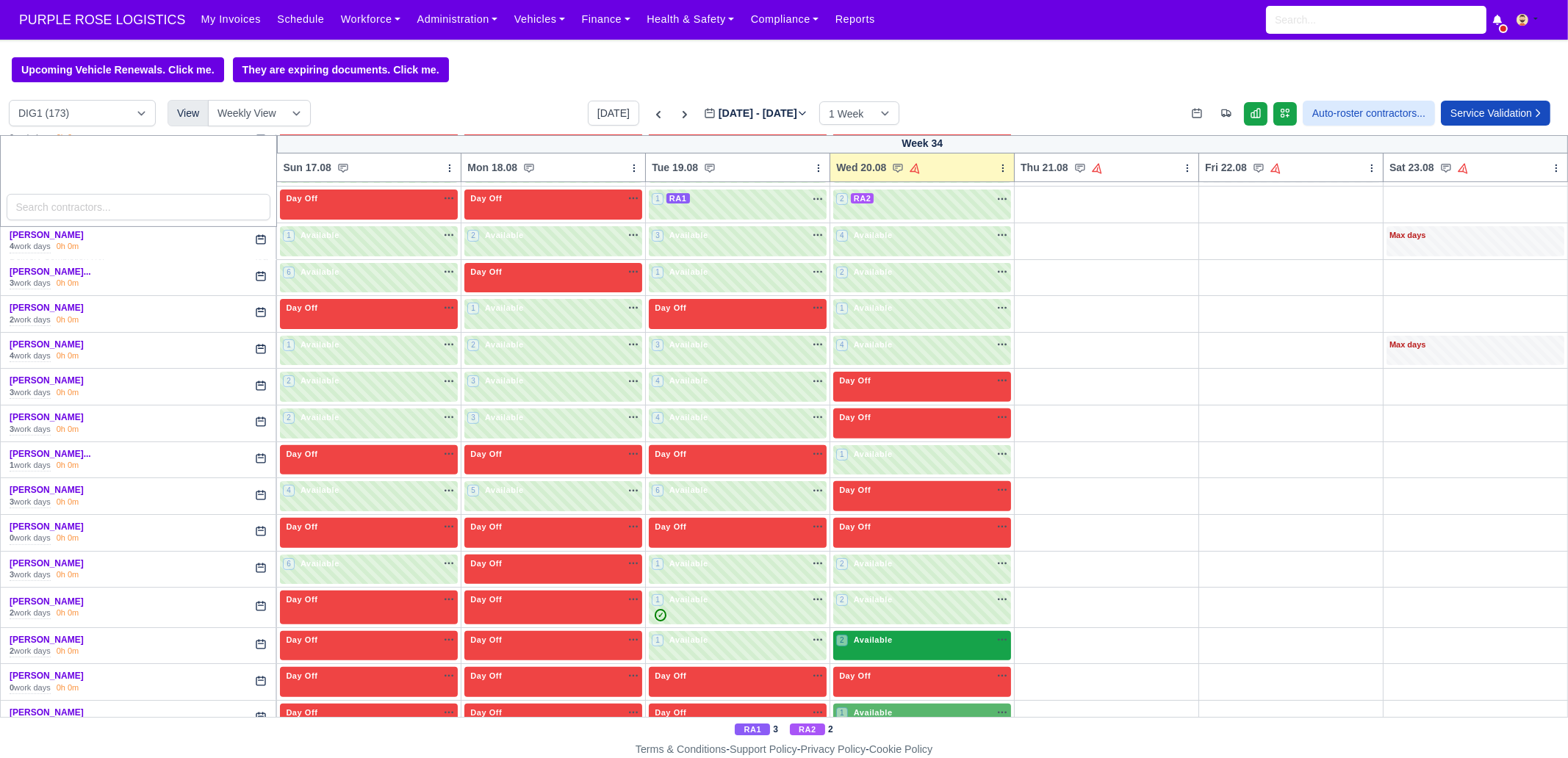
click at [888, 580] on div "2 Available na" at bounding box center [922, 640] width 172 height 13
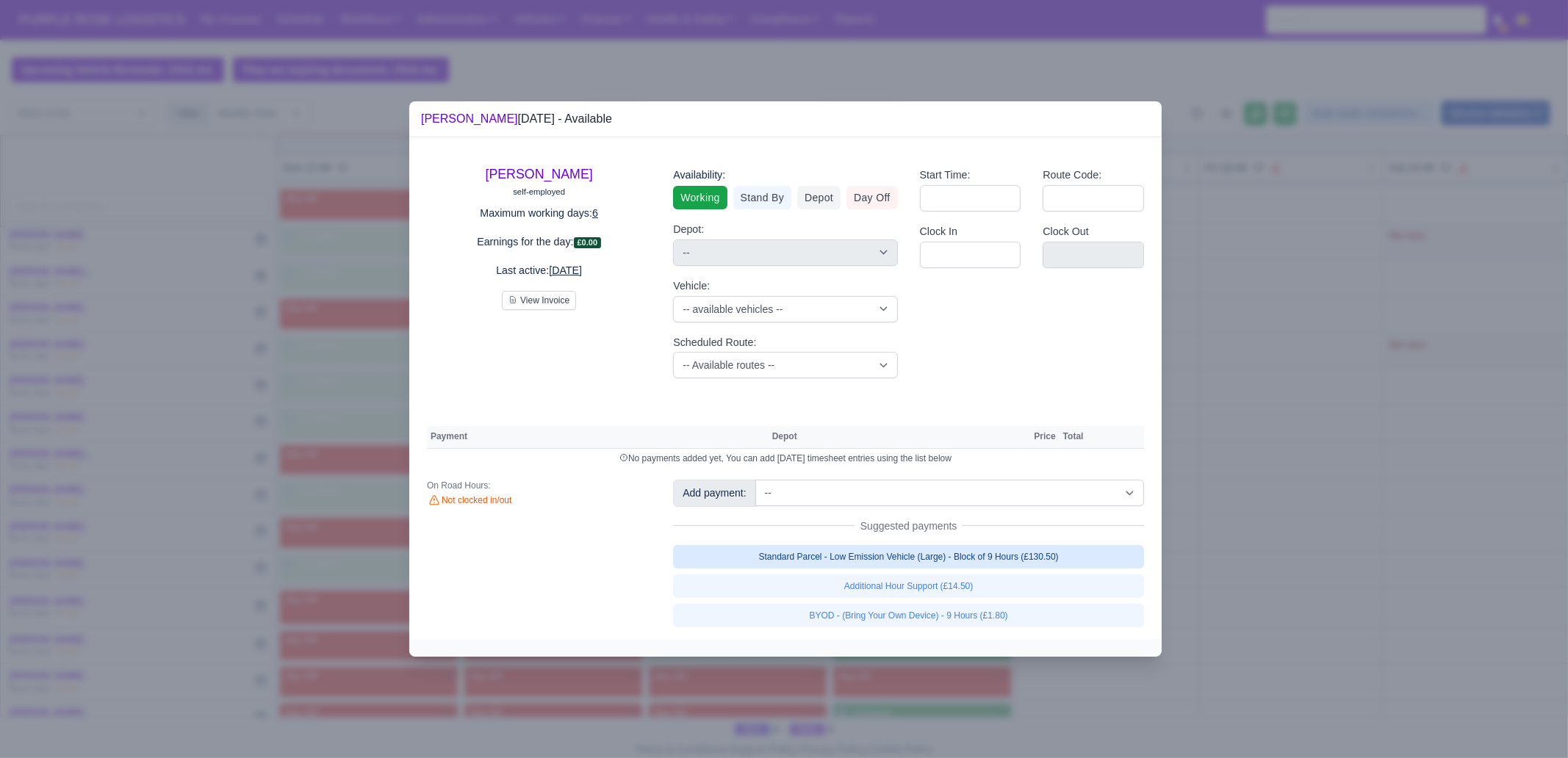
click at [967, 564] on link "Standard Parcel - Low Emission Vehicle (Large) - Block of 9 Hours (£130.50)" at bounding box center [908, 556] width 471 height 23
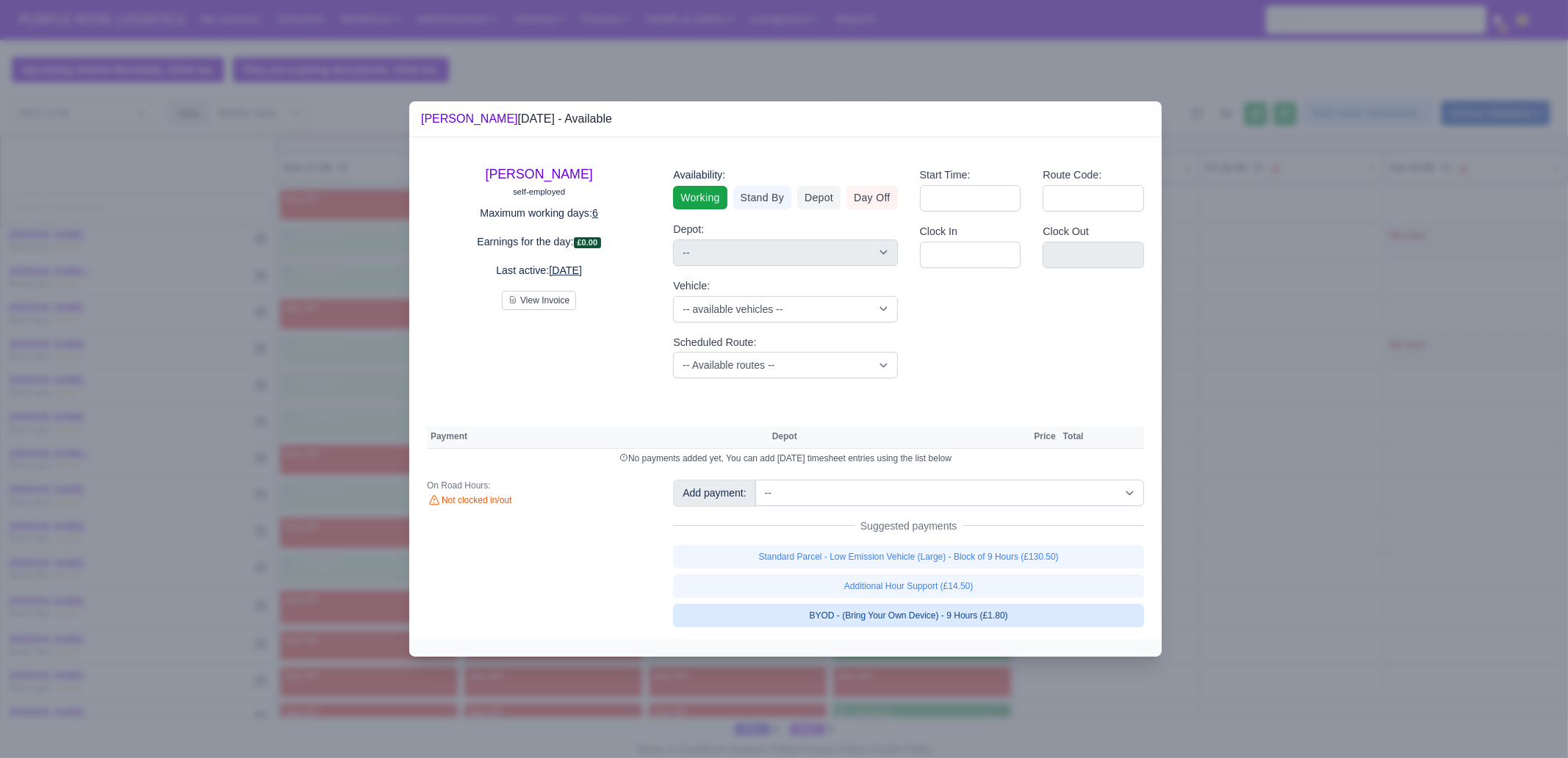
click at [961, 580] on link "Additional Hour Support (£14.50)" at bounding box center [908, 585] width 471 height 23
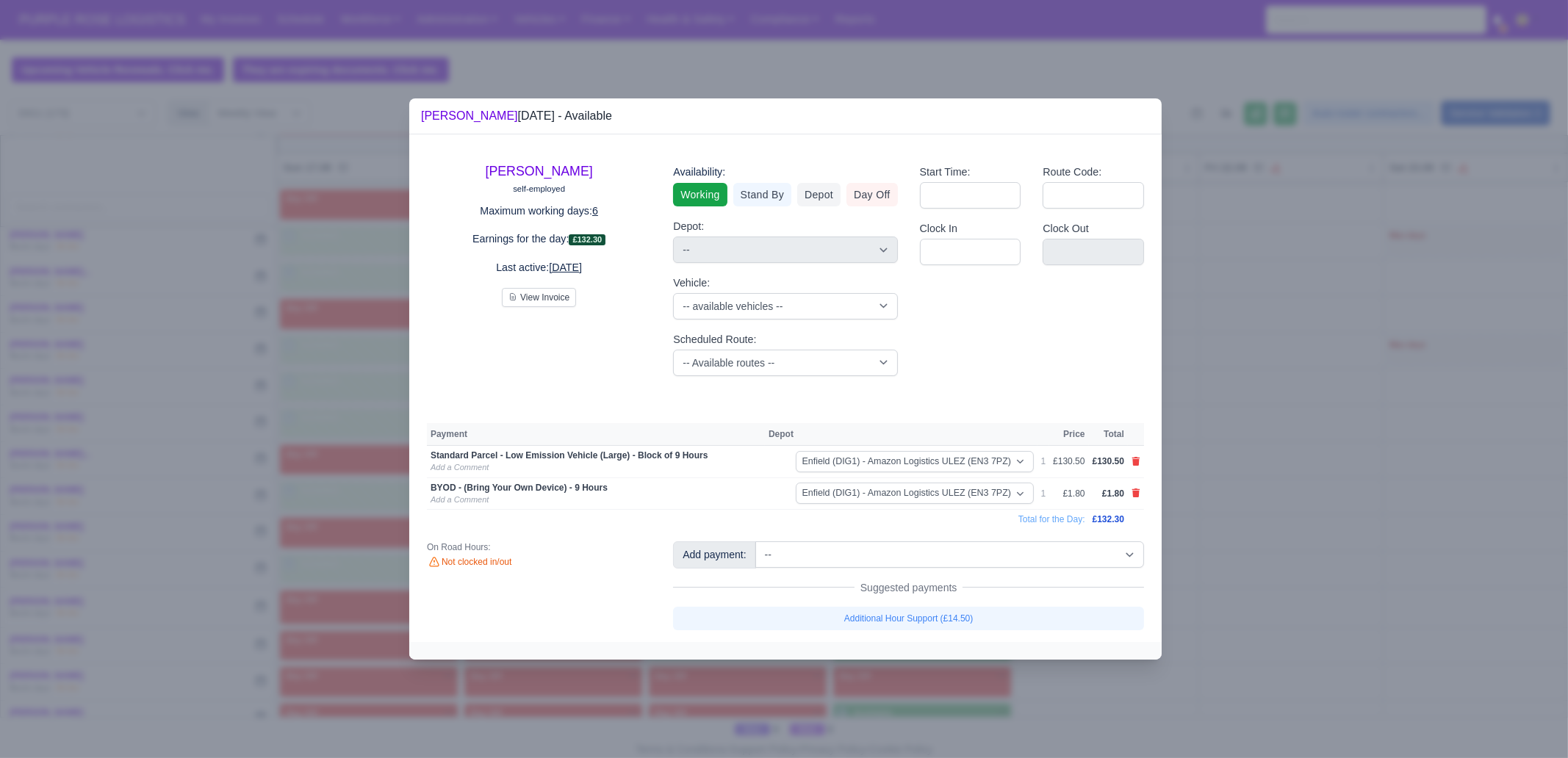
click at [974, 580] on div at bounding box center [784, 379] width 1568 height 758
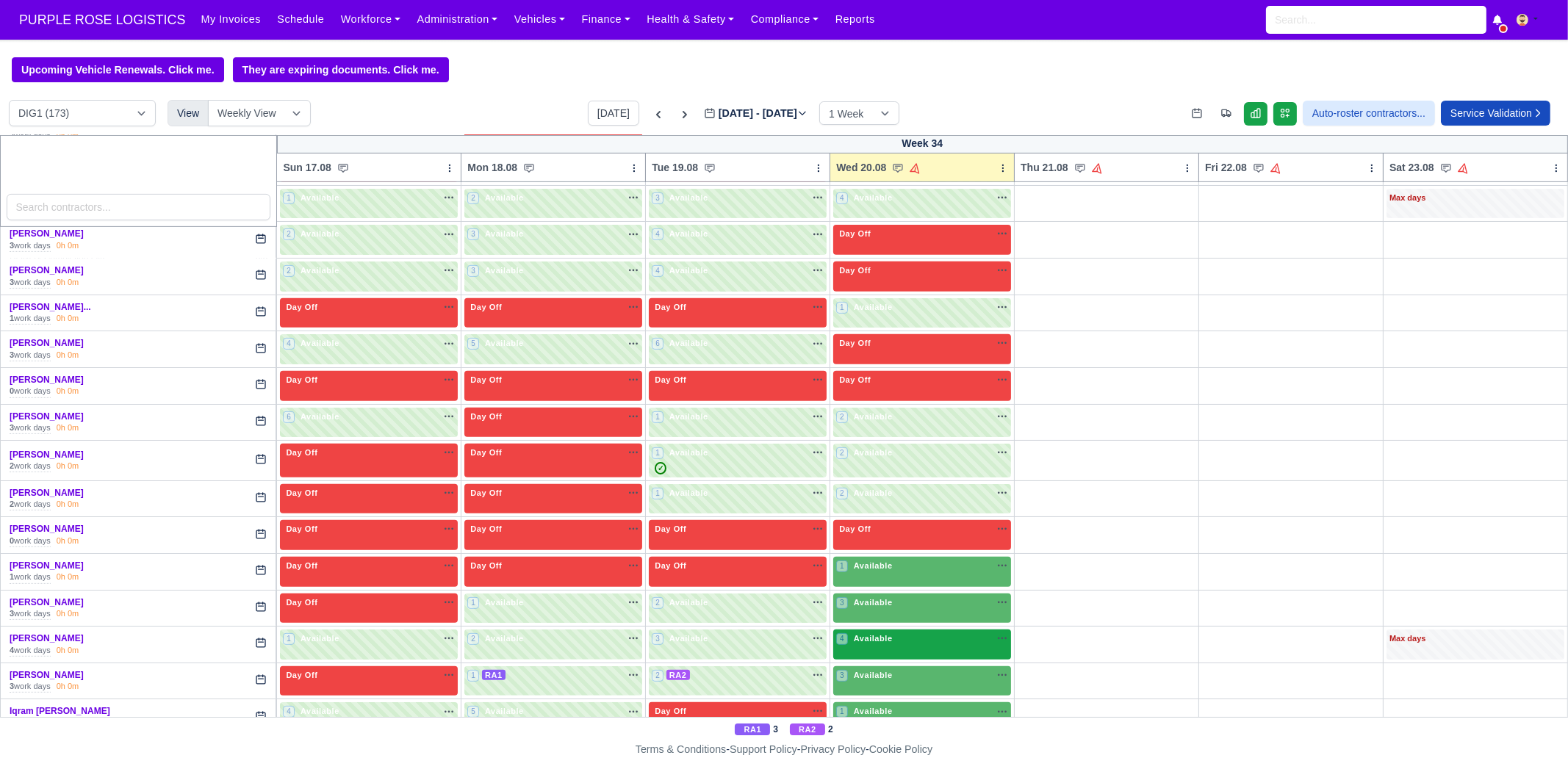
scroll to position [1102, 0]
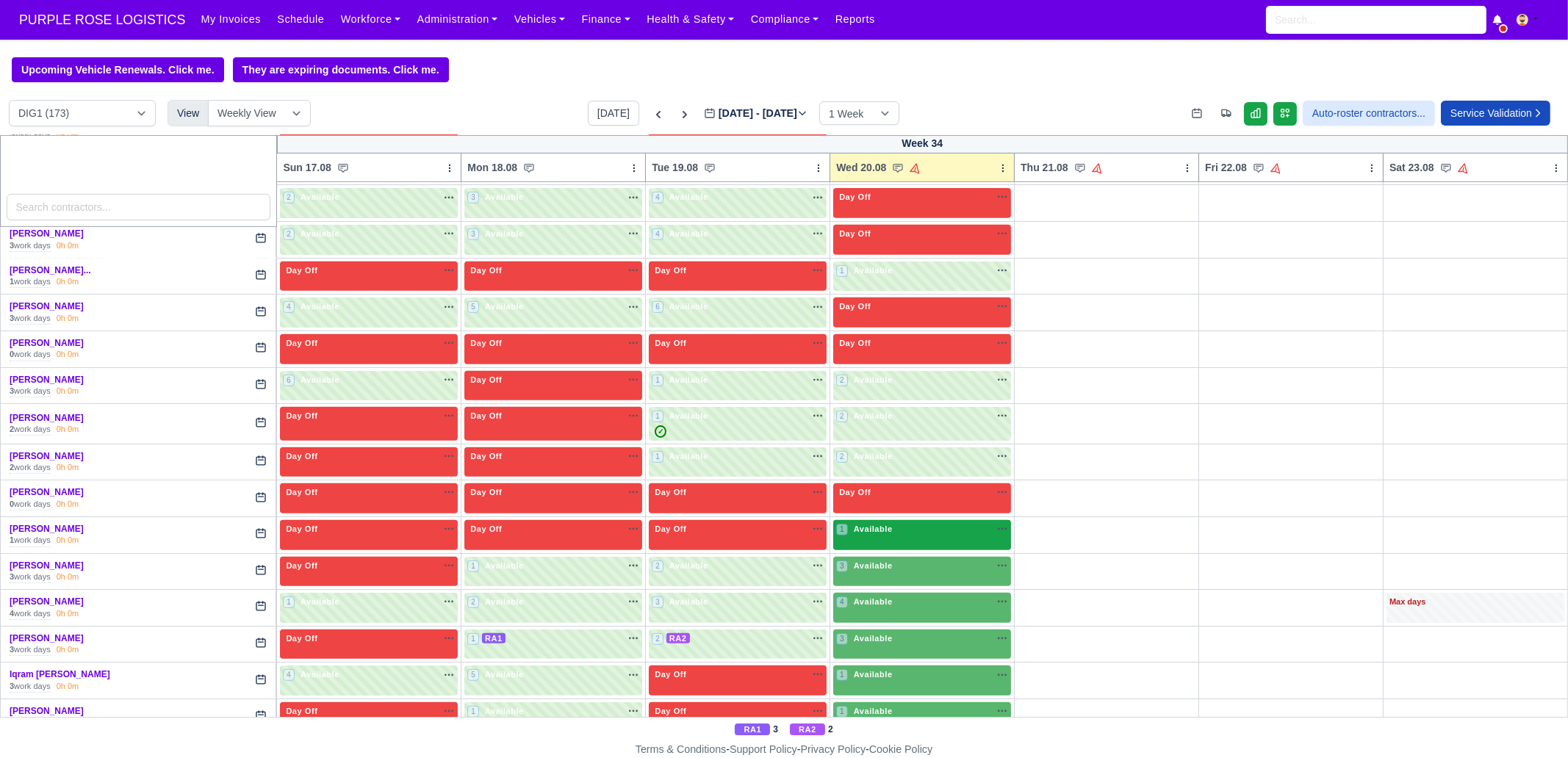
click at [868, 524] on span "Available" at bounding box center [873, 529] width 44 height 11
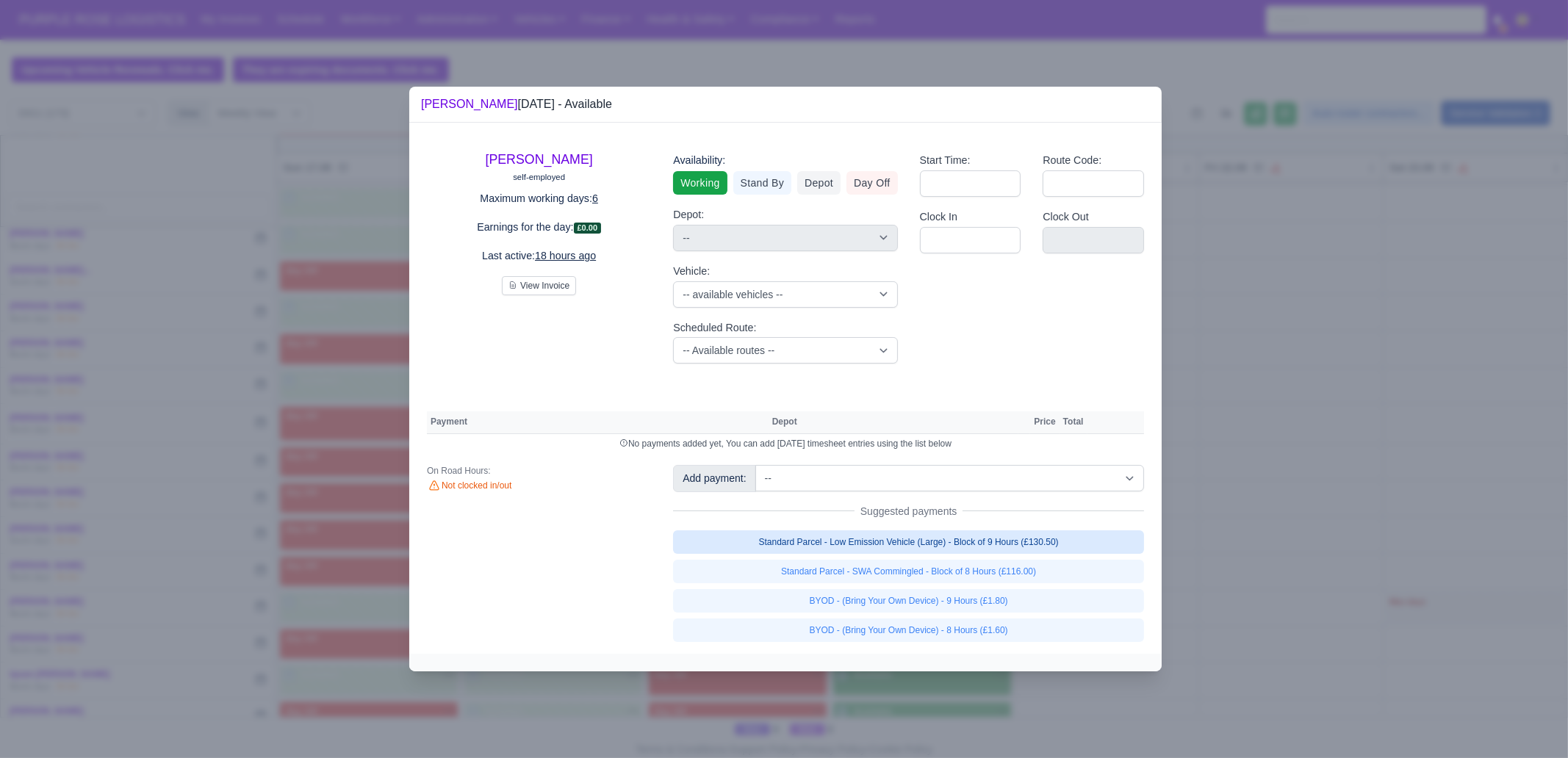
click at [1043, 545] on link "Standard Parcel - Low Emission Vehicle (Large) - Block of 9 Hours (£130.50)" at bounding box center [908, 542] width 471 height 23
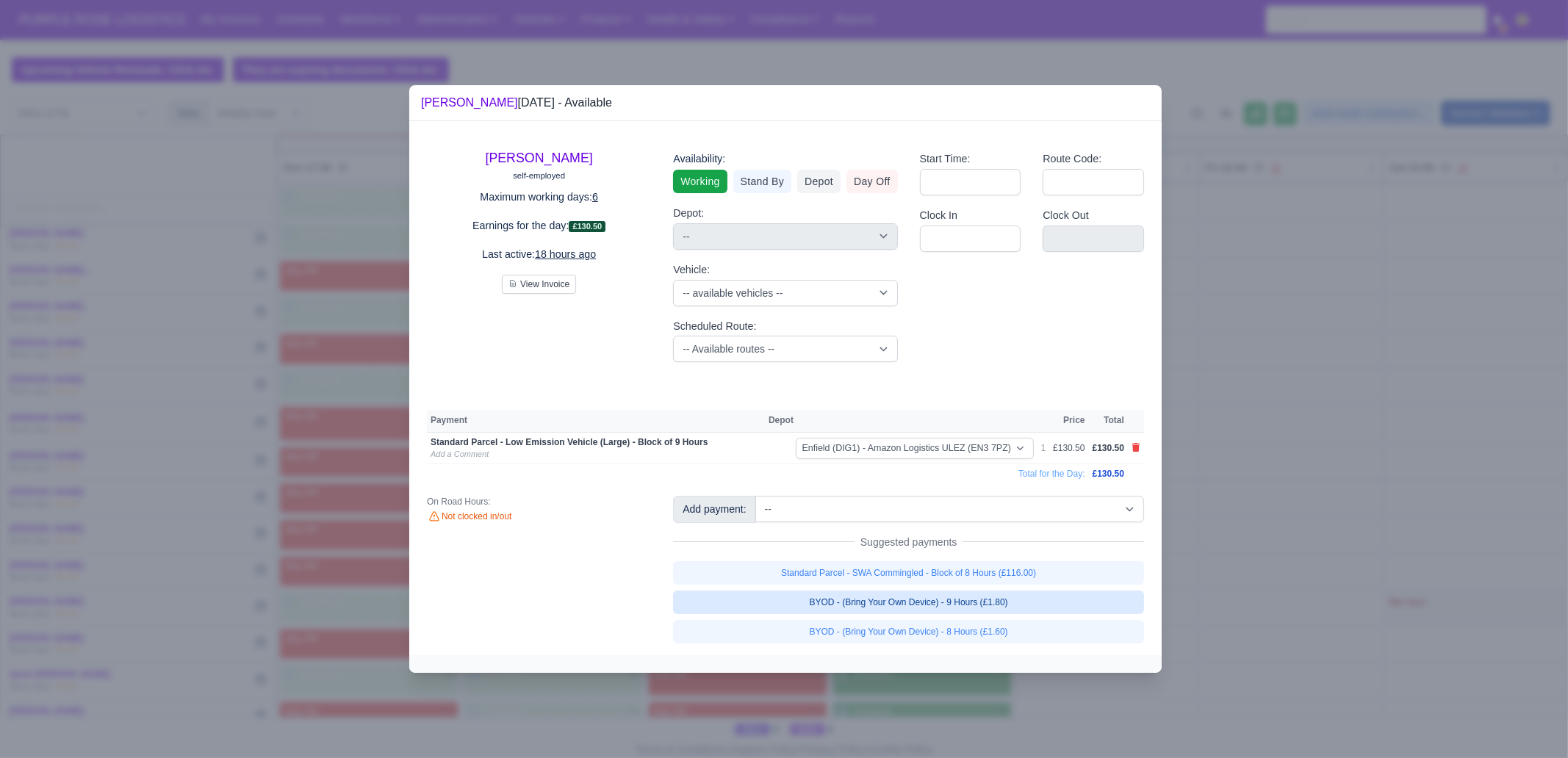
click at [1035, 580] on link "BYOD - (Bring Your Own Device) - 9 Hours (£1.80)" at bounding box center [908, 602] width 471 height 23
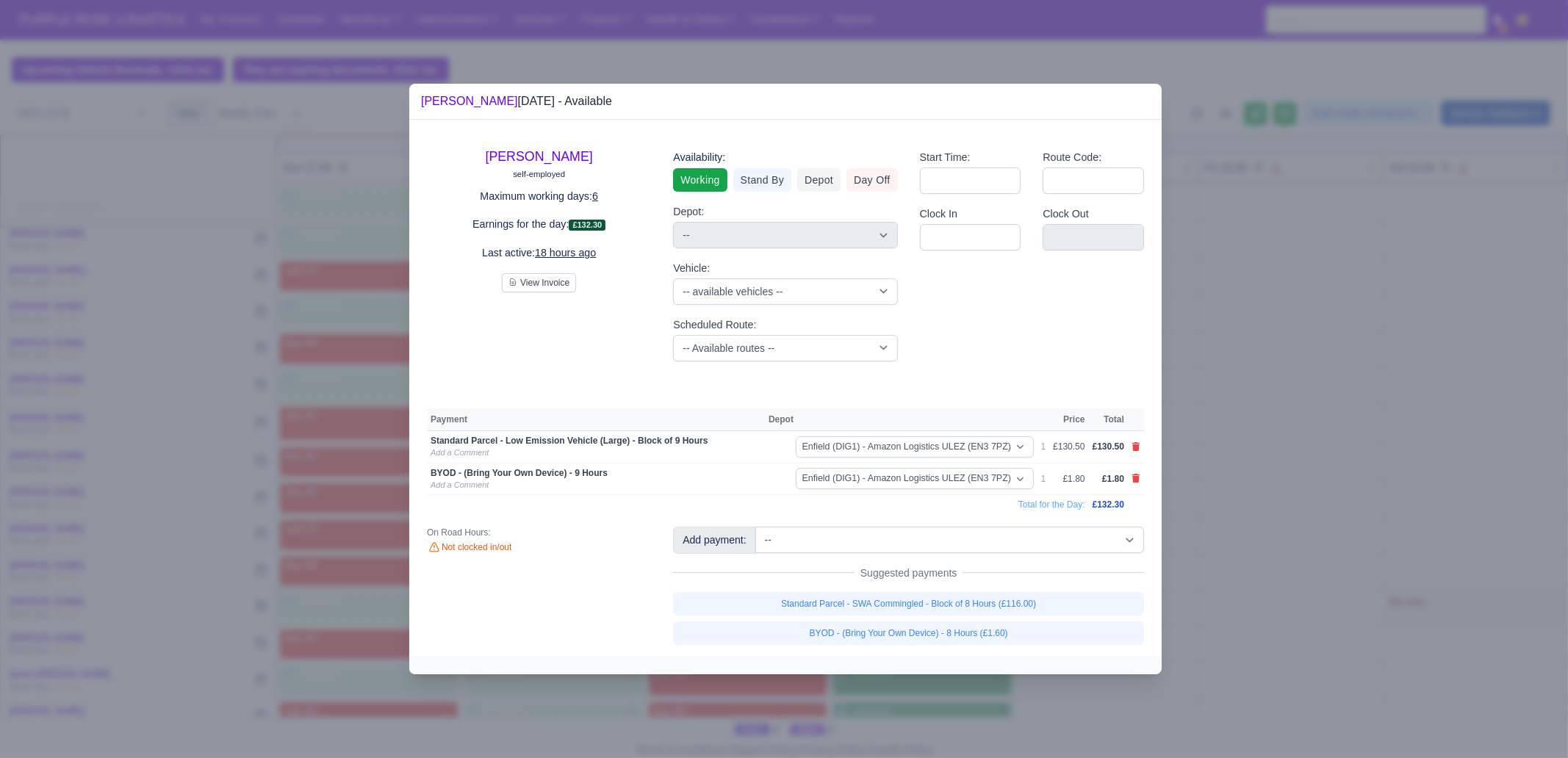
click at [1036, 580] on div at bounding box center [784, 379] width 1568 height 758
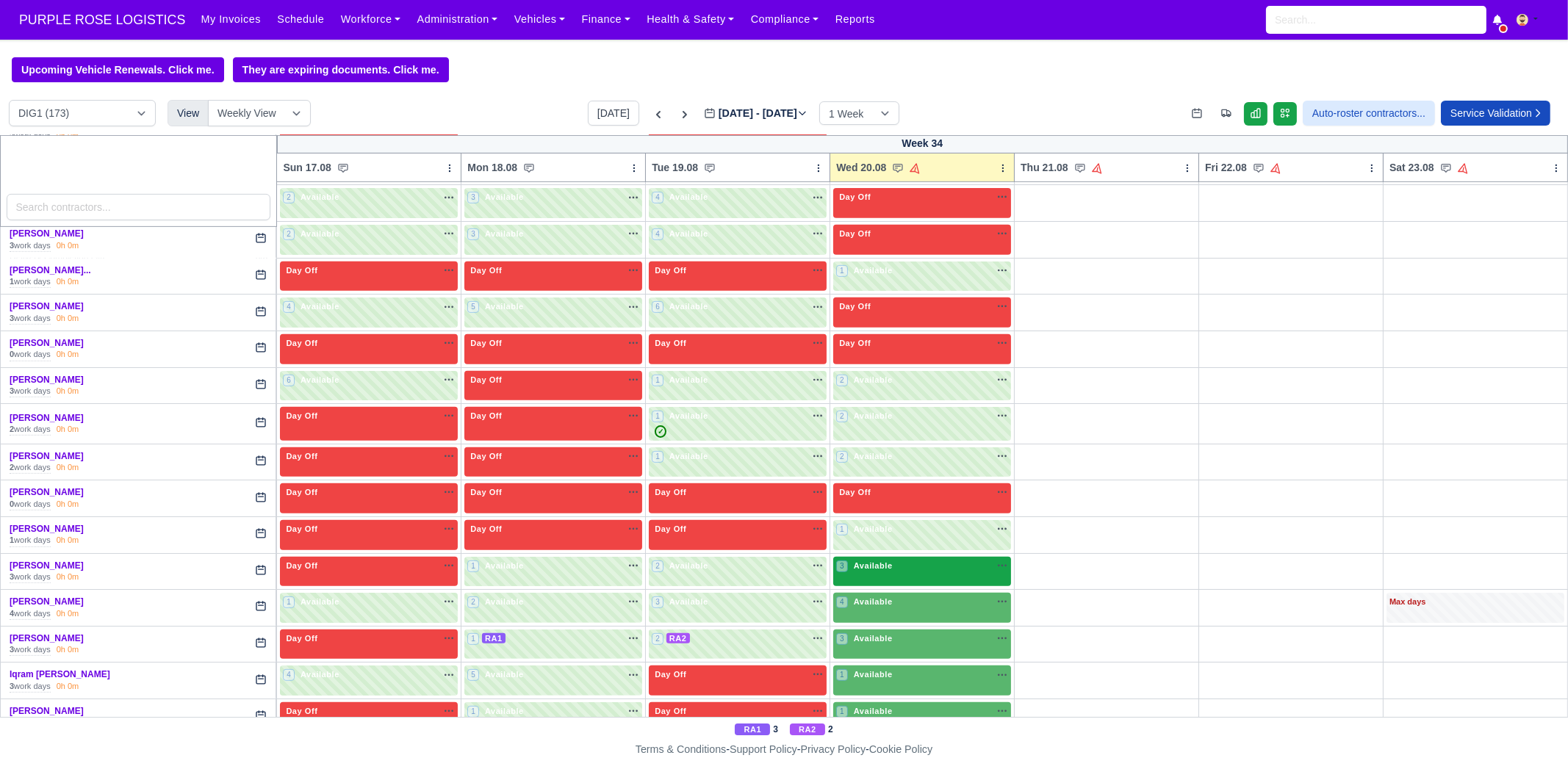
click at [888, 560] on div "3 Available na" at bounding box center [922, 566] width 172 height 13
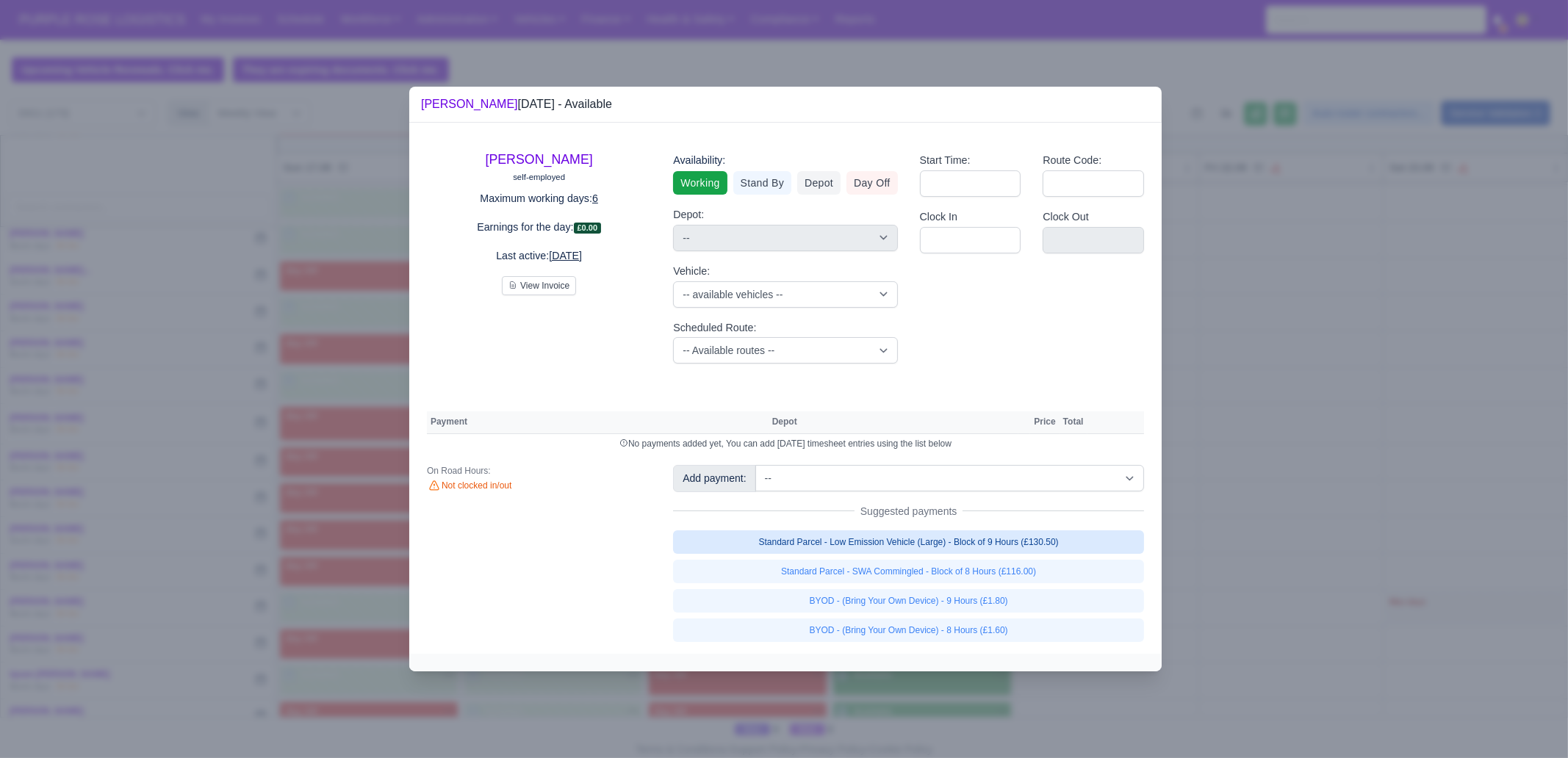
click at [1040, 543] on link "Standard Parcel - Low Emission Vehicle (Large) - Block of 9 Hours (£130.50)" at bounding box center [908, 542] width 471 height 23
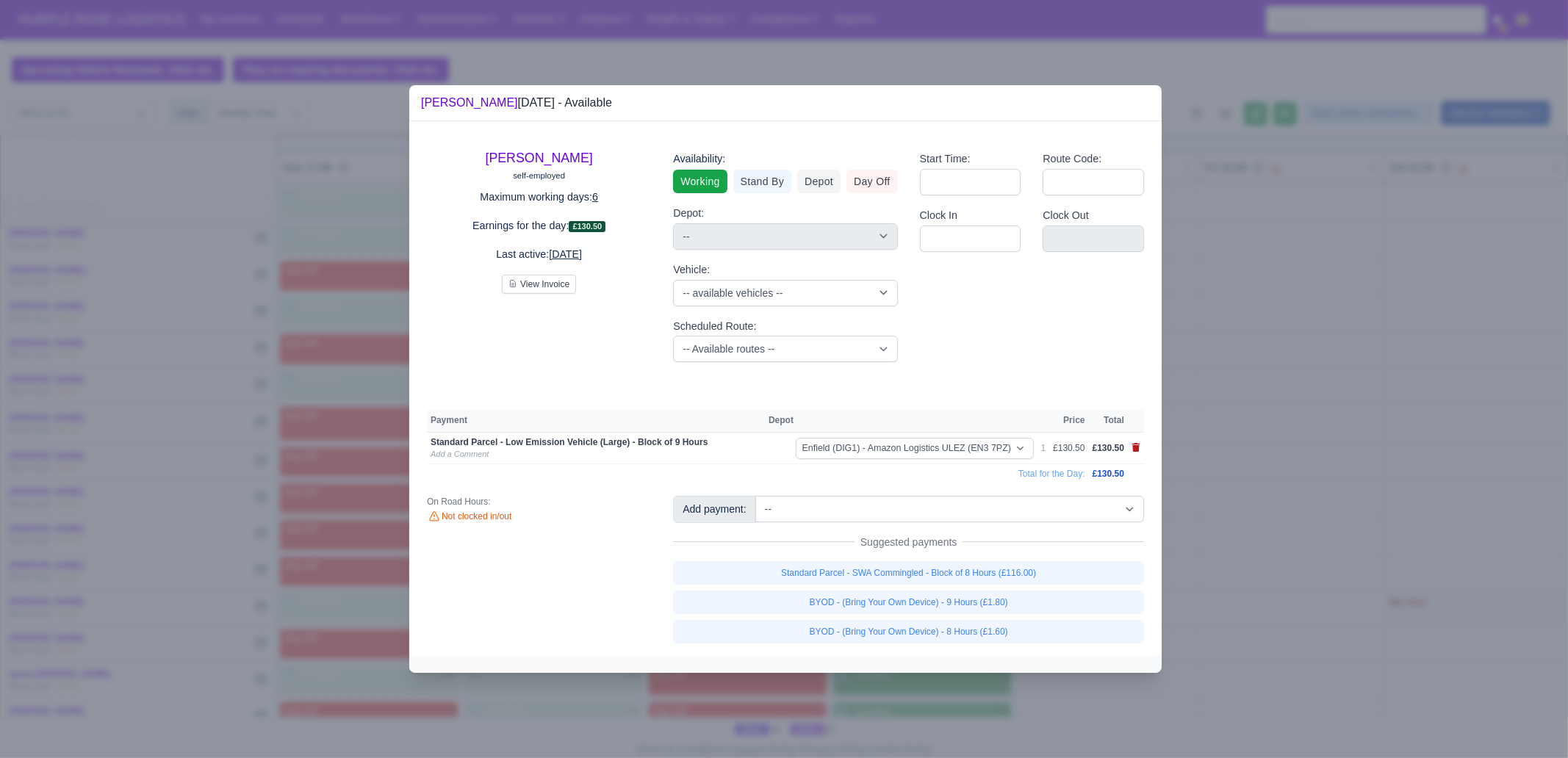
click at [1135, 451] on icon at bounding box center [1136, 448] width 8 height 9
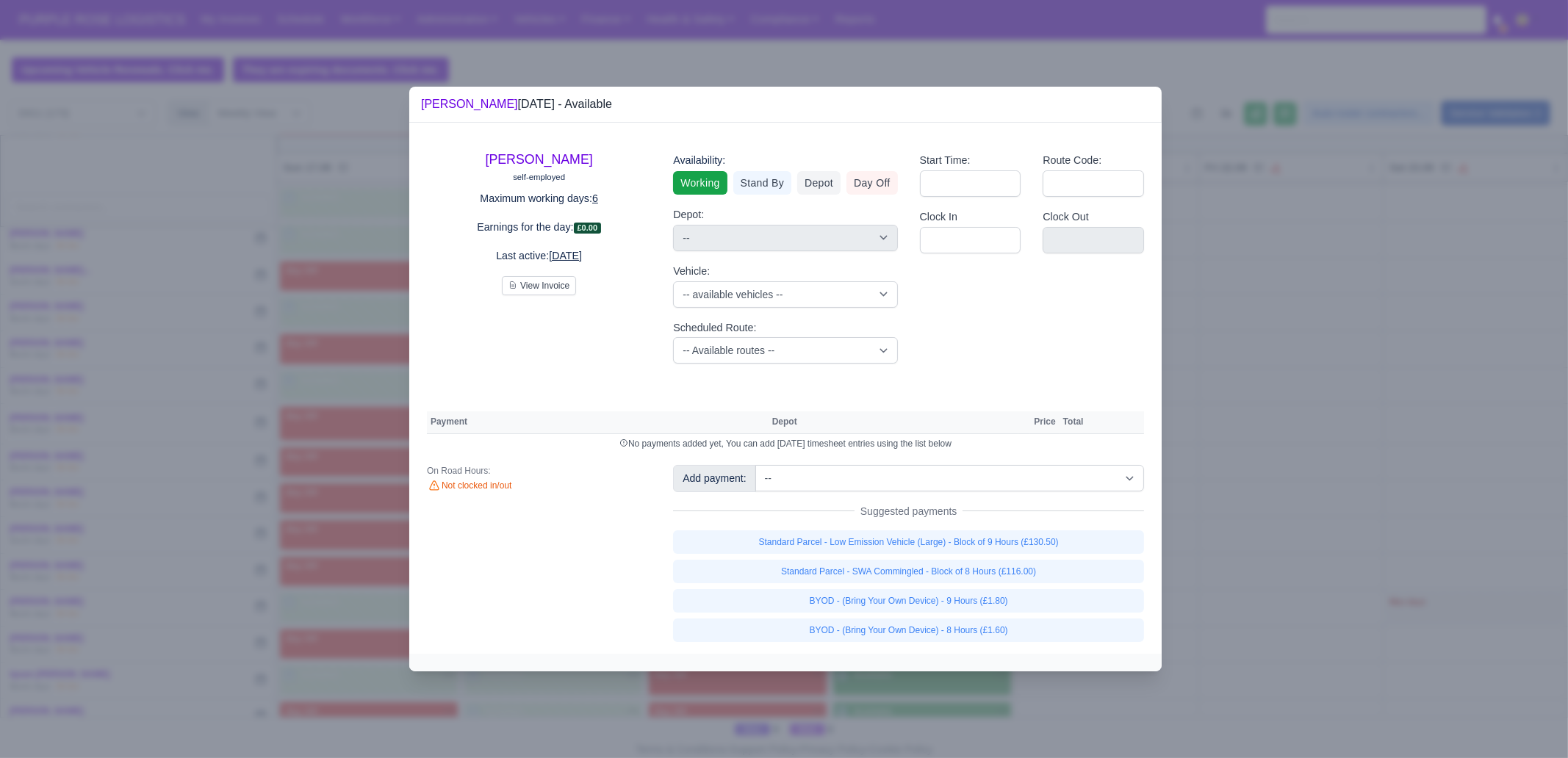
click at [1068, 580] on div "Standard Parcel - Low Emission Vehicle (Large) - Block of 9 Hours (£130.50) Sta…" at bounding box center [908, 586] width 471 height 112
click at [1067, 571] on link "Standard Parcel - SWA Commingled - Block of 8 Hours (£116.00)" at bounding box center [908, 571] width 471 height 23
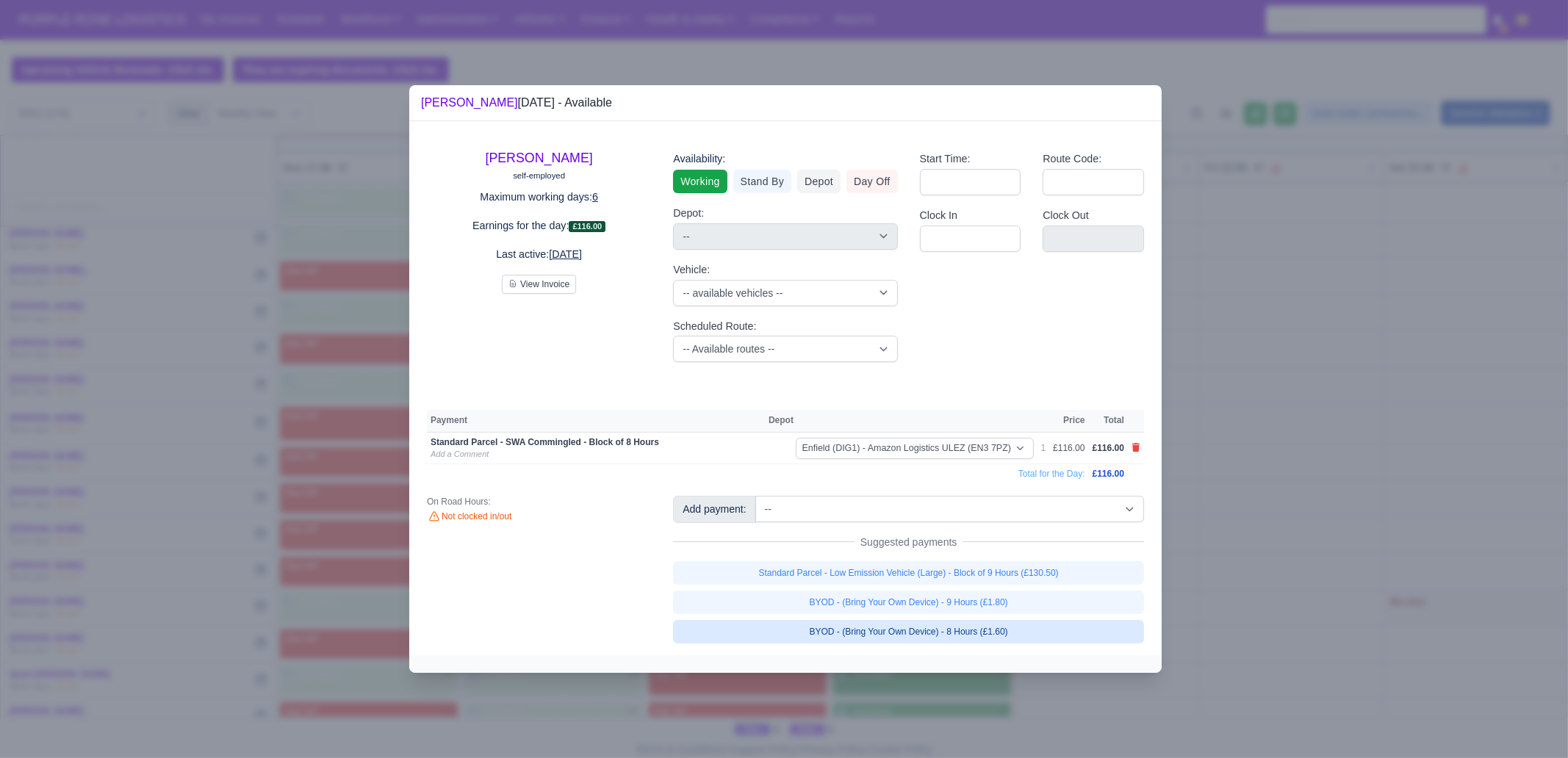
click at [1017, 580] on link "BYOD - (Bring Your Own Device) - 8 Hours (£1.60)" at bounding box center [908, 631] width 471 height 23
click at [1028, 580] on div at bounding box center [784, 379] width 1568 height 758
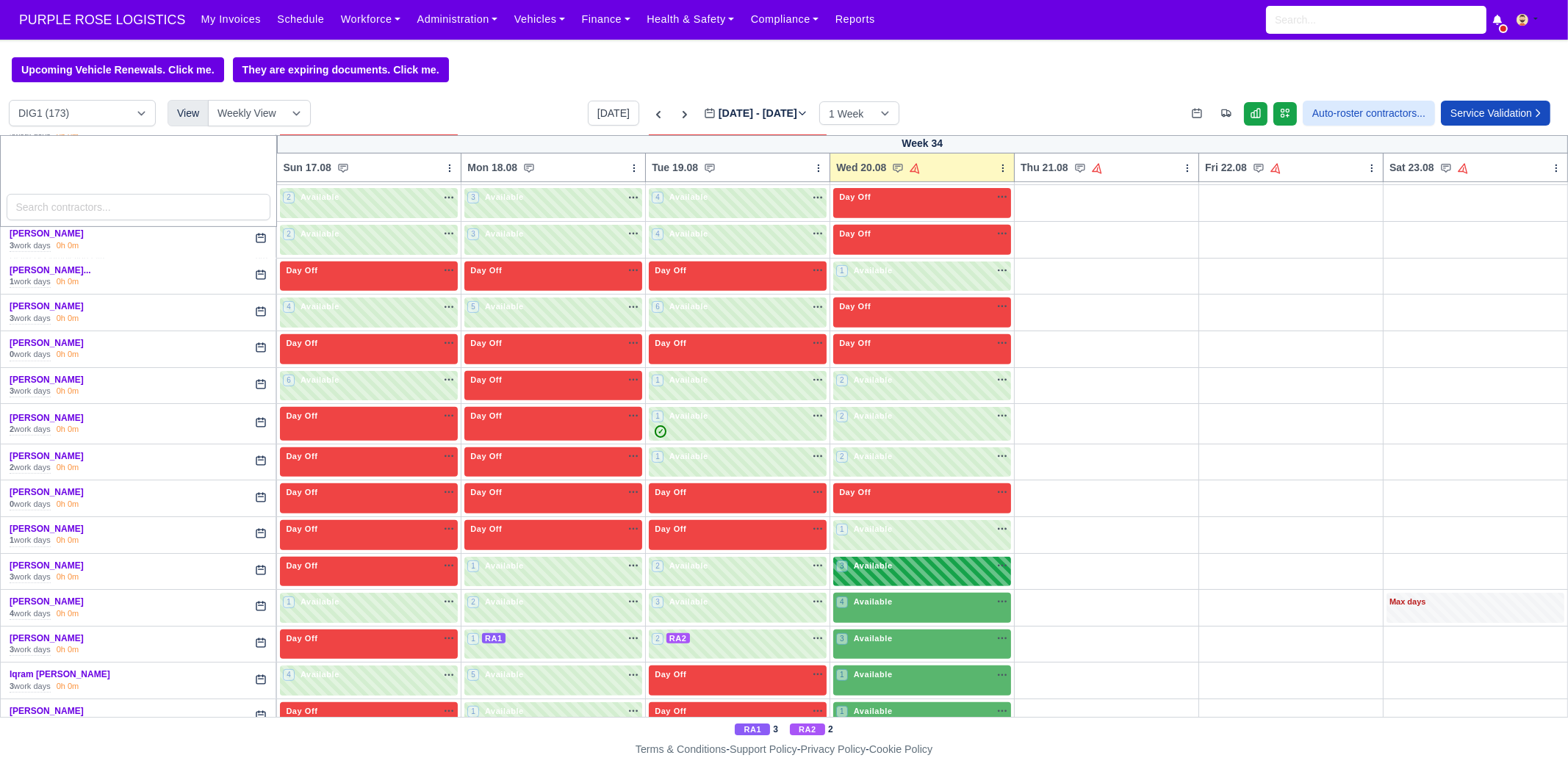
click at [897, 564] on div "3 Available na" at bounding box center [922, 567] width 172 height 15
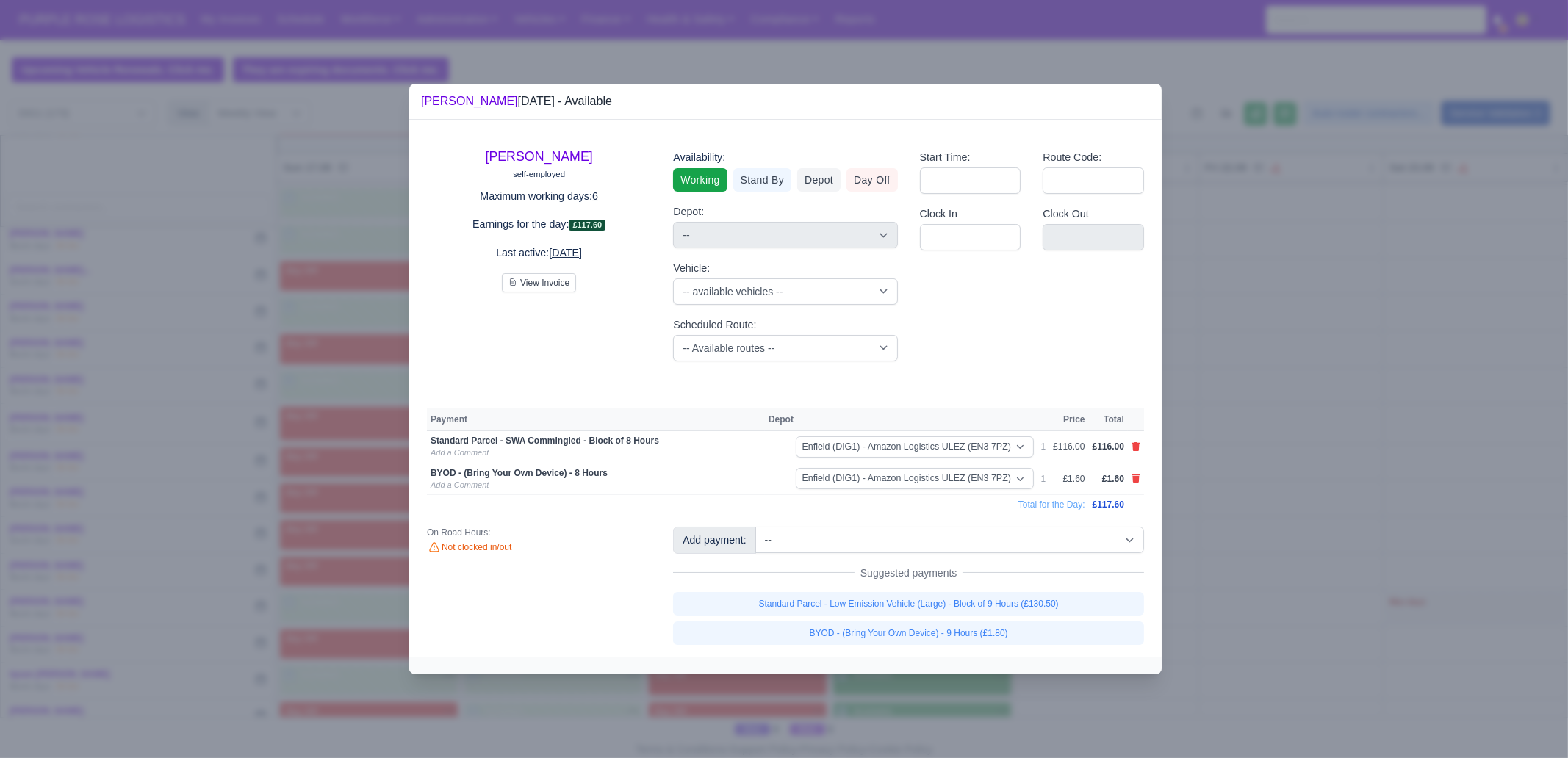
click at [943, 580] on div at bounding box center [784, 379] width 1568 height 758
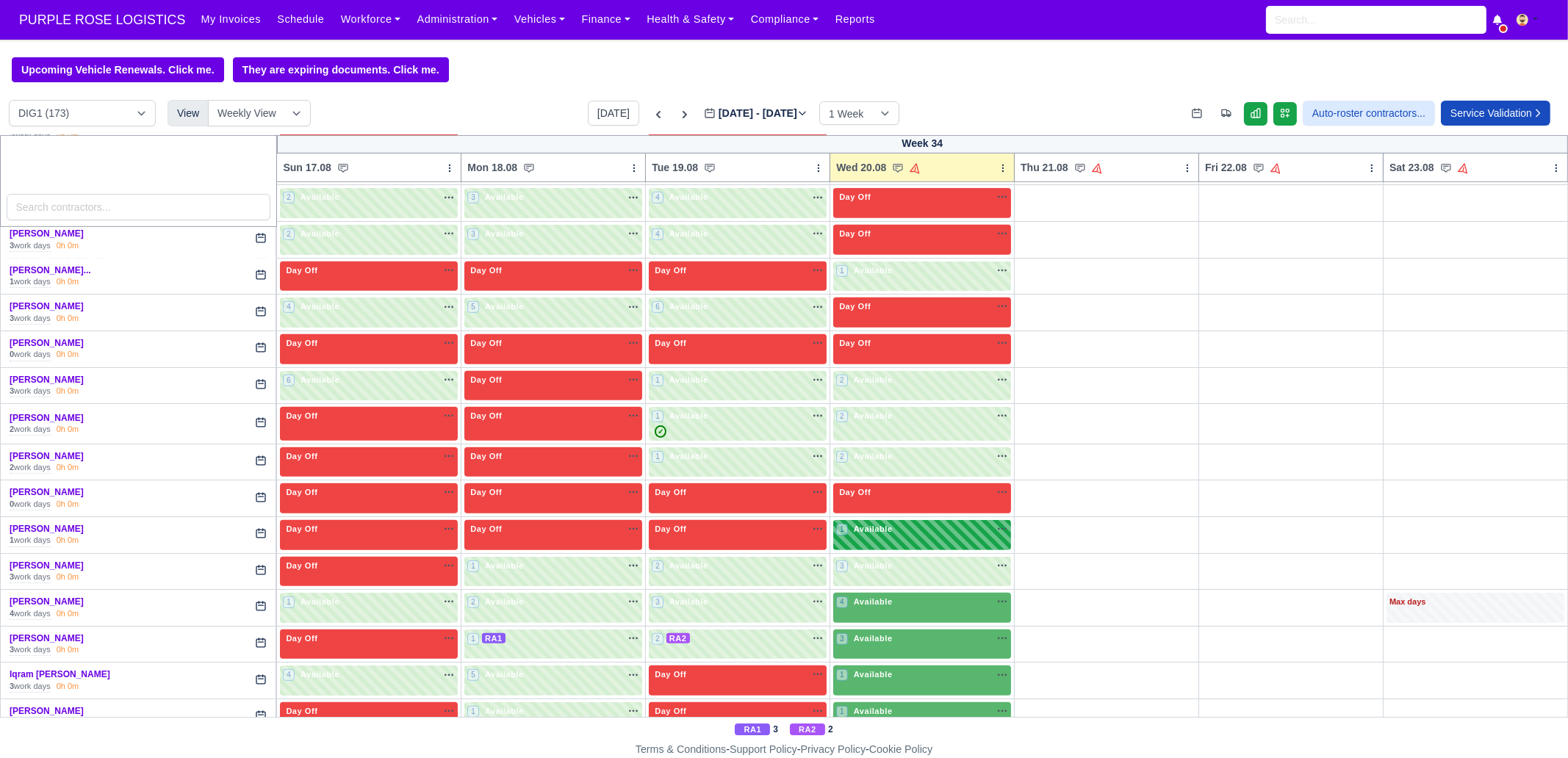
click at [867, 538] on div "1 Available" at bounding box center [922, 535] width 178 height 30
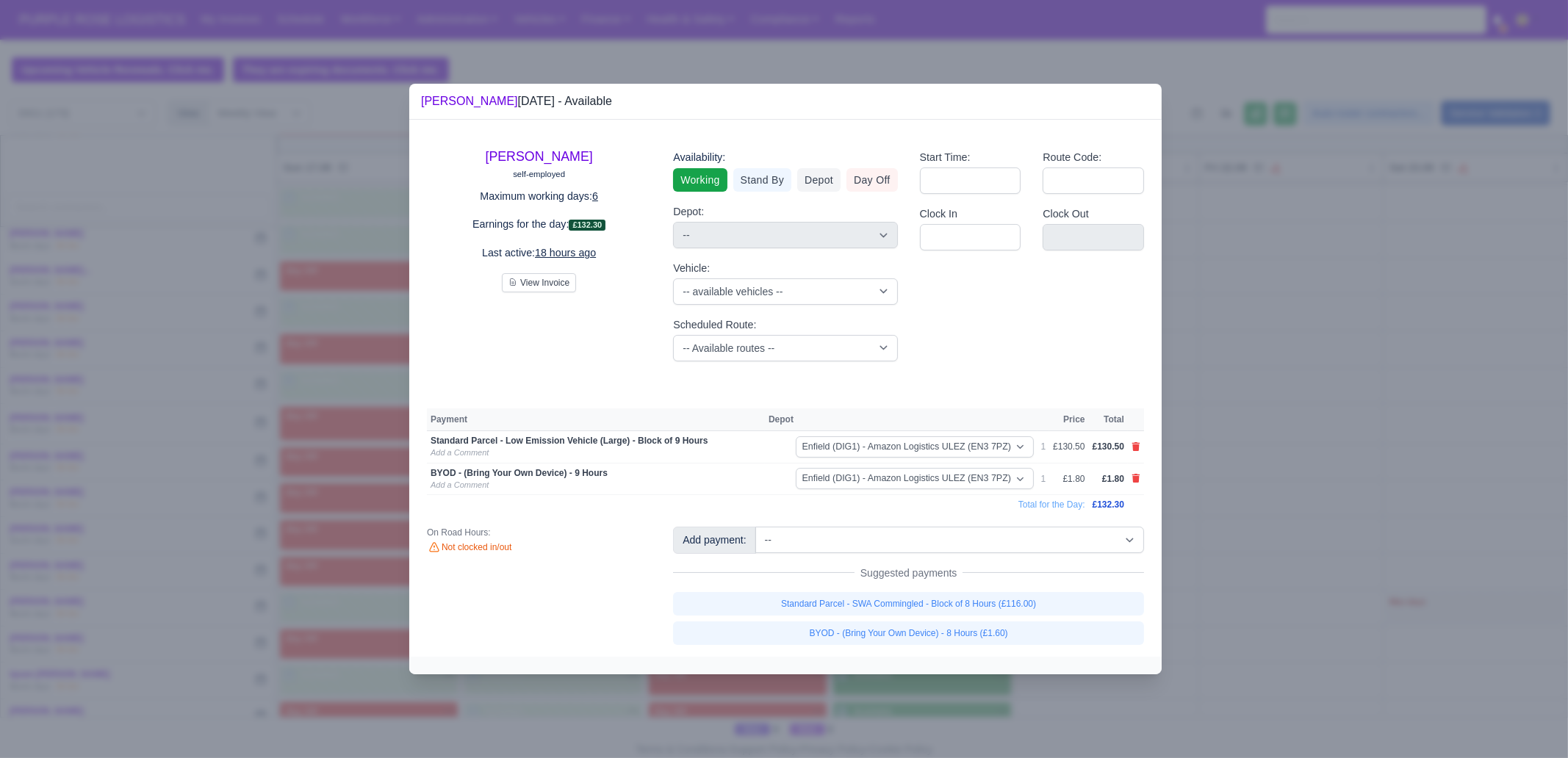
click at [928, 580] on div at bounding box center [784, 379] width 1568 height 758
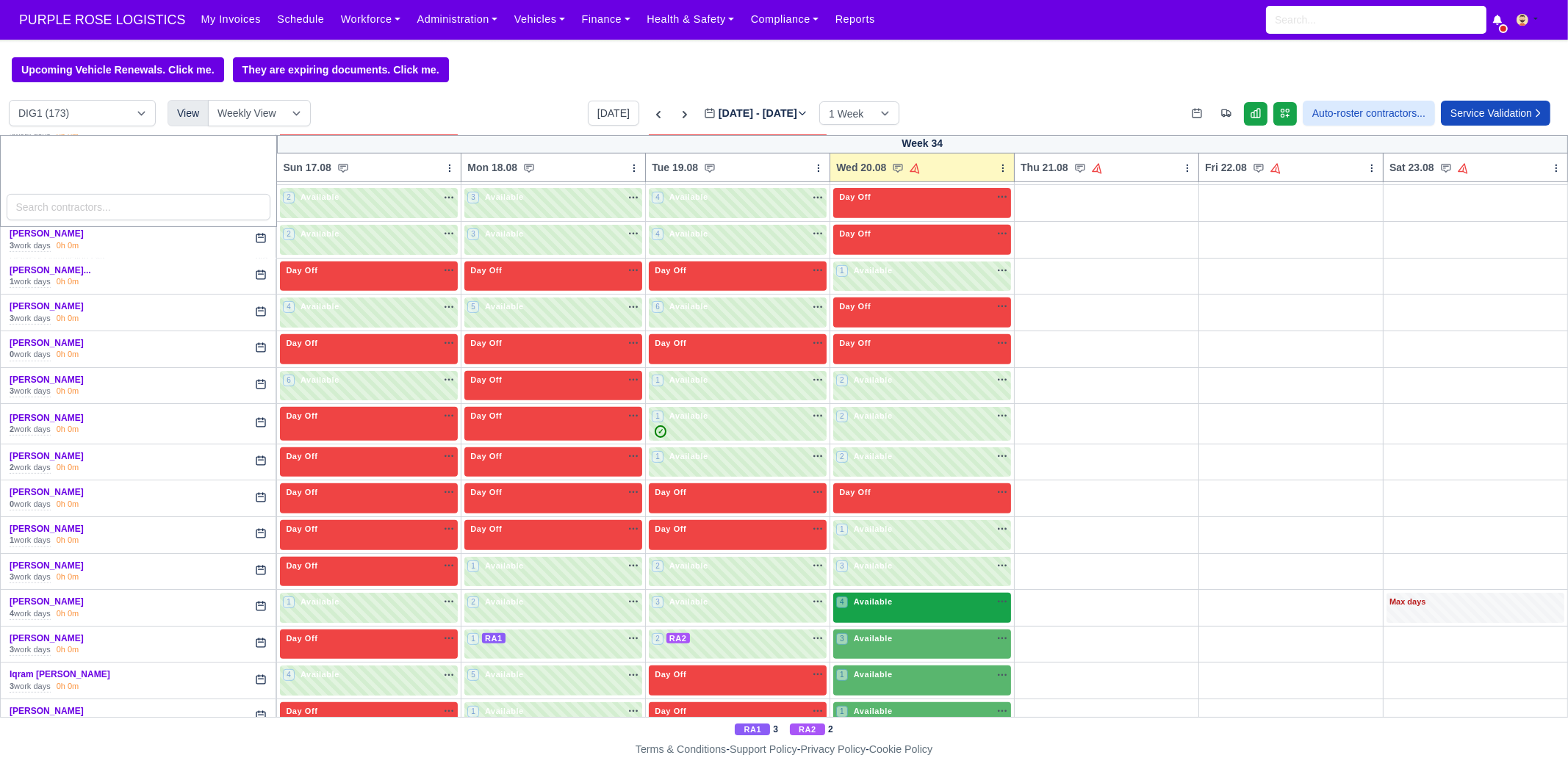
click at [880, 580] on span "Available" at bounding box center [873, 602] width 44 height 11
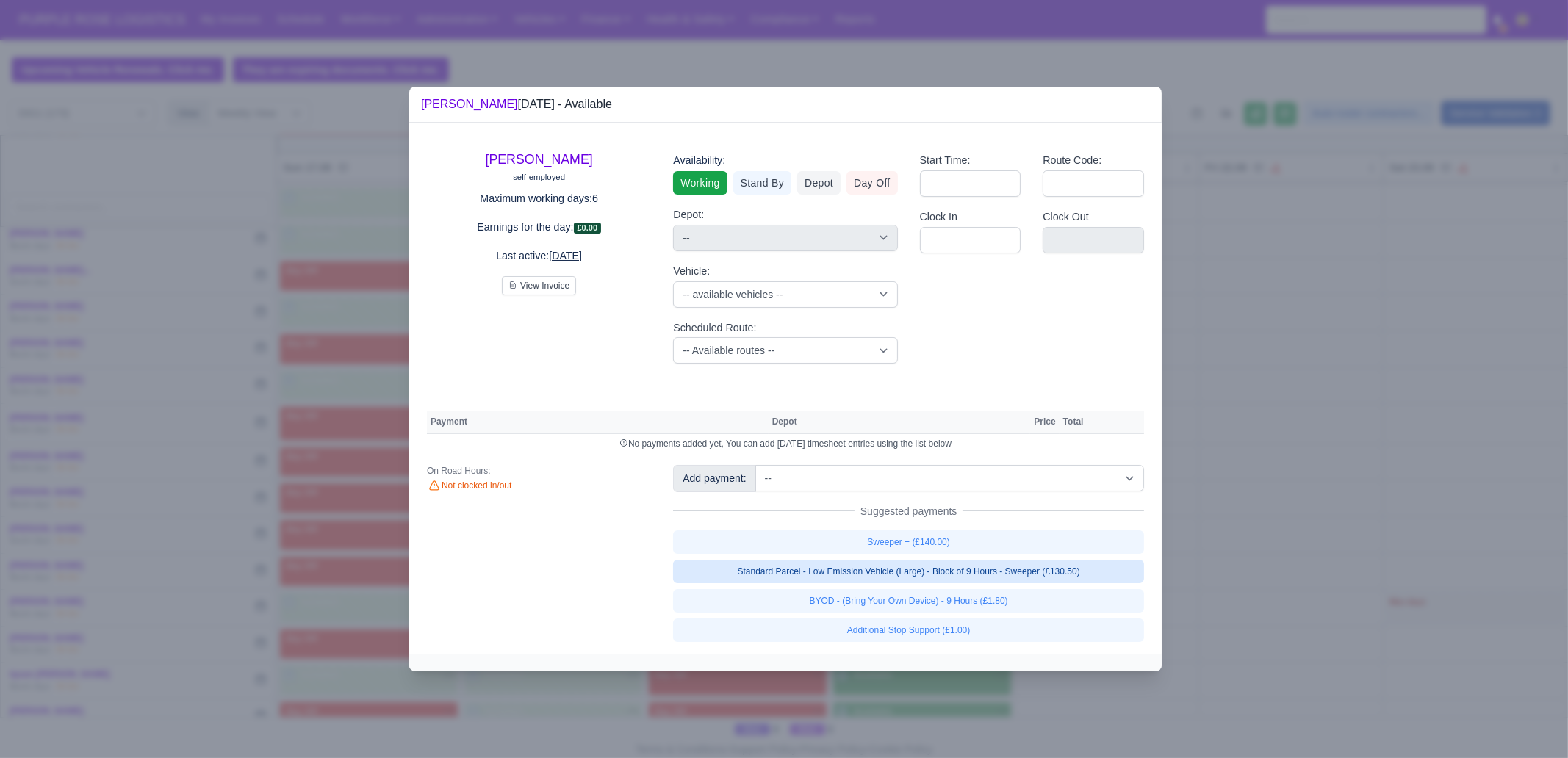
click at [1040, 570] on link "Standard Parcel - Low Emission Vehicle (Large) - Block of 9 Hours - Sweeper (£1…" at bounding box center [908, 571] width 471 height 23
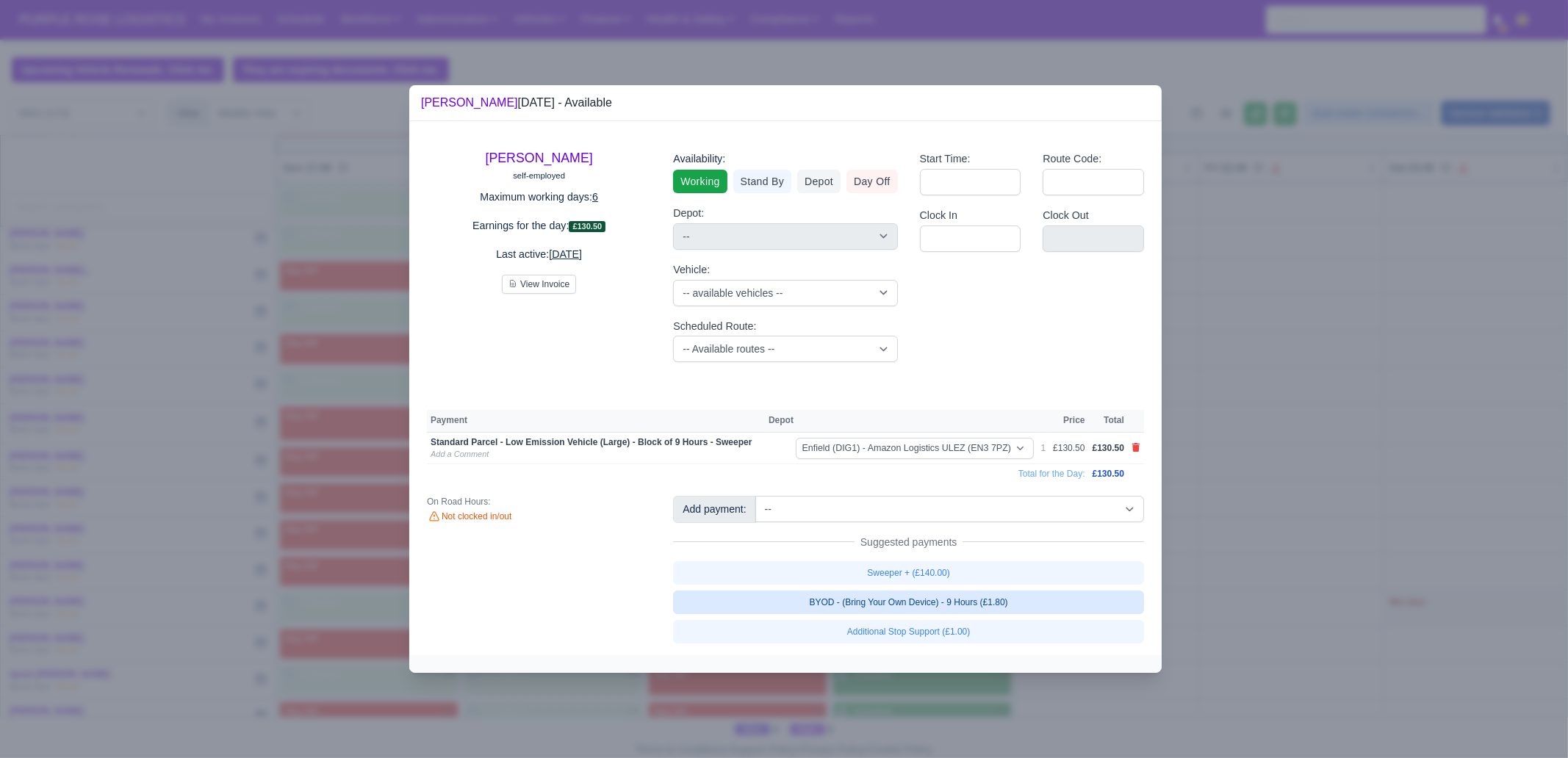
click at [1026, 580] on link "BYOD - (Bring Your Own Device) - 9 Hours (£1.80)" at bounding box center [908, 602] width 471 height 23
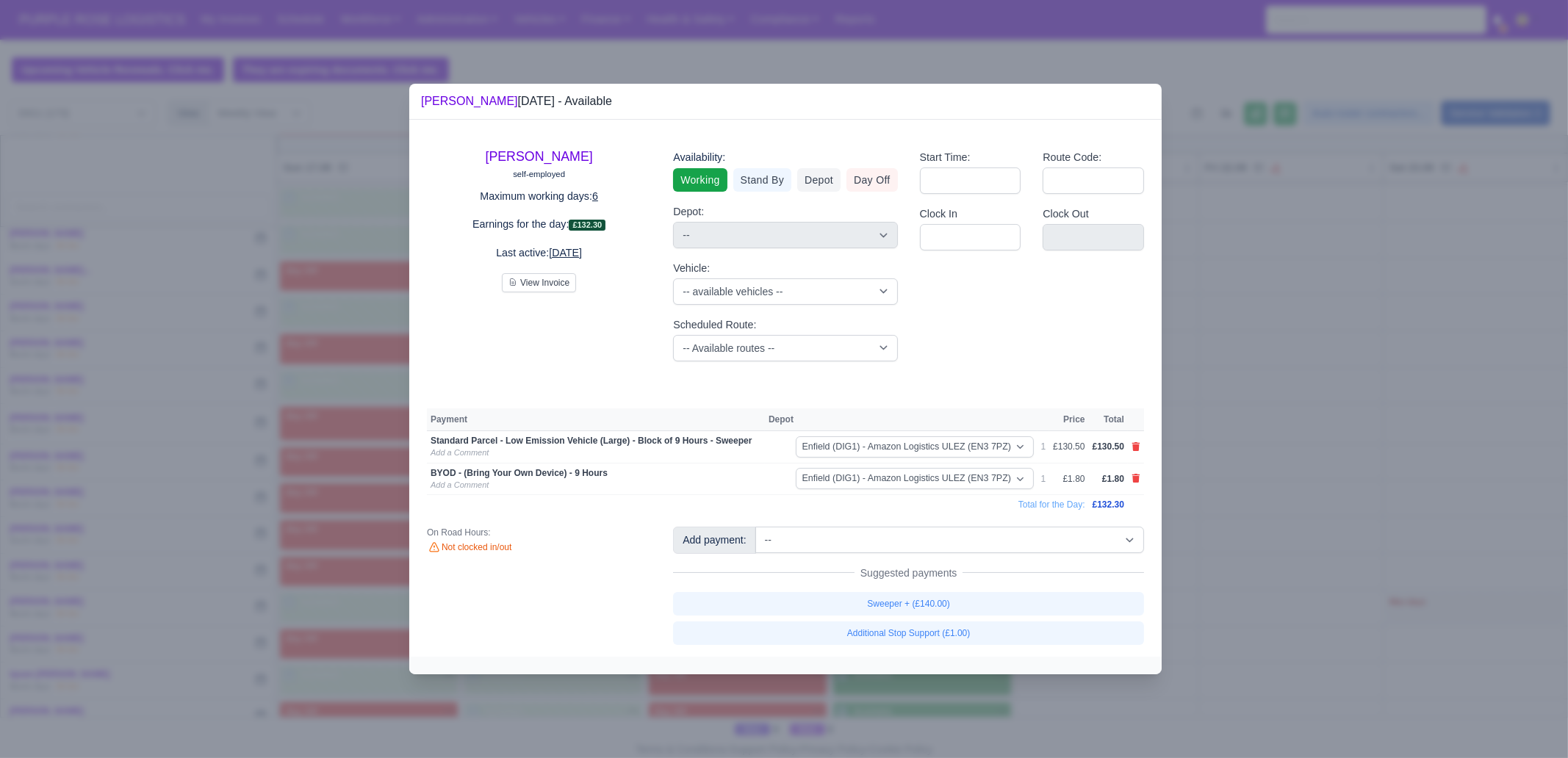
click at [1022, 580] on div at bounding box center [784, 379] width 1568 height 758
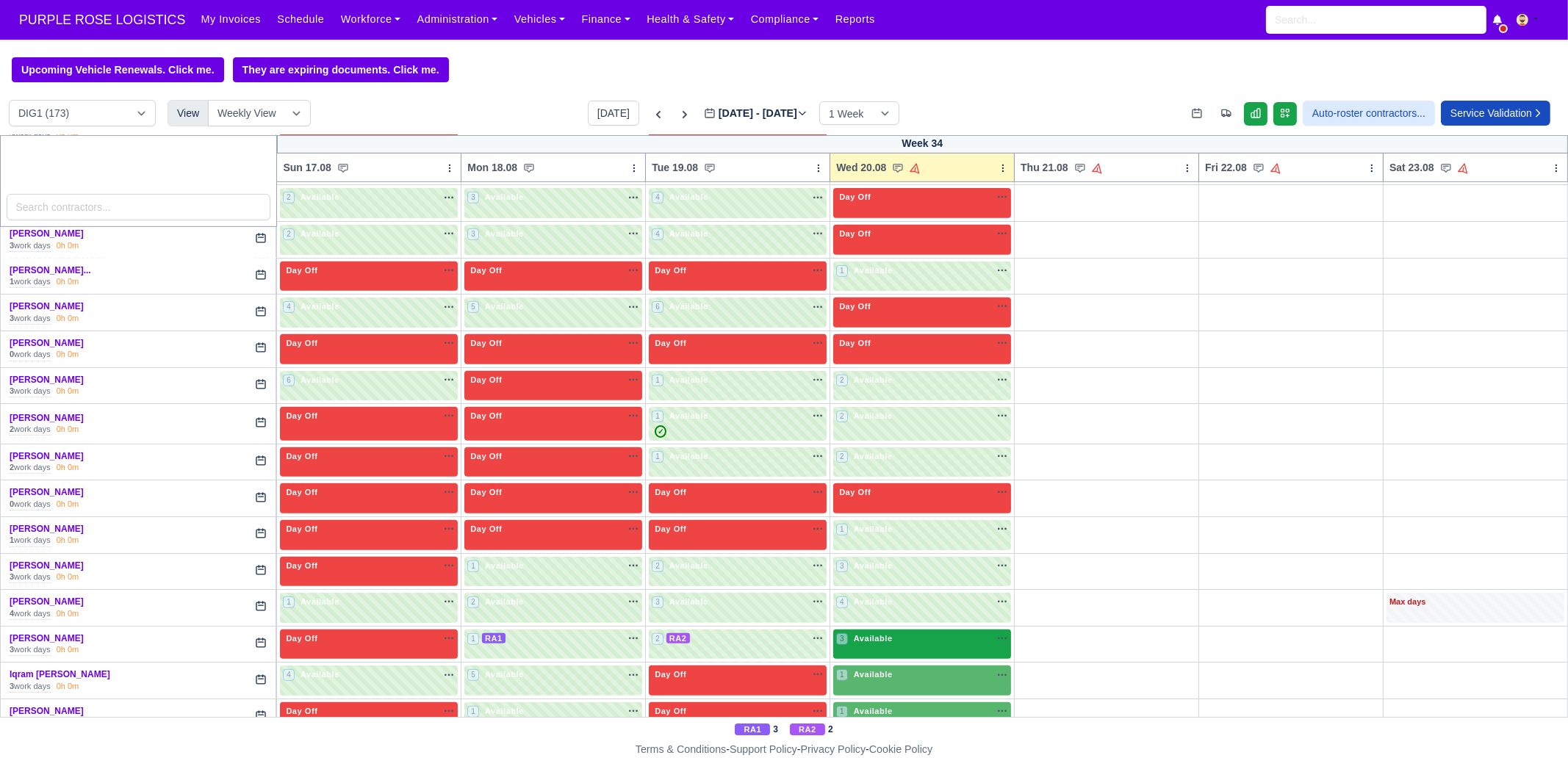
click at [885, 580] on div "3 Available" at bounding box center [922, 645] width 178 height 30
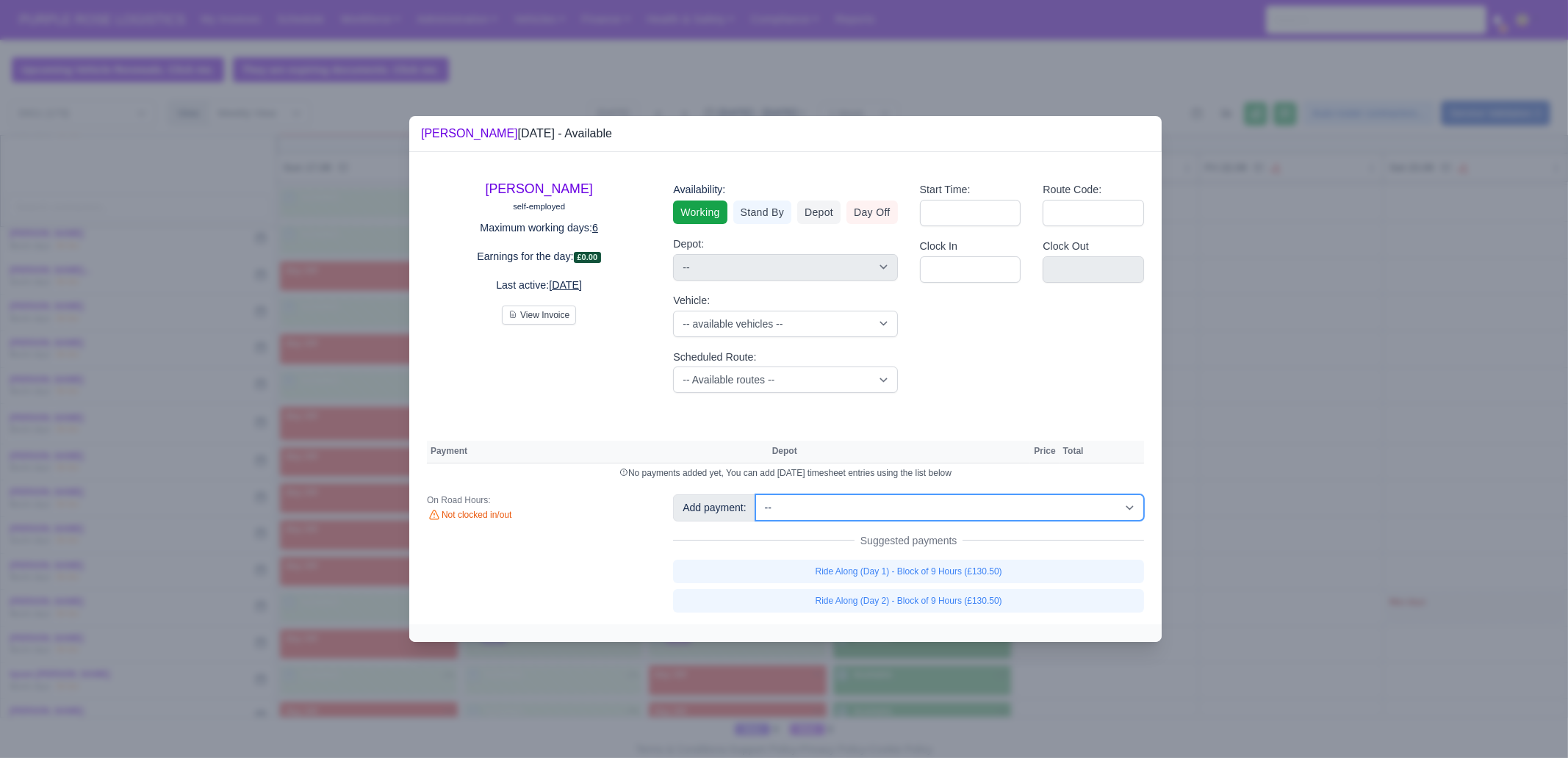
click at [947, 515] on select "-- Additional Hour Support (£14.50) Additional Stop Support (£1.00) BYOD - (Bri…" at bounding box center [949, 507] width 389 height 26
click at [755, 494] on select "-- Additional Hour Support (£14.50) Additional Stop Support (£1.00) BYOD - (Bri…" at bounding box center [949, 507] width 389 height 26
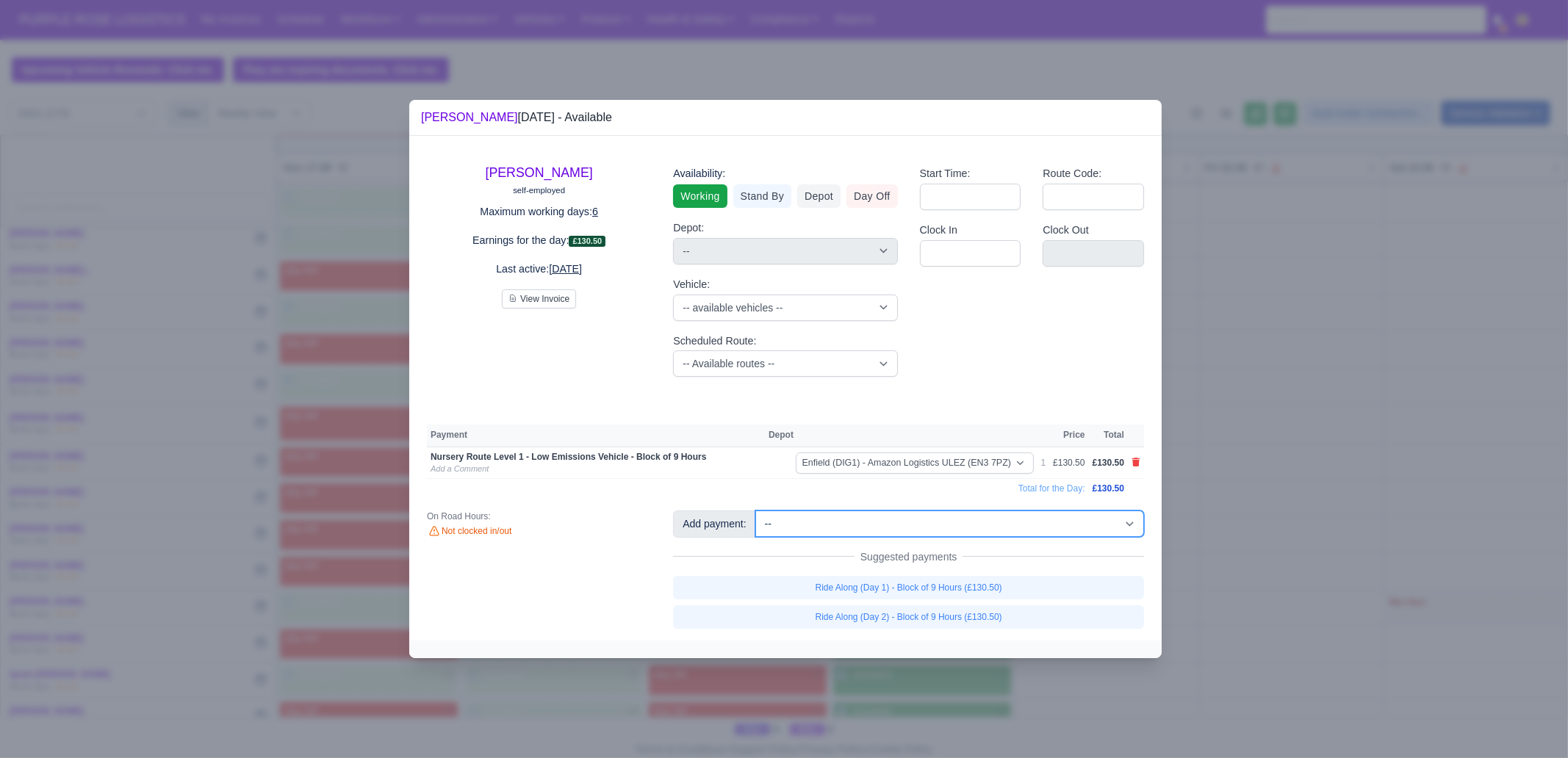
drag, startPoint x: 961, startPoint y: 527, endPoint x: 960, endPoint y: 511, distance: 16.0
click at [960, 527] on select "-- Additional Hour Support (£14.50) Additional Stop Support (£1.00) BYOD - (Bri…" at bounding box center [949, 524] width 389 height 26
click at [755, 511] on select "-- Additional Hour Support (£14.50) Additional Stop Support (£1.00) BYOD - (Bri…" at bounding box center [949, 524] width 389 height 26
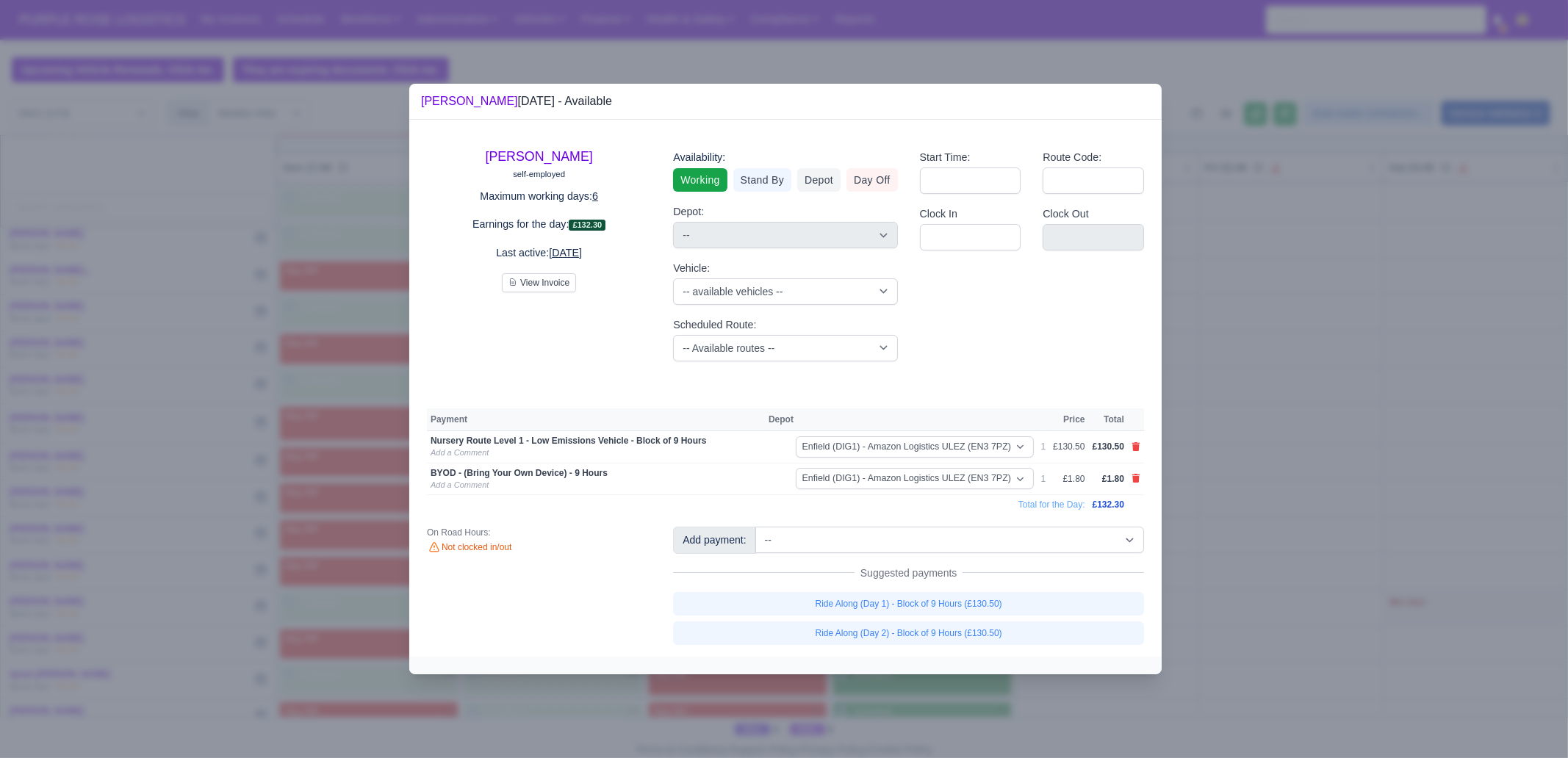
click at [1244, 481] on div at bounding box center [784, 379] width 1568 height 758
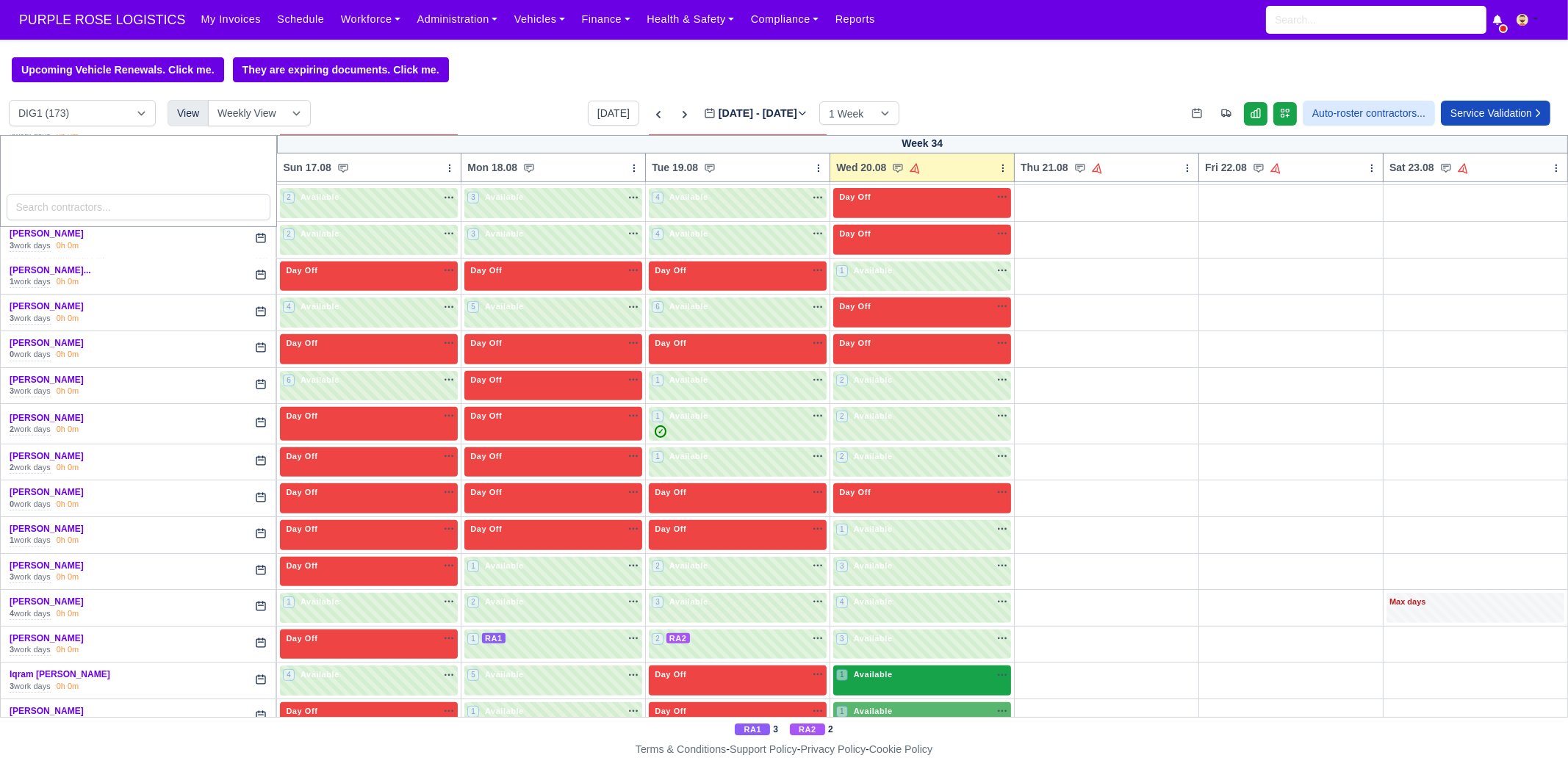
click at [896, 580] on div "1 Available na" at bounding box center [922, 674] width 172 height 13
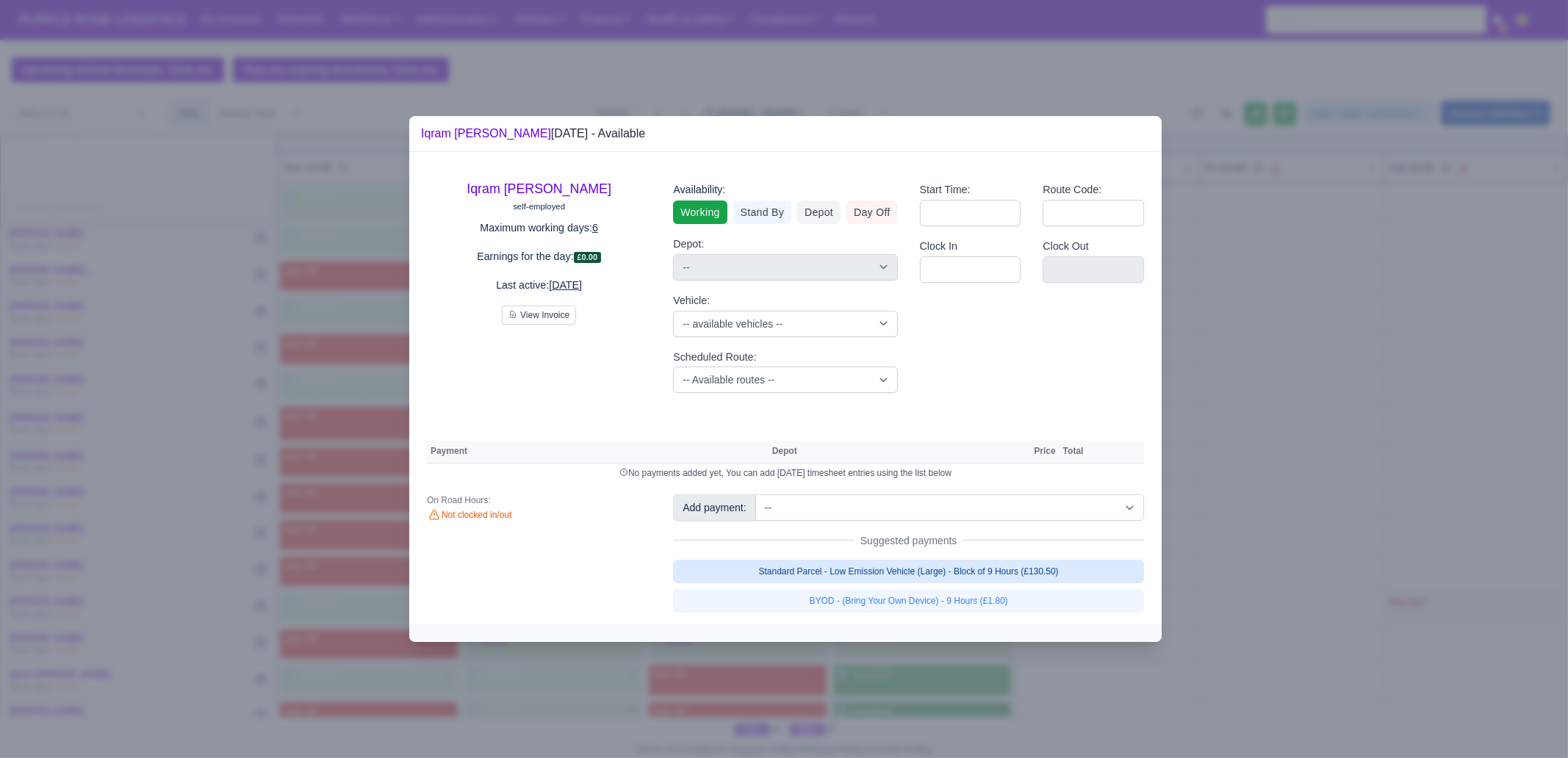
click at [923, 564] on link "Standard Parcel - Low Emission Vehicle (Large) - Block of 9 Hours (£130.50)" at bounding box center [908, 571] width 471 height 23
click at [940, 580] on link "Standard Parcel - Low Emission Vehicle (Large) - Block of 9 Hours (£130.50)" at bounding box center [908, 571] width 471 height 23
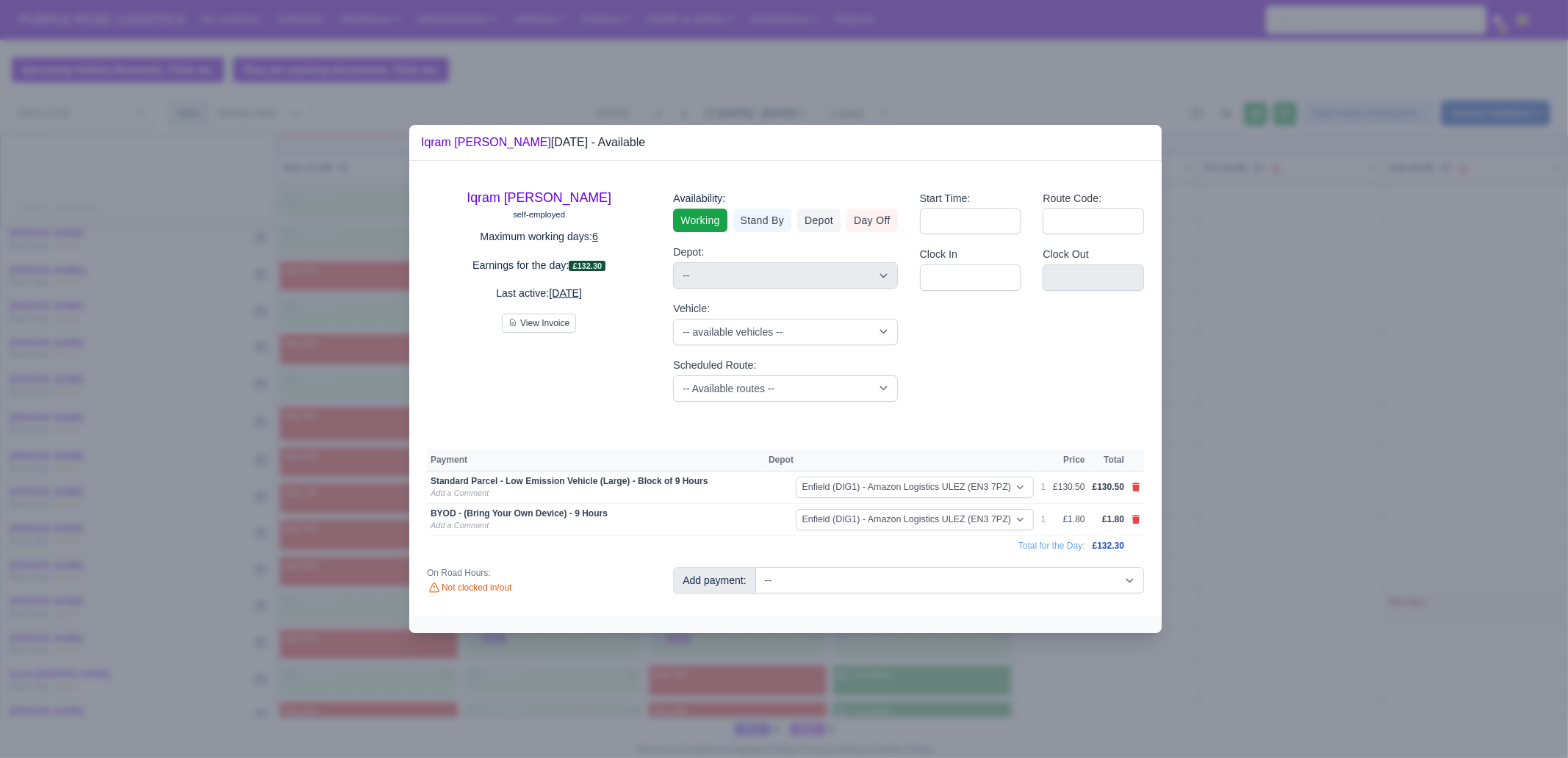
click at [962, 580] on div at bounding box center [784, 379] width 1568 height 758
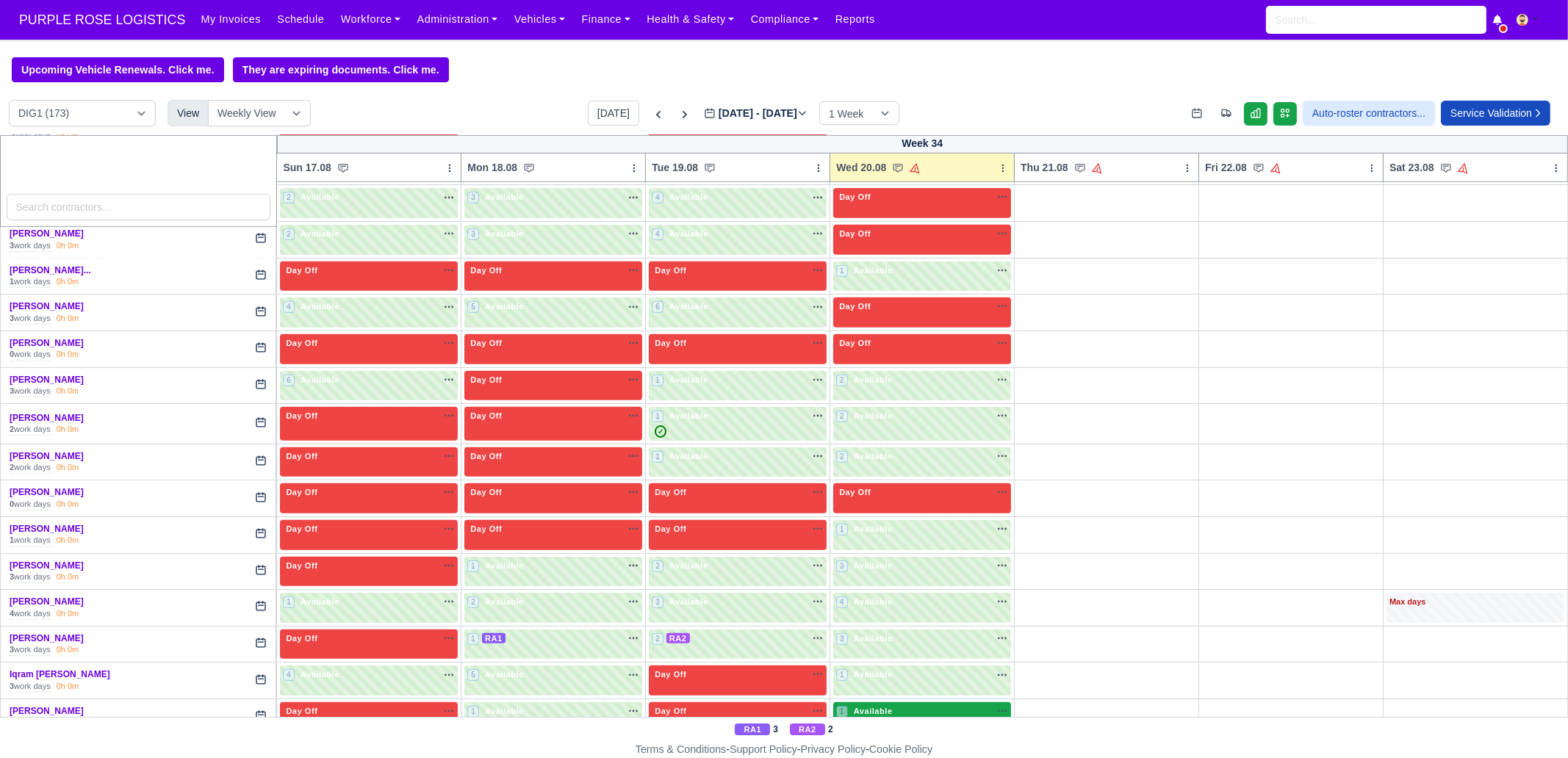
click at [895, 580] on div "1 Available na" at bounding box center [922, 711] width 172 height 13
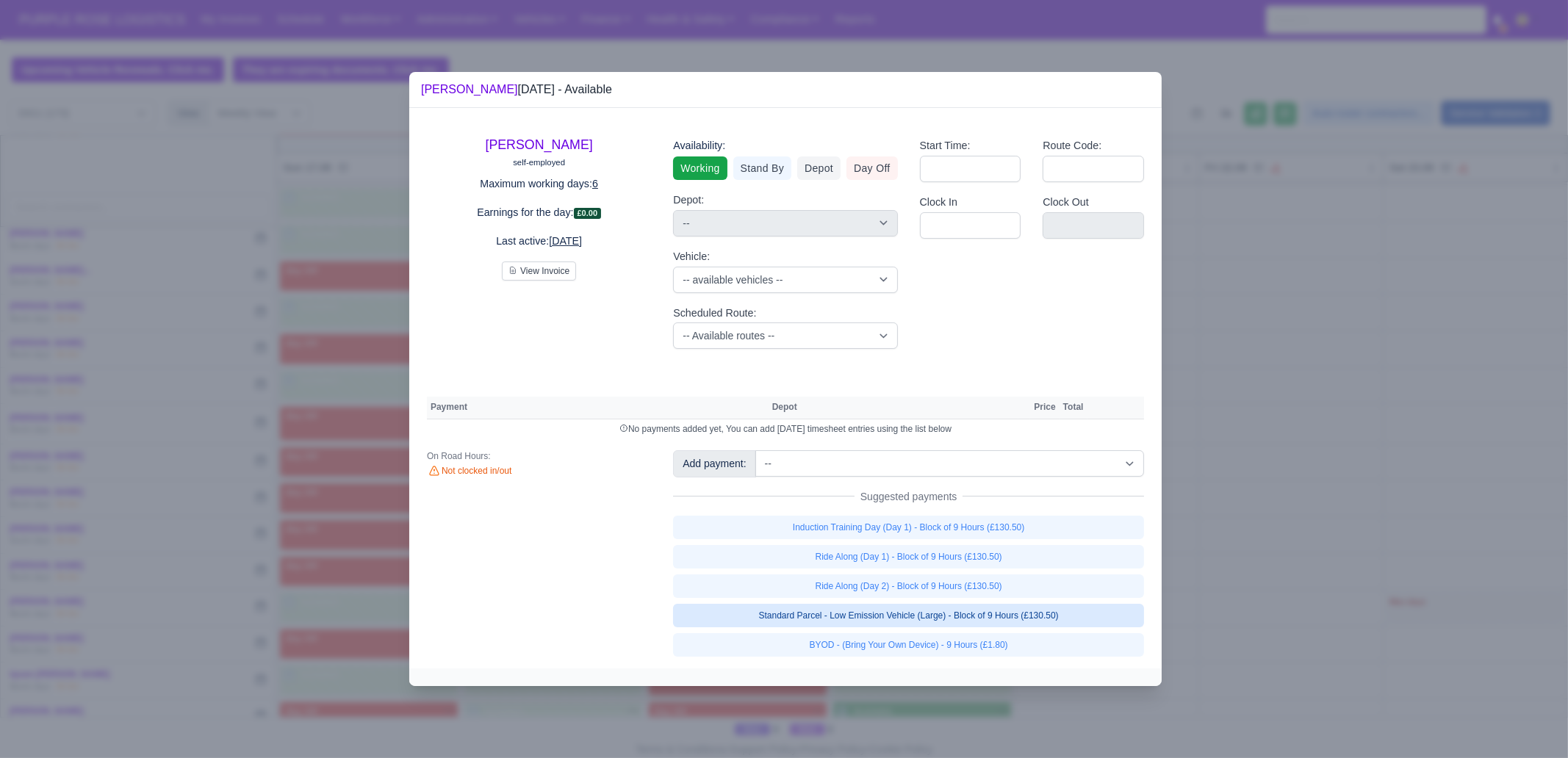
click at [1038, 580] on link "Standard Parcel - Low Emission Vehicle (Large) - Block of 9 Hours (£130.50)" at bounding box center [908, 615] width 471 height 23
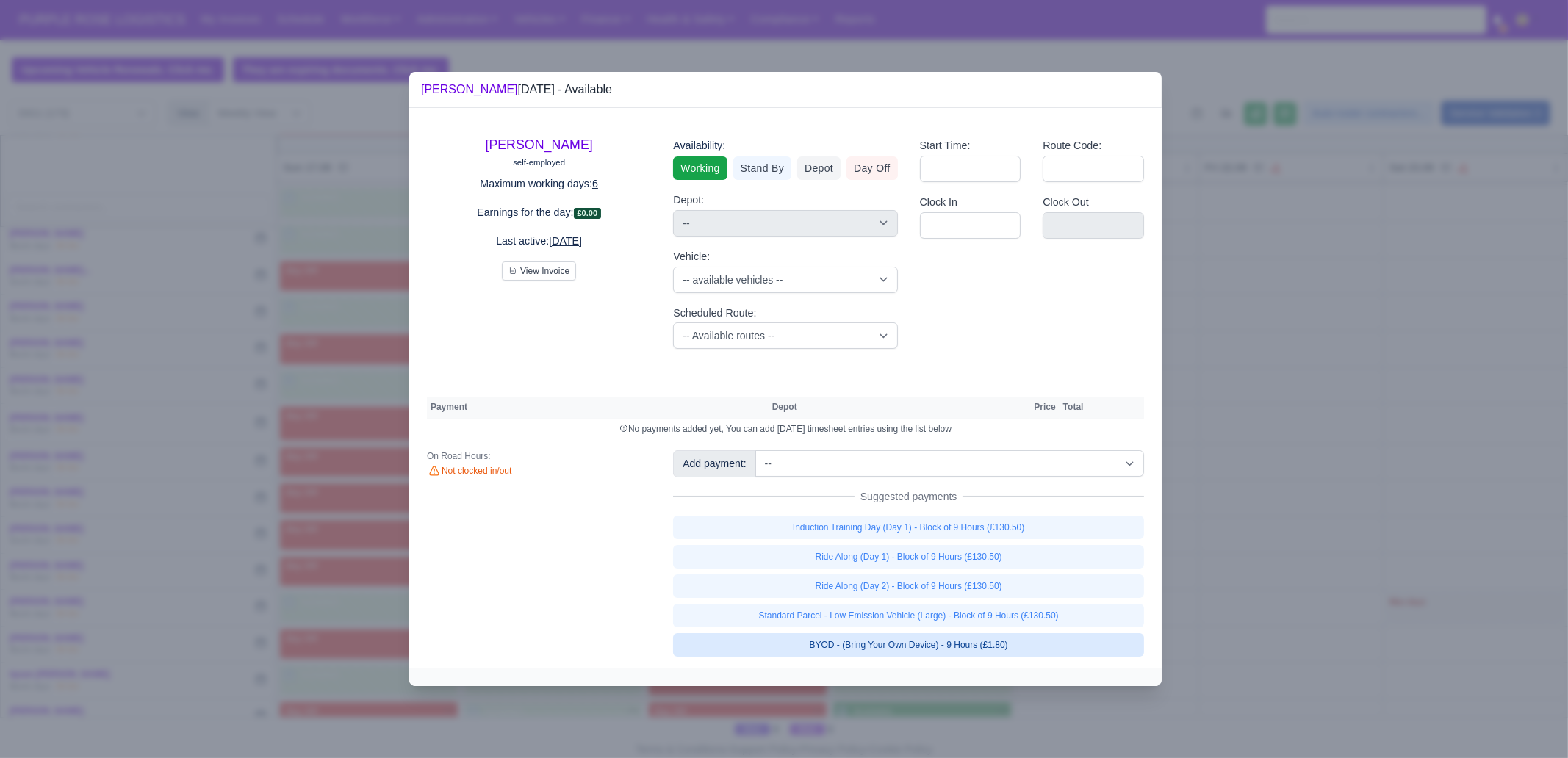
click at [1032, 580] on link "Standard Parcel - Low Emission Vehicle (Large) - Block of 9 Hours (£130.50)" at bounding box center [908, 615] width 471 height 23
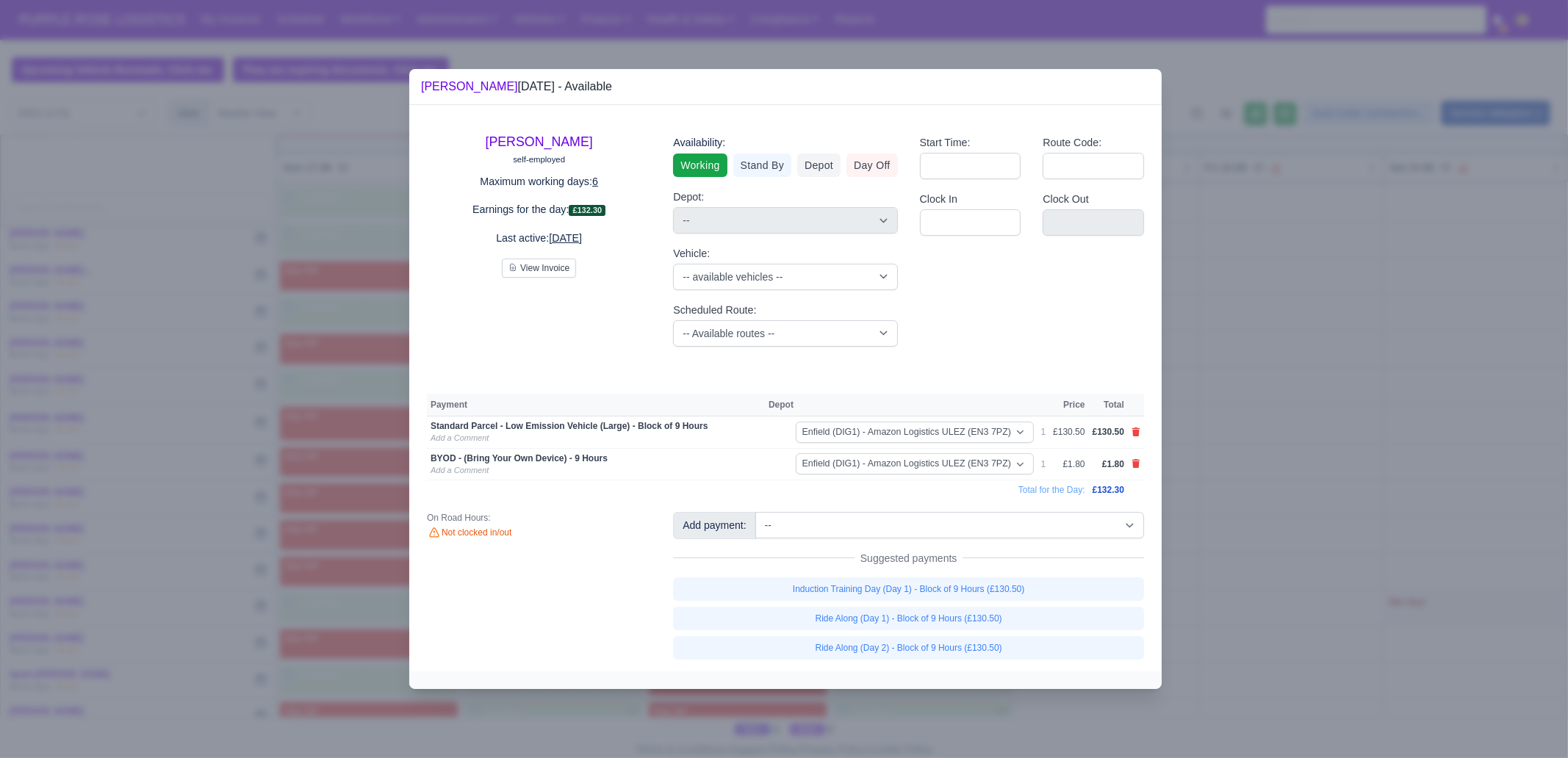
click at [1025, 580] on div at bounding box center [784, 379] width 1568 height 758
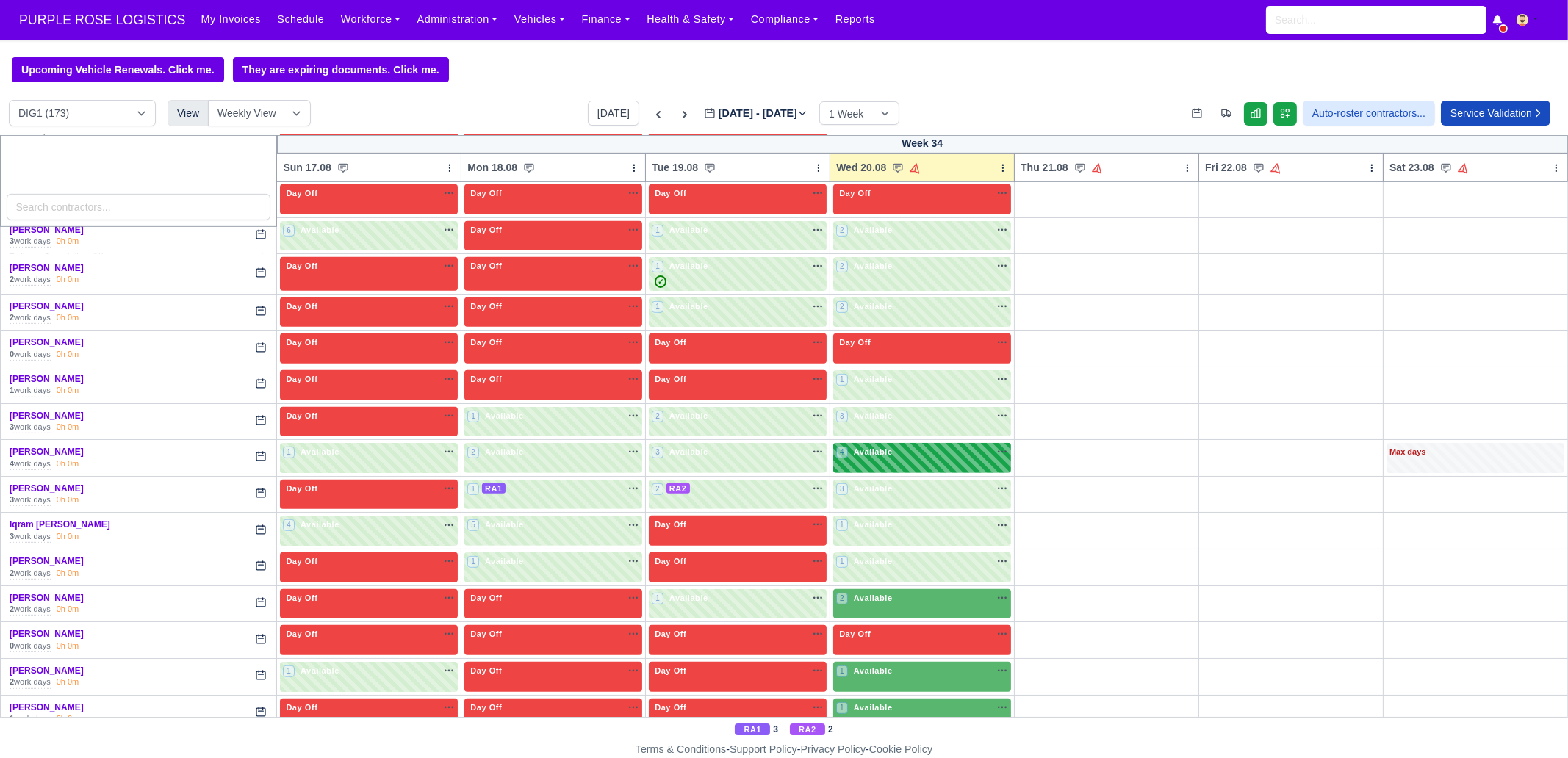
scroll to position [1285, 0]
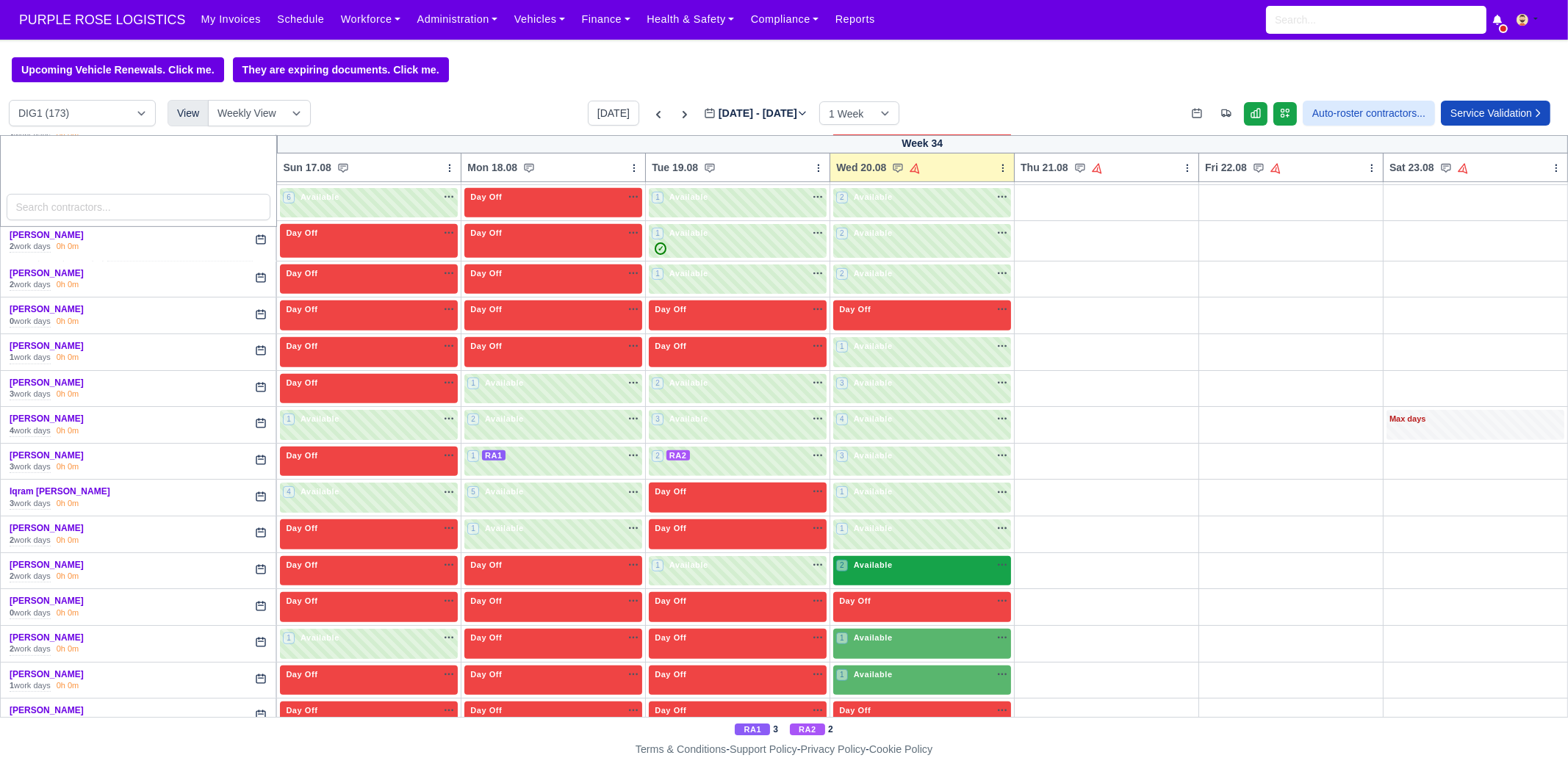
click at [870, 560] on span "Available" at bounding box center [873, 565] width 44 height 11
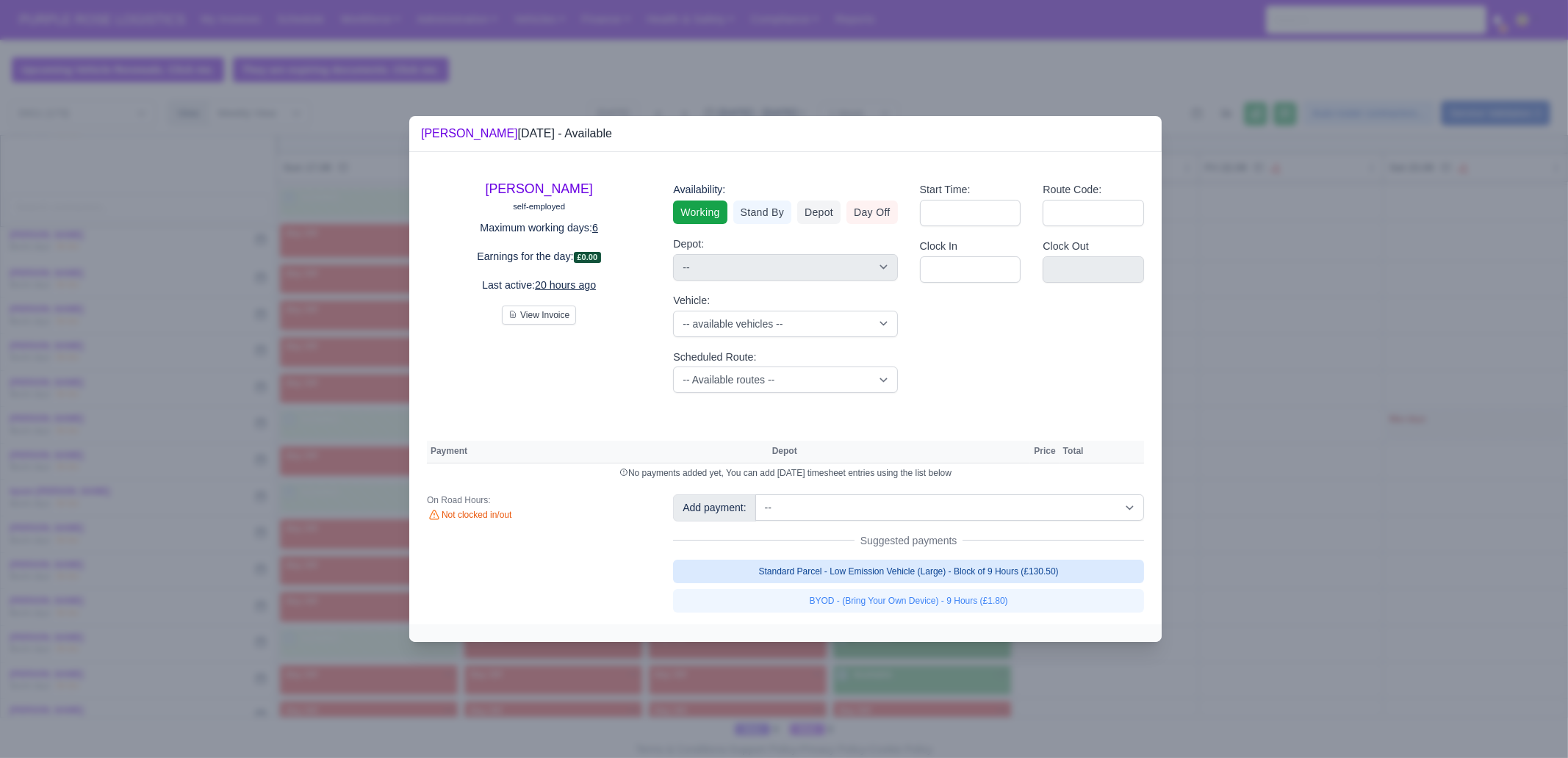
click at [1034, 570] on link "Standard Parcel - Low Emission Vehicle (Large) - Block of 9 Hours (£130.50)" at bounding box center [908, 571] width 471 height 23
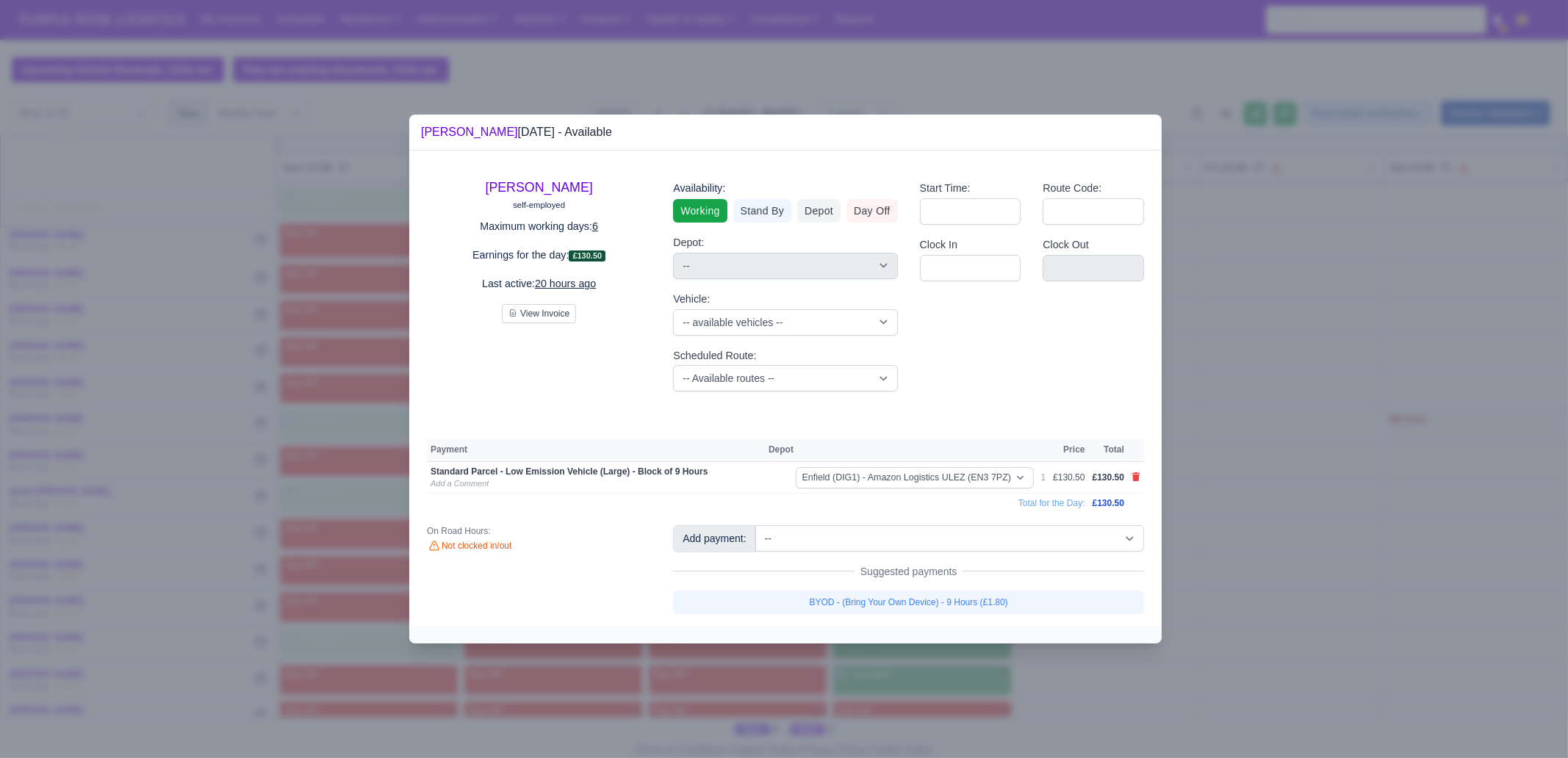
click at [1010, 580] on link "BYOD - (Bring Your Own Device) - 9 Hours (£1.80)" at bounding box center [908, 602] width 471 height 23
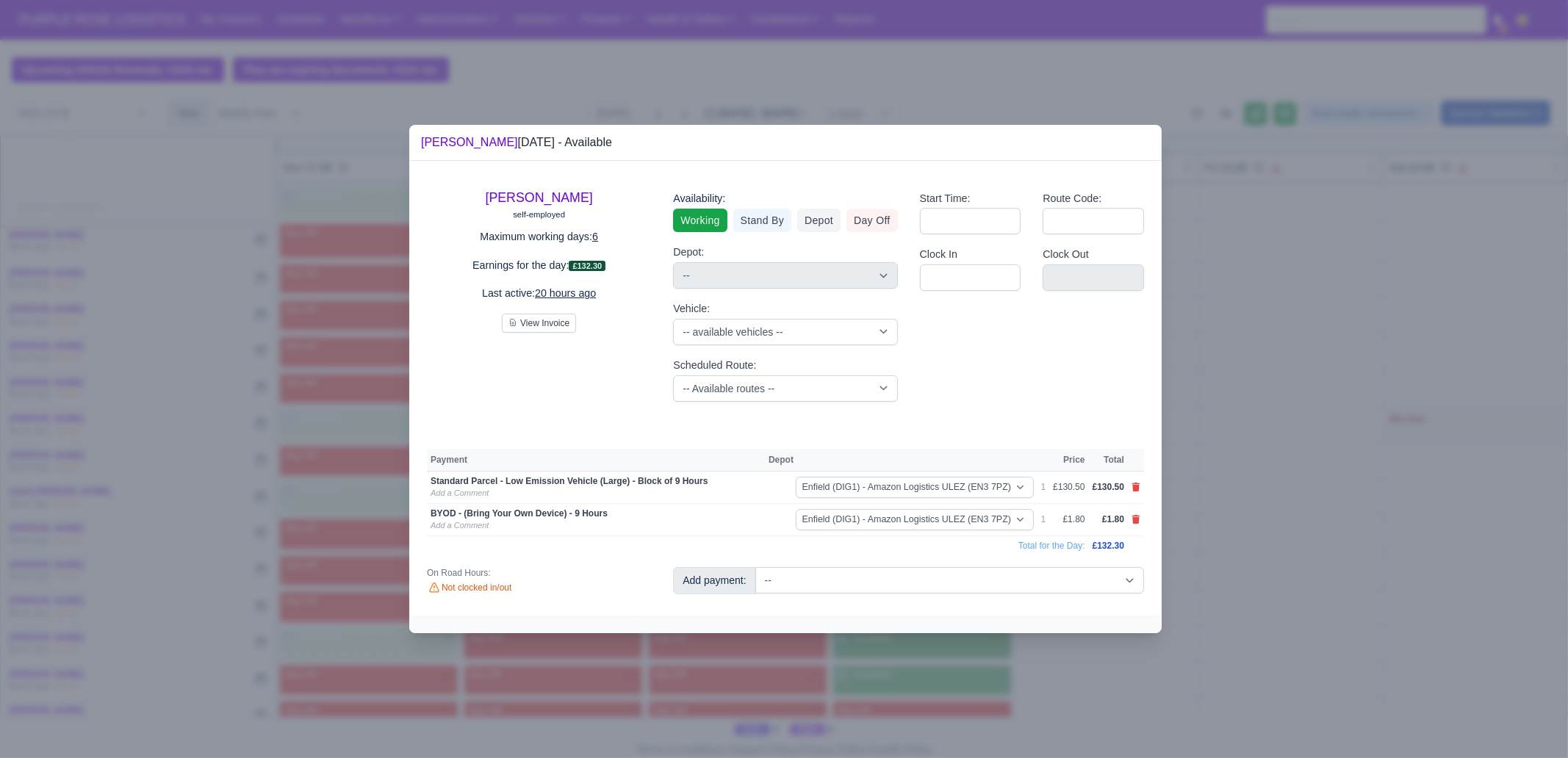
click at [985, 580] on div at bounding box center [784, 379] width 1568 height 758
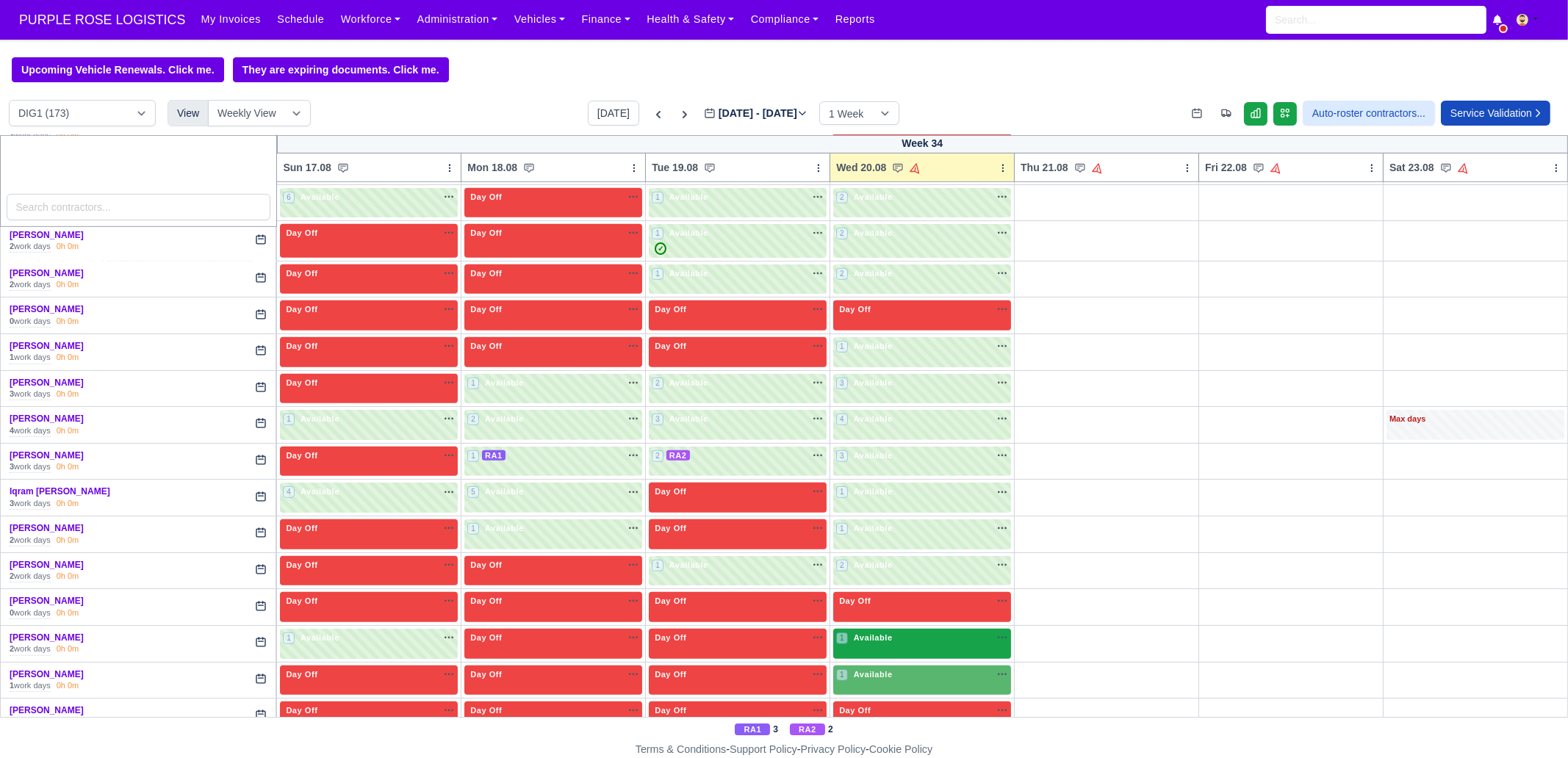
click at [895, 580] on div "1 Available" at bounding box center [922, 644] width 178 height 30
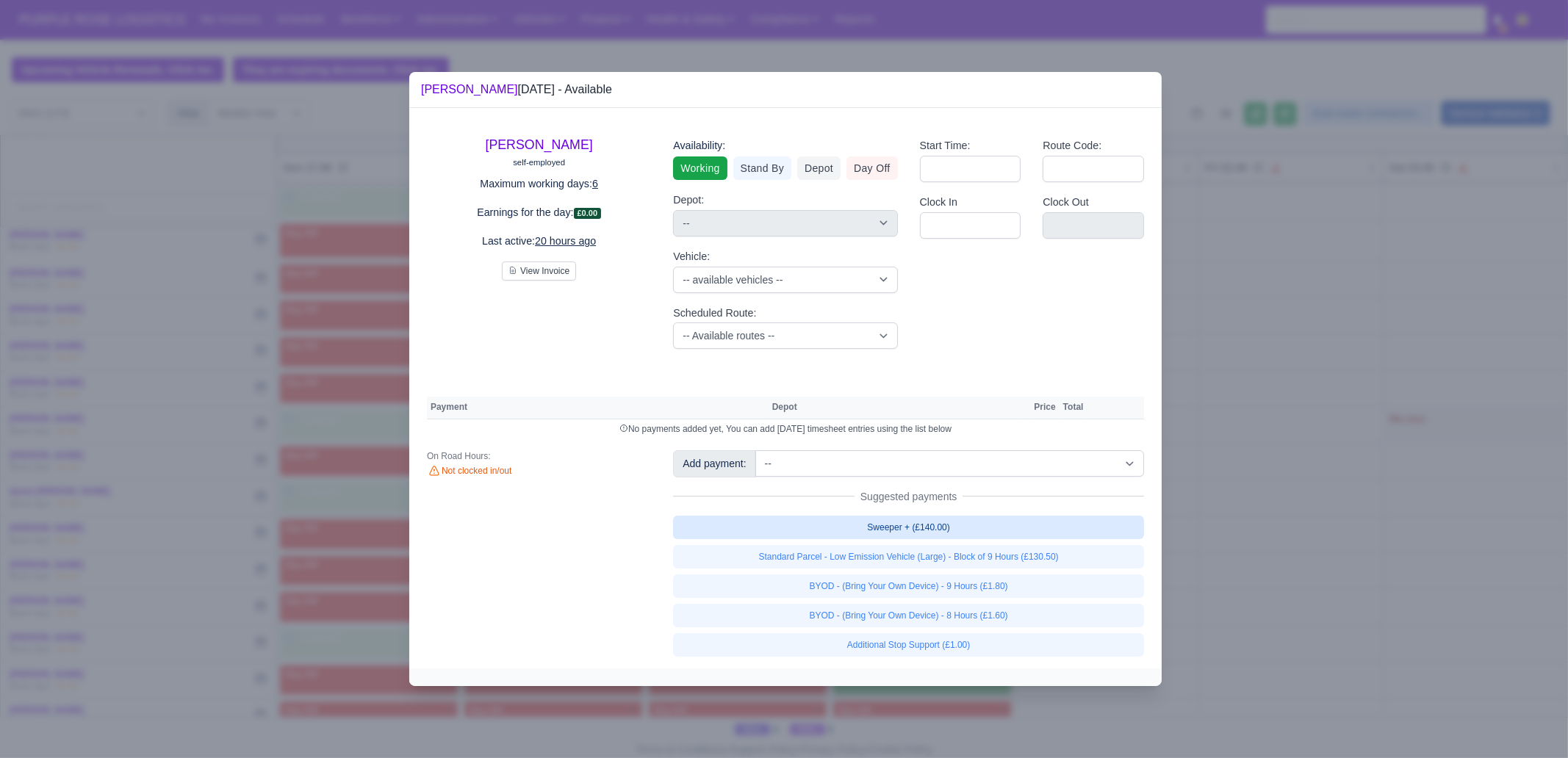
drag, startPoint x: 982, startPoint y: 527, endPoint x: 989, endPoint y: 537, distance: 12.2
click at [981, 527] on link "Sweeper + (£140.00)" at bounding box center [908, 527] width 471 height 23
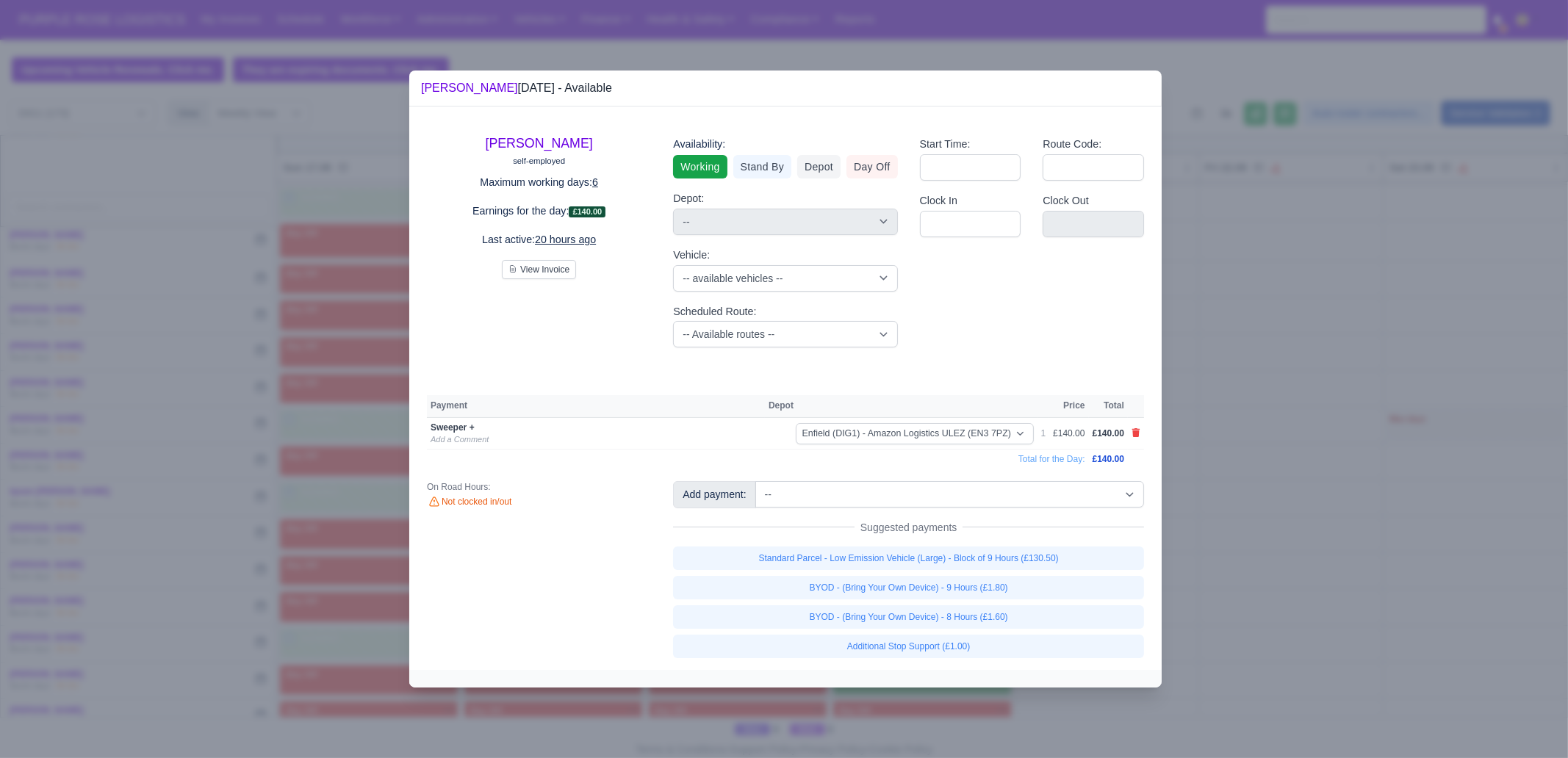
click at [1253, 515] on div at bounding box center [784, 379] width 1568 height 758
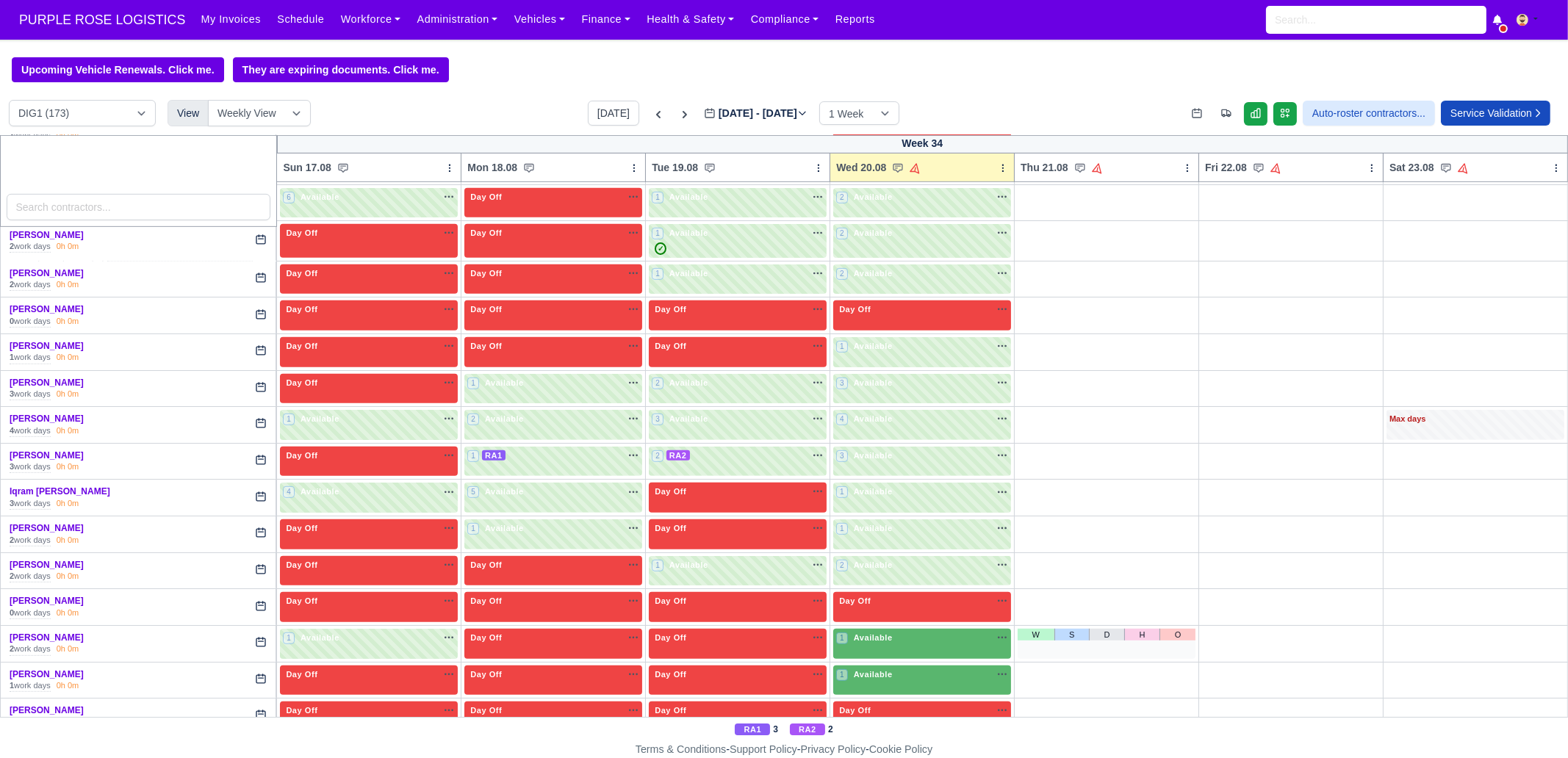
click at [918, 580] on div "1 Available na" at bounding box center [922, 676] width 172 height 15
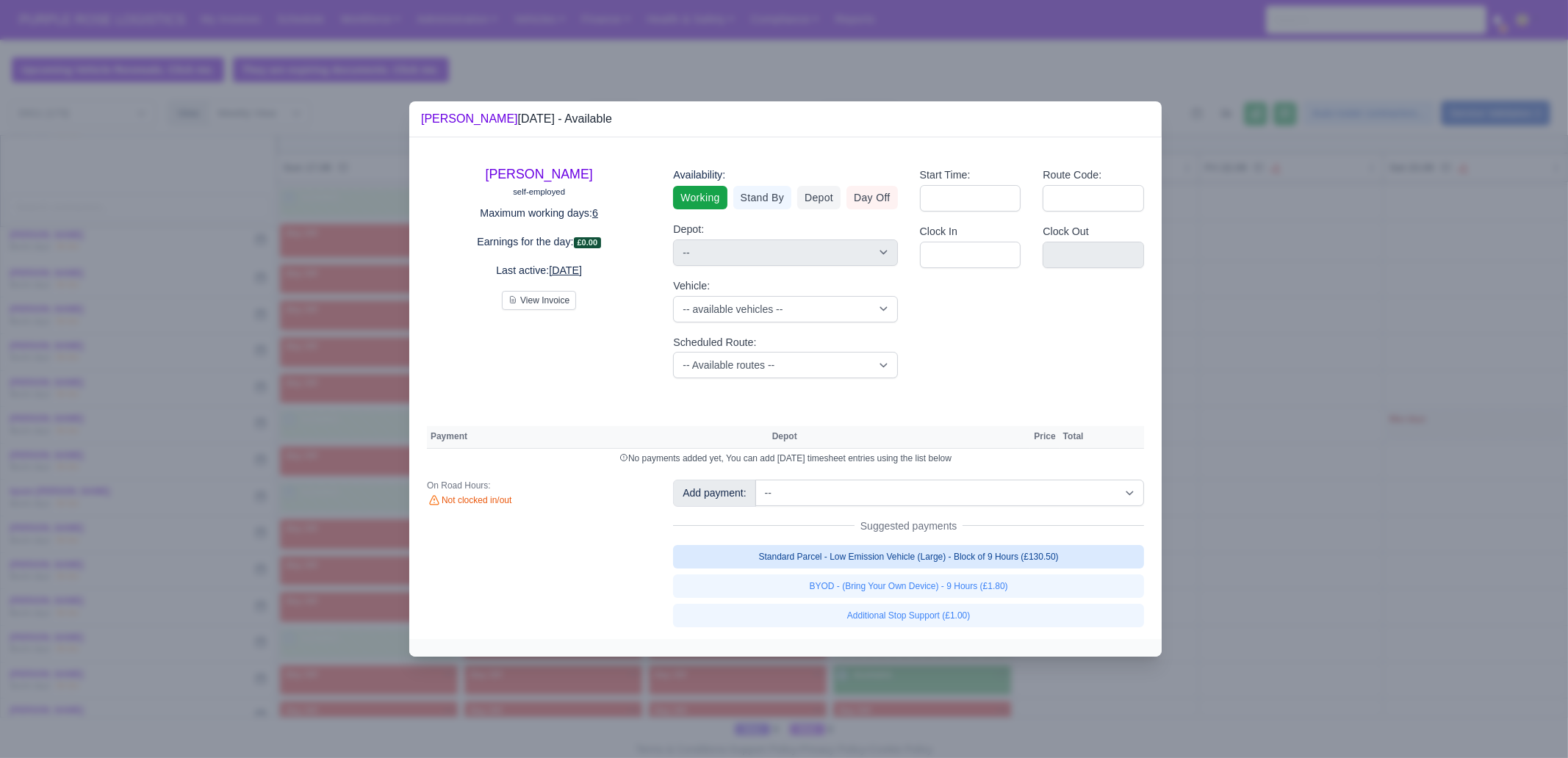
click at [957, 553] on link "Standard Parcel - Low Emission Vehicle (Large) - Block of 9 Hours (£130.50)" at bounding box center [908, 556] width 471 height 23
click at [971, 569] on link "Standard Parcel - Low Emission Vehicle (Large) - Block of 9 Hours (£130.50)" at bounding box center [908, 556] width 471 height 23
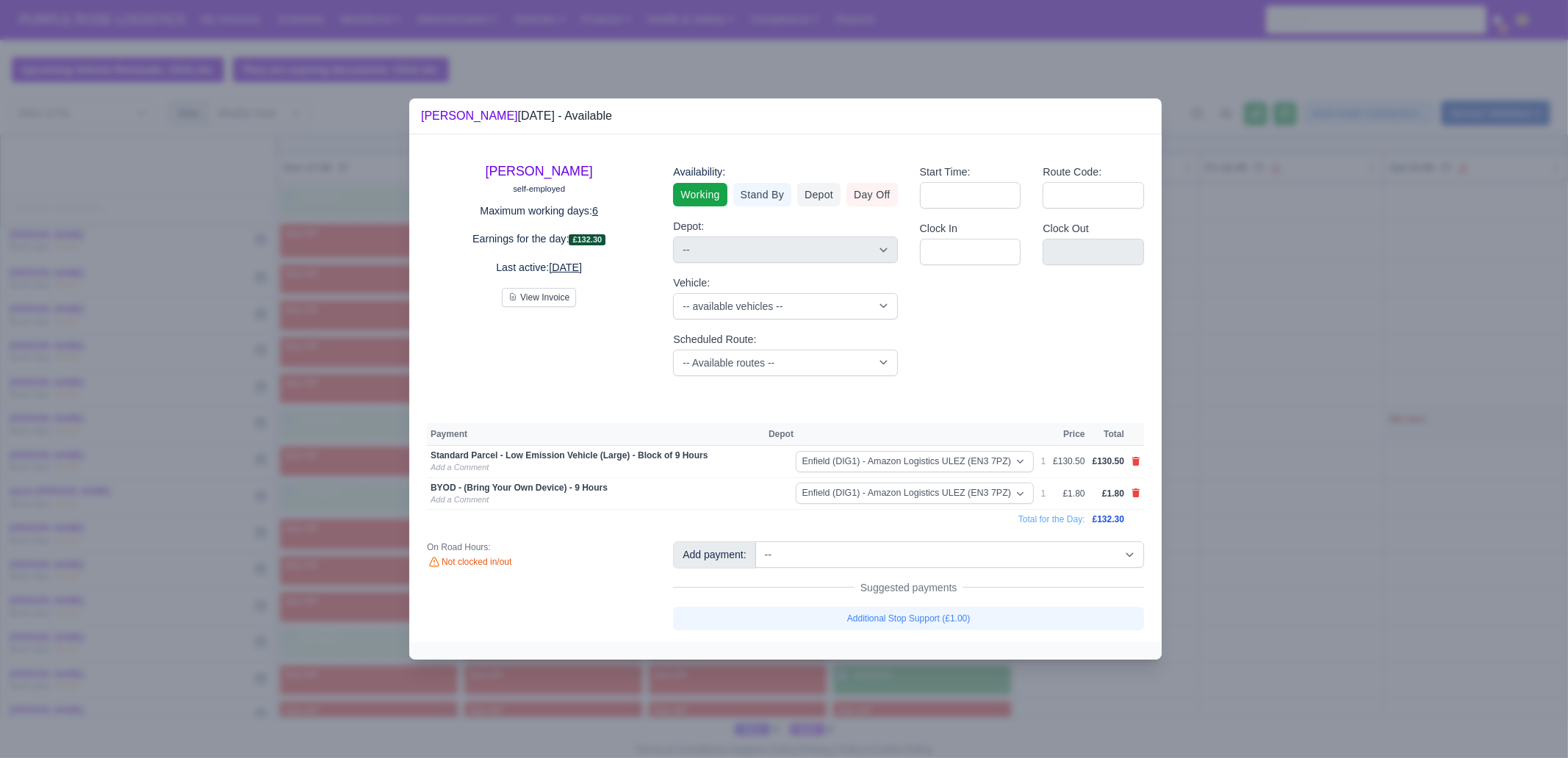
click at [1231, 543] on div at bounding box center [784, 379] width 1568 height 758
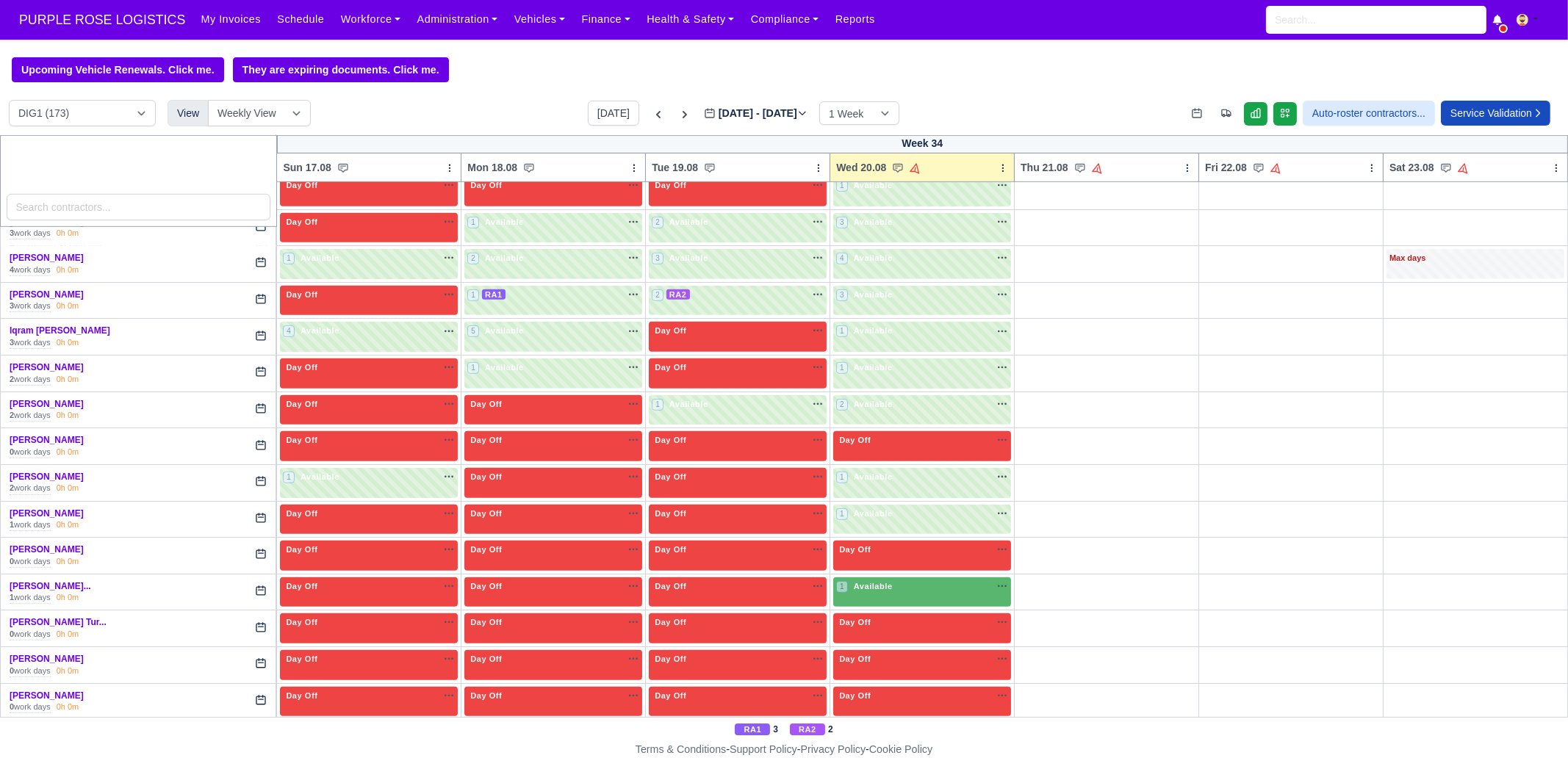
scroll to position [1561, 0]
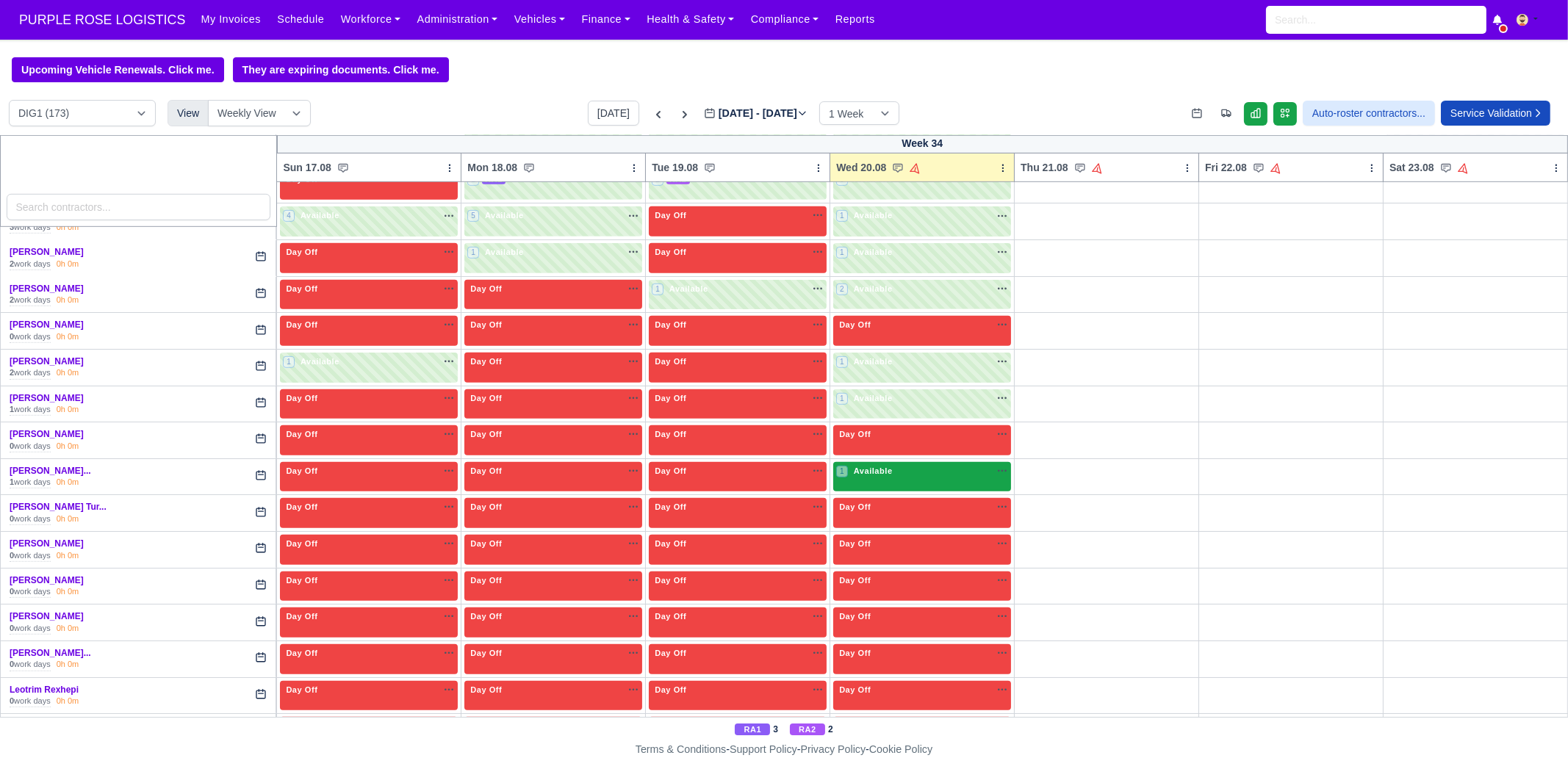
click at [880, 466] on span "Available" at bounding box center [873, 471] width 44 height 11
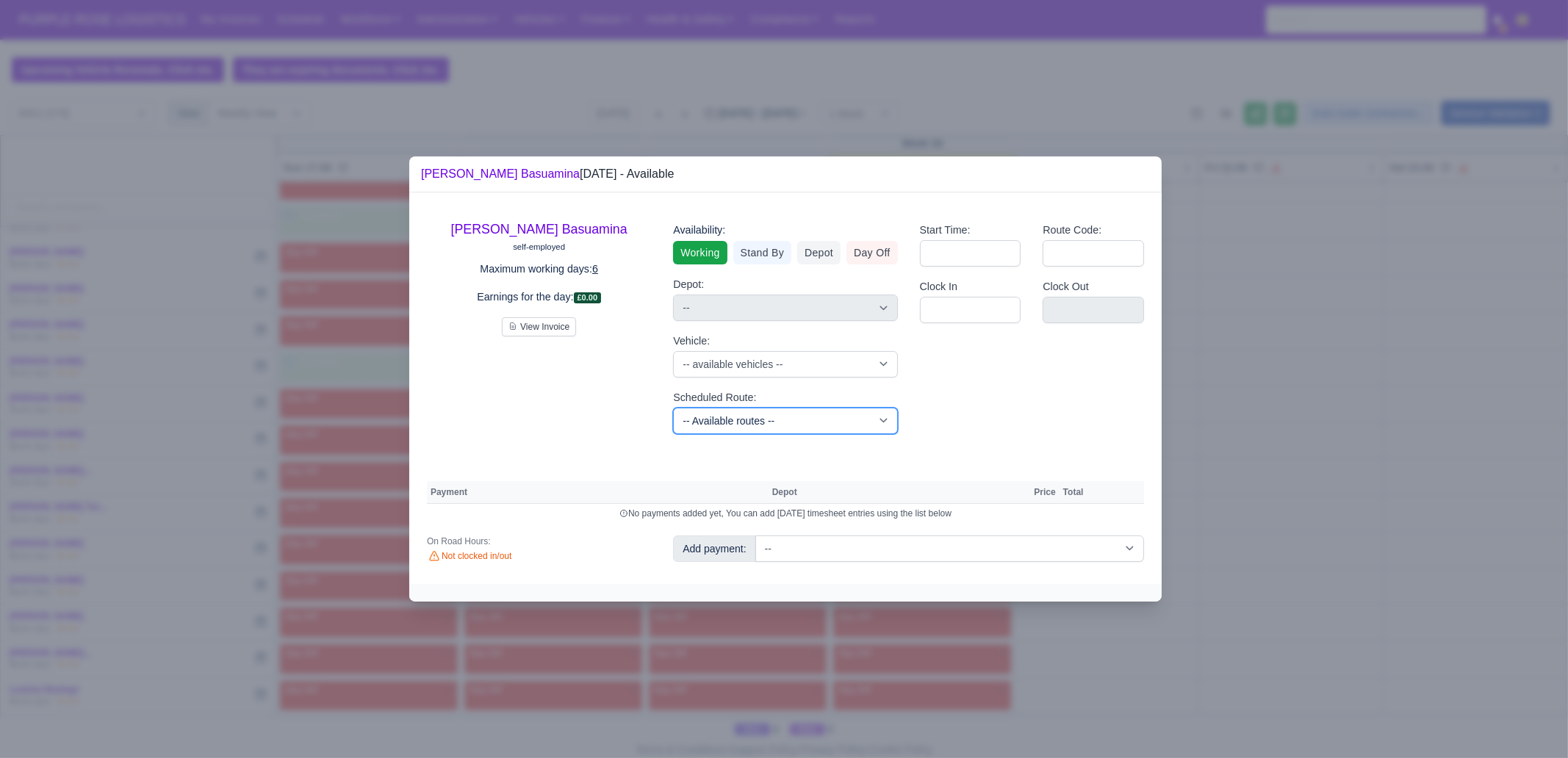
click at [756, 431] on select "-- Available routes -- Standard Parcel - Block of 6 Hours - (SD6) AmFlex RTS Ve…" at bounding box center [784, 420] width 224 height 26
click at [673, 408] on select "-- Available routes -- Standard Parcel - Block of 6 Hours - (SD6) AmFlex RTS Ve…" at bounding box center [784, 420] width 224 height 26
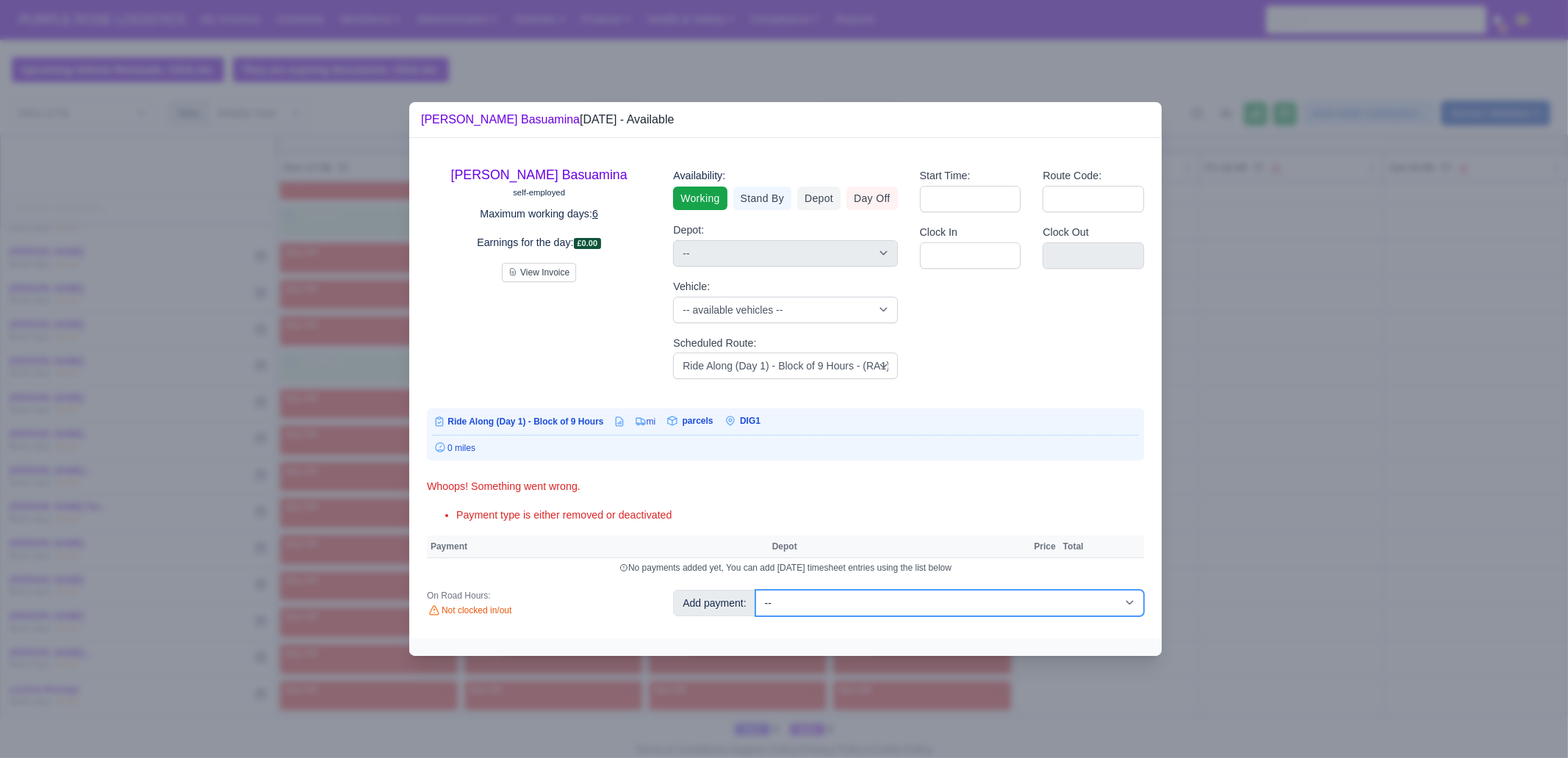
click at [851, 580] on select "-- Additional Hour Support (£14.50) Additional Stop Support (£1.00) BYOD - (Bri…" at bounding box center [949, 603] width 389 height 26
click at [755, 580] on select "-- Additional Hour Support (£14.50) Additional Stop Support (£1.00) BYOD - (Bri…" at bounding box center [949, 603] width 389 height 26
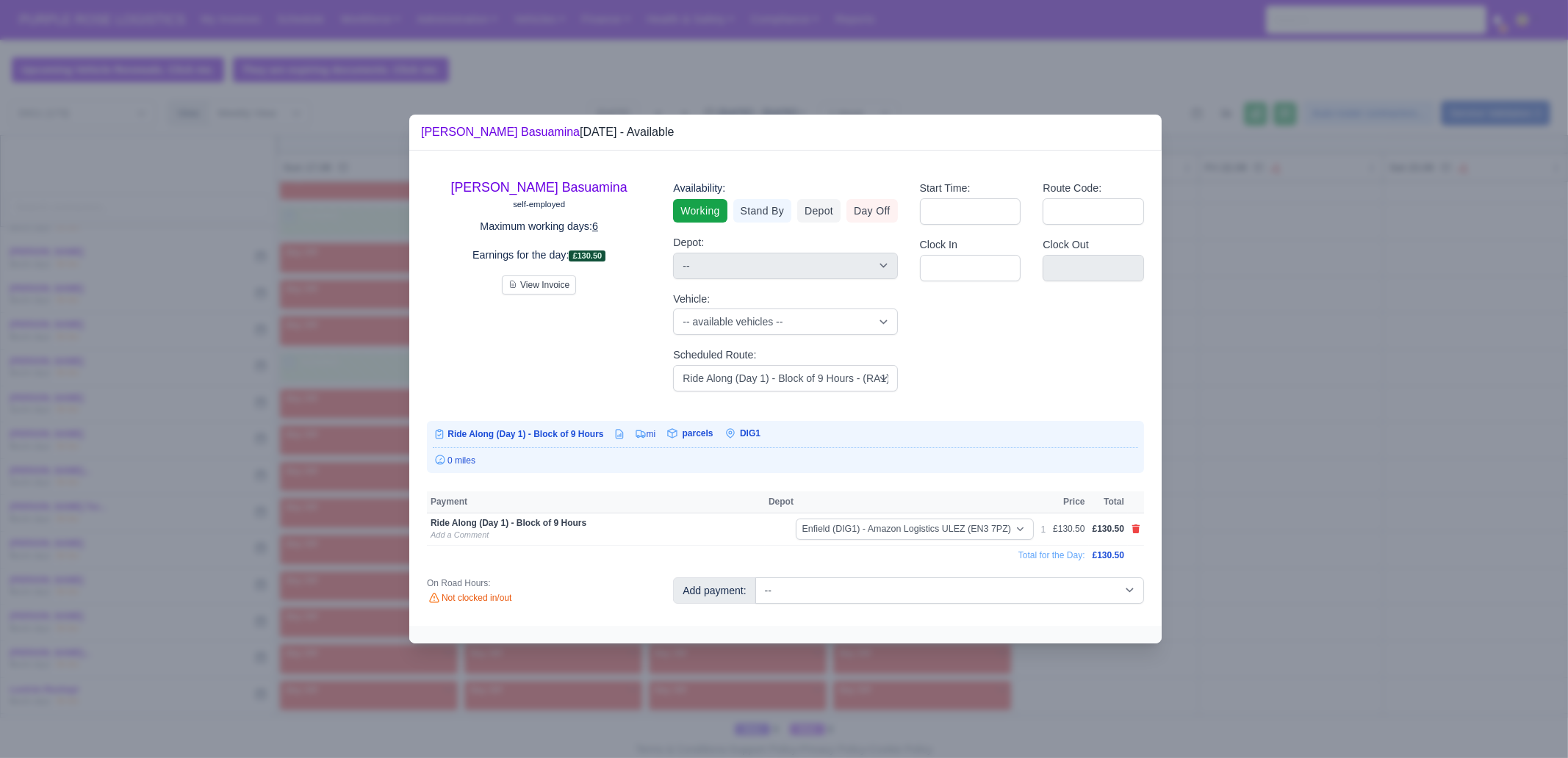
click at [1253, 457] on div at bounding box center [784, 379] width 1568 height 758
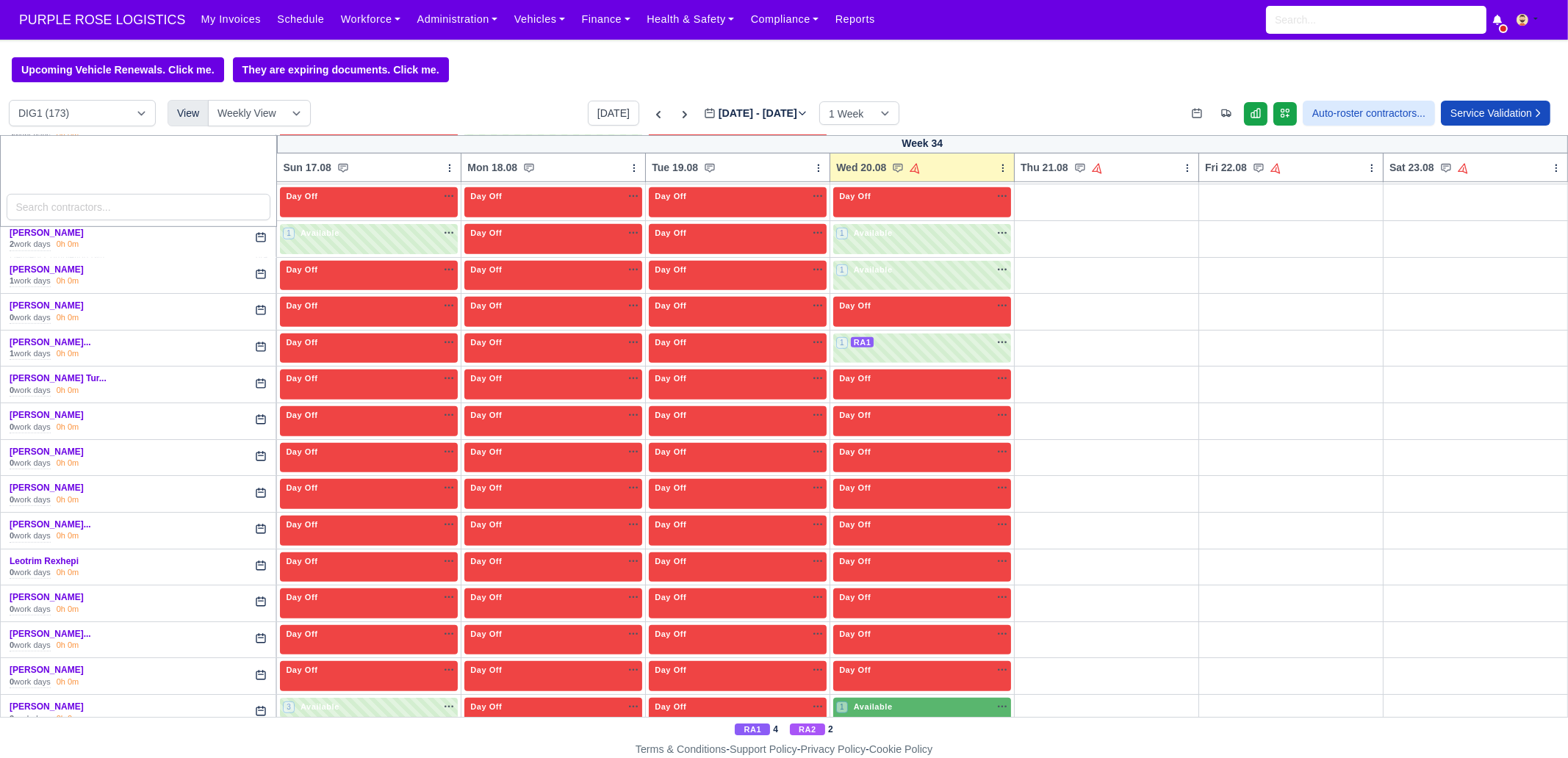
scroll to position [1745, 0]
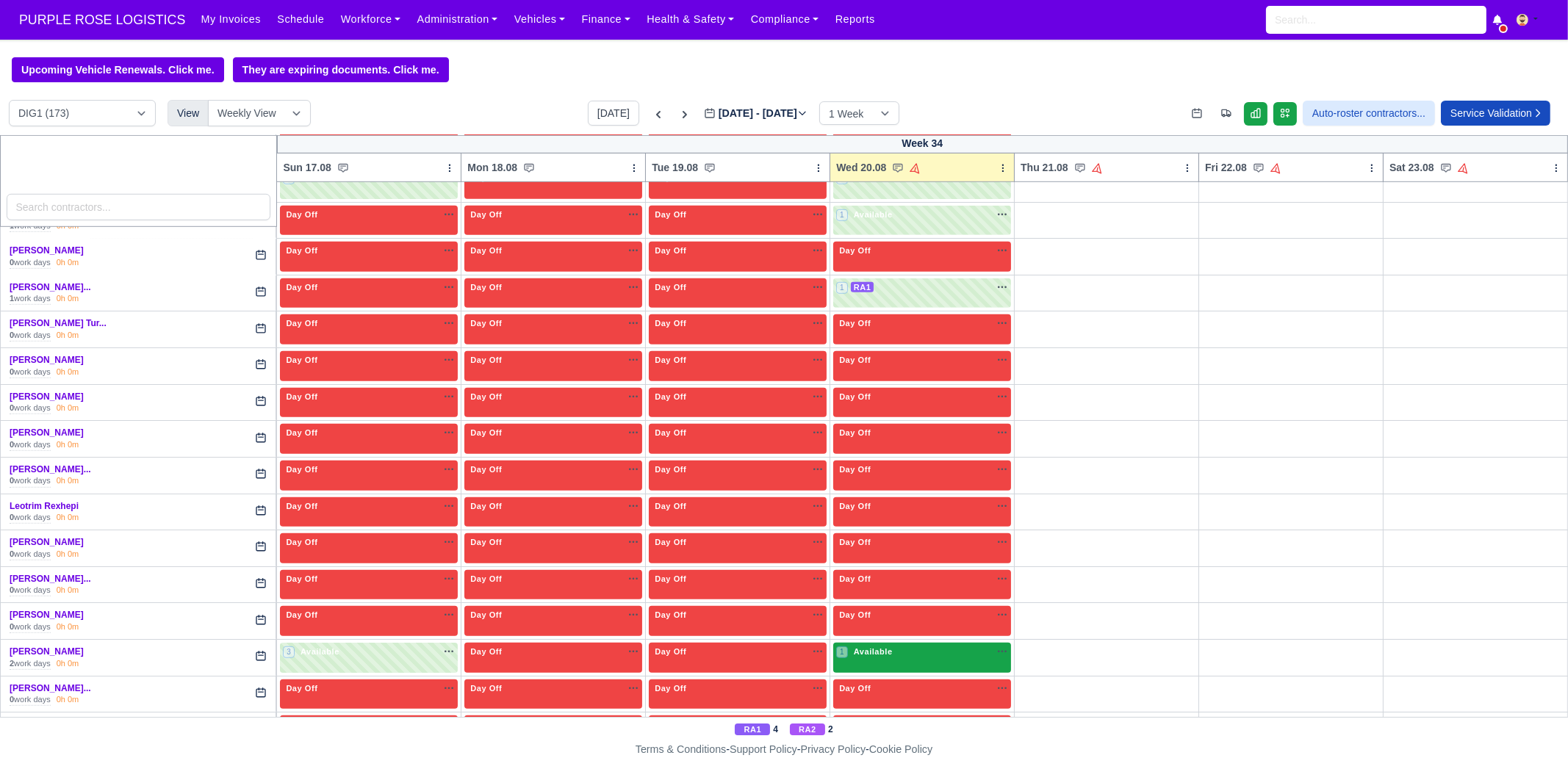
click at [856, 580] on span "Available" at bounding box center [873, 652] width 44 height 11
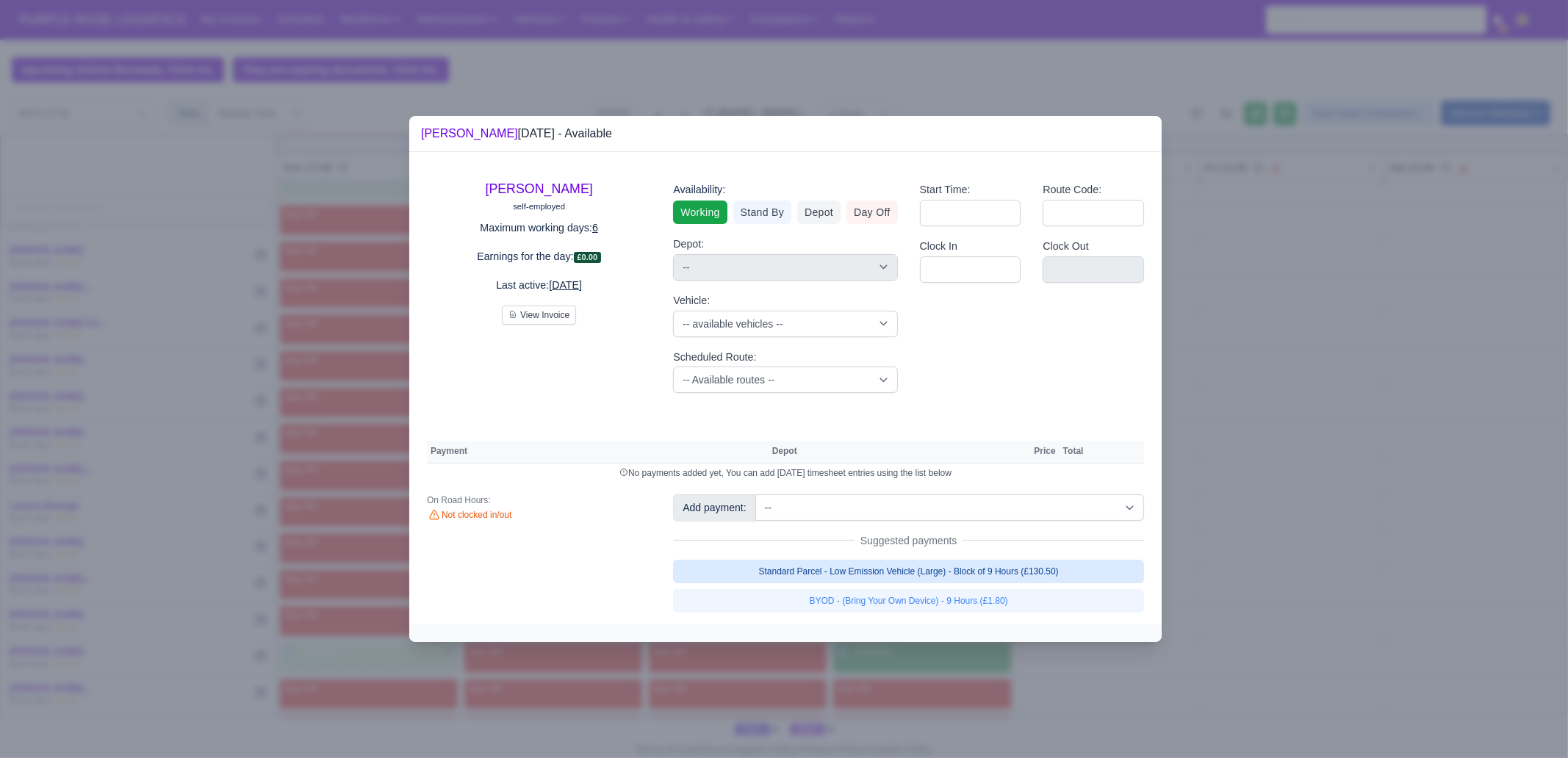
click at [949, 560] on link "Standard Parcel - Low Emission Vehicle (Large) - Block of 9 Hours (£130.50)" at bounding box center [908, 571] width 471 height 23
click at [943, 580] on link "Standard Parcel - Low Emission Vehicle (Large) - Block of 9 Hours (£130.50)" at bounding box center [908, 571] width 471 height 23
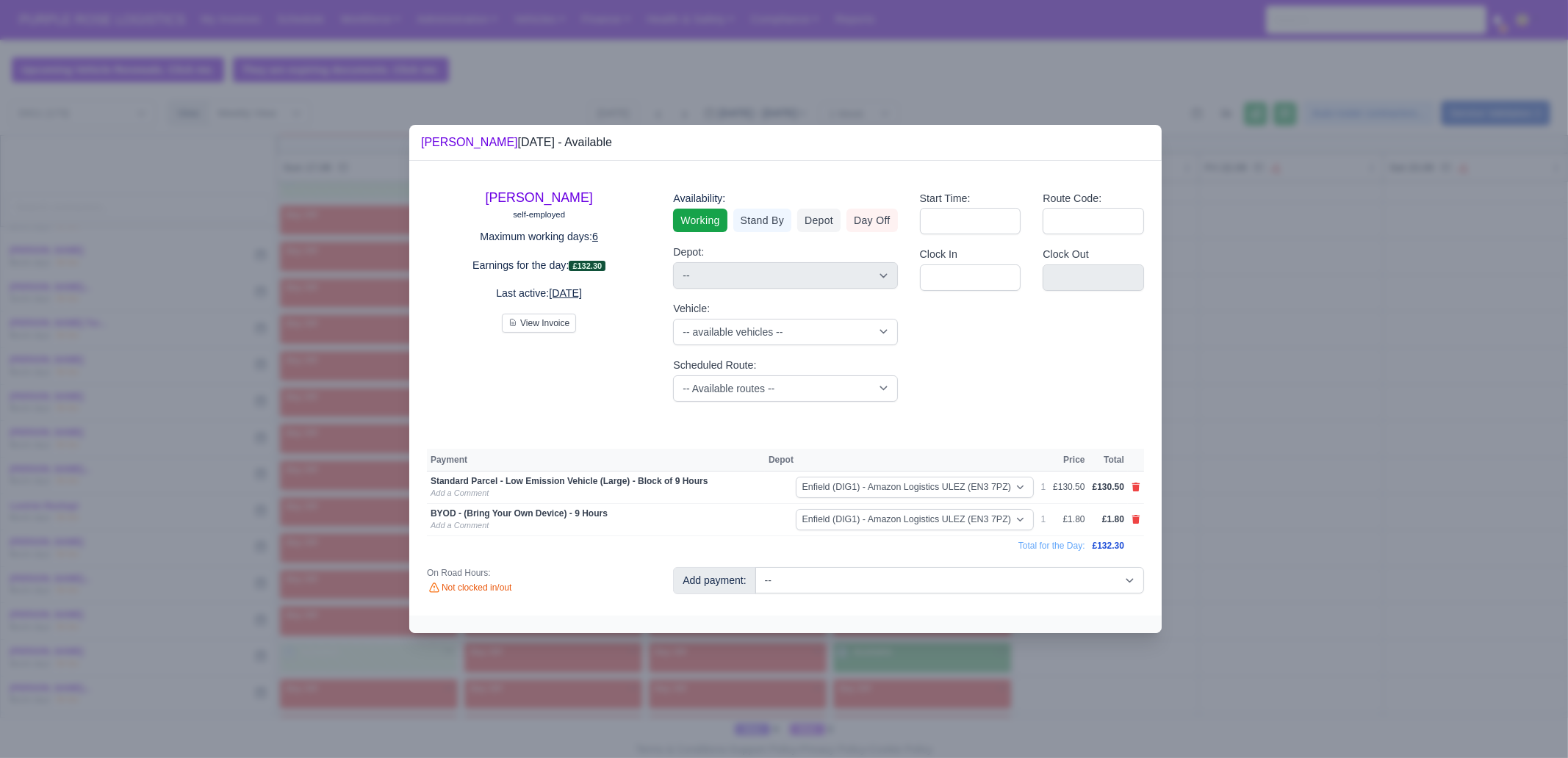
click at [1015, 580] on div at bounding box center [784, 379] width 1568 height 758
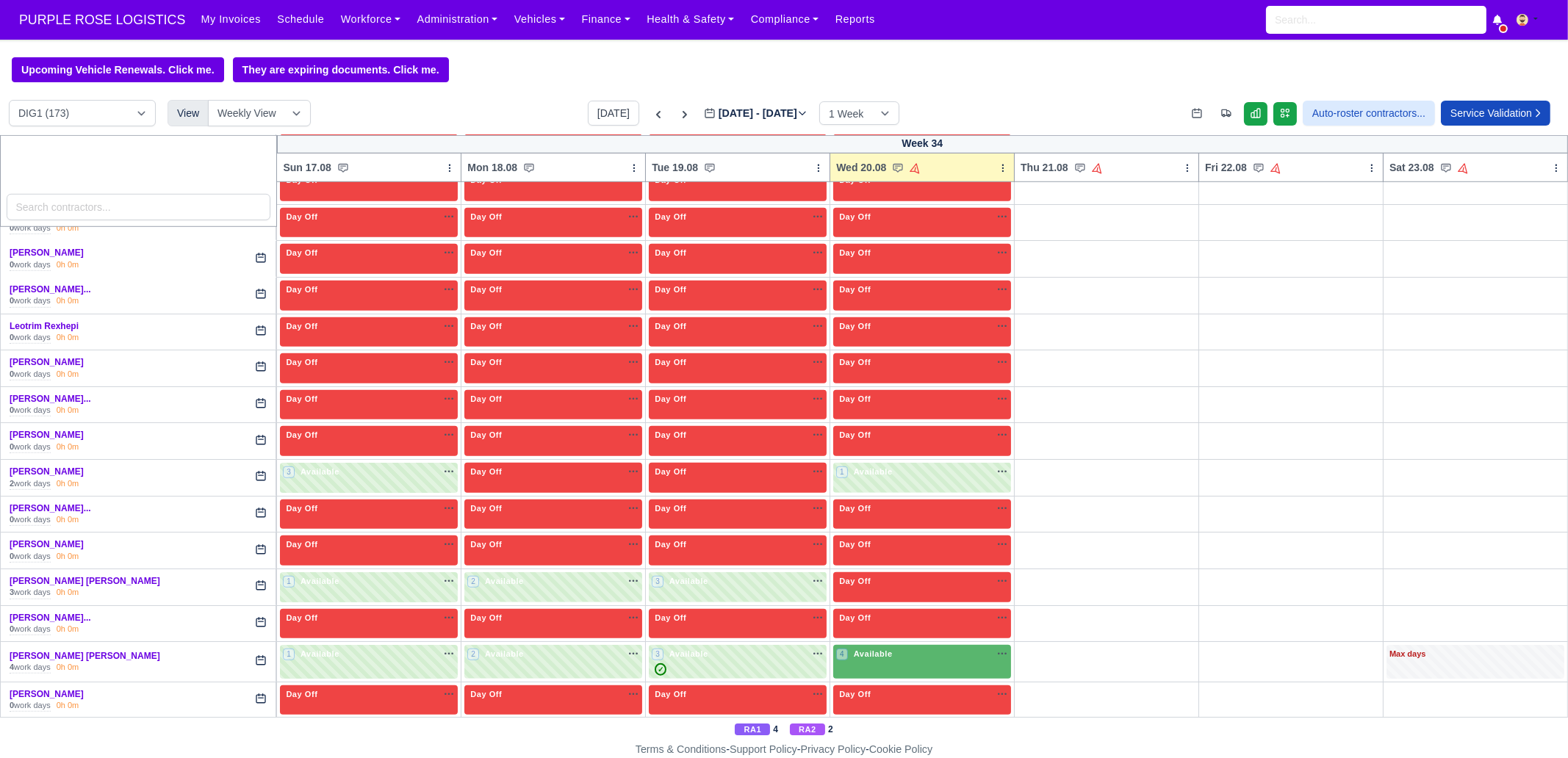
scroll to position [1928, 0]
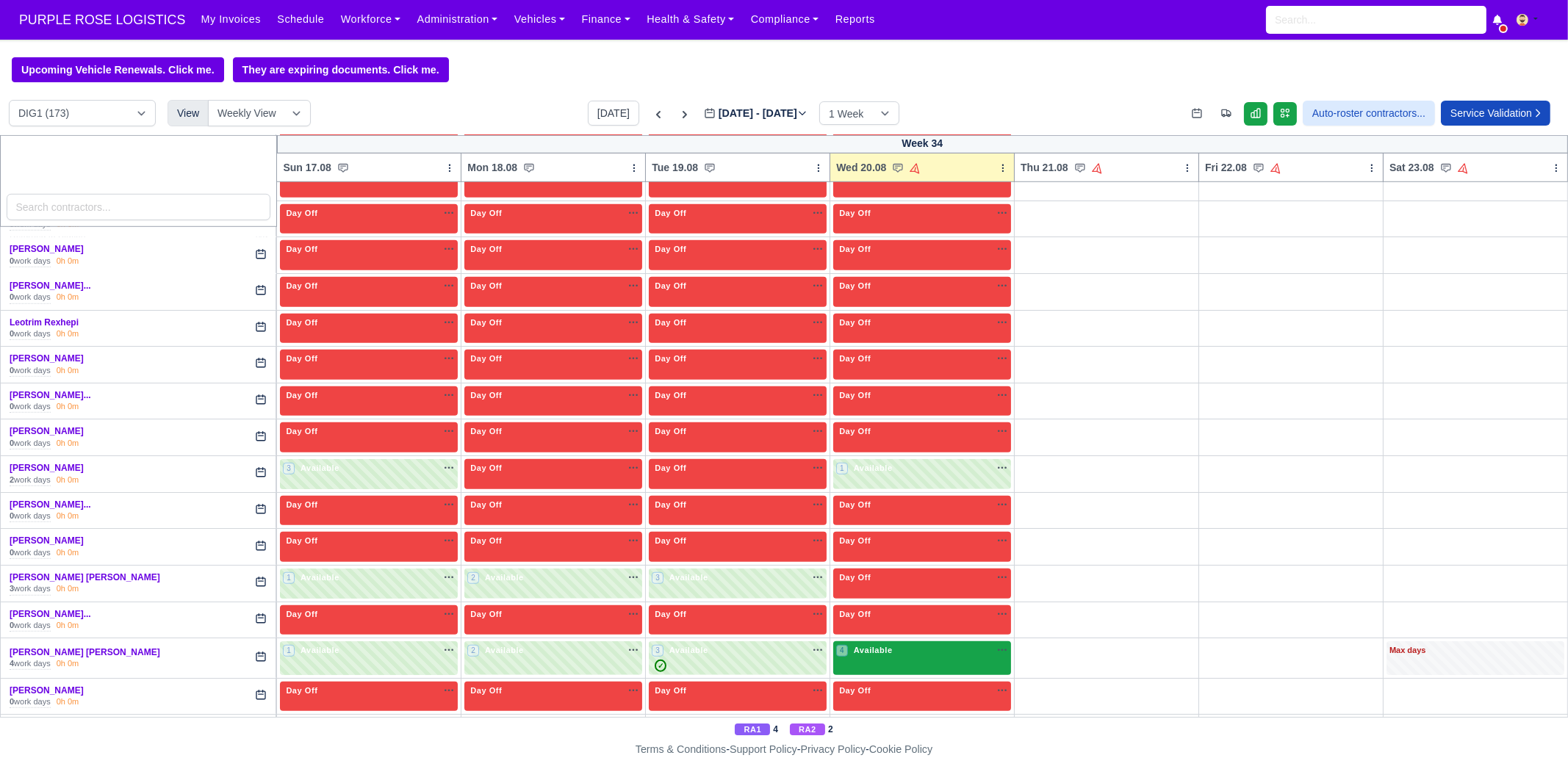
click at [906, 580] on div "4 Available na" at bounding box center [922, 650] width 172 height 13
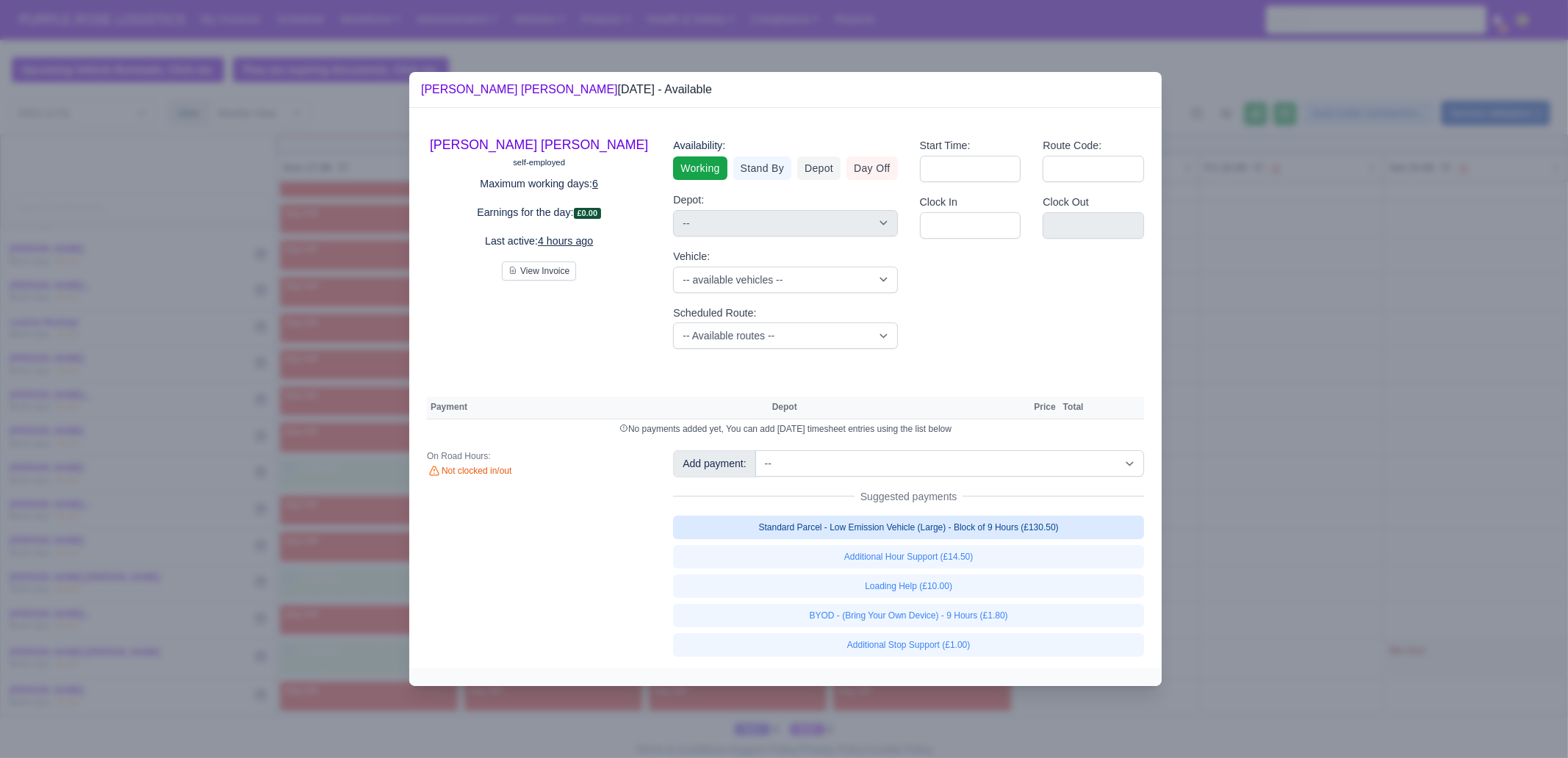
click at [967, 531] on link "Standard Parcel - Low Emission Vehicle (Large) - Block of 9 Hours (£130.50)" at bounding box center [908, 527] width 471 height 23
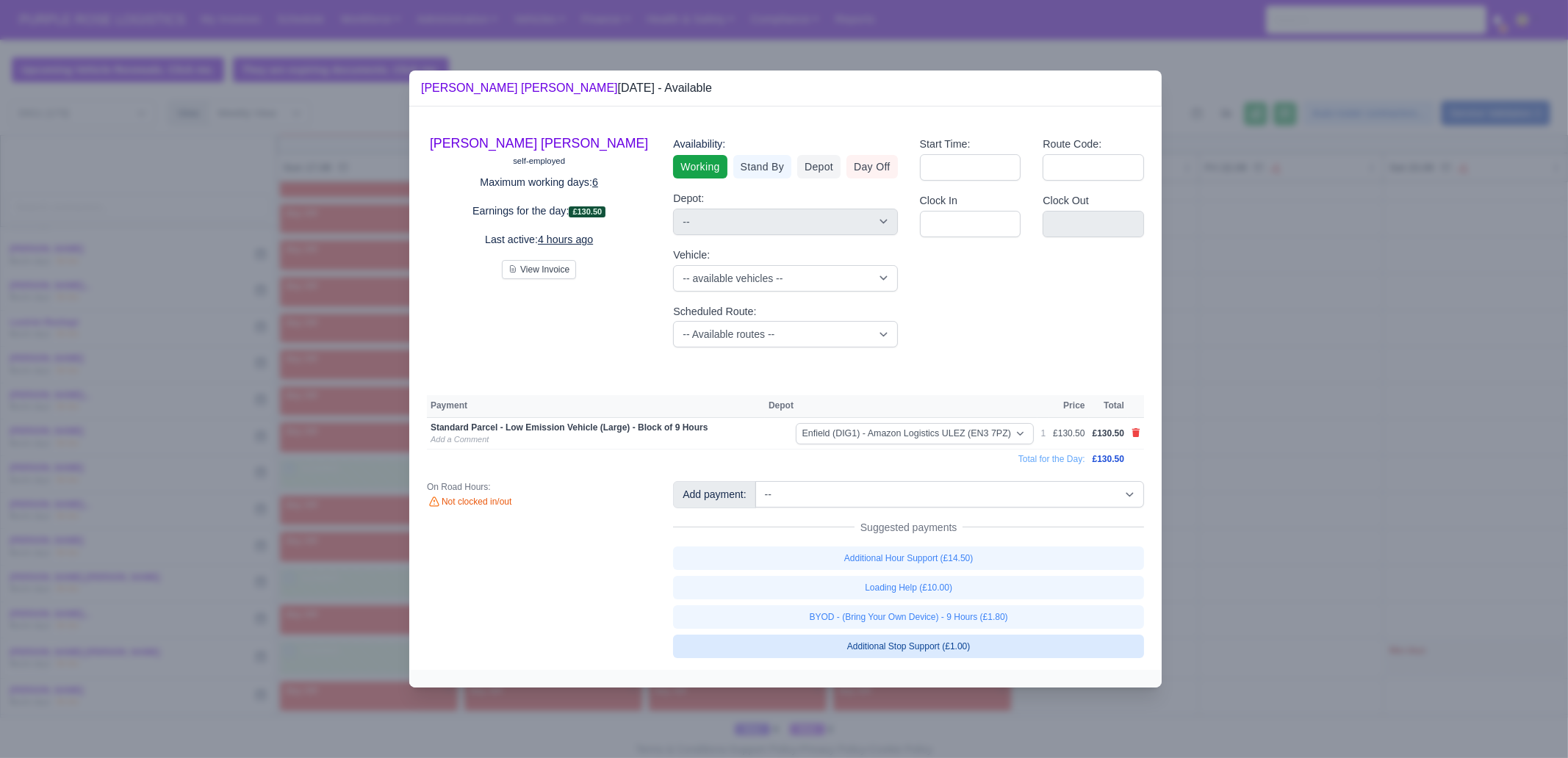
click at [986, 580] on link "BYOD - (Bring Your Own Device) - 9 Hours (£1.80)" at bounding box center [908, 616] width 471 height 23
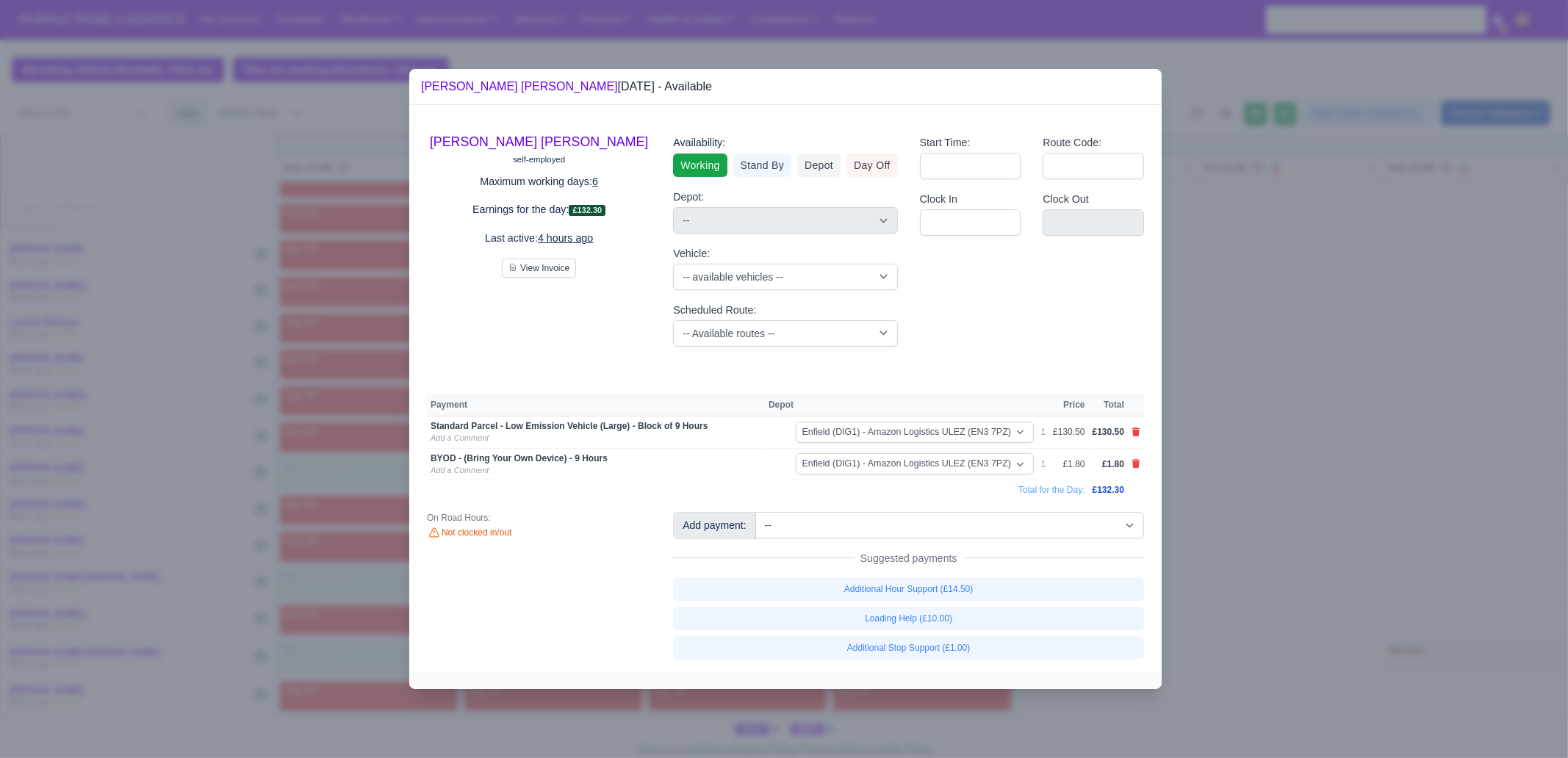
click at [1239, 580] on div at bounding box center [784, 379] width 1568 height 758
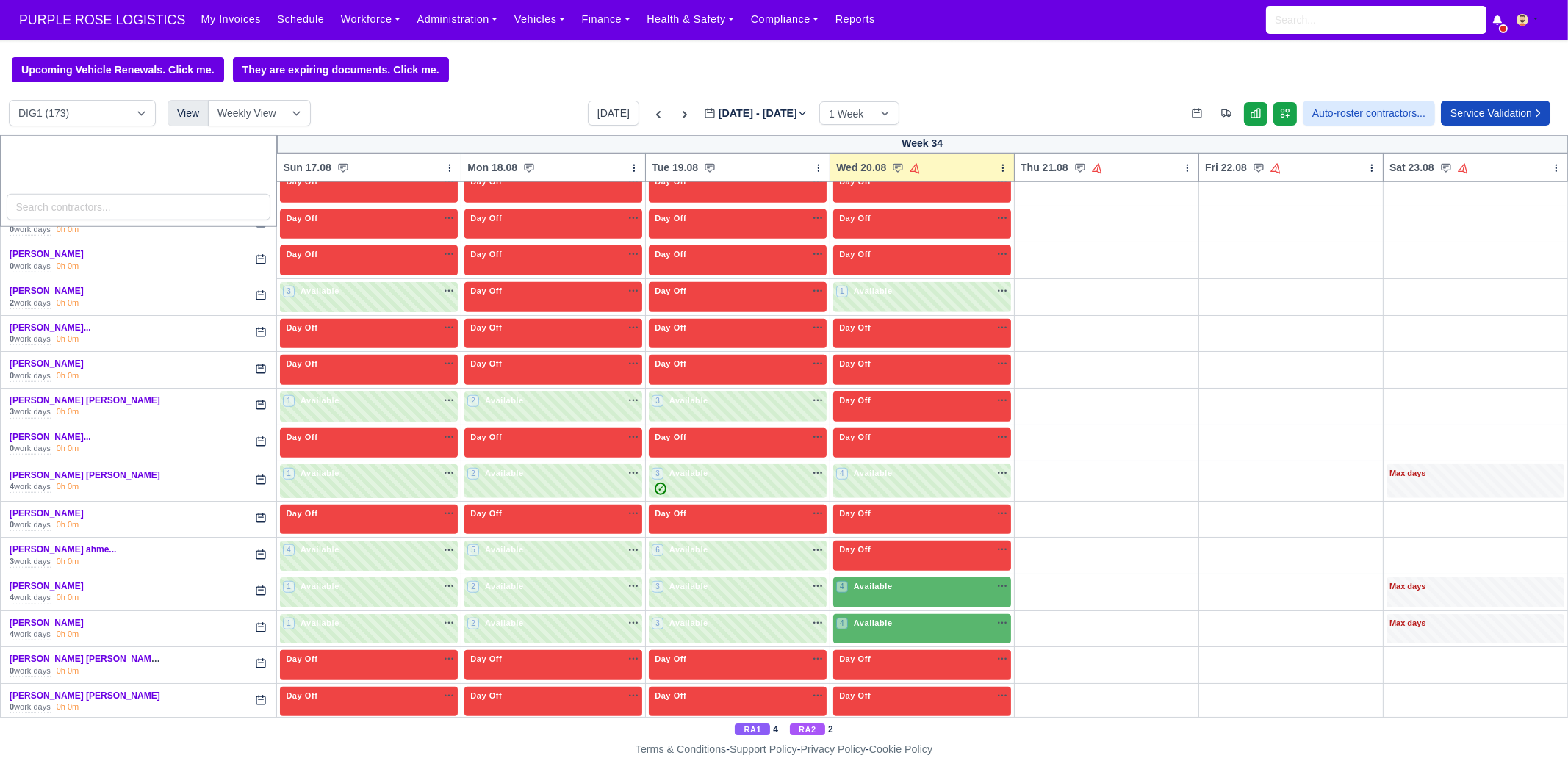
scroll to position [2112, 0]
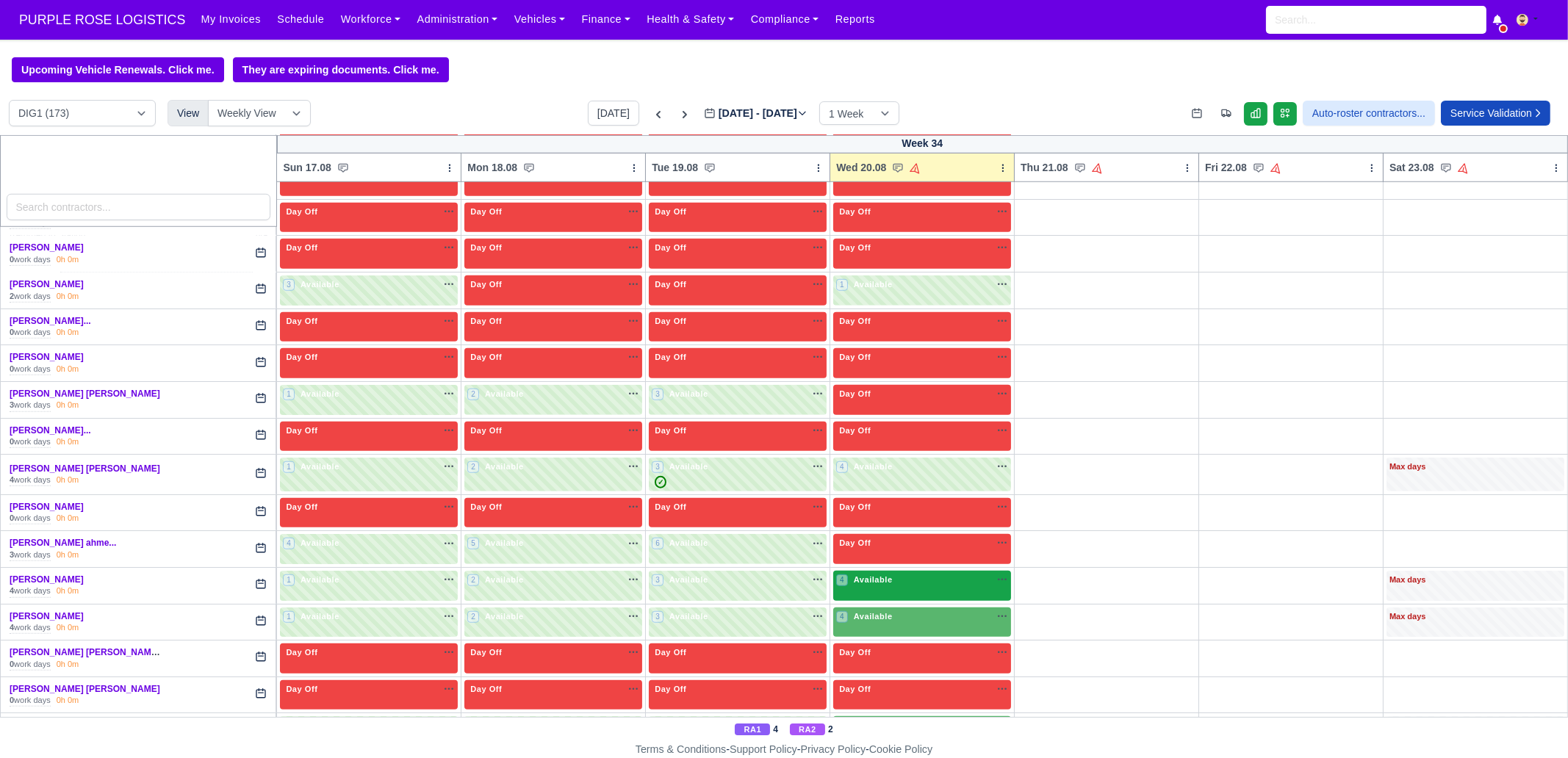
click at [867, 573] on div "4 Available na" at bounding box center [922, 581] width 172 height 15
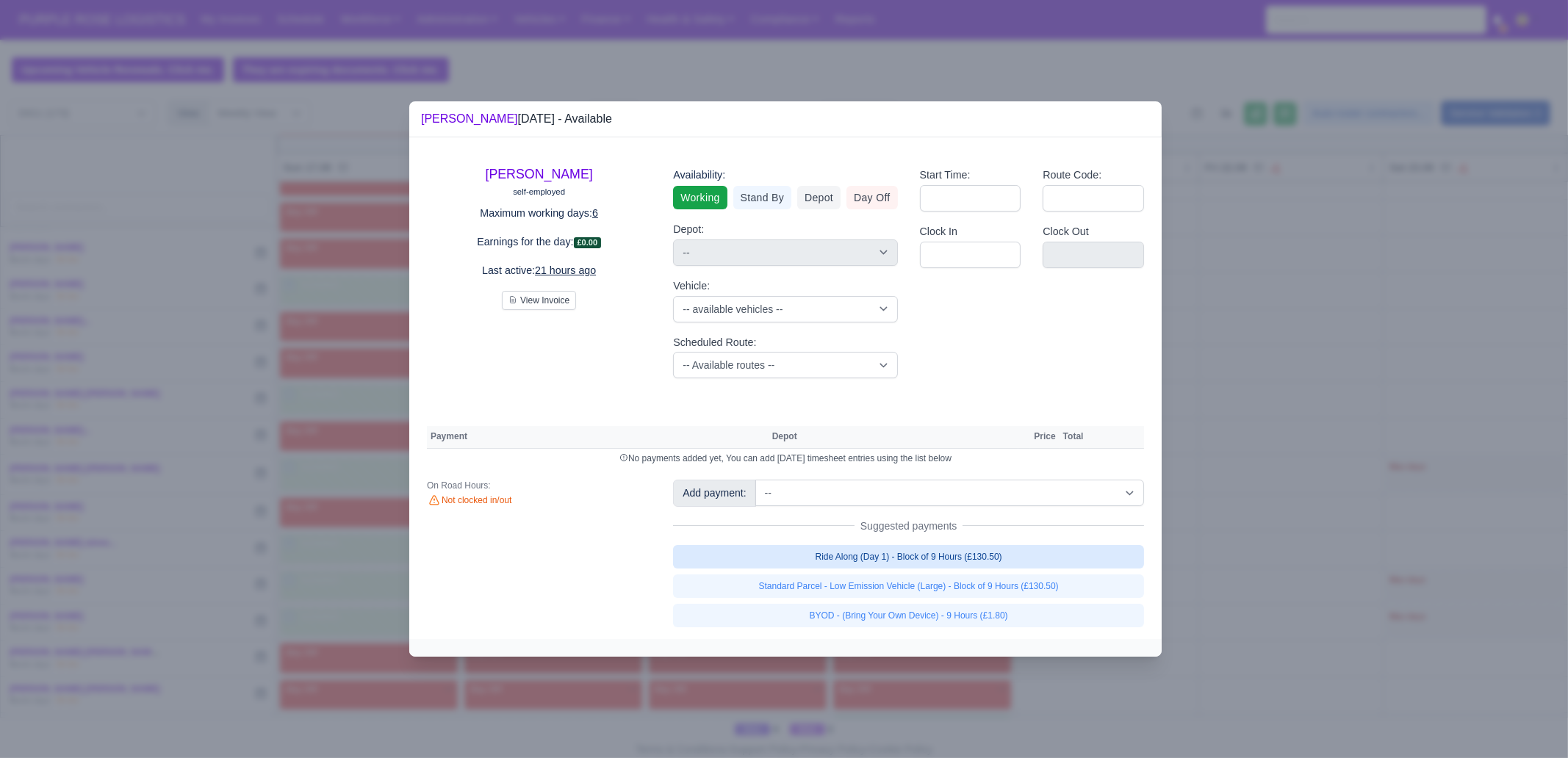
click at [905, 559] on link "Ride Along (Day 1) - Block of 9 Hours (£130.50)" at bounding box center [908, 556] width 471 height 23
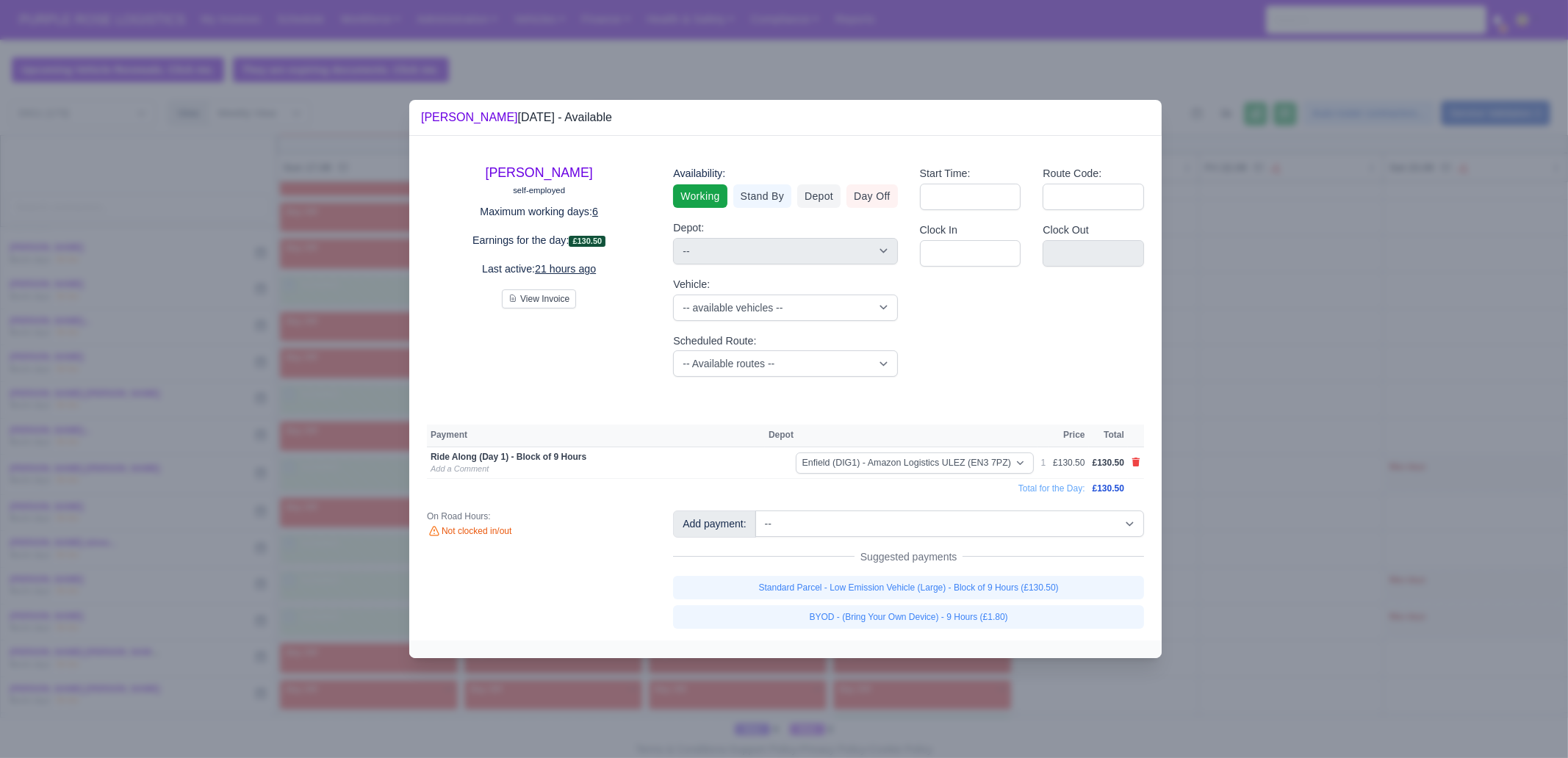
click at [1135, 468] on link at bounding box center [1136, 463] width 9 height 13
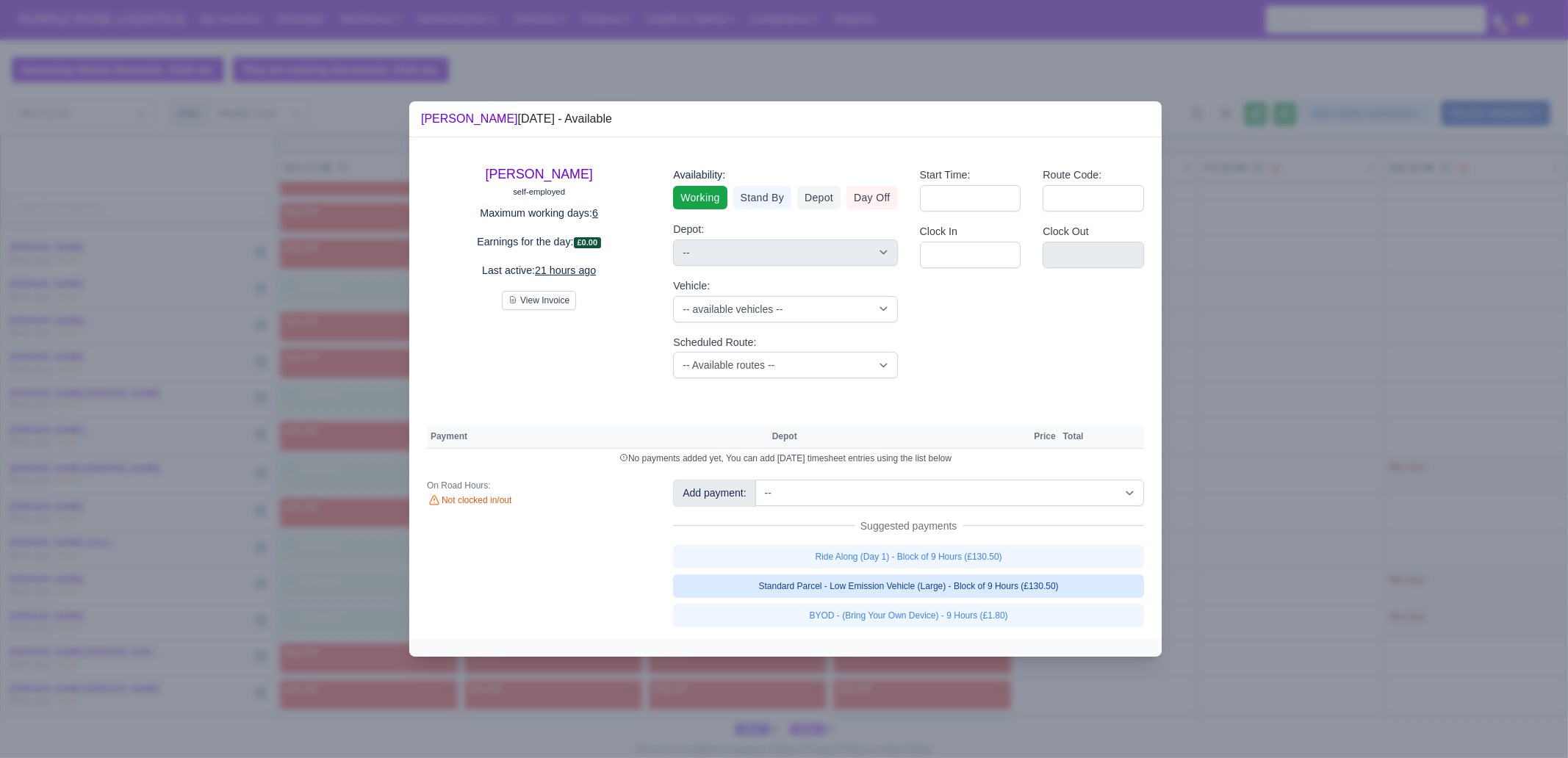
drag, startPoint x: 1001, startPoint y: 584, endPoint x: 1000, endPoint y: 610, distance: 26.0
click at [1000, 580] on link "Standard Parcel - Low Emission Vehicle (Large) - Block of 9 Hours (£130.50)" at bounding box center [908, 585] width 471 height 23
click at [1000, 580] on link "BYOD - (Bring Your Own Device) - 9 Hours (£1.80)" at bounding box center [908, 615] width 471 height 23
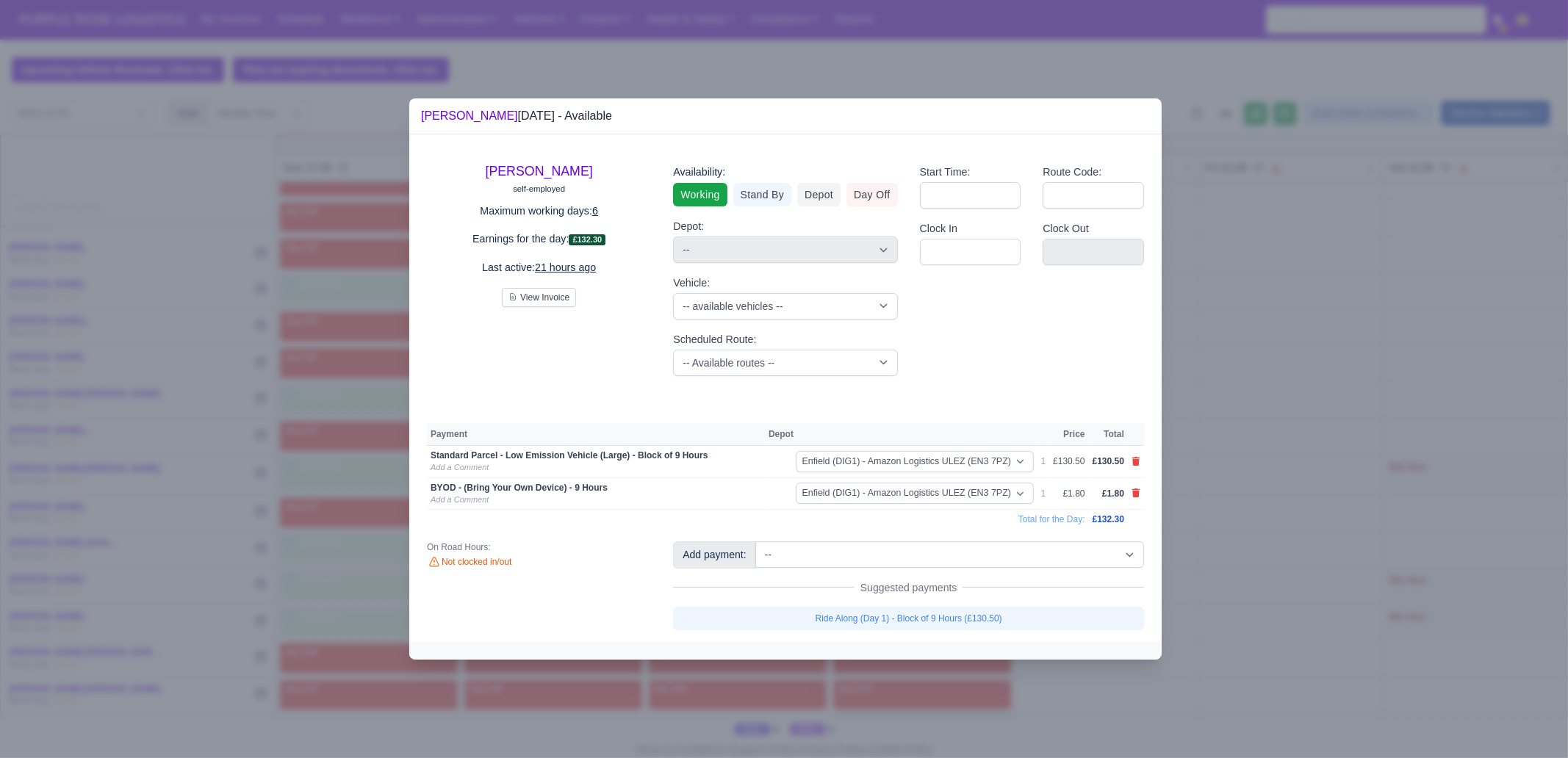
click at [1021, 580] on div at bounding box center [784, 379] width 1568 height 758
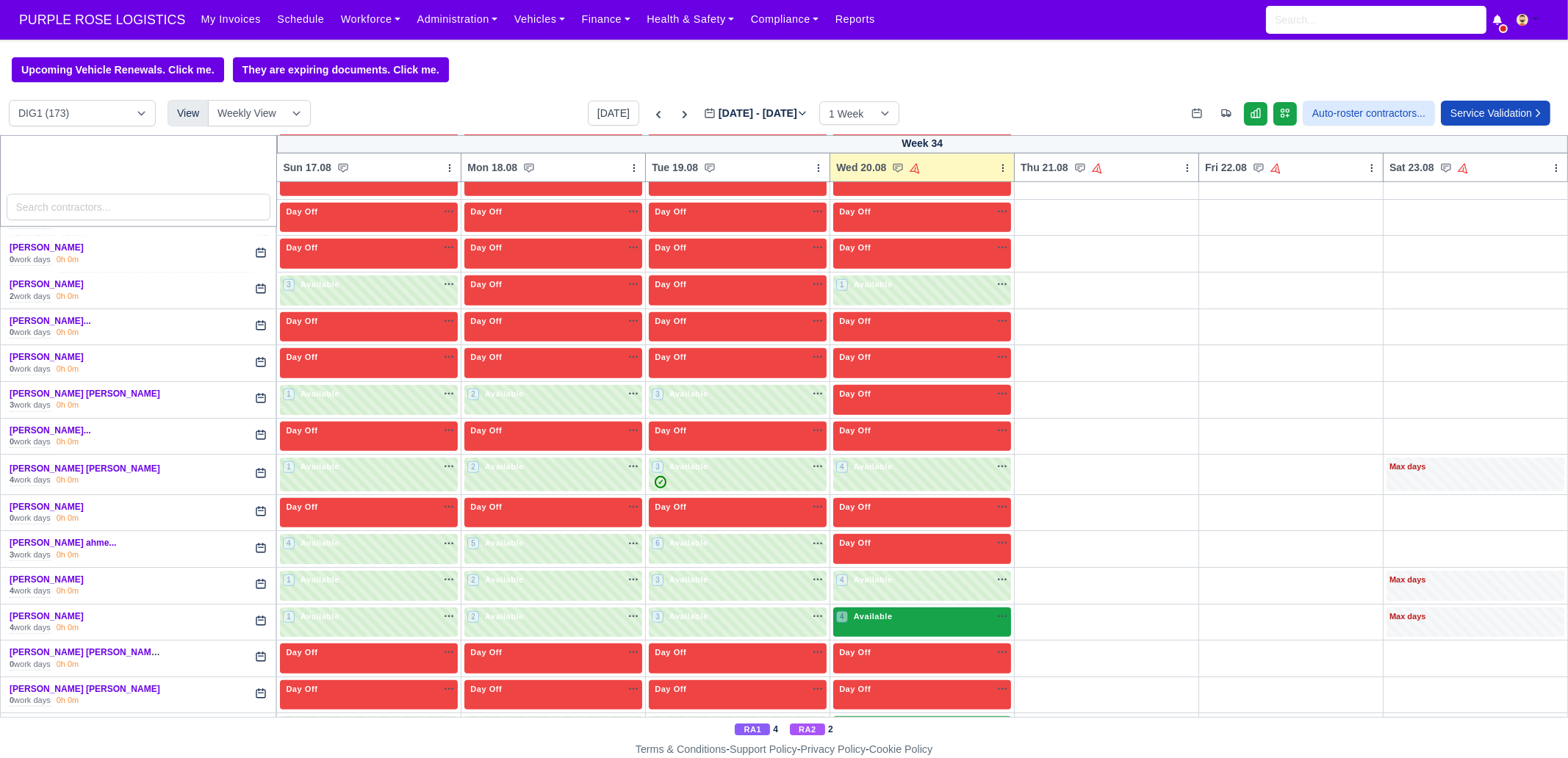
click at [915, 580] on div "4 Available na" at bounding box center [922, 616] width 172 height 13
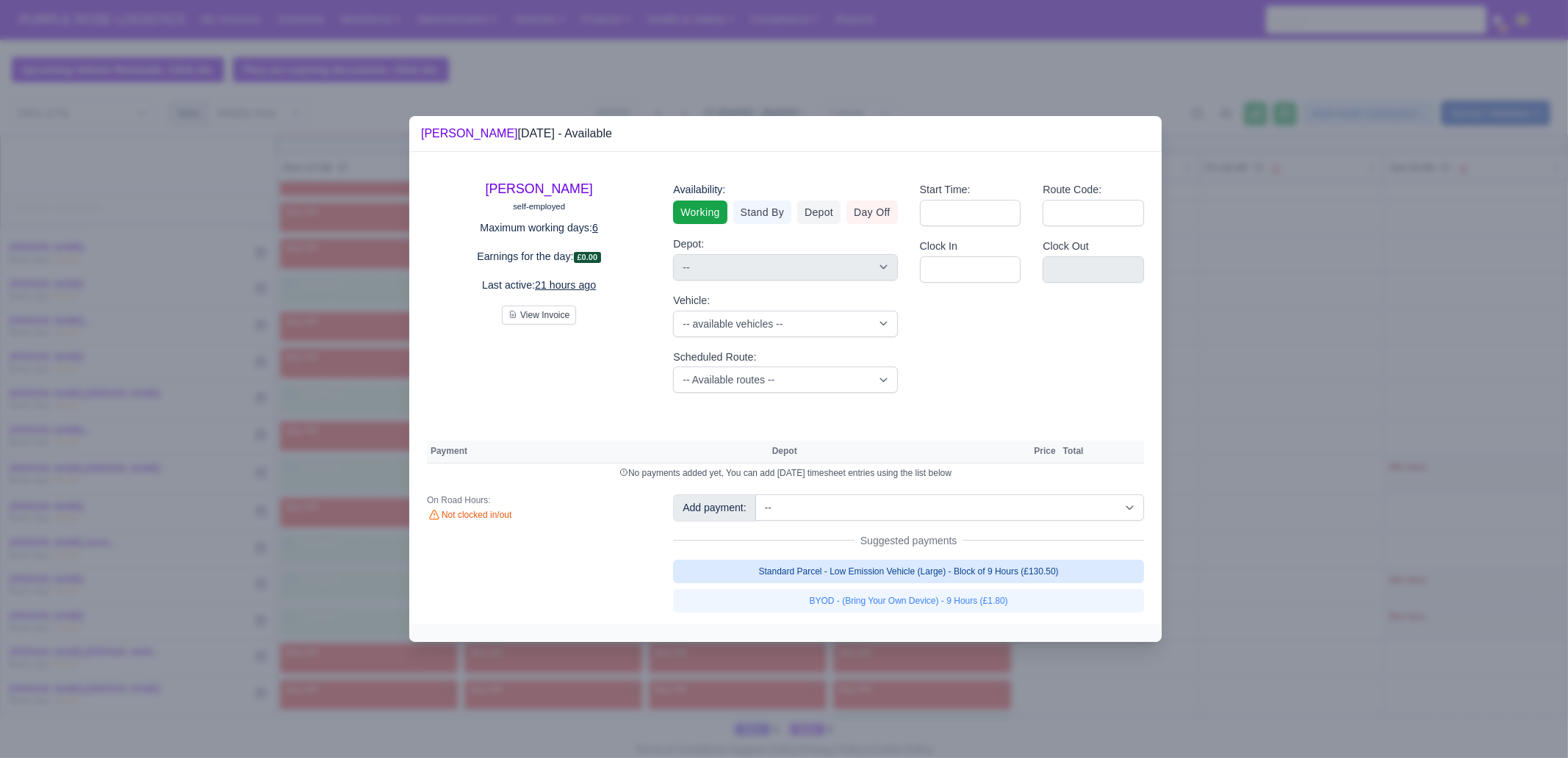
click at [961, 570] on link "Standard Parcel - Low Emission Vehicle (Large) - Block of 9 Hours (£130.50)" at bounding box center [908, 571] width 471 height 23
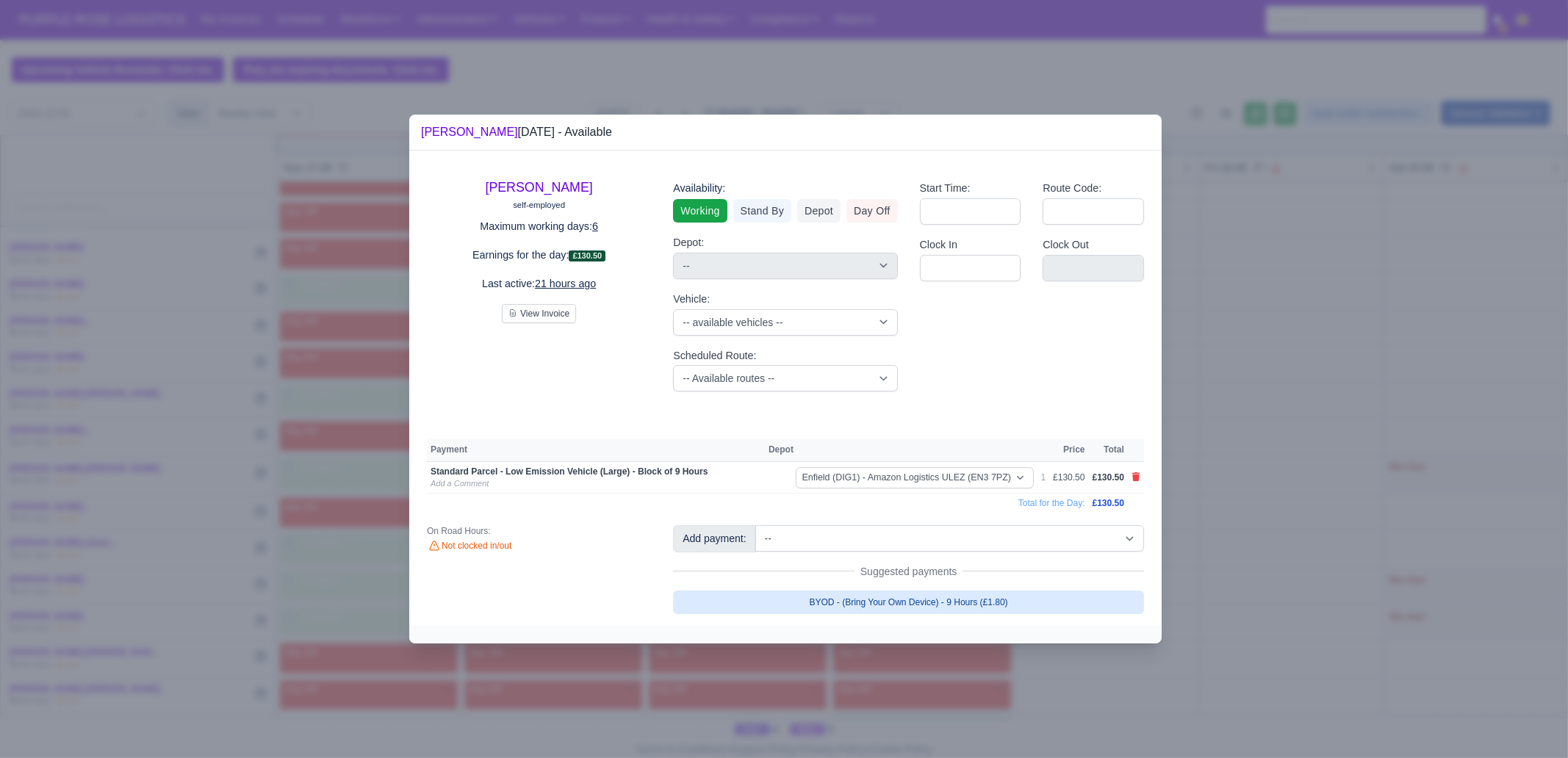
click at [955, 580] on link "BYOD - (Bring Your Own Device) - 9 Hours (£1.80)" at bounding box center [908, 602] width 471 height 23
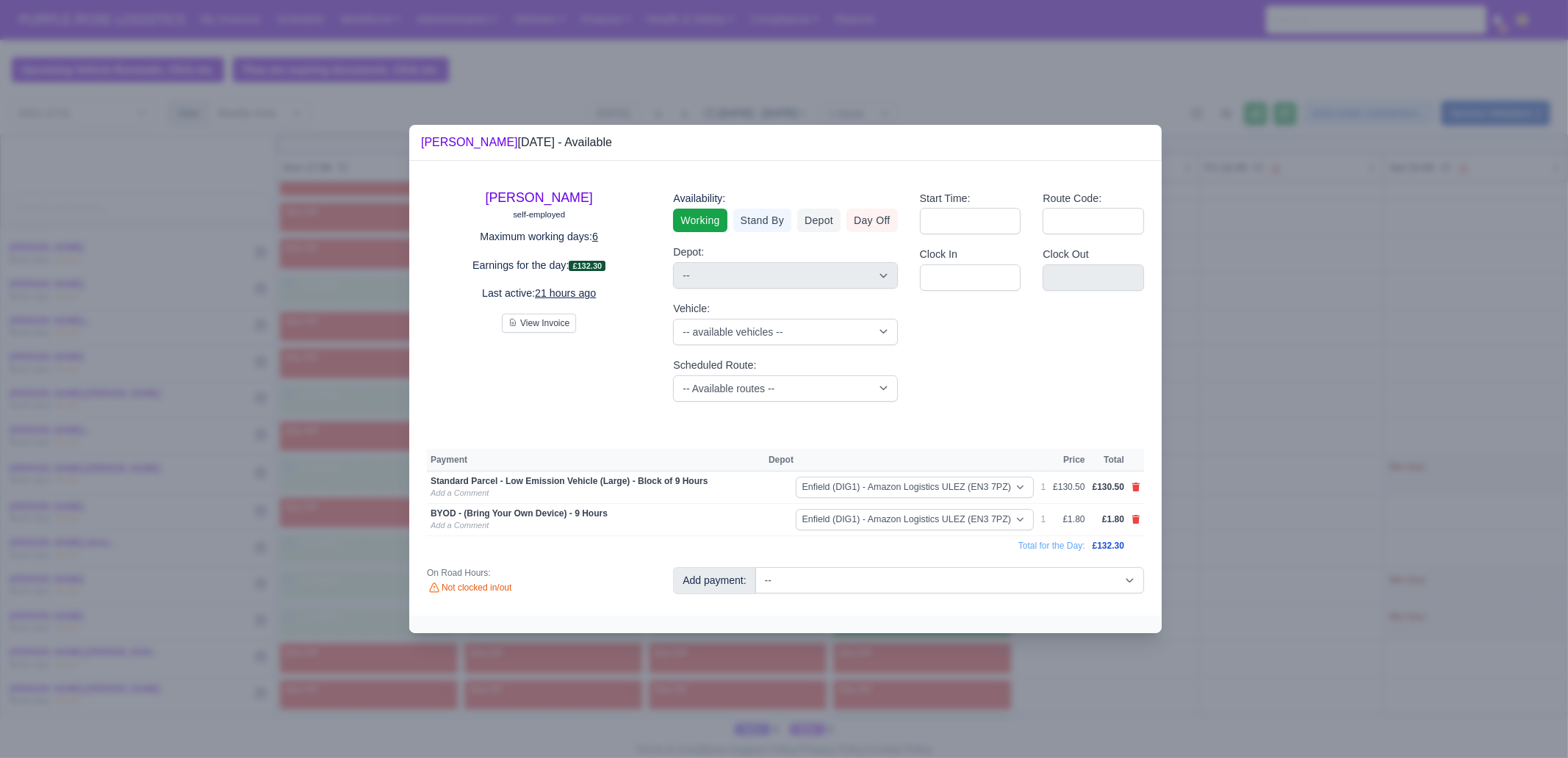
click at [970, 580] on div at bounding box center [784, 379] width 1568 height 758
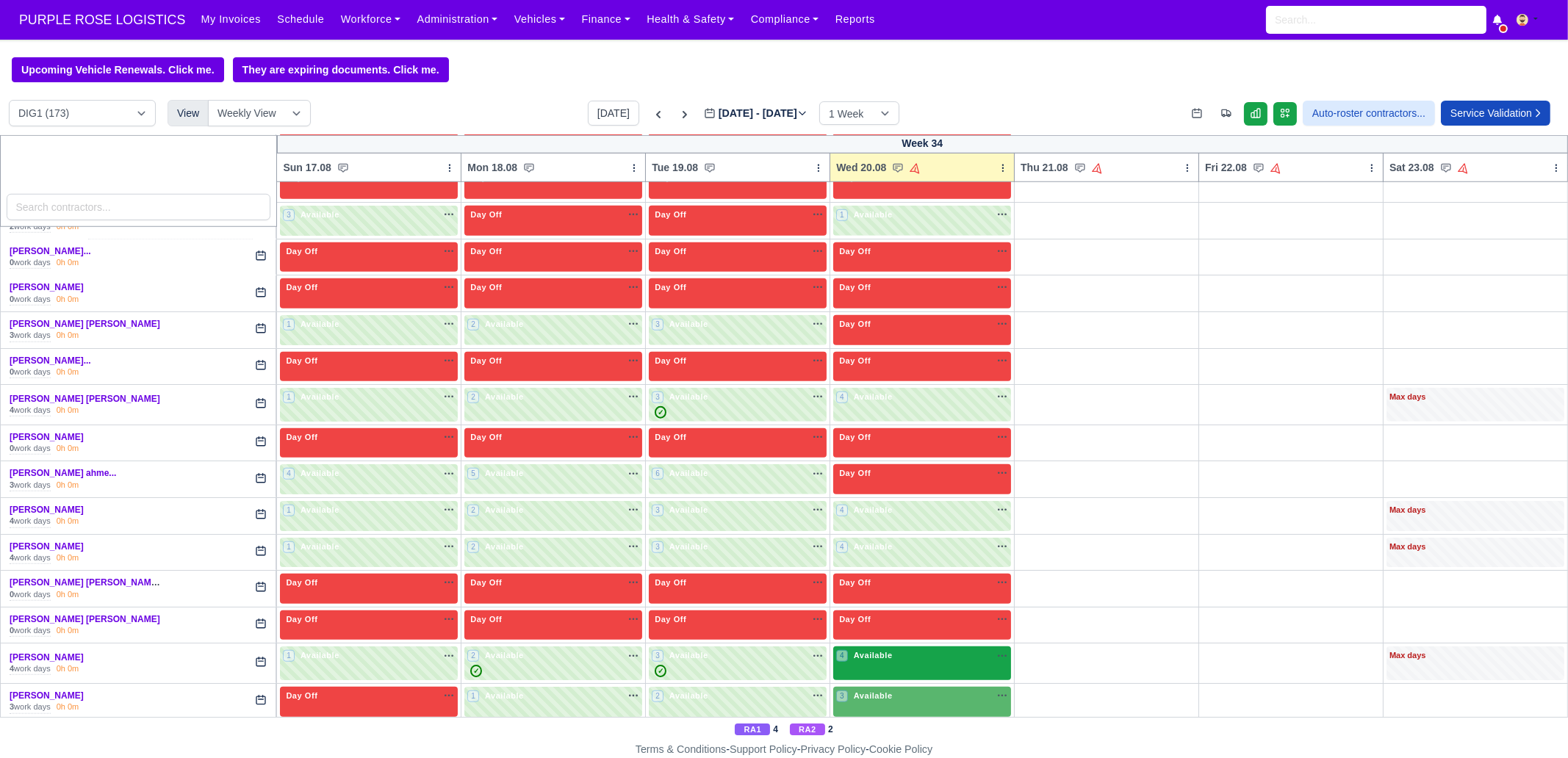
scroll to position [2204, 0]
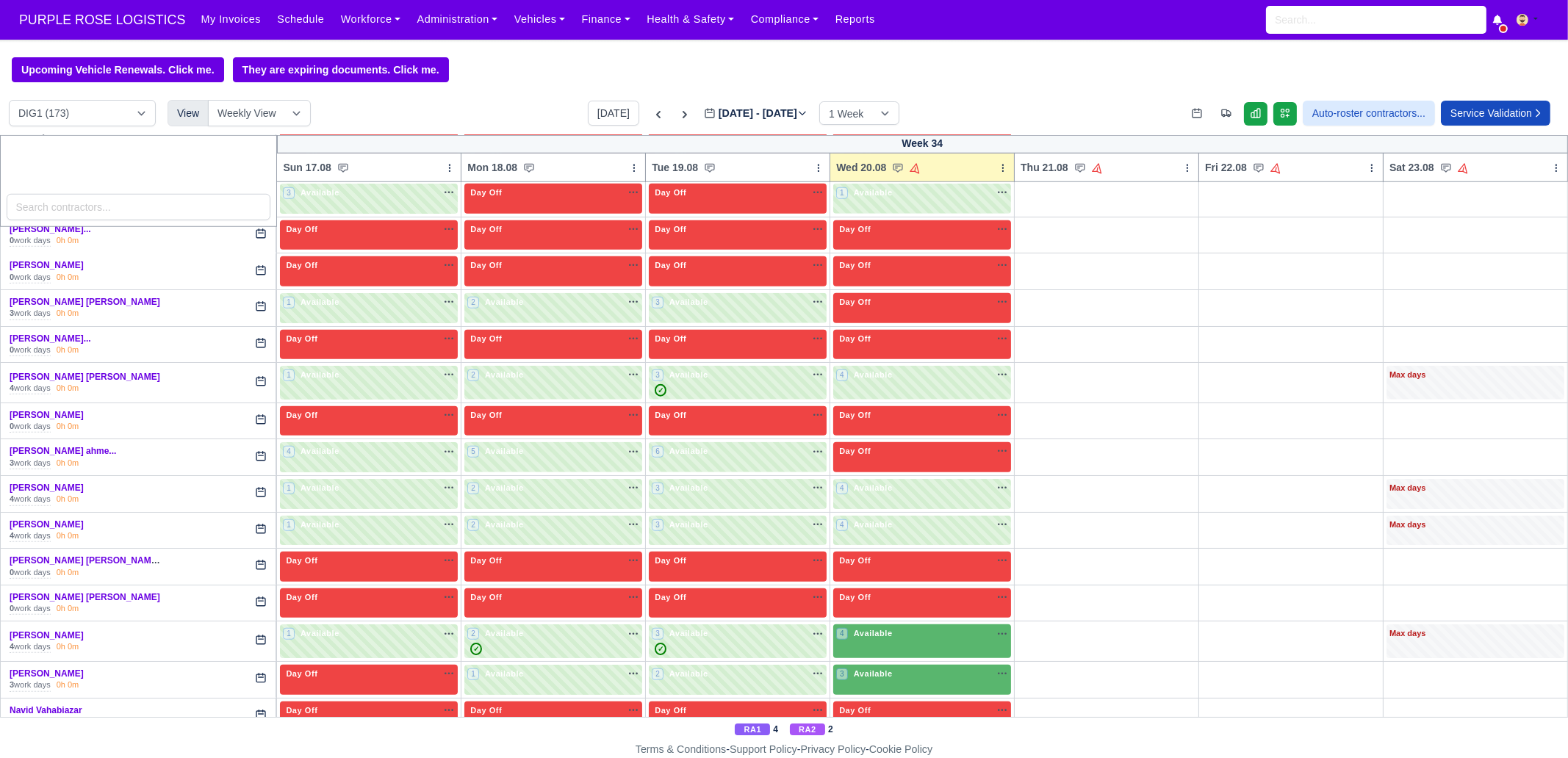
click at [863, 580] on td "Day Off Available" at bounding box center [922, 603] width 185 height 37
click at [868, 580] on span "Available" at bounding box center [873, 634] width 44 height 11
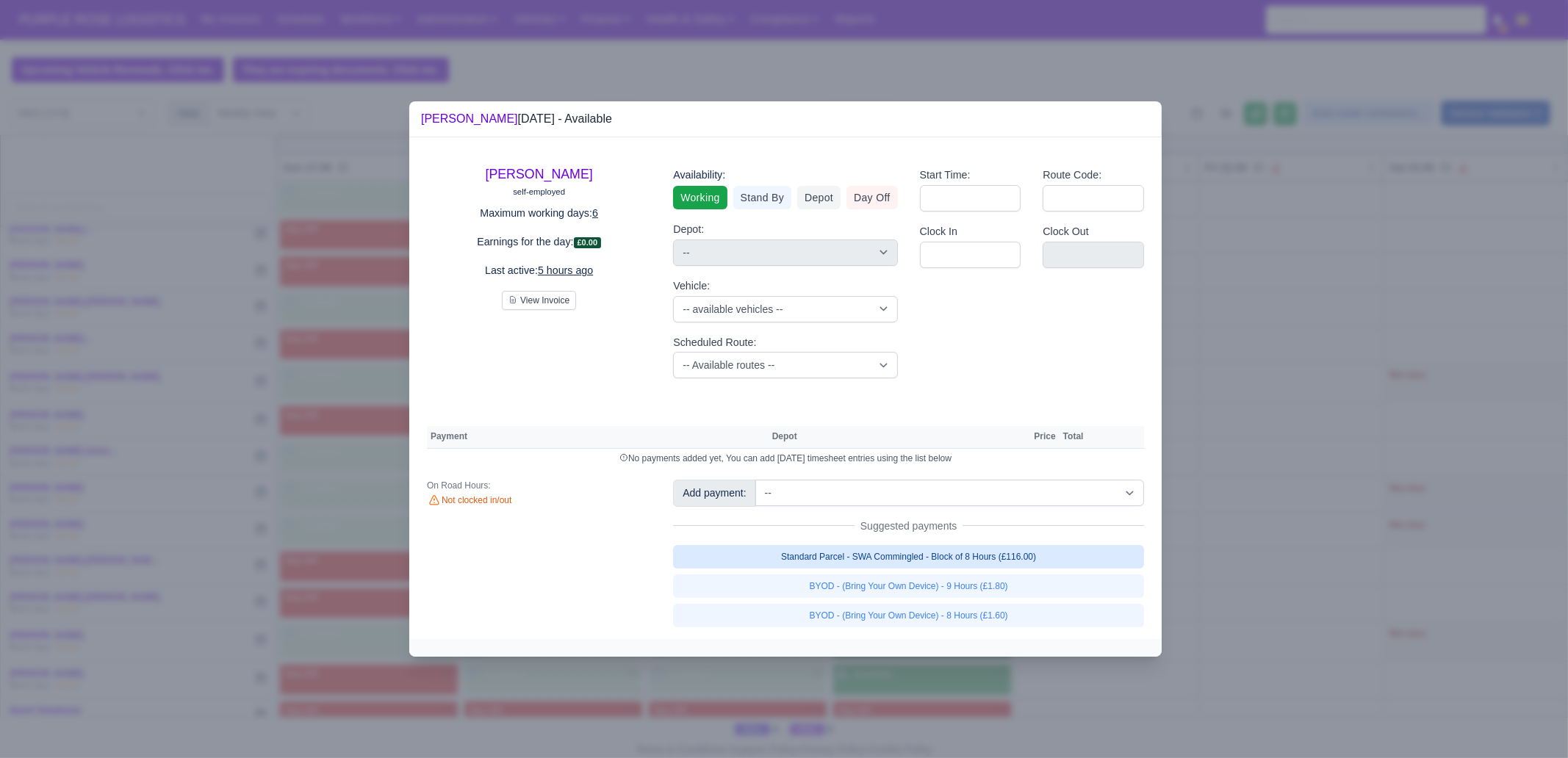
click at [1012, 552] on link "Standard Parcel - SWA Commingled - Block of 8 Hours (£116.00)" at bounding box center [908, 556] width 471 height 23
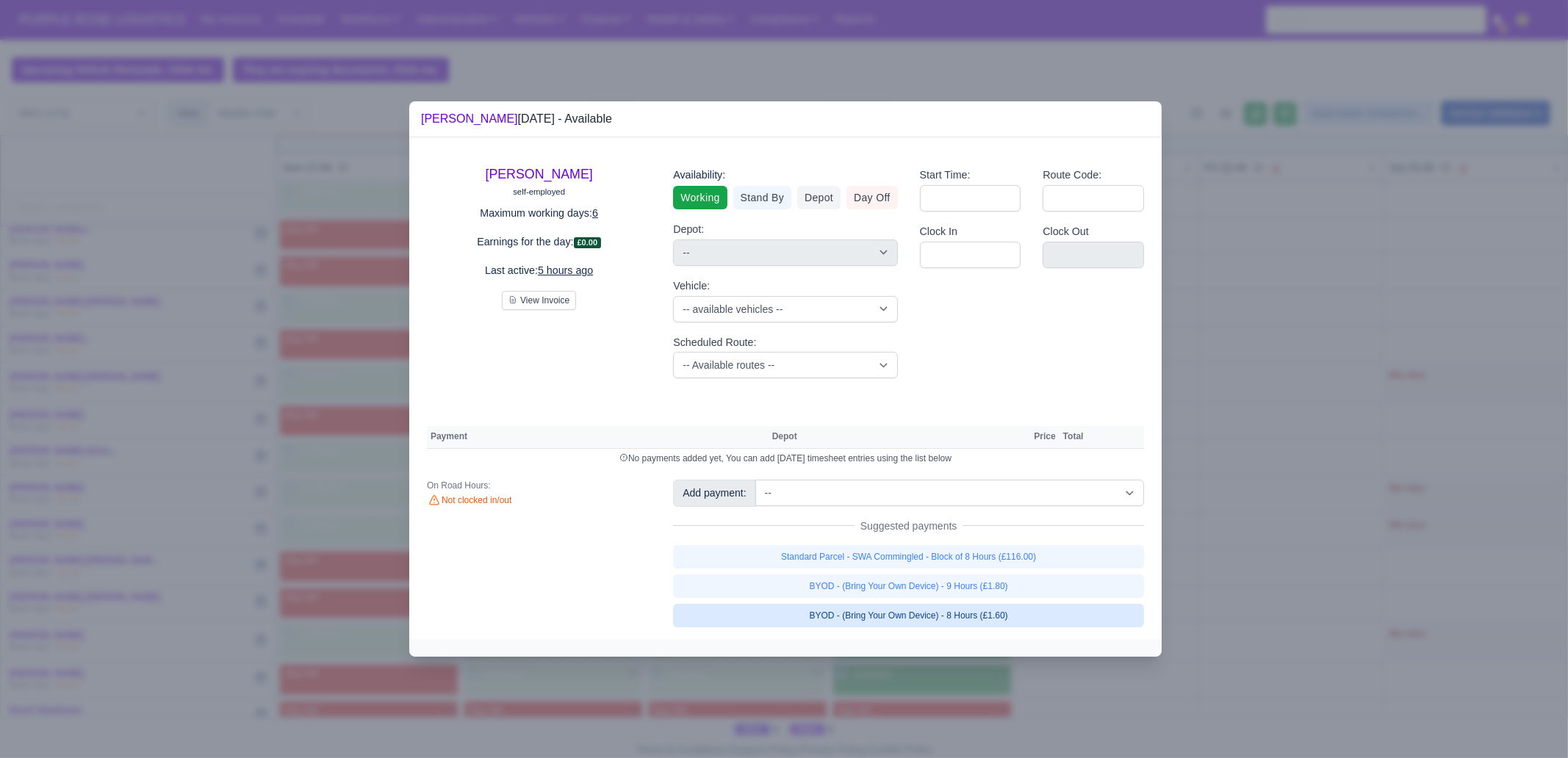
click at [1004, 580] on link "BYOD - (Bring Your Own Device) - 9 Hours (£1.80)" at bounding box center [908, 585] width 471 height 23
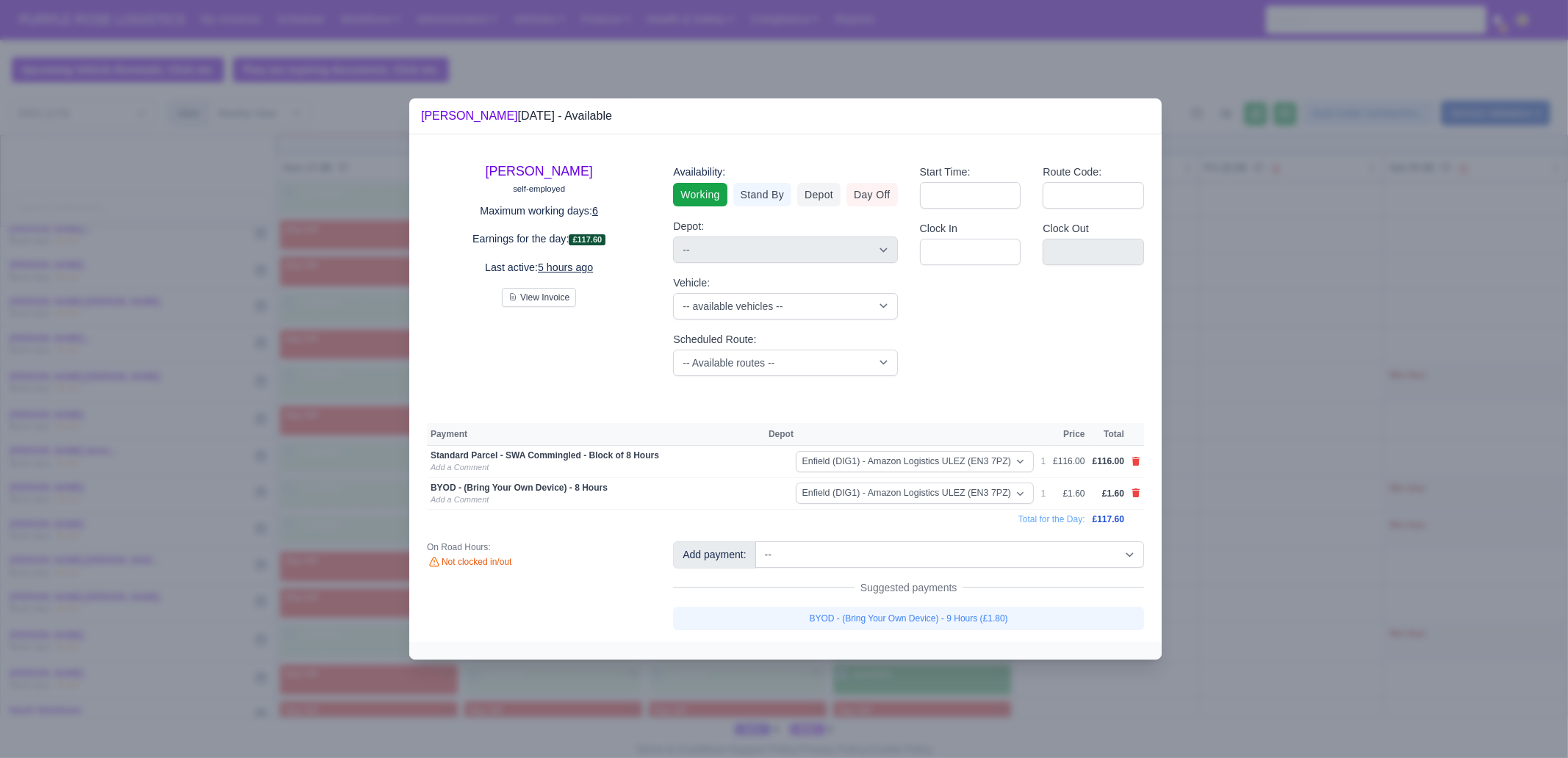
drag, startPoint x: 1035, startPoint y: 677, endPoint x: 1021, endPoint y: 674, distance: 14.3
click at [1035, 580] on div at bounding box center [784, 379] width 1568 height 758
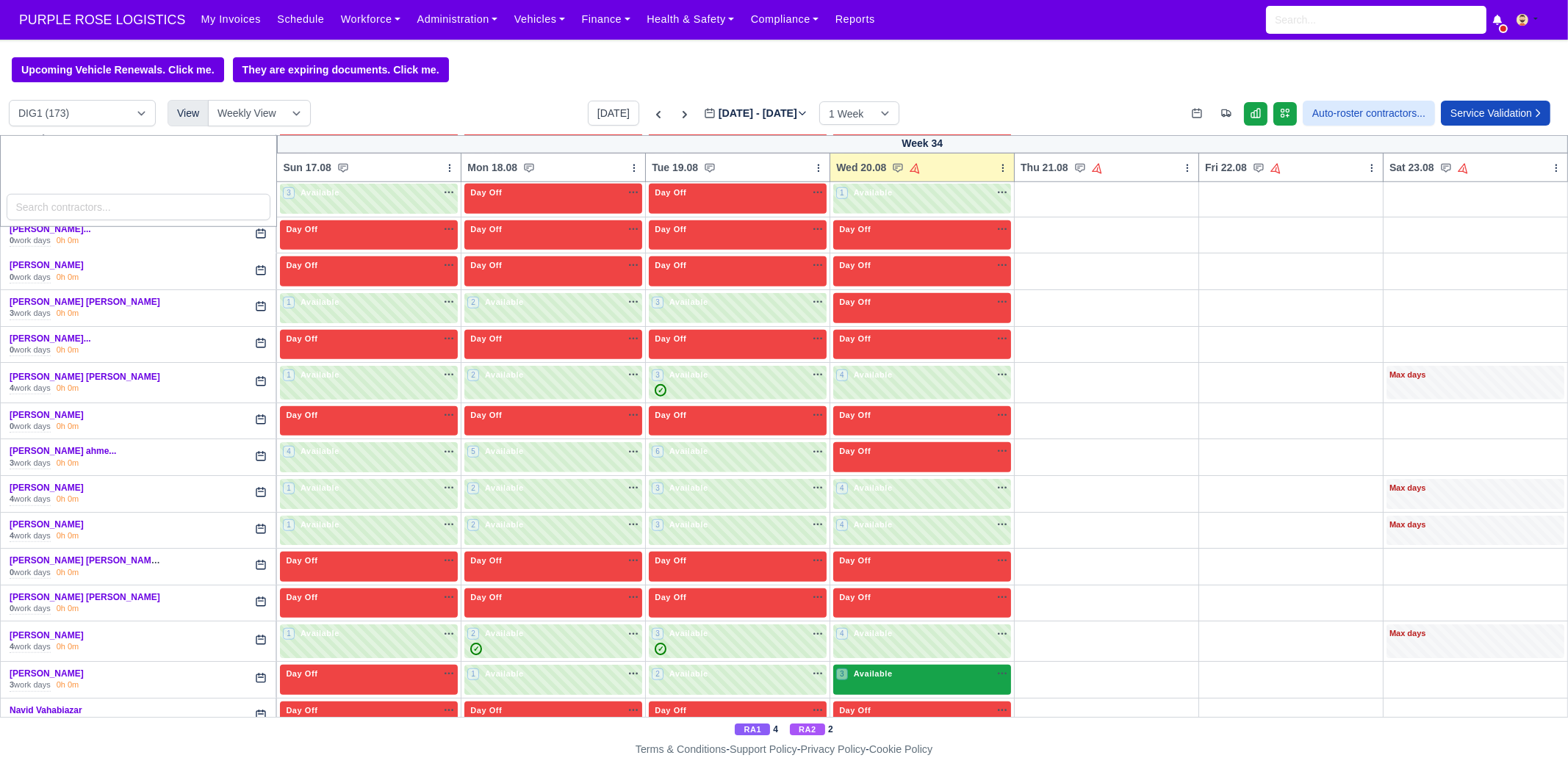
click at [900, 580] on div "3 Available na" at bounding box center [922, 675] width 172 height 15
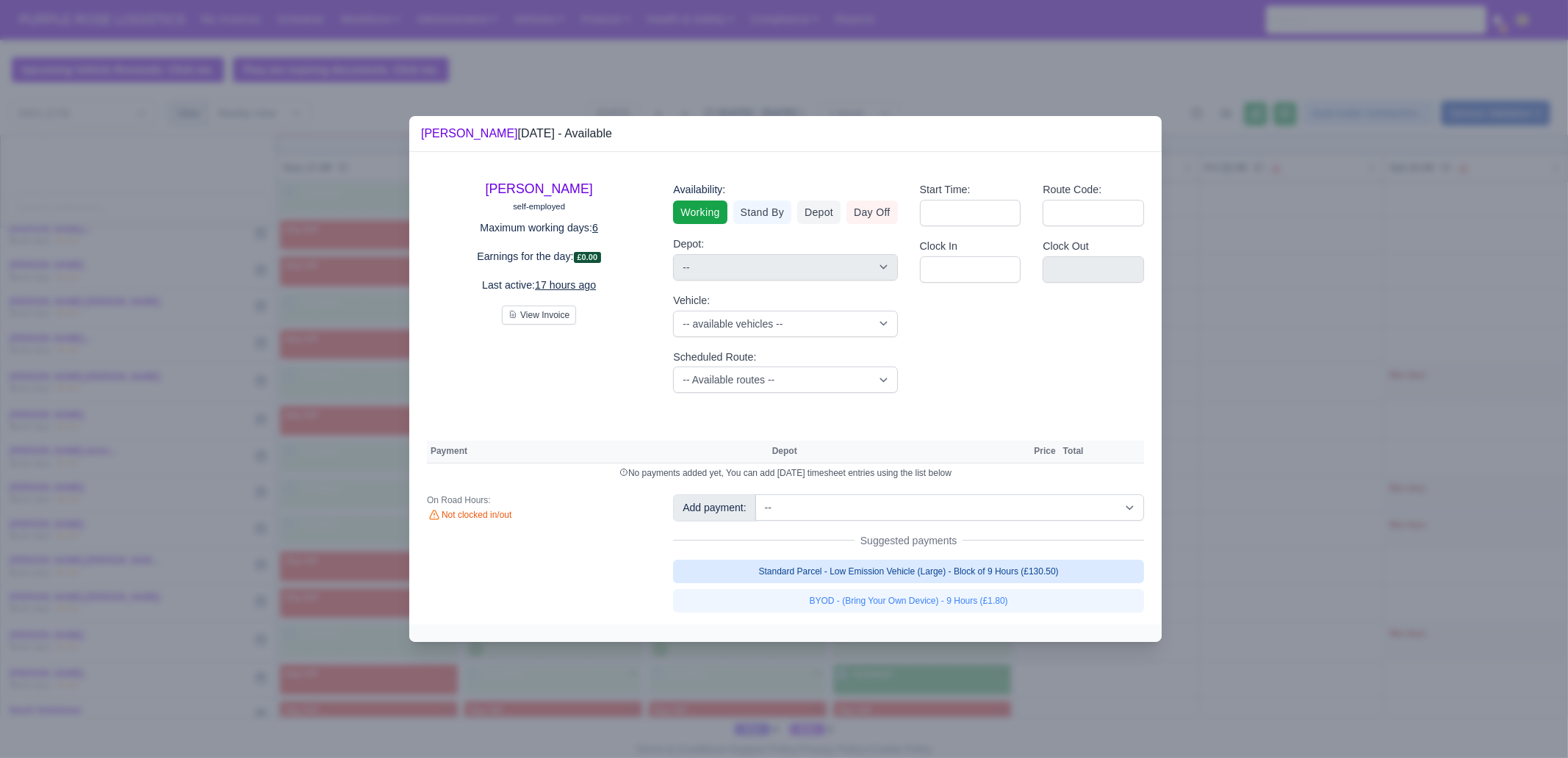
click at [980, 573] on link "Standard Parcel - Low Emission Vehicle (Large) - Block of 9 Hours (£130.50)" at bounding box center [908, 571] width 471 height 23
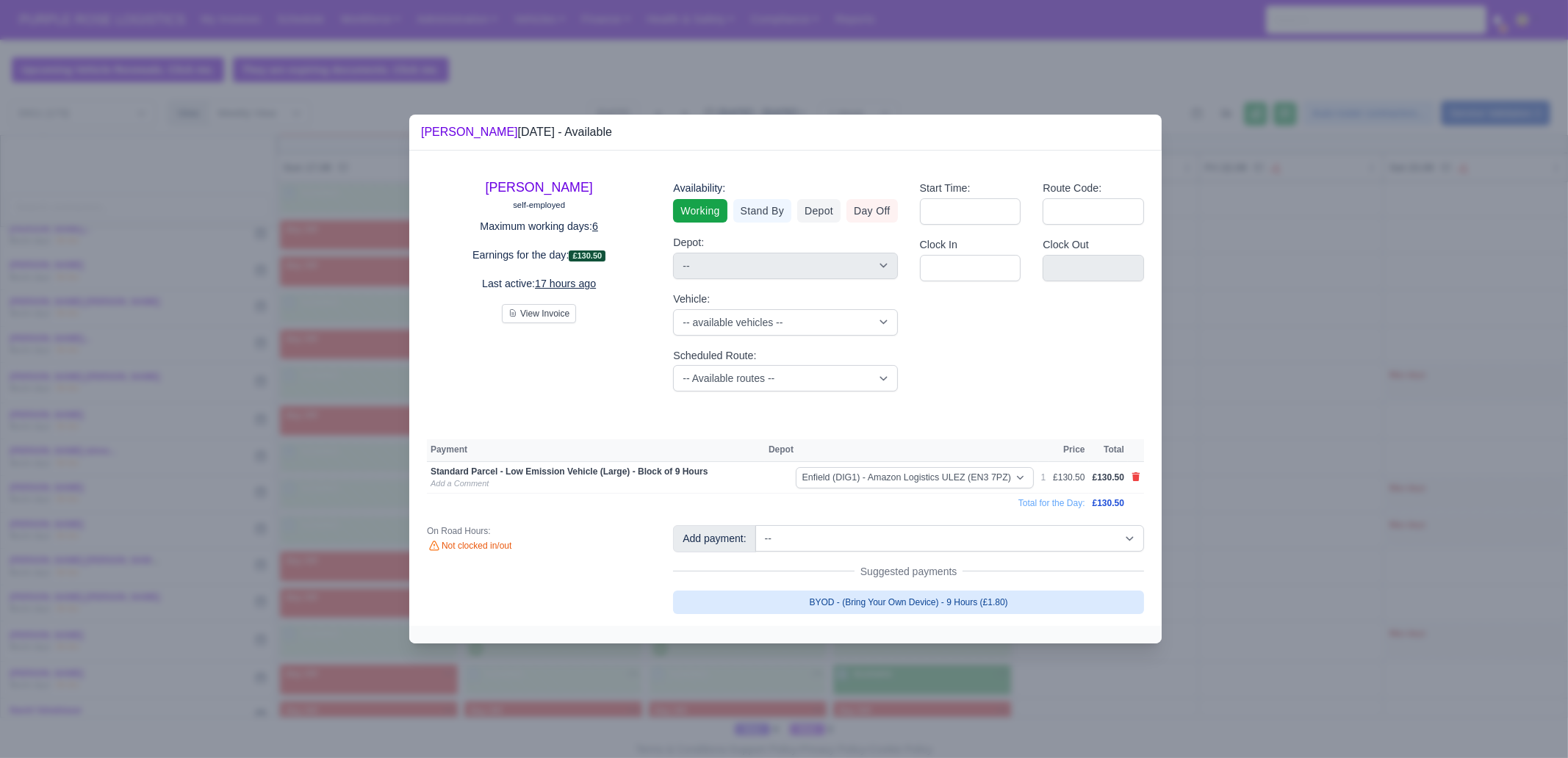
click at [989, 580] on link "BYOD - (Bring Your Own Device) - 9 Hours (£1.80)" at bounding box center [908, 602] width 471 height 23
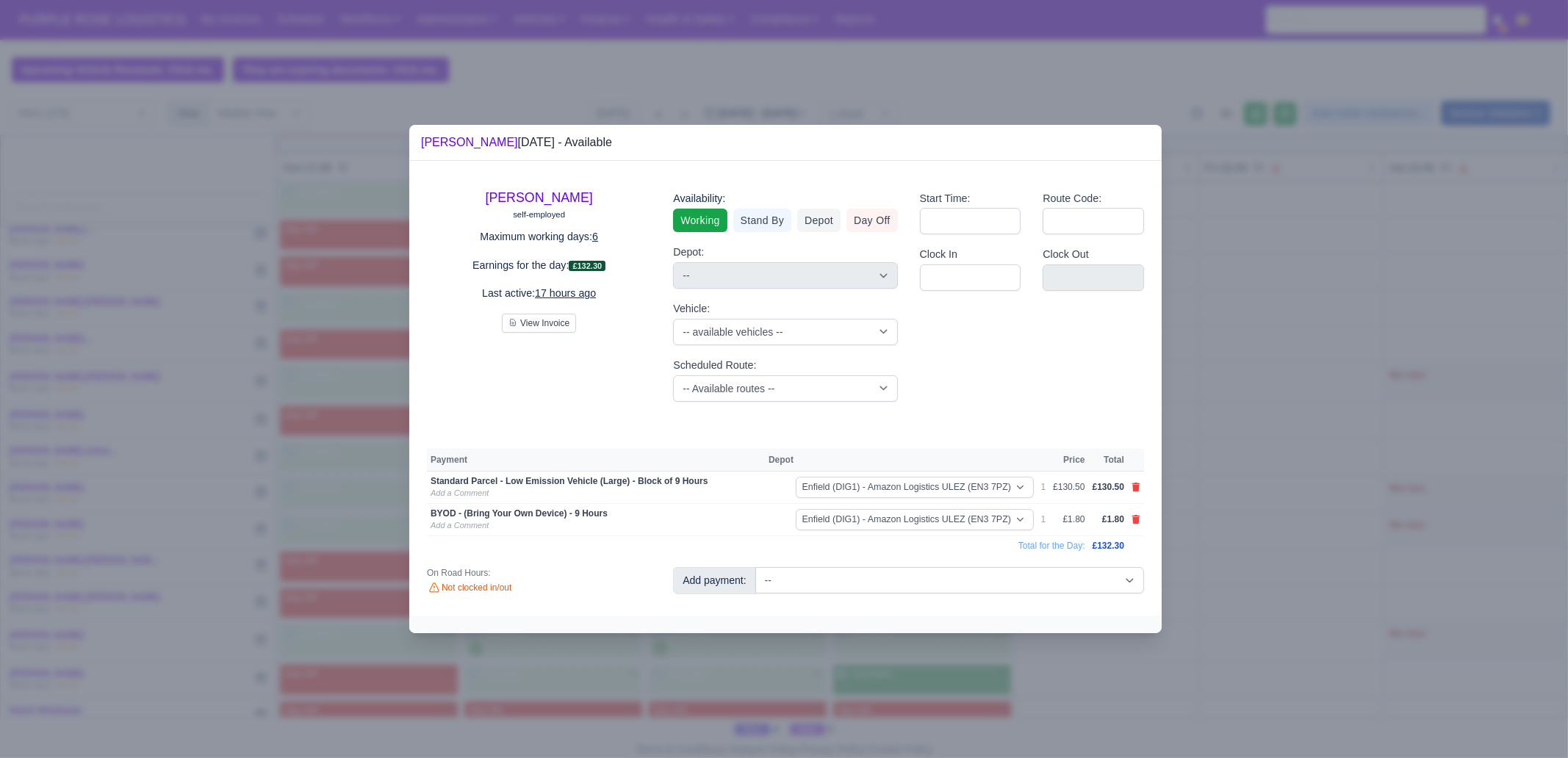
click at [1034, 580] on div at bounding box center [784, 379] width 1568 height 758
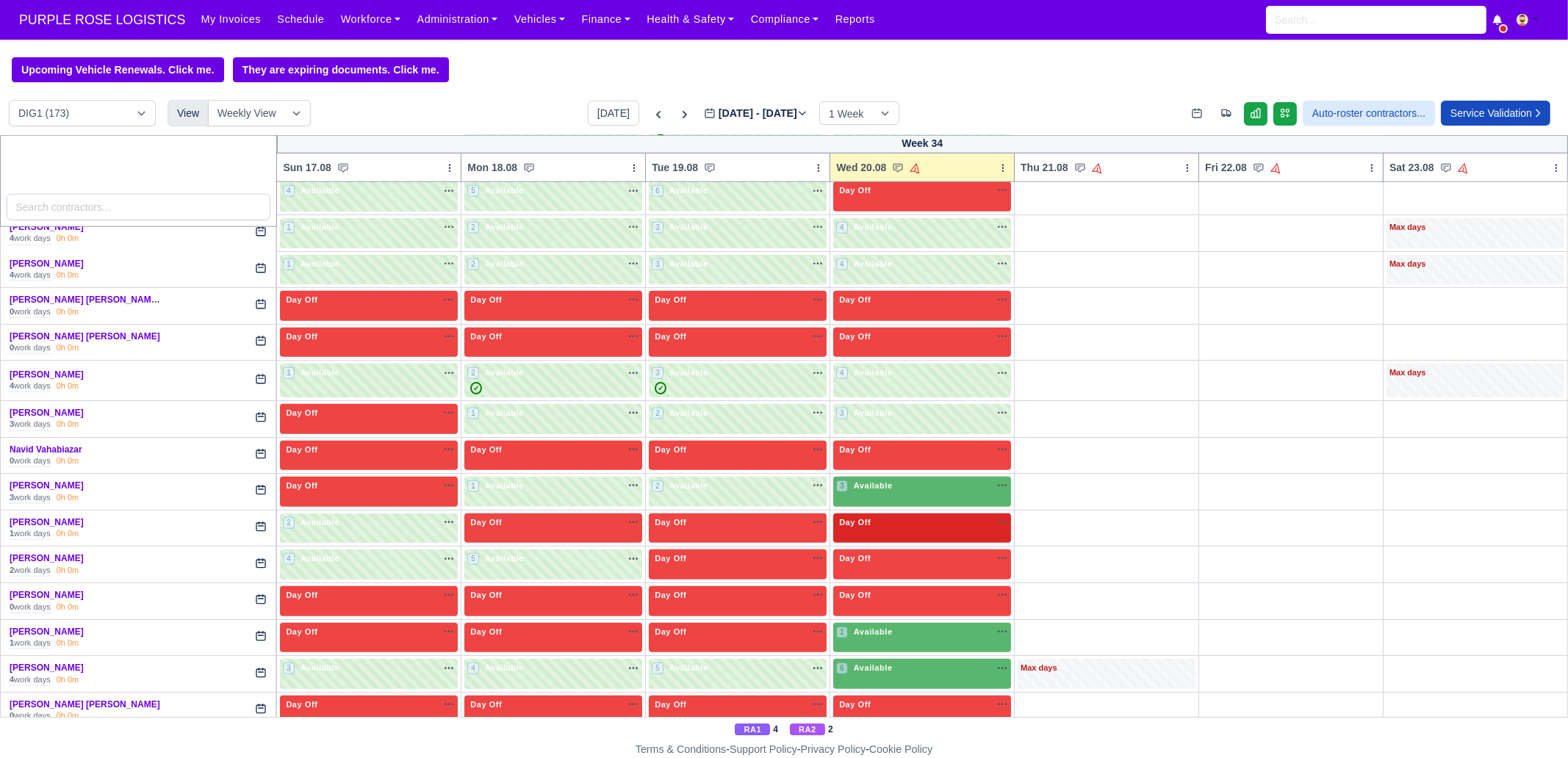
scroll to position [2479, 0]
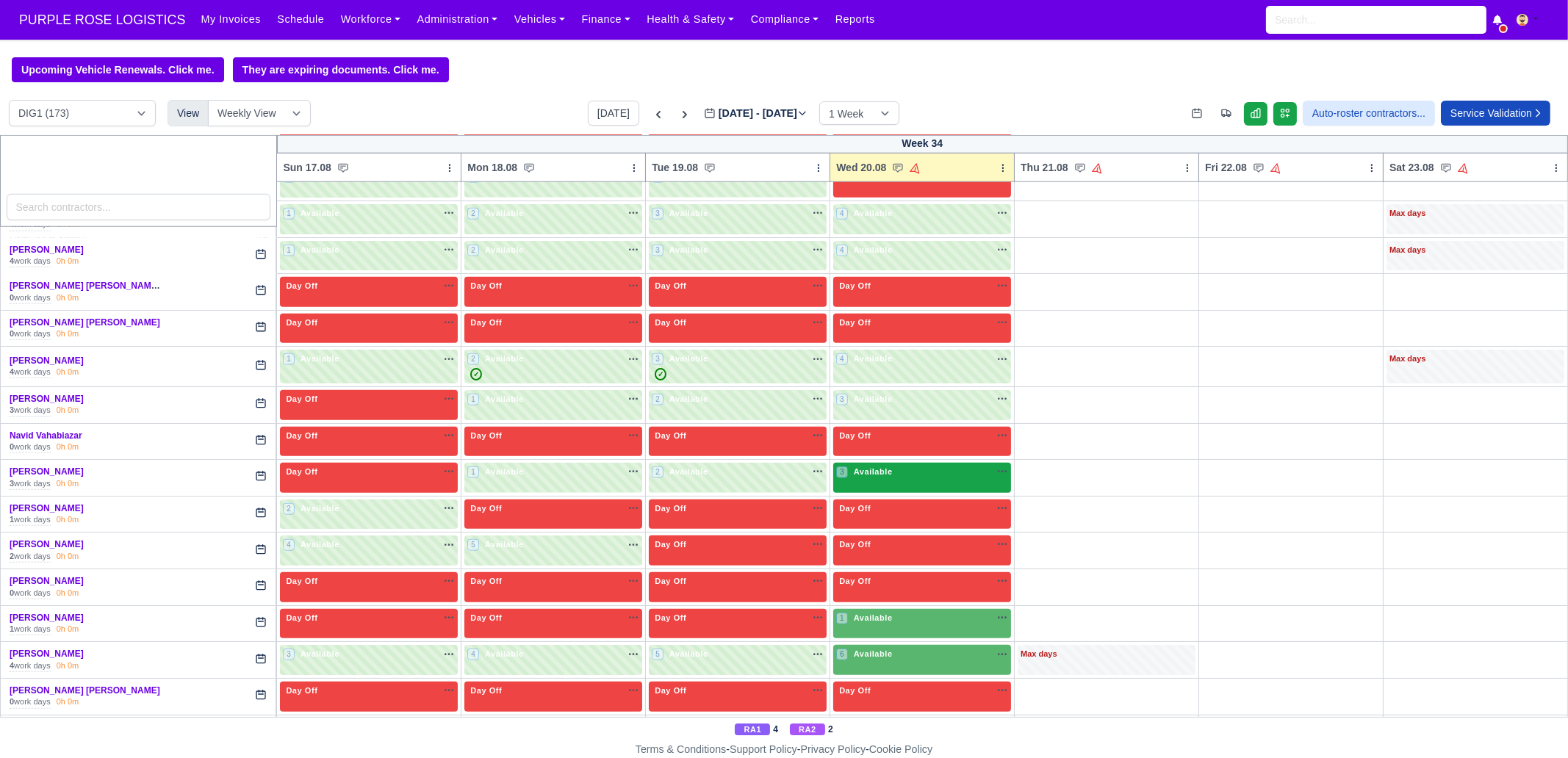
click at [871, 466] on span "Available" at bounding box center [873, 472] width 44 height 11
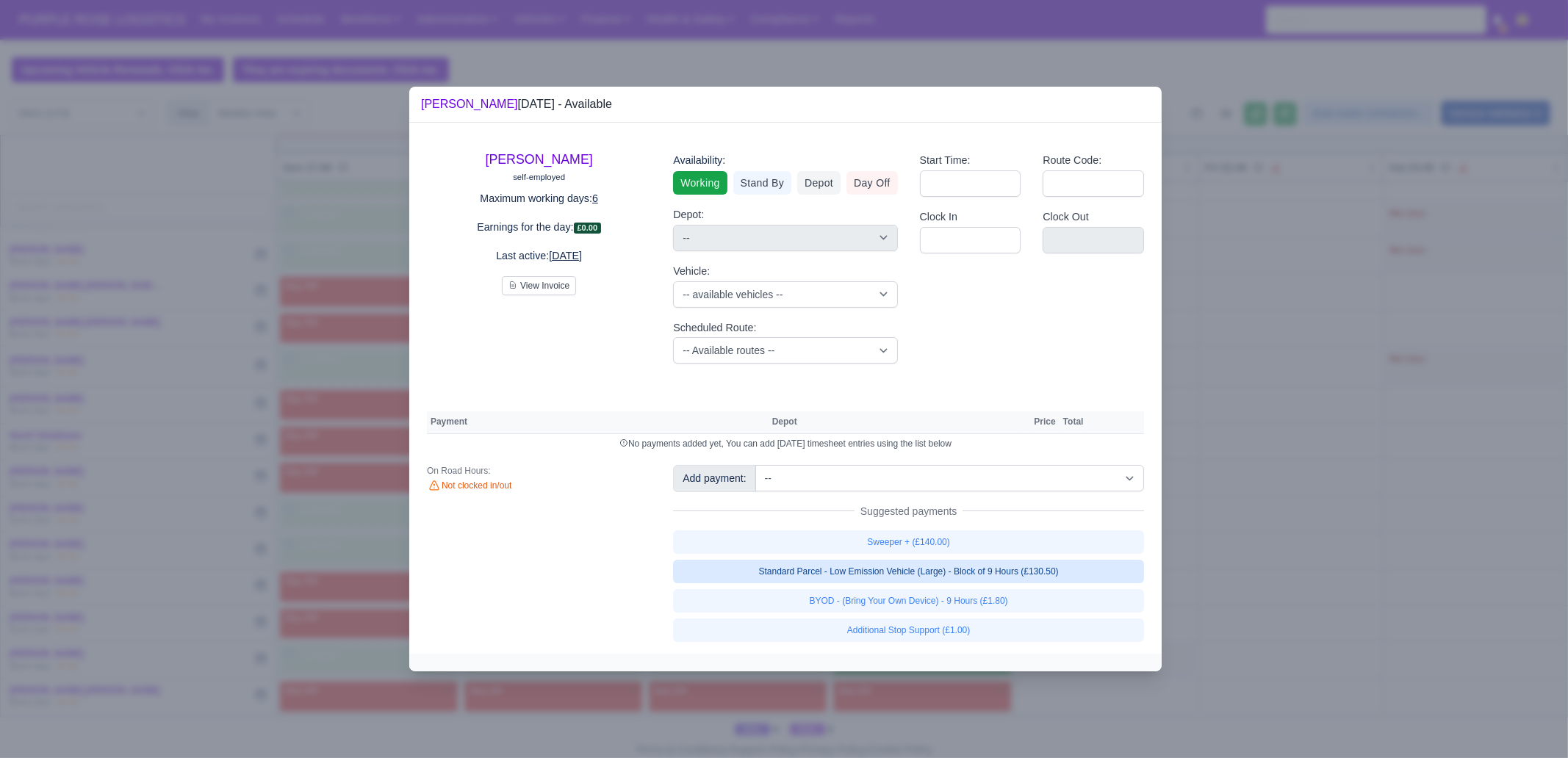
click at [952, 573] on link "Standard Parcel - Low Emission Vehicle (Large) - Block of 9 Hours (£130.50)" at bounding box center [908, 571] width 471 height 23
click at [957, 580] on div "Sweeper + (£140.00) Standard Parcel - Low Emission Vehicle (Large) - Block of 9…" at bounding box center [908, 586] width 471 height 112
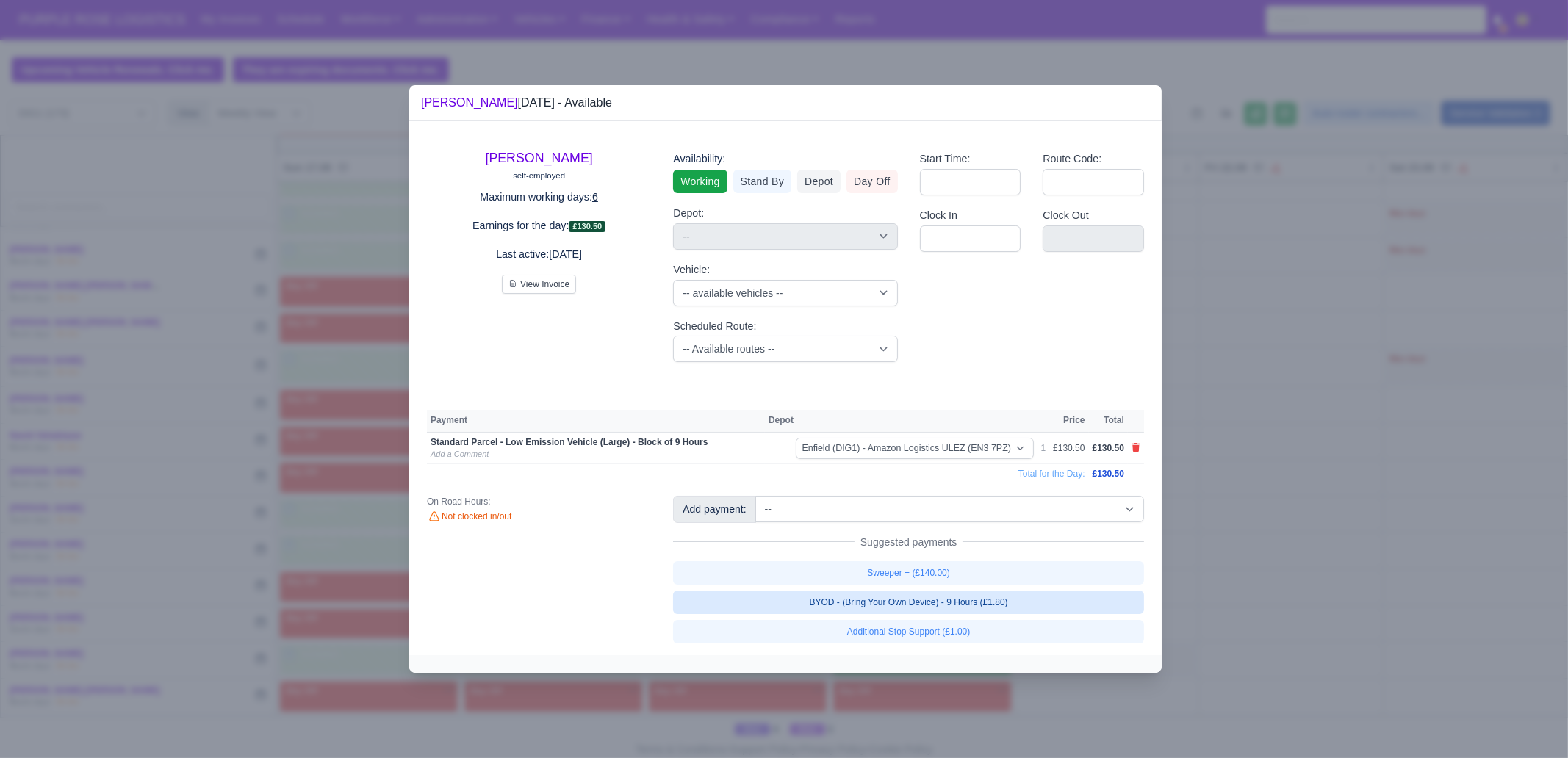
click at [970, 580] on link "BYOD - (Bring Your Own Device) - 9 Hours (£1.80)" at bounding box center [908, 602] width 471 height 23
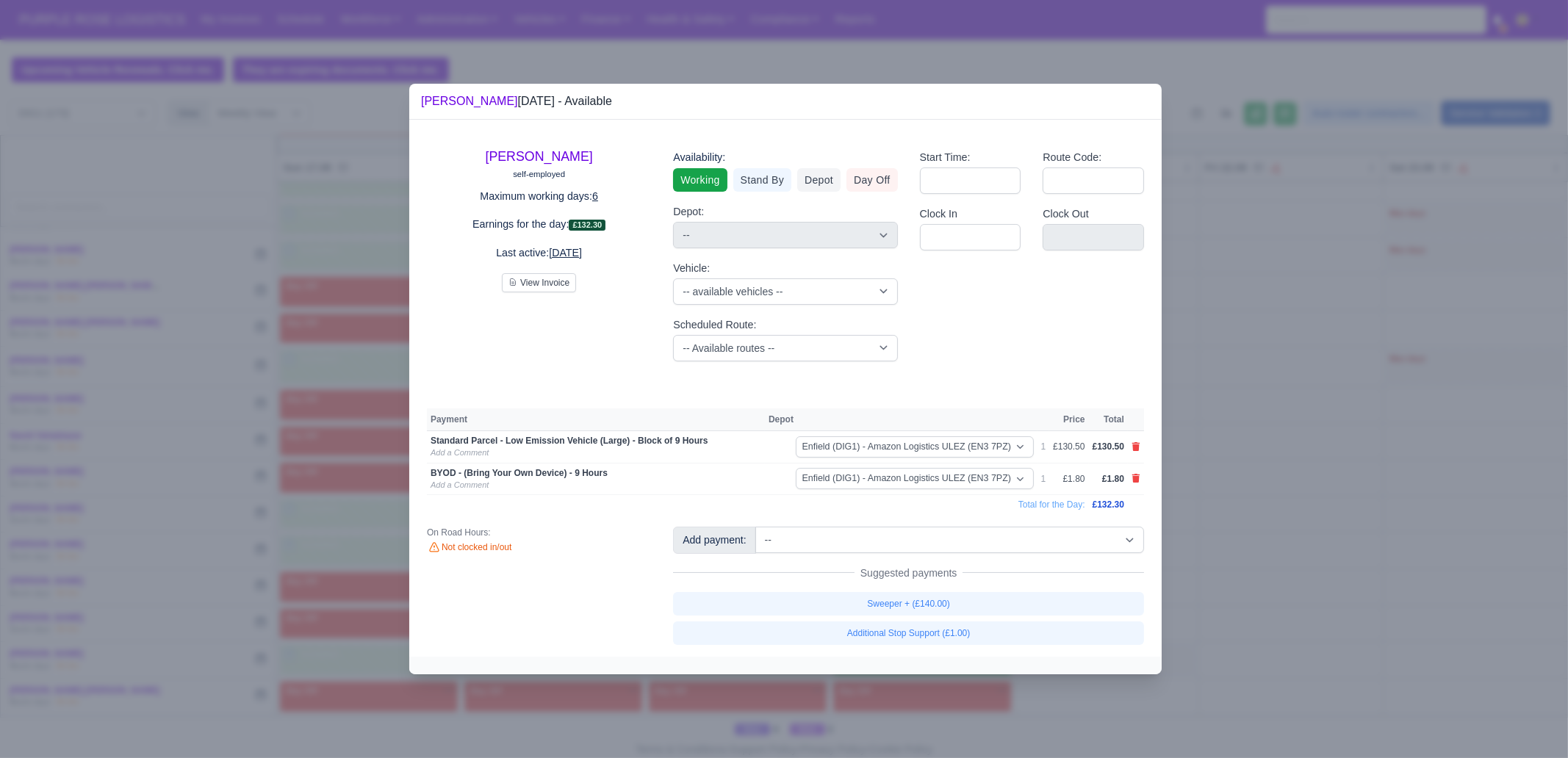
click at [1058, 580] on div at bounding box center [784, 379] width 1568 height 758
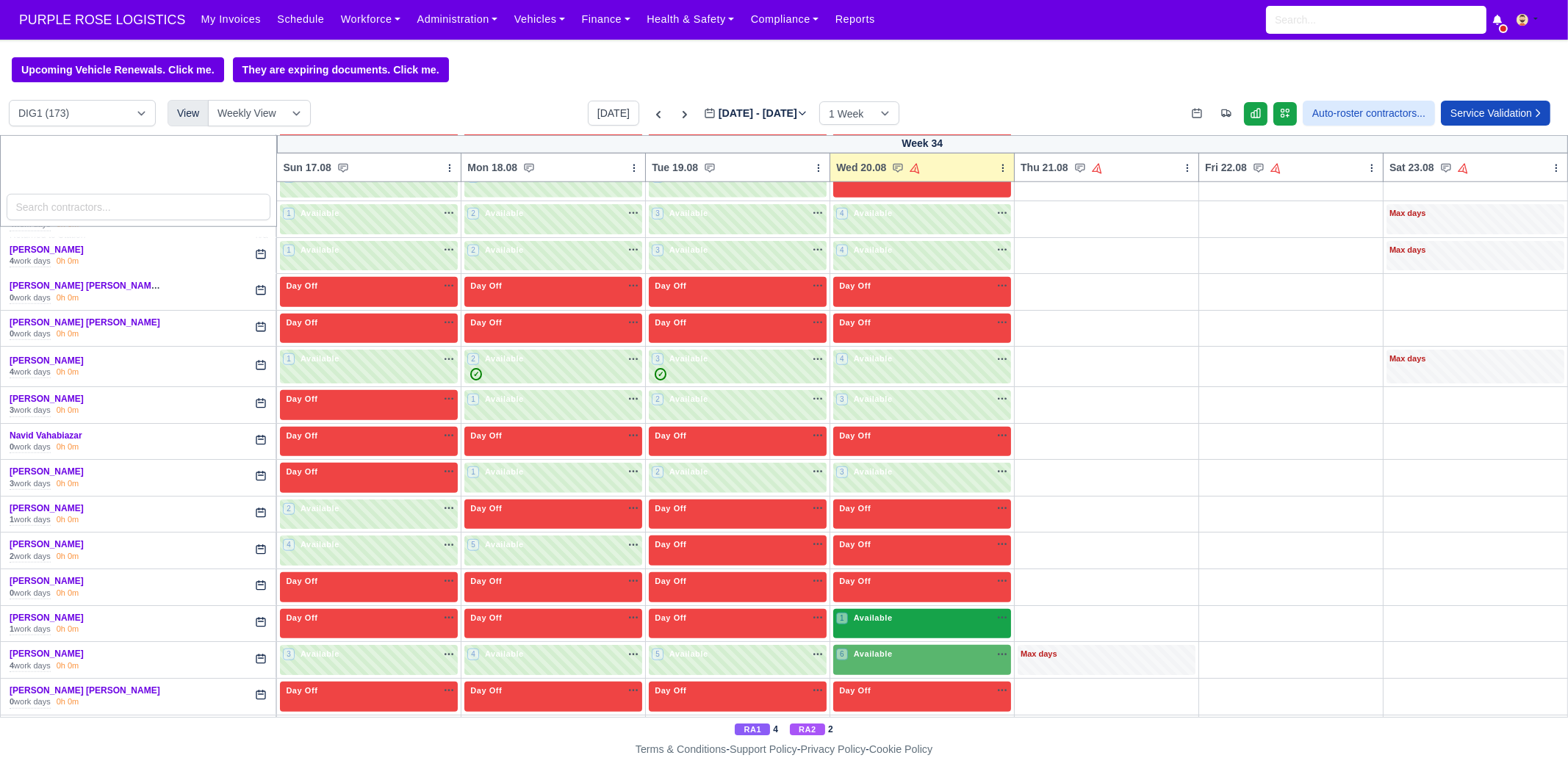
click at [912, 580] on div "1 Available na" at bounding box center [922, 619] width 172 height 15
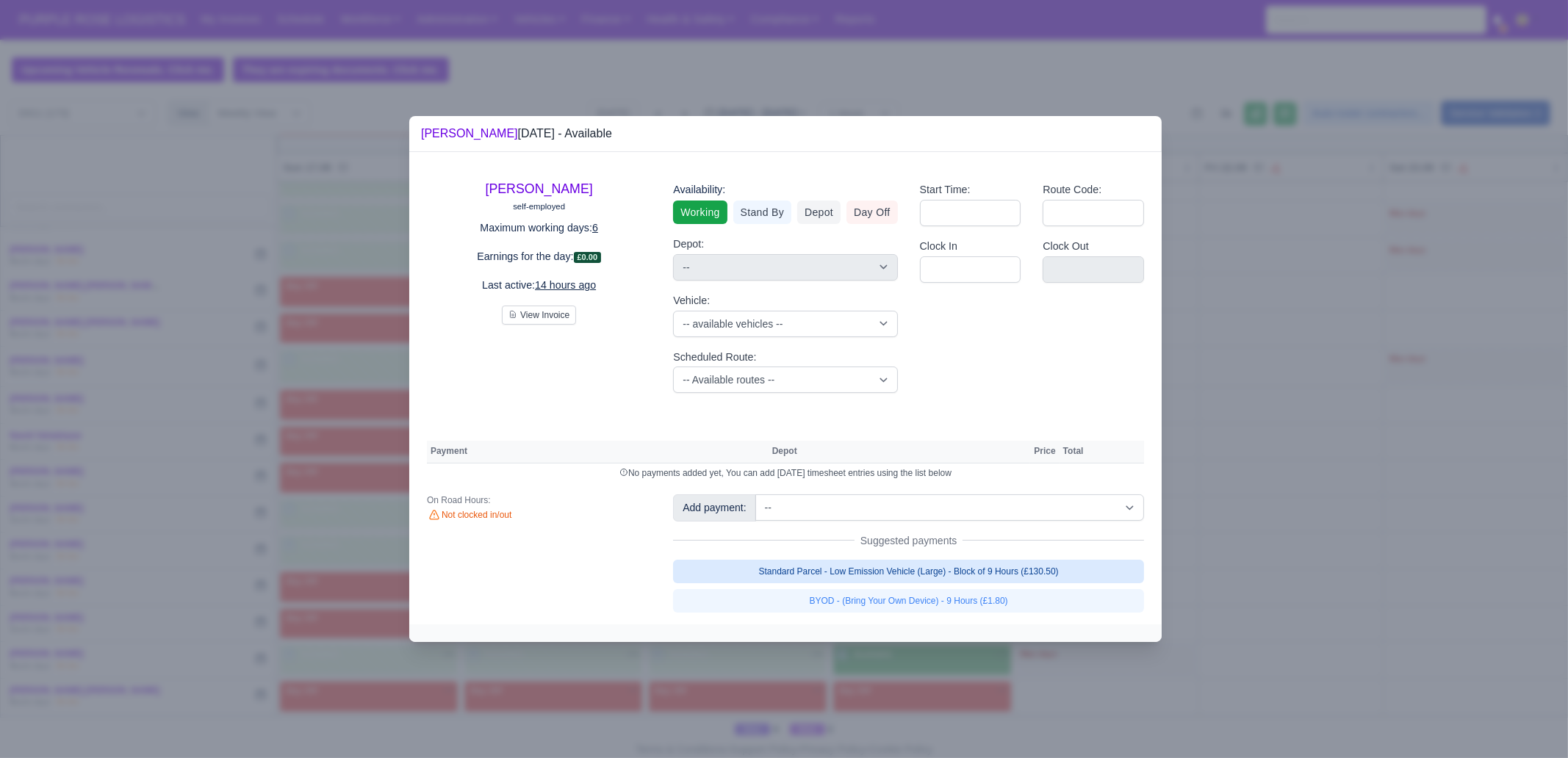
click at [1015, 572] on link "Standard Parcel - Low Emission Vehicle (Large) - Block of 9 Hours (£130.50)" at bounding box center [908, 571] width 471 height 23
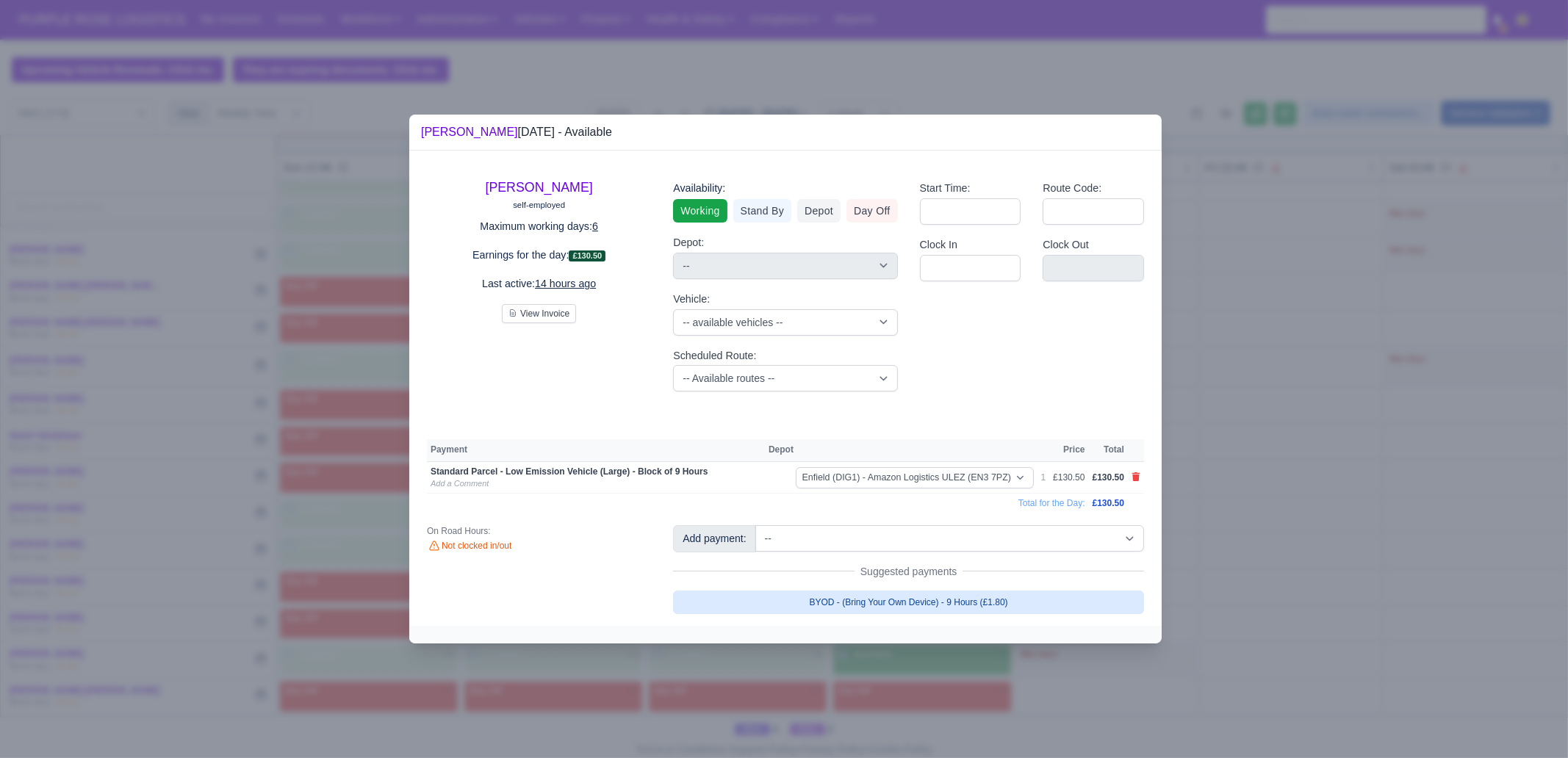
click at [1004, 580] on link "BYOD - (Bring Your Own Device) - 9 Hours (£1.80)" at bounding box center [908, 602] width 471 height 23
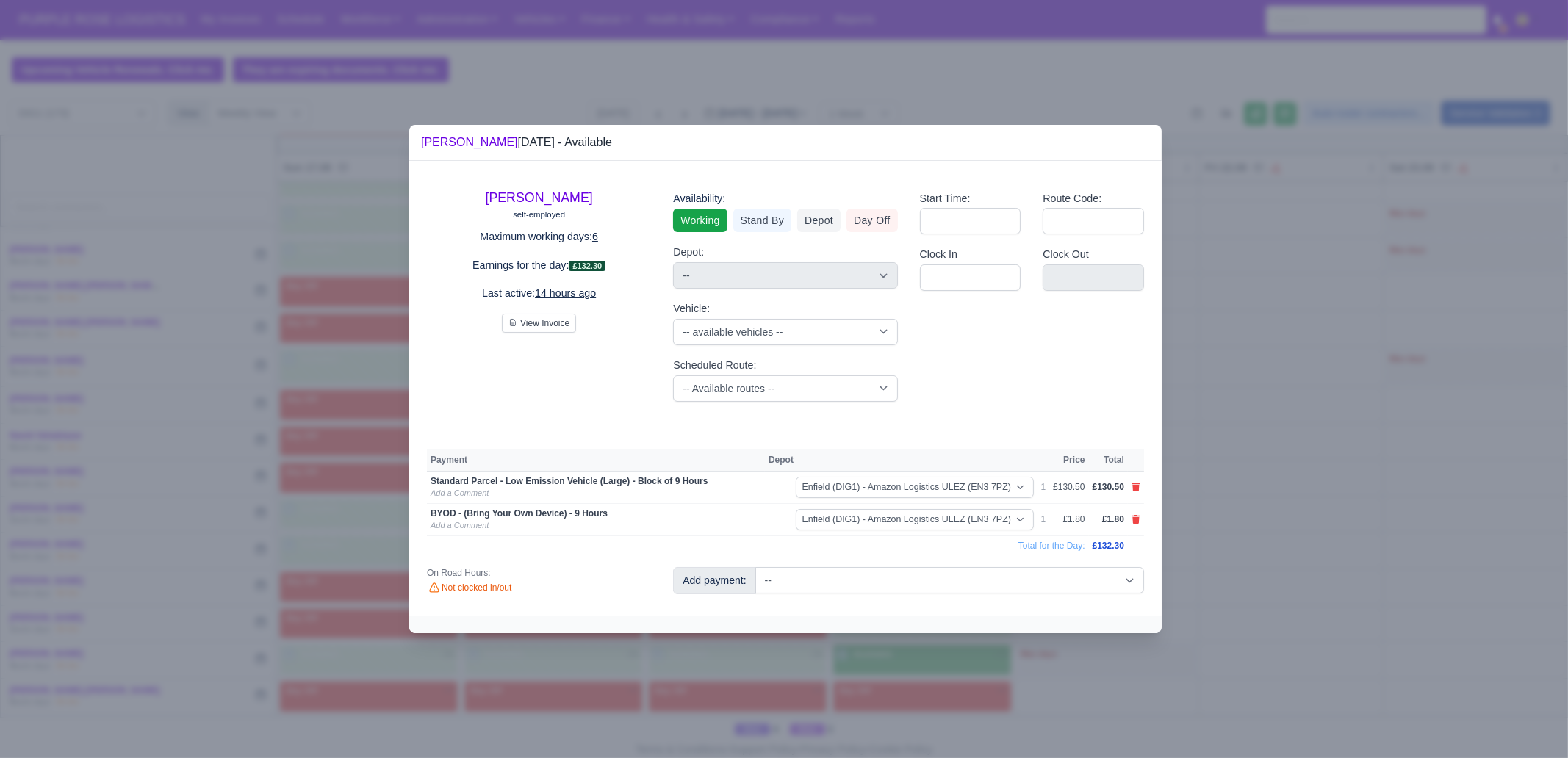
click at [1038, 580] on div at bounding box center [784, 379] width 1568 height 758
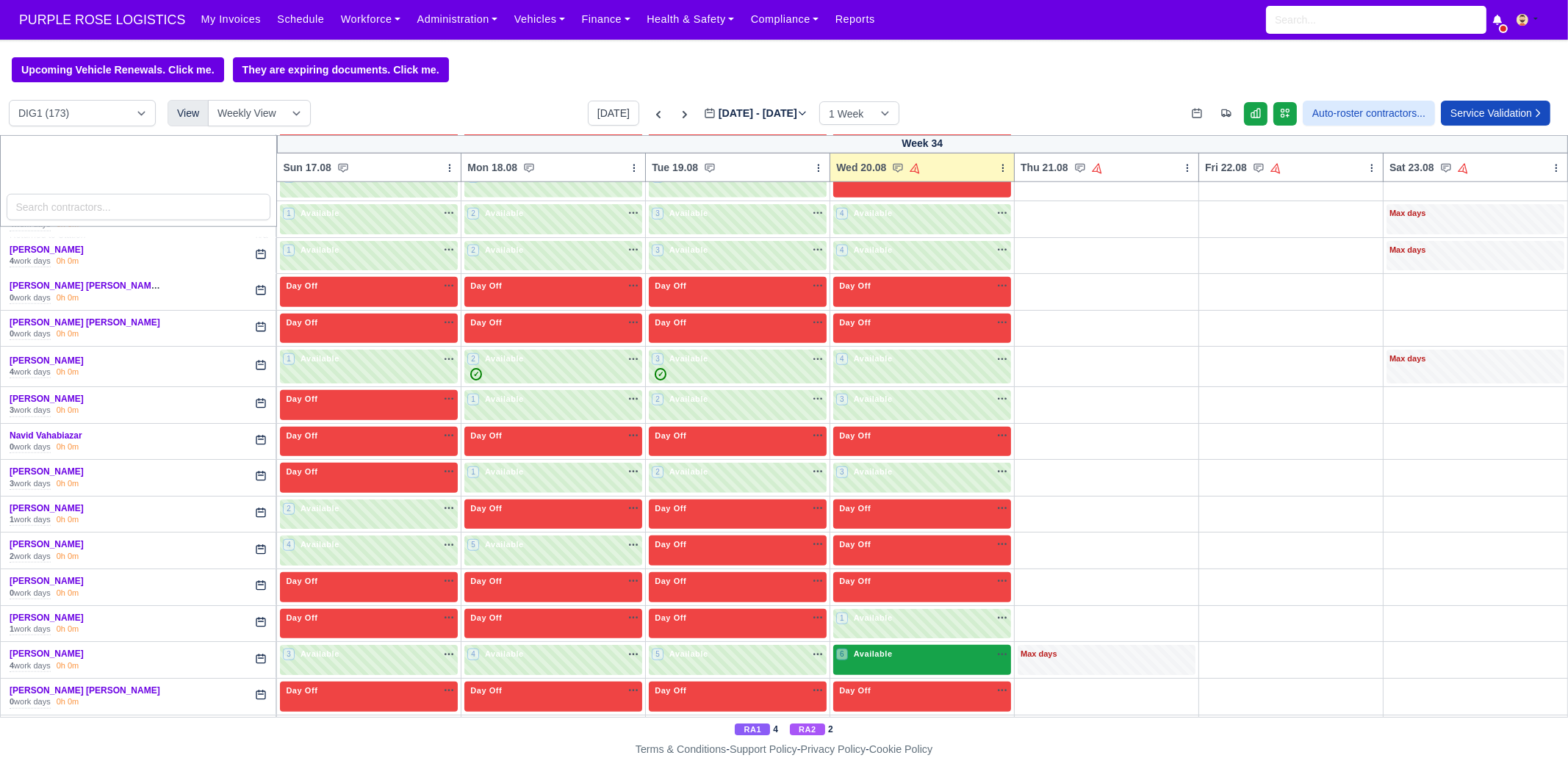
click at [916, 580] on div "6 Available na" at bounding box center [922, 656] width 172 height 15
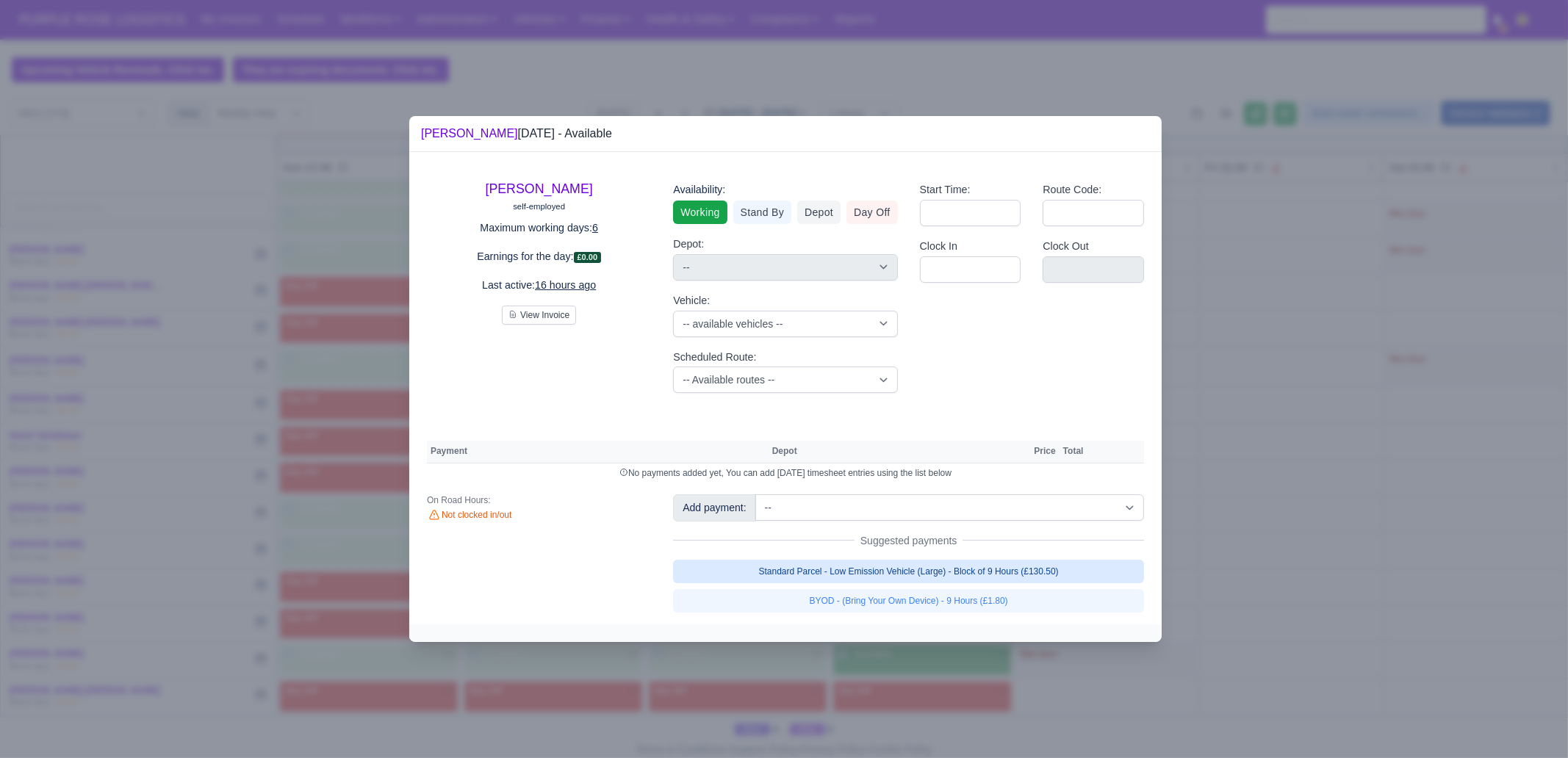
click at [1021, 567] on link "Standard Parcel - Low Emission Vehicle (Large) - Block of 9 Hours (£130.50)" at bounding box center [908, 571] width 471 height 23
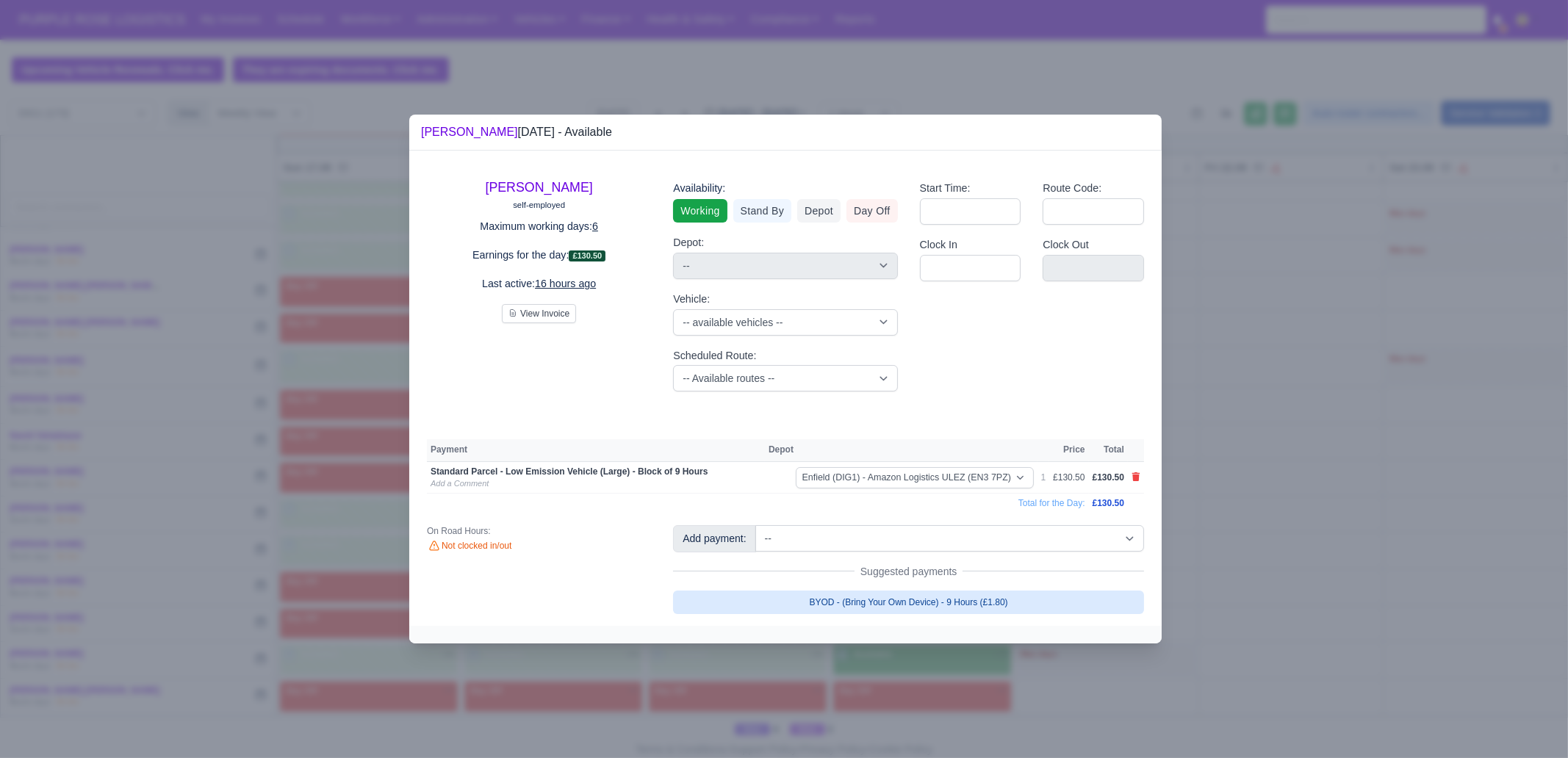
click at [964, 580] on link "BYOD - (Bring Your Own Device) - 9 Hours (£1.80)" at bounding box center [908, 602] width 471 height 23
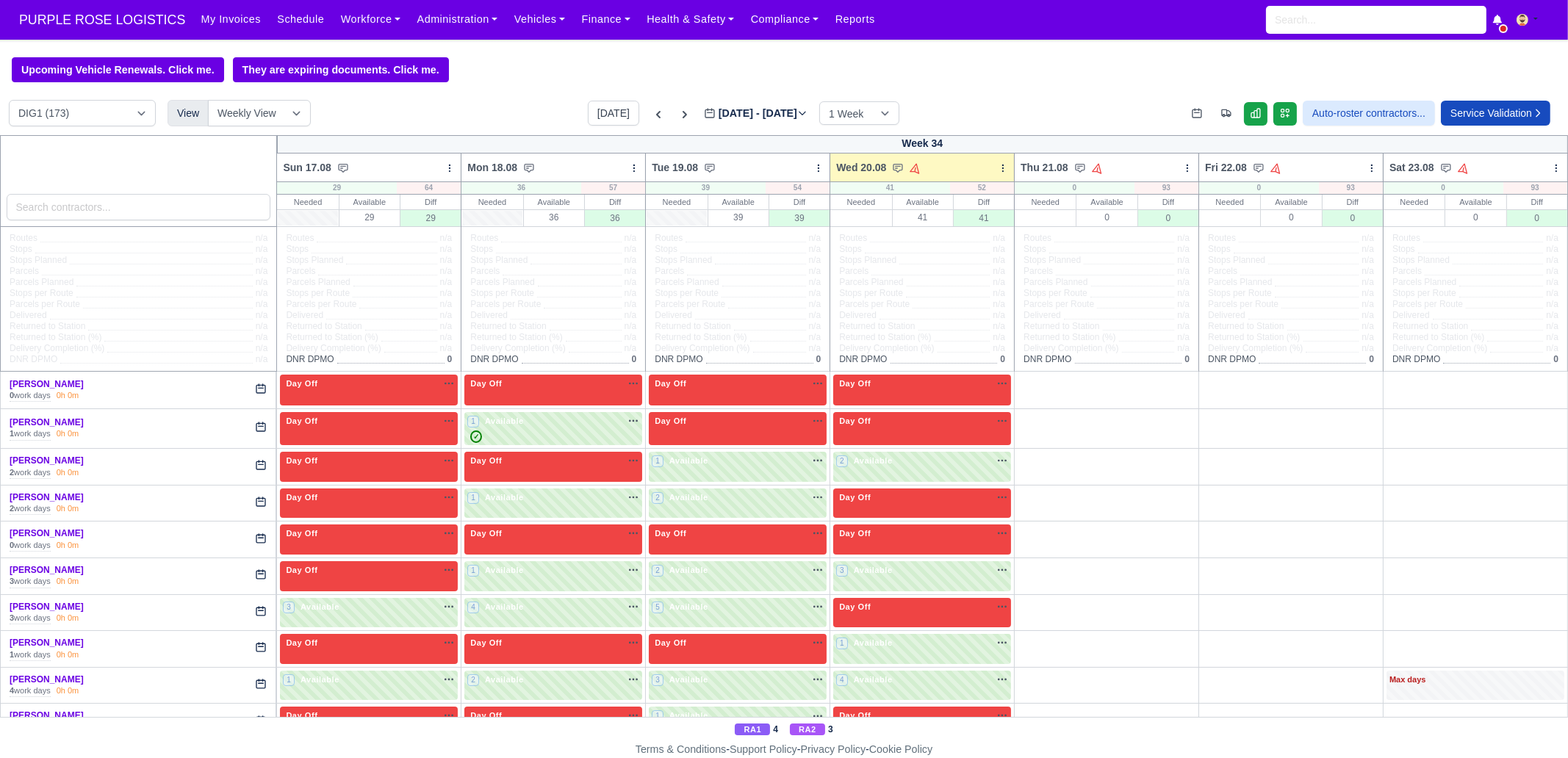
scroll to position [2486, 0]
